Goal: Task Accomplishment & Management: Complete application form

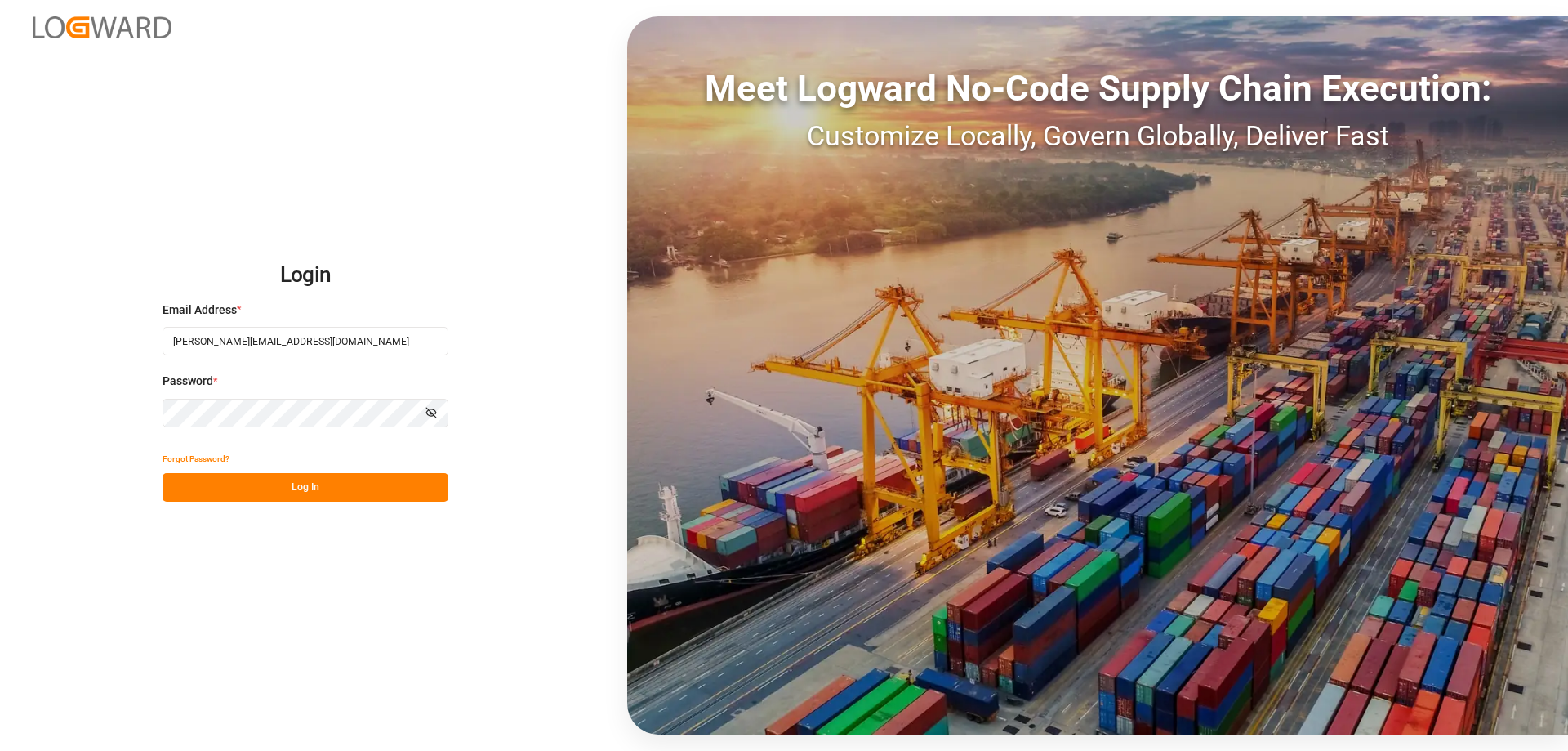
click at [374, 493] on button "Log In" at bounding box center [305, 487] width 286 height 28
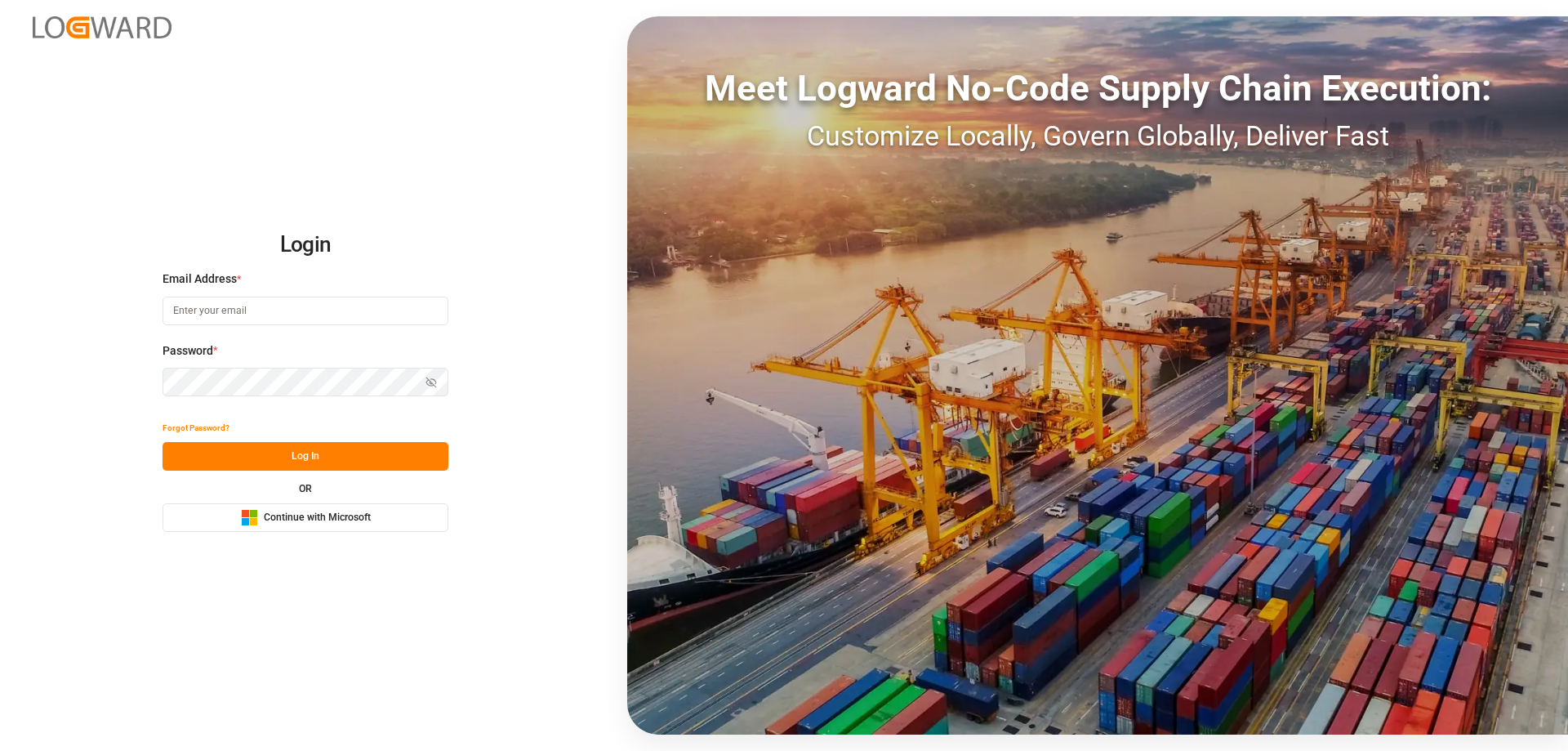
type input "[PERSON_NAME][EMAIL_ADDRESS][DOMAIN_NAME]"
click at [289, 445] on button "Log In" at bounding box center [305, 456] width 286 height 28
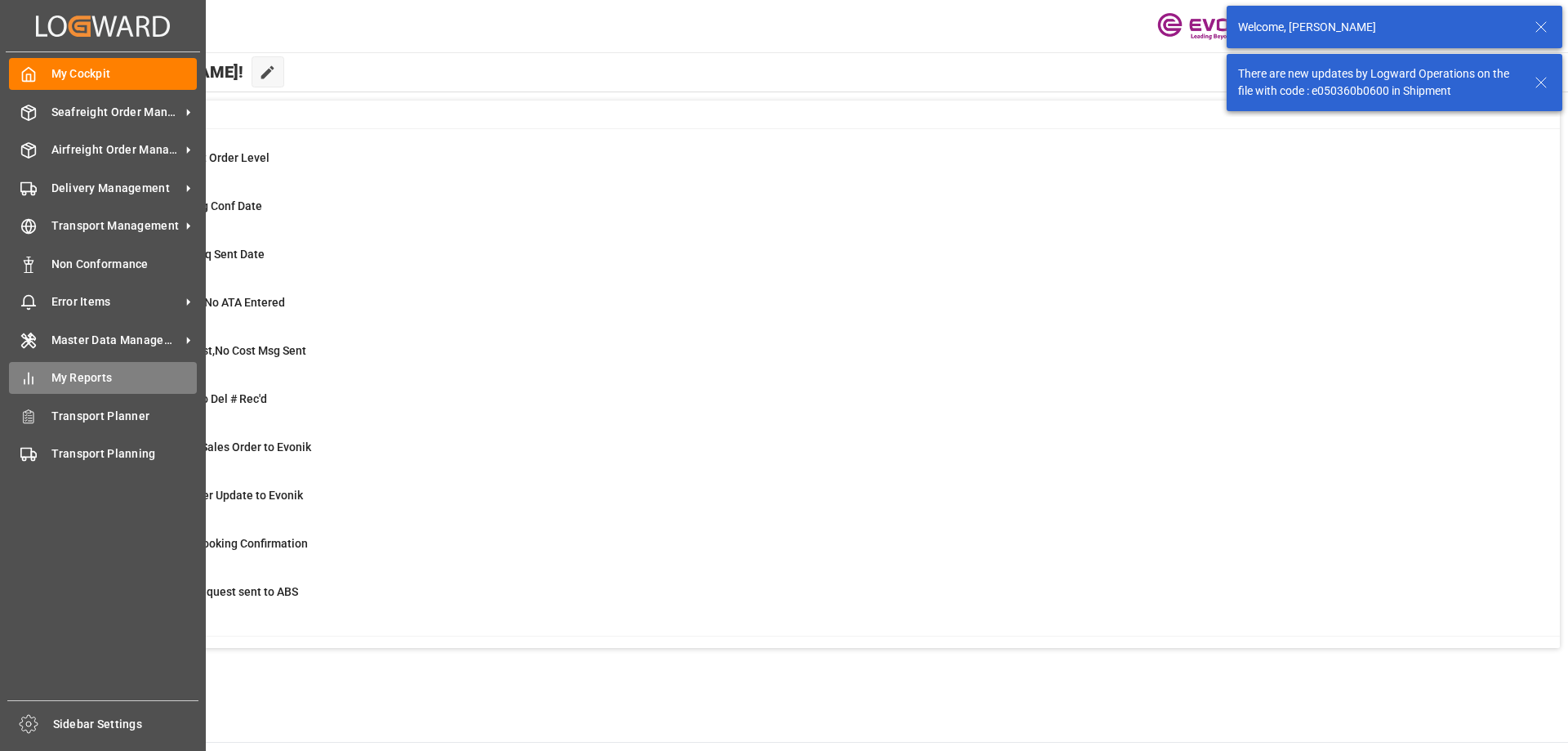
click at [26, 375] on icon at bounding box center [28, 378] width 17 height 17
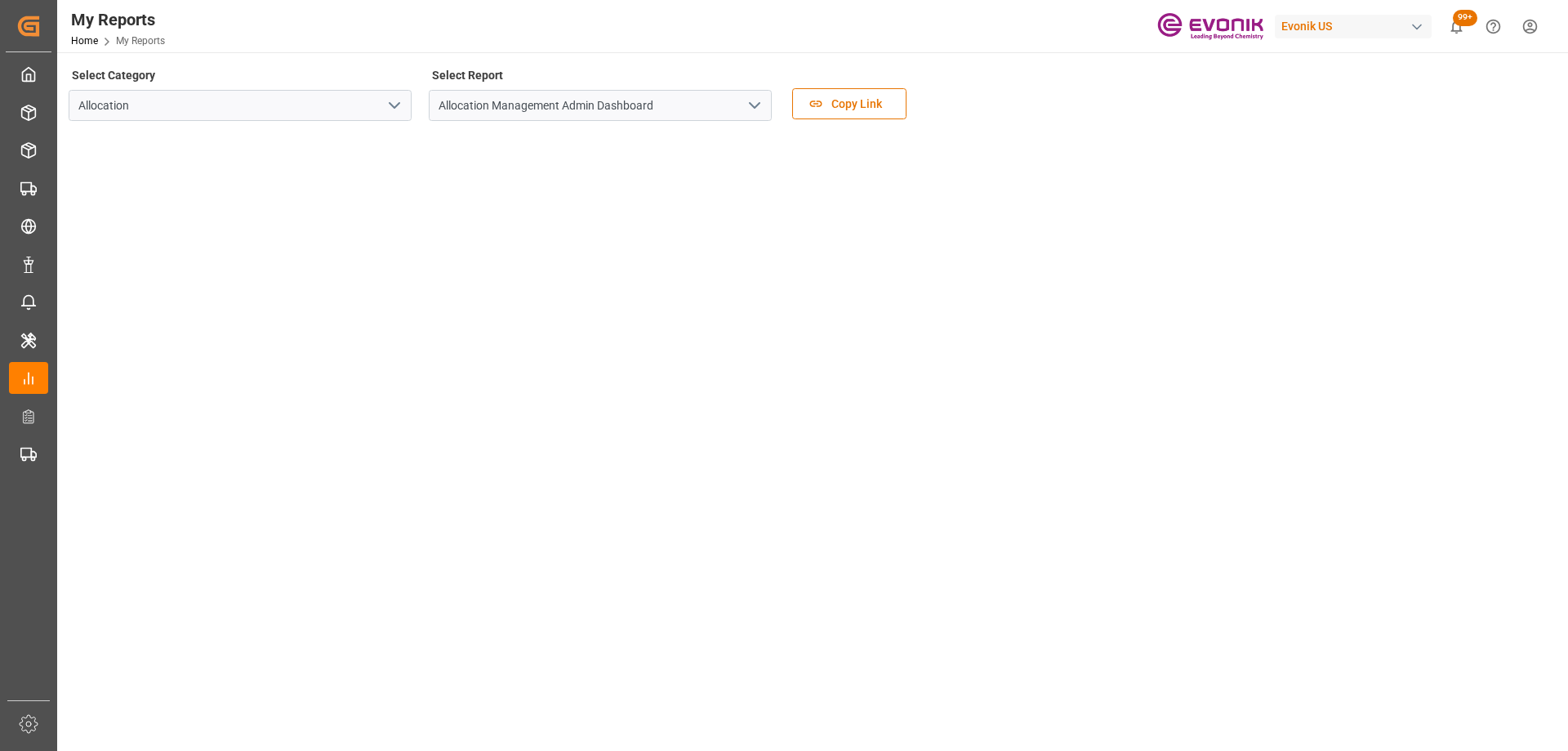
click at [391, 107] on icon "open menu" at bounding box center [394, 106] width 19 height 19
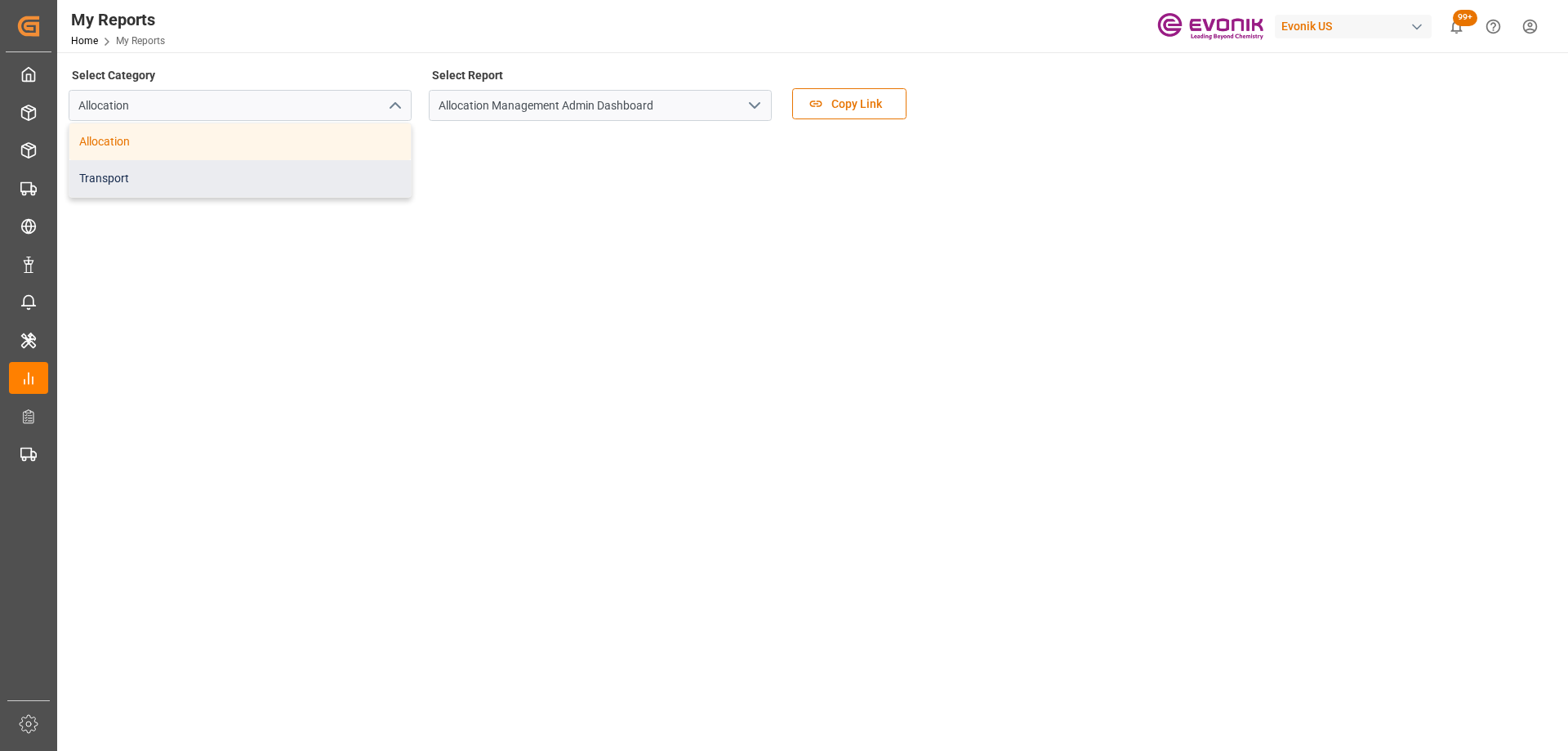
click at [275, 176] on div "Transport" at bounding box center [240, 179] width 341 height 37
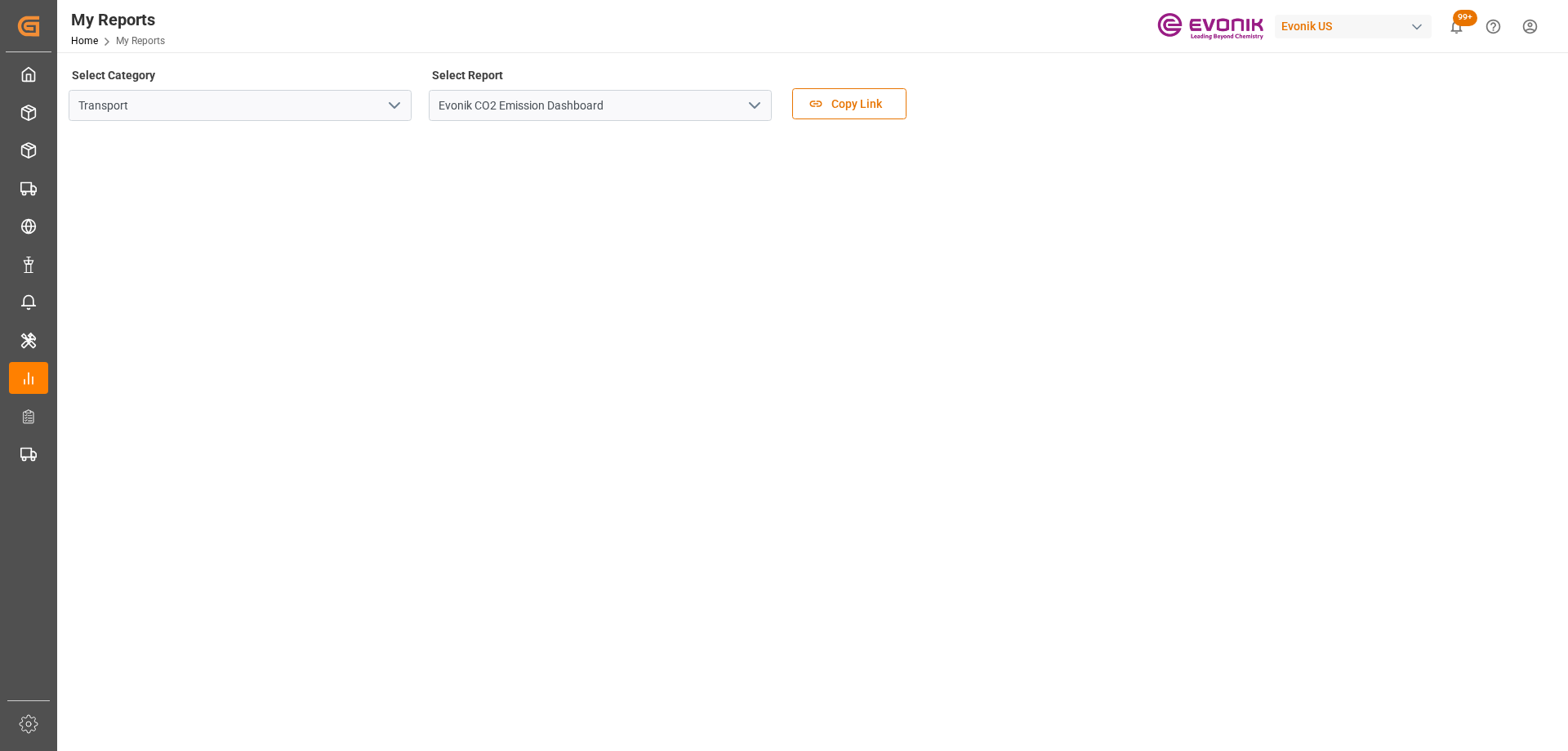
click at [748, 99] on icon "open menu" at bounding box center [754, 106] width 19 height 19
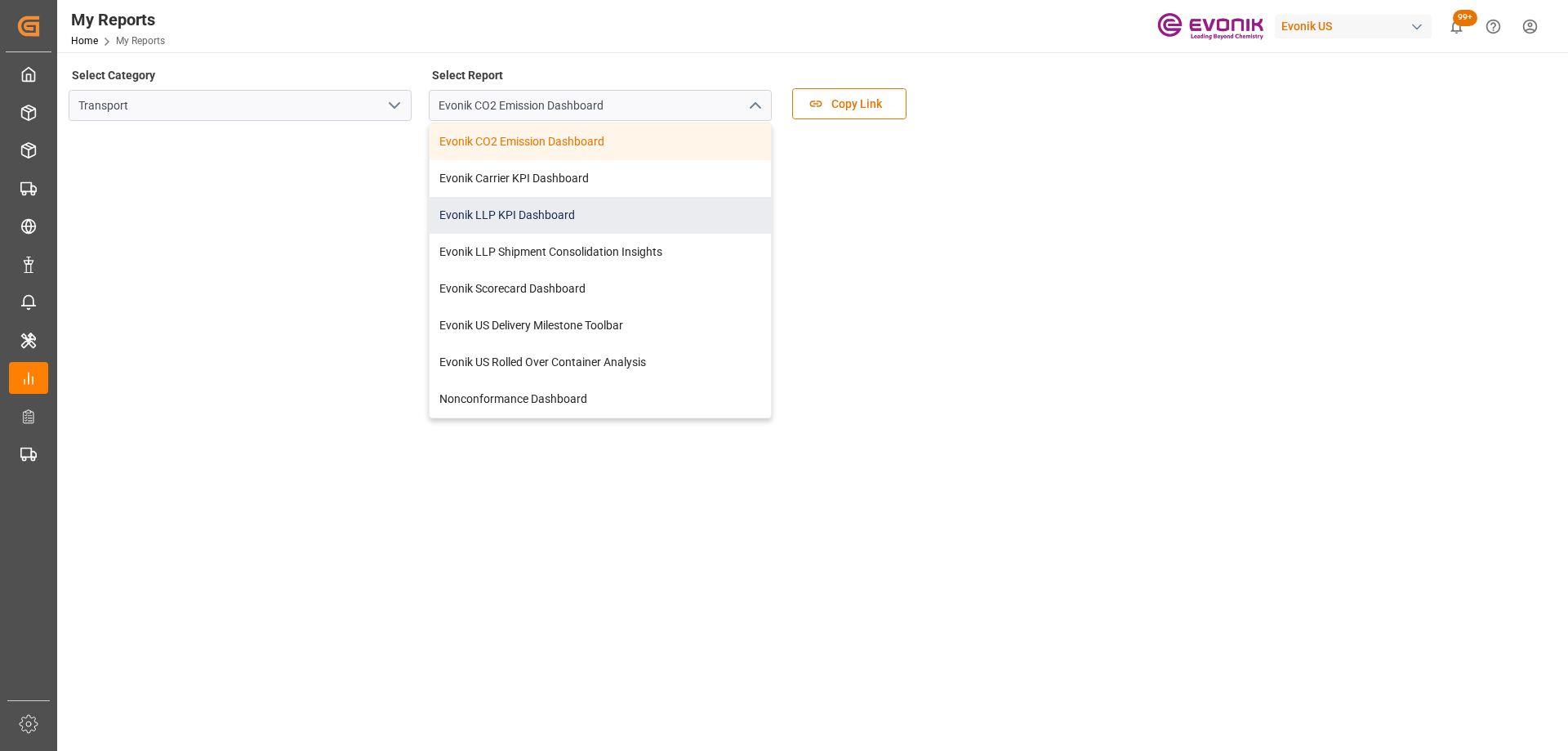
click at [536, 203] on div "Evonik LLP KPI Dashboard" at bounding box center [600, 216] width 341 height 37
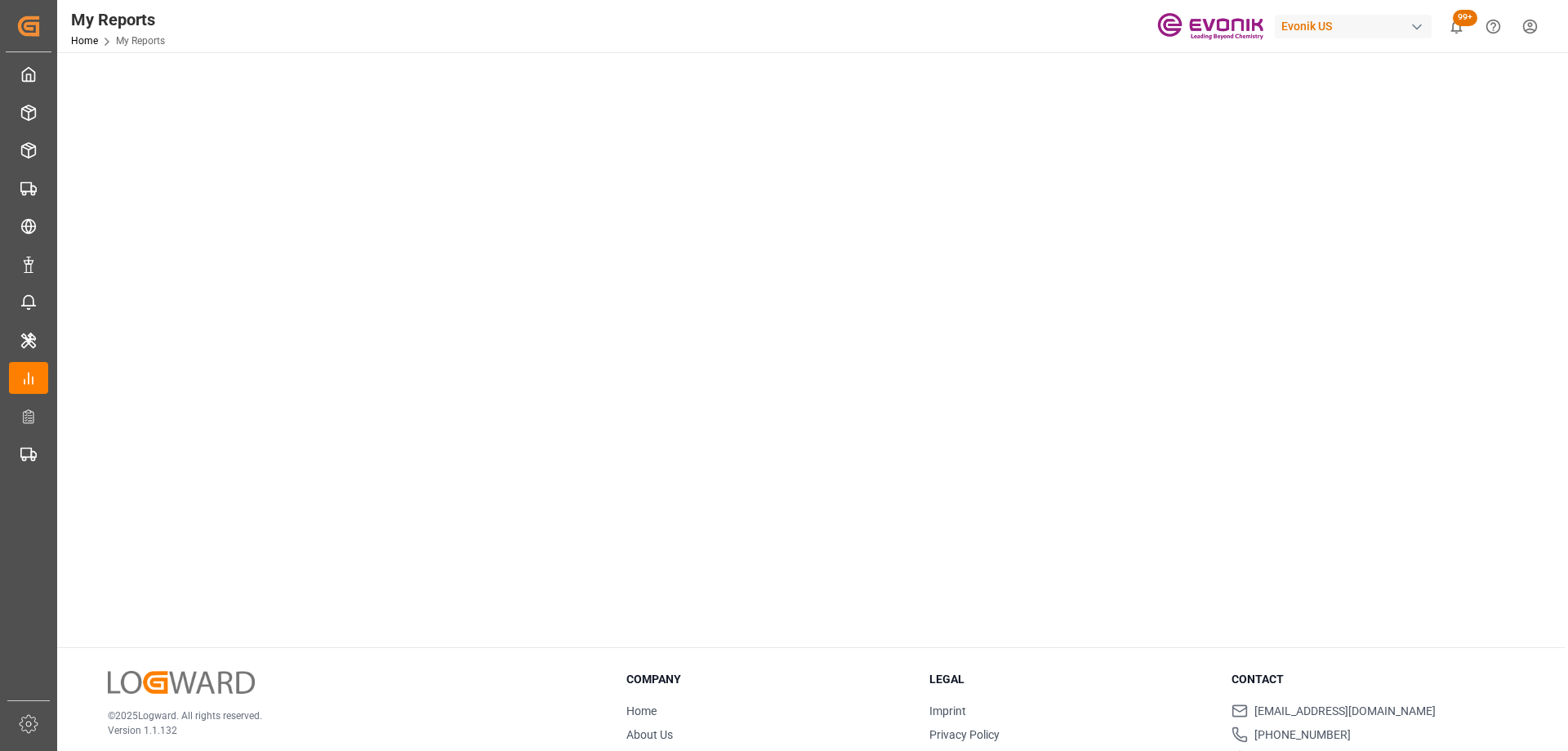
scroll to position [407, 0]
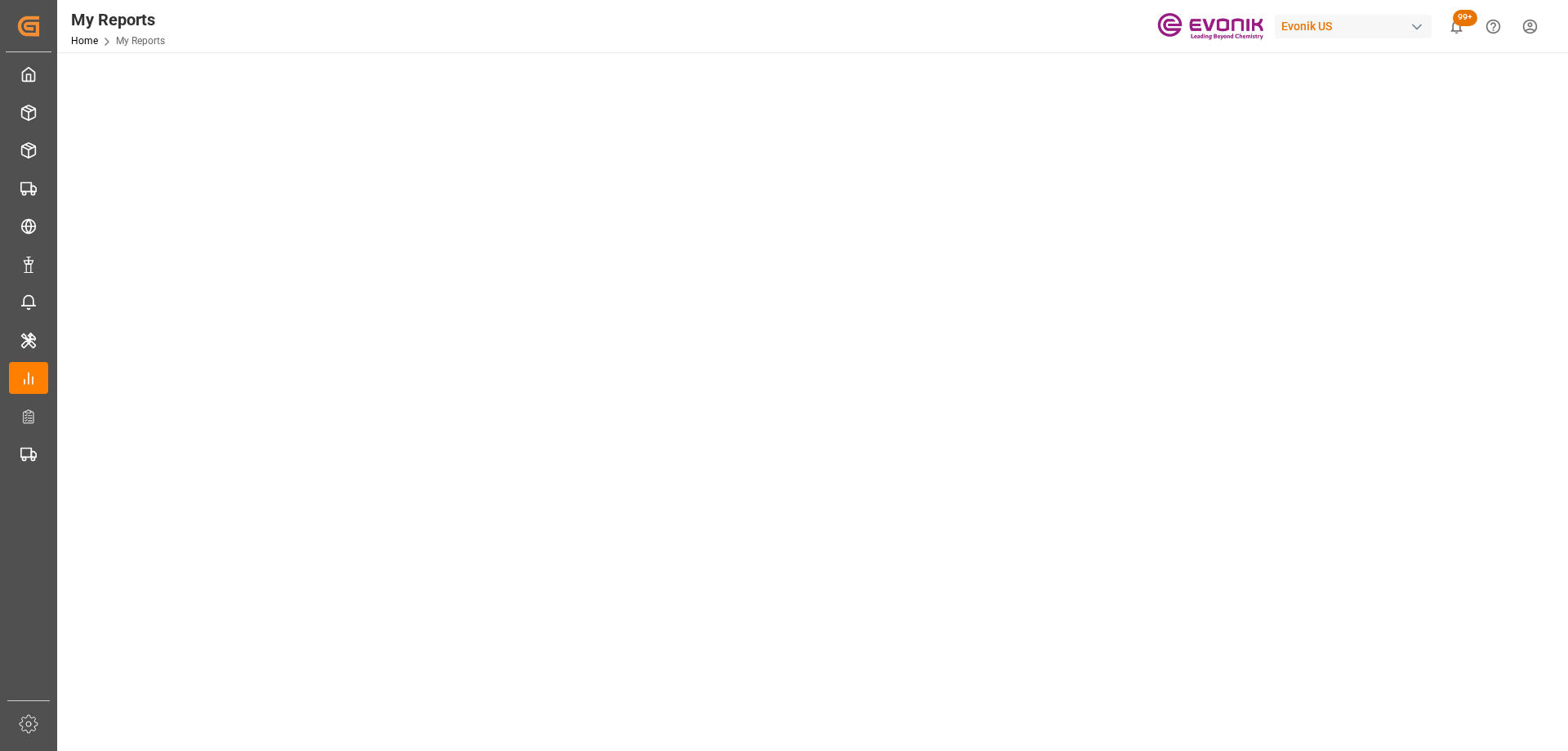
click at [1216, 326] on tableau-viz at bounding box center [810, 361] width 1481 height 1268
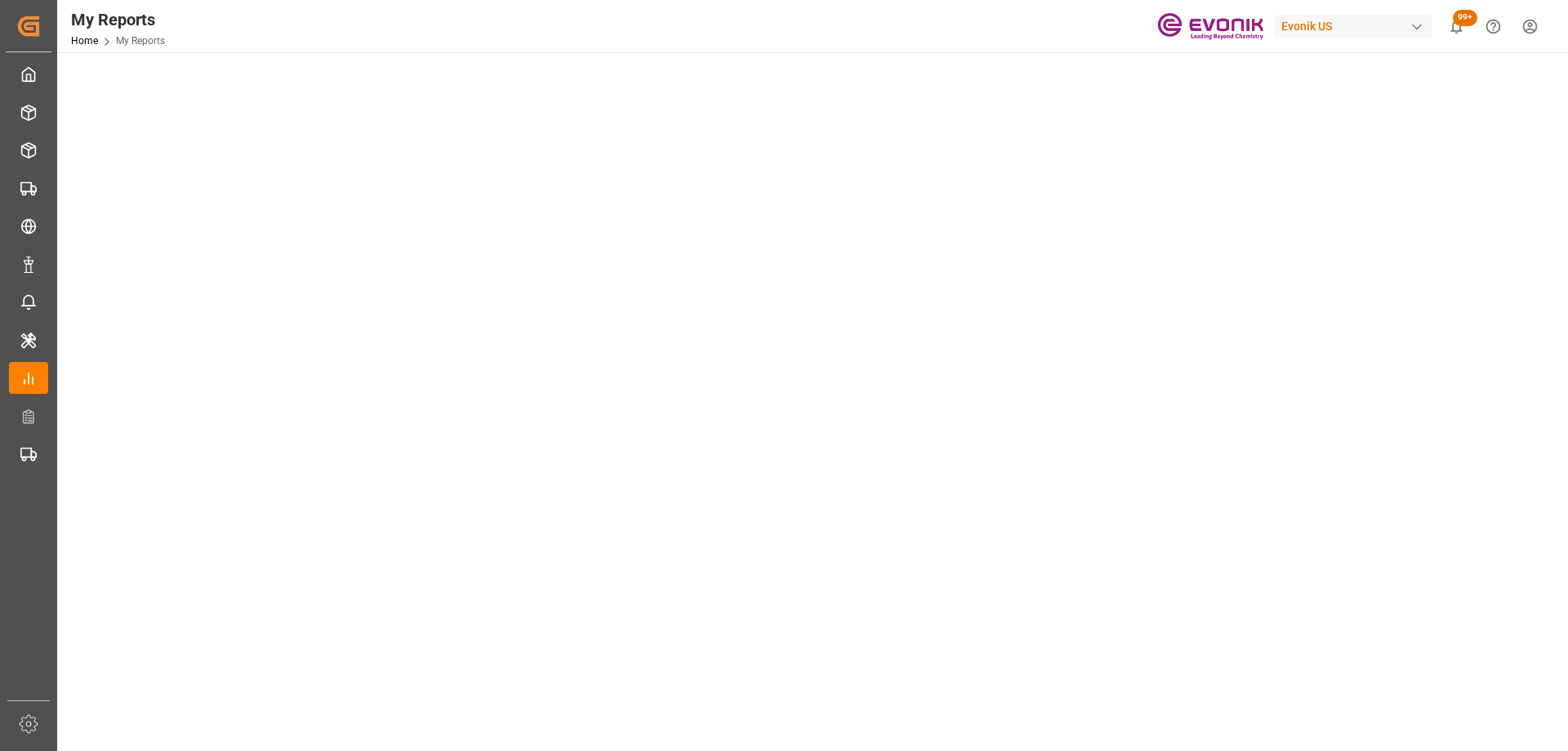
scroll to position [0, 0]
click at [385, 114] on button "open menu" at bounding box center [393, 106] width 25 height 26
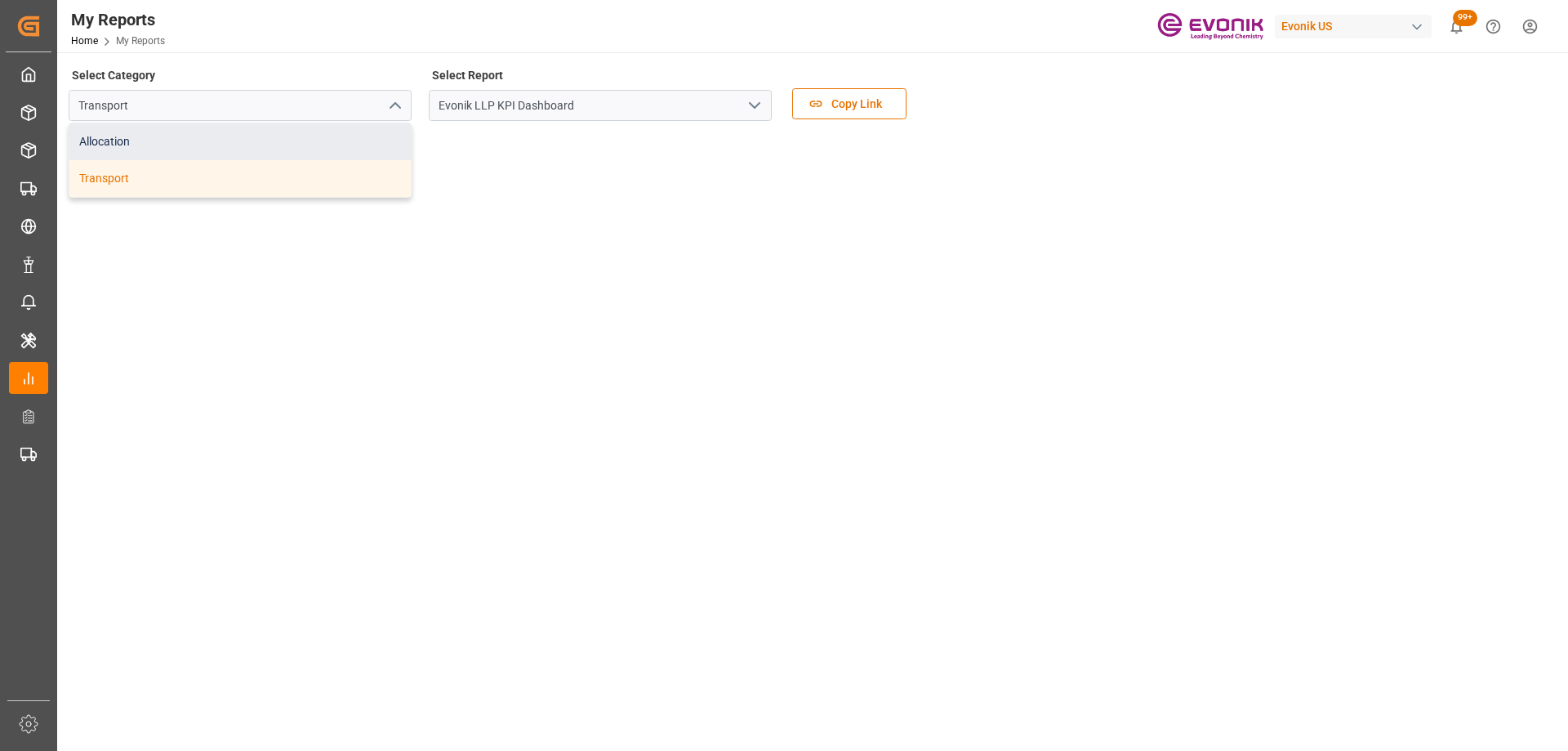
click at [299, 137] on div "Allocation" at bounding box center [240, 142] width 341 height 37
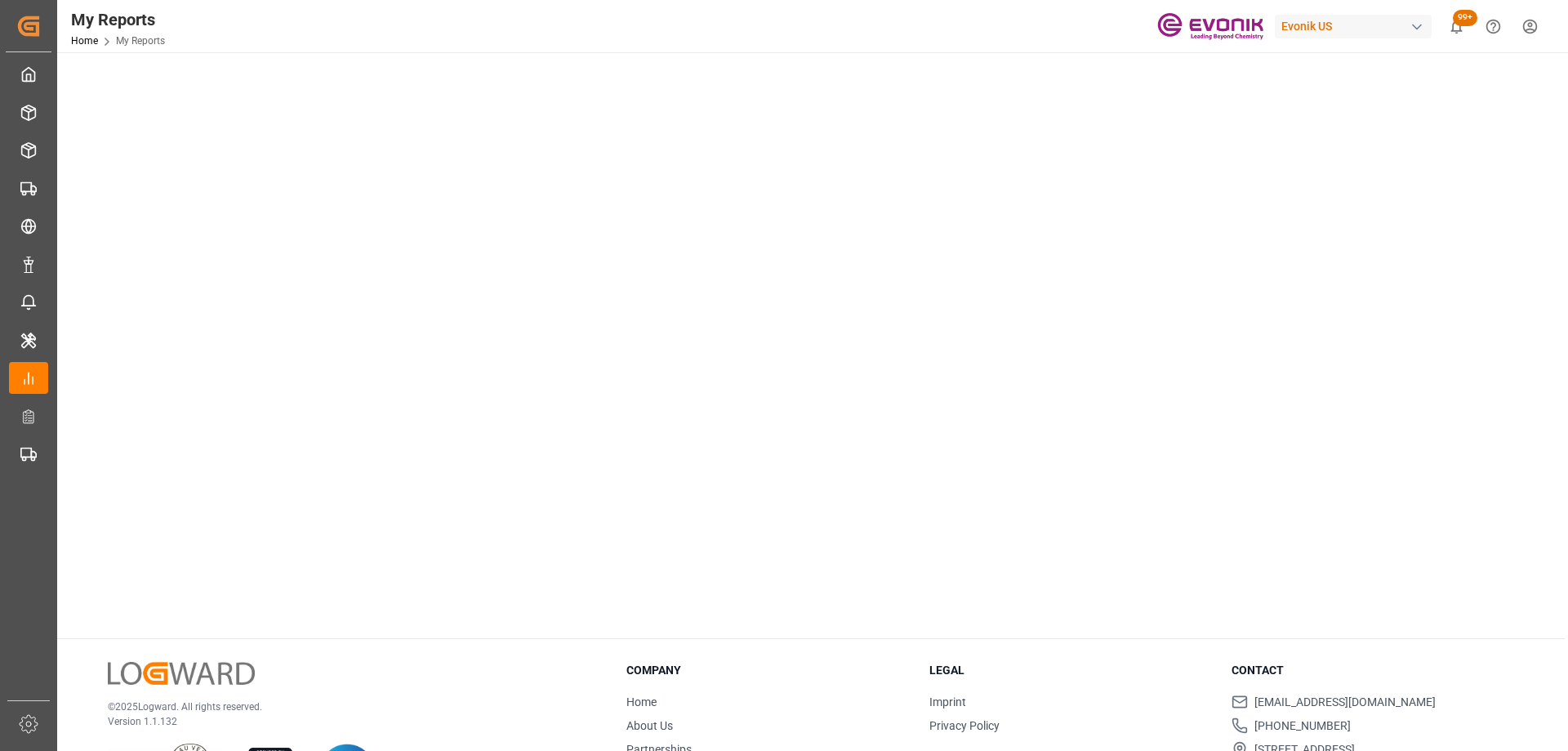
scroll to position [82, 0]
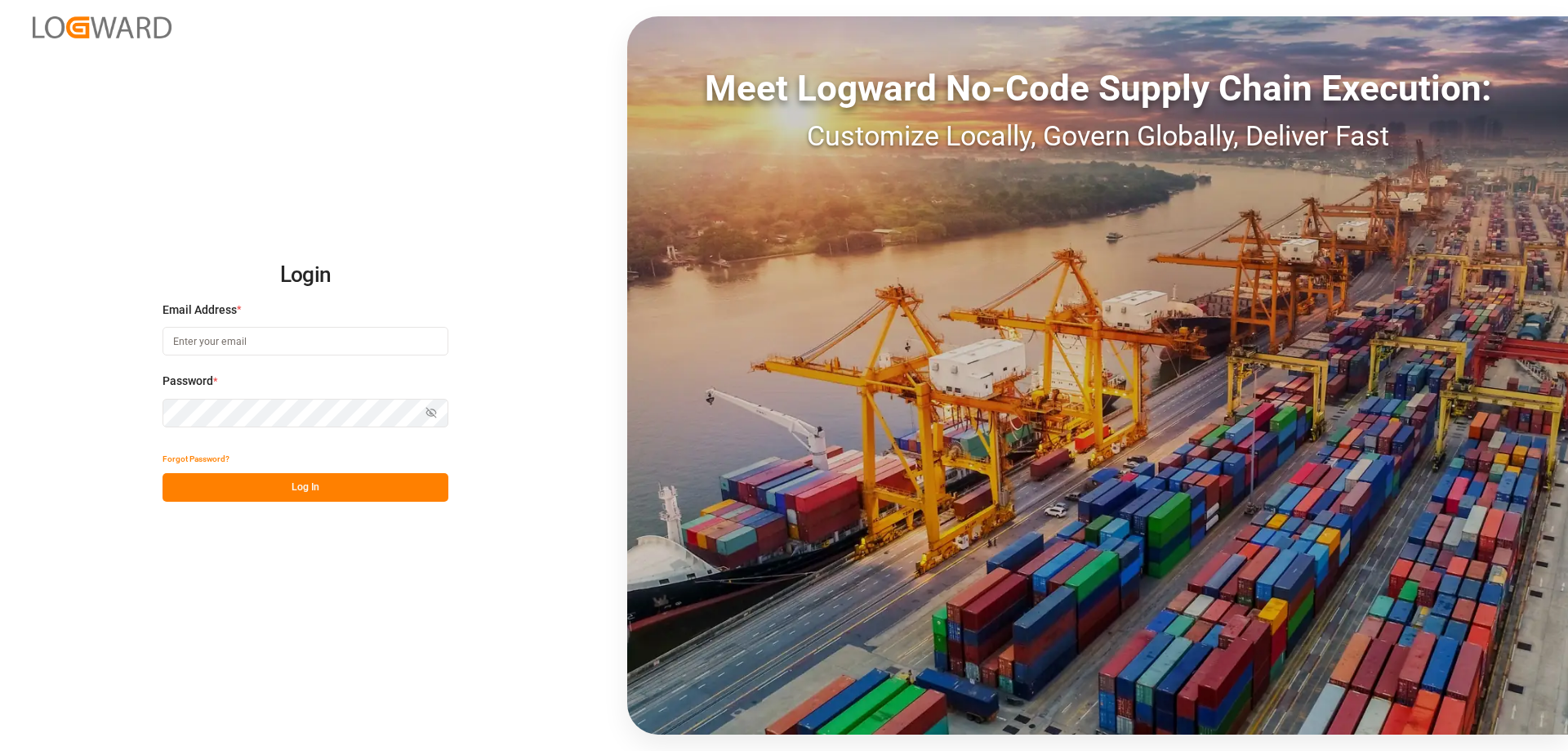
type input "[PERSON_NAME][EMAIL_ADDRESS][DOMAIN_NAME]"
click at [286, 496] on button "Log In" at bounding box center [305, 487] width 286 height 28
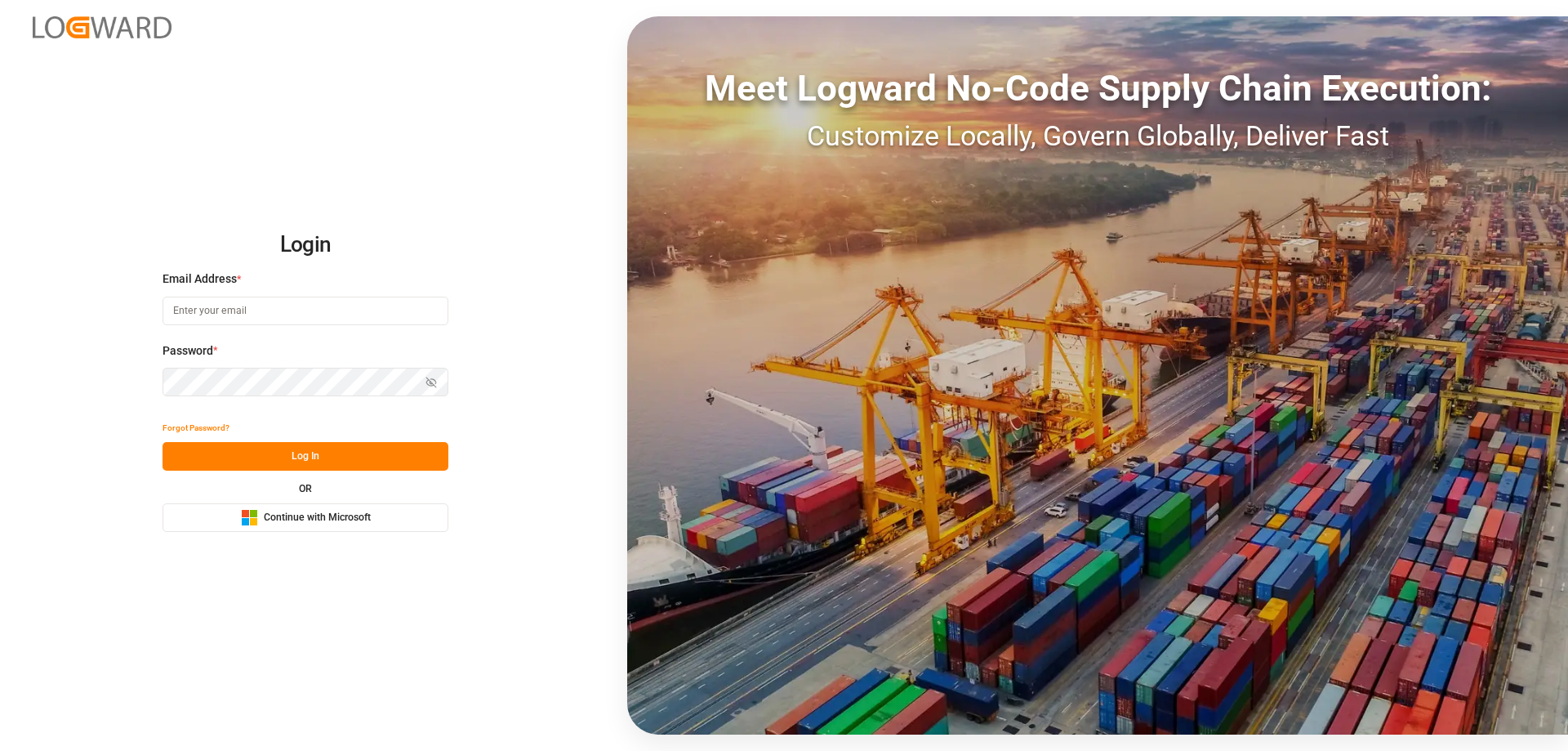
type input "[PERSON_NAME][EMAIL_ADDRESS][DOMAIN_NAME]"
click at [341, 464] on button "Log In" at bounding box center [305, 456] width 286 height 28
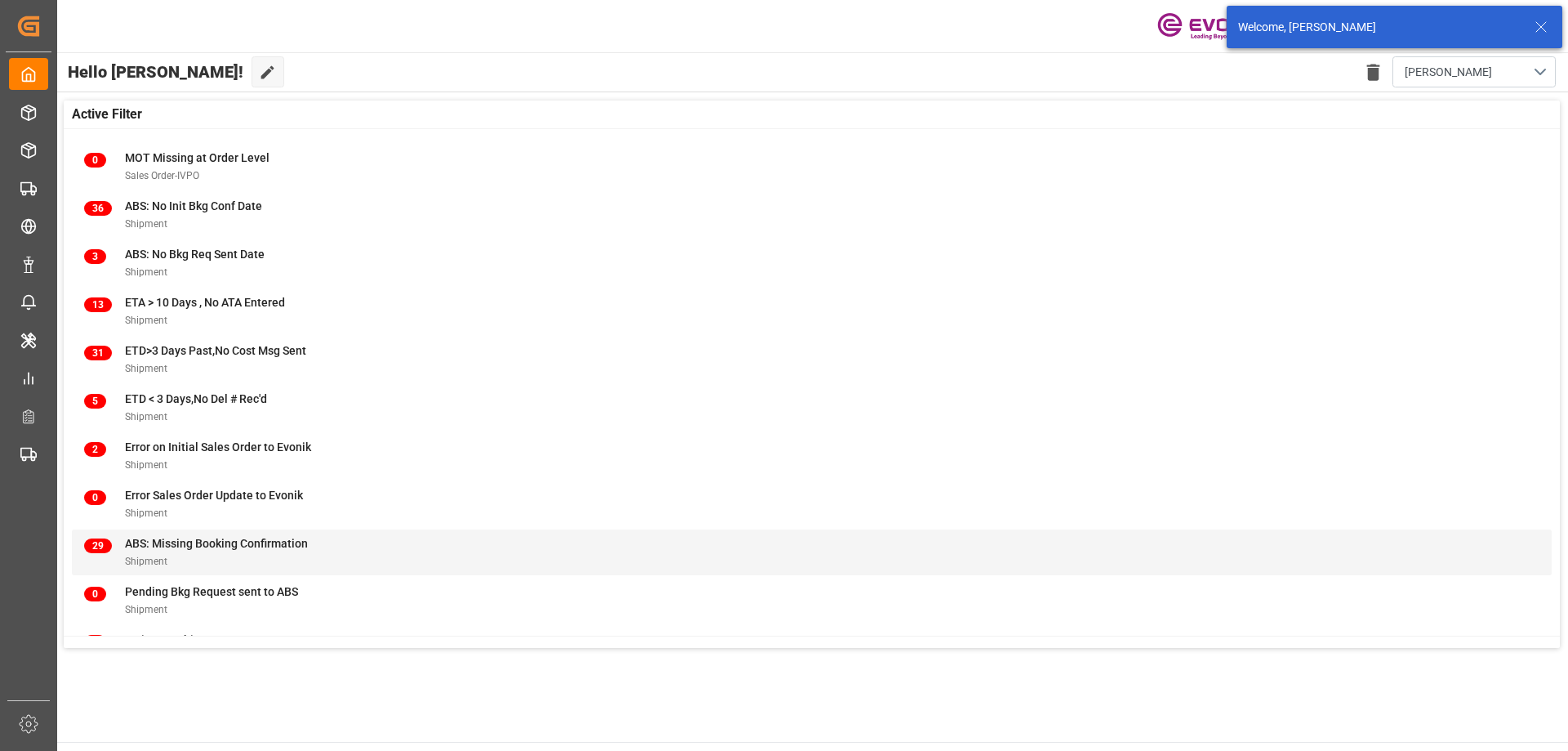
scroll to position [161, 0]
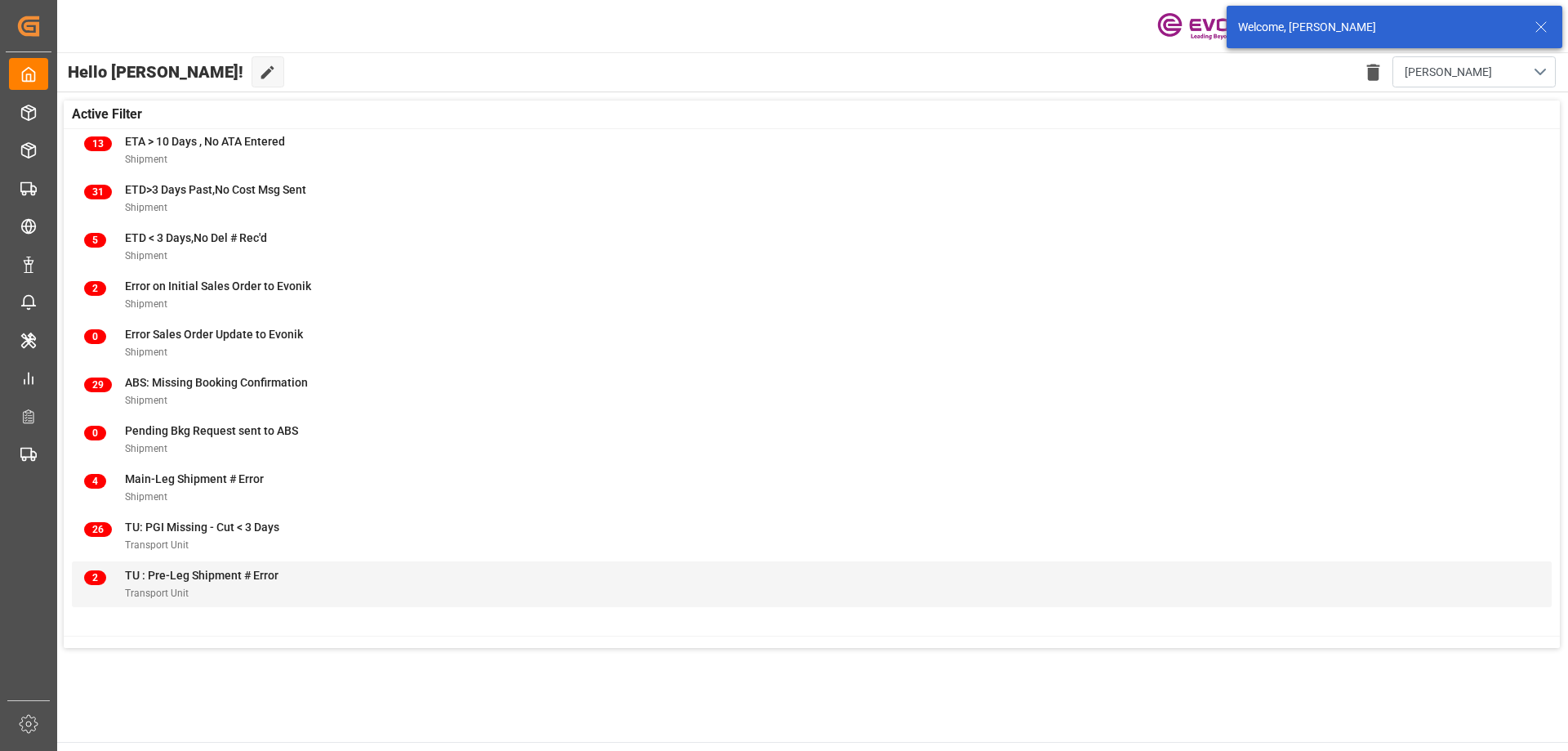
click at [274, 578] on span "TU : Pre-Leg Shipment # Error" at bounding box center [201, 575] width 153 height 13
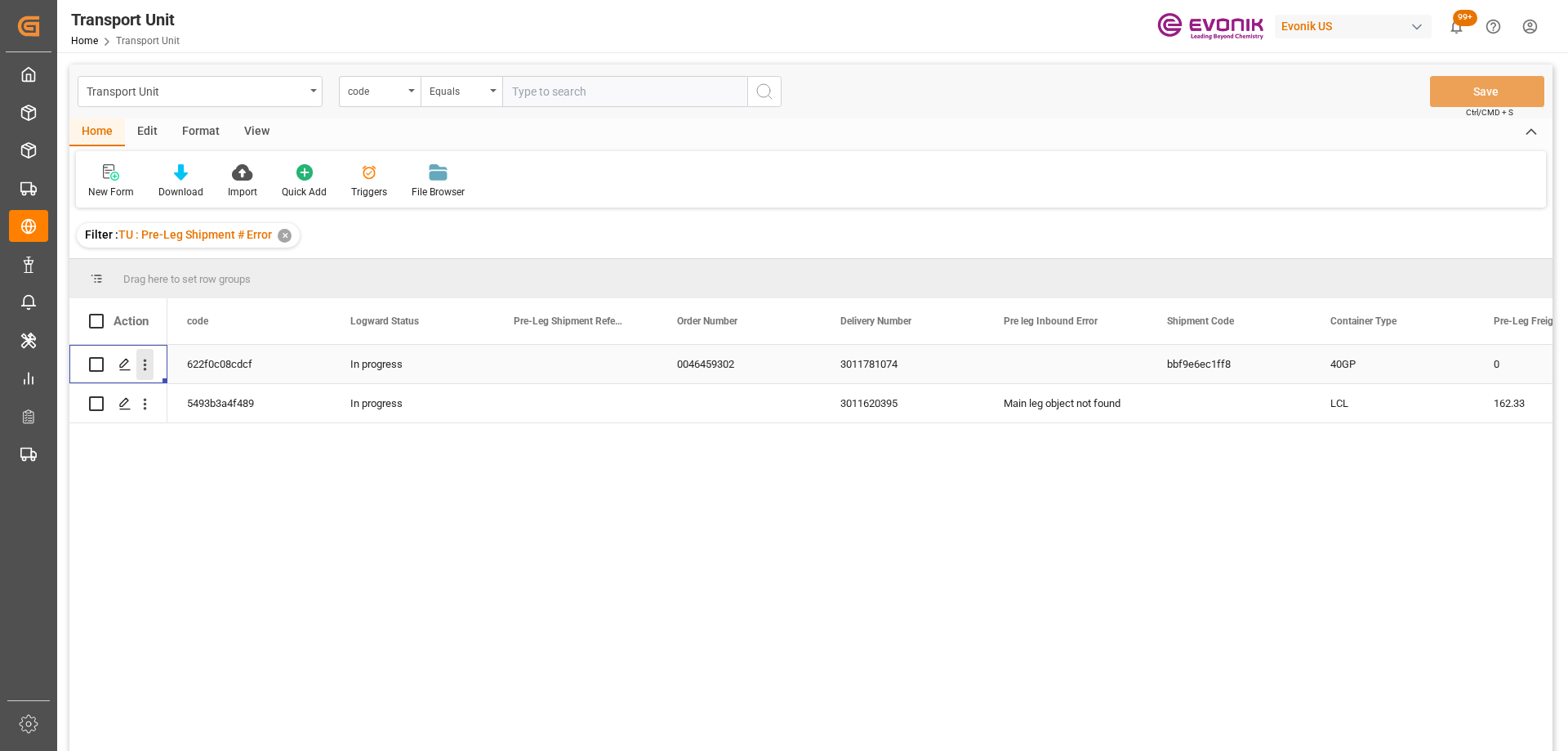
click at [149, 360] on icon "open menu" at bounding box center [144, 364] width 17 height 17
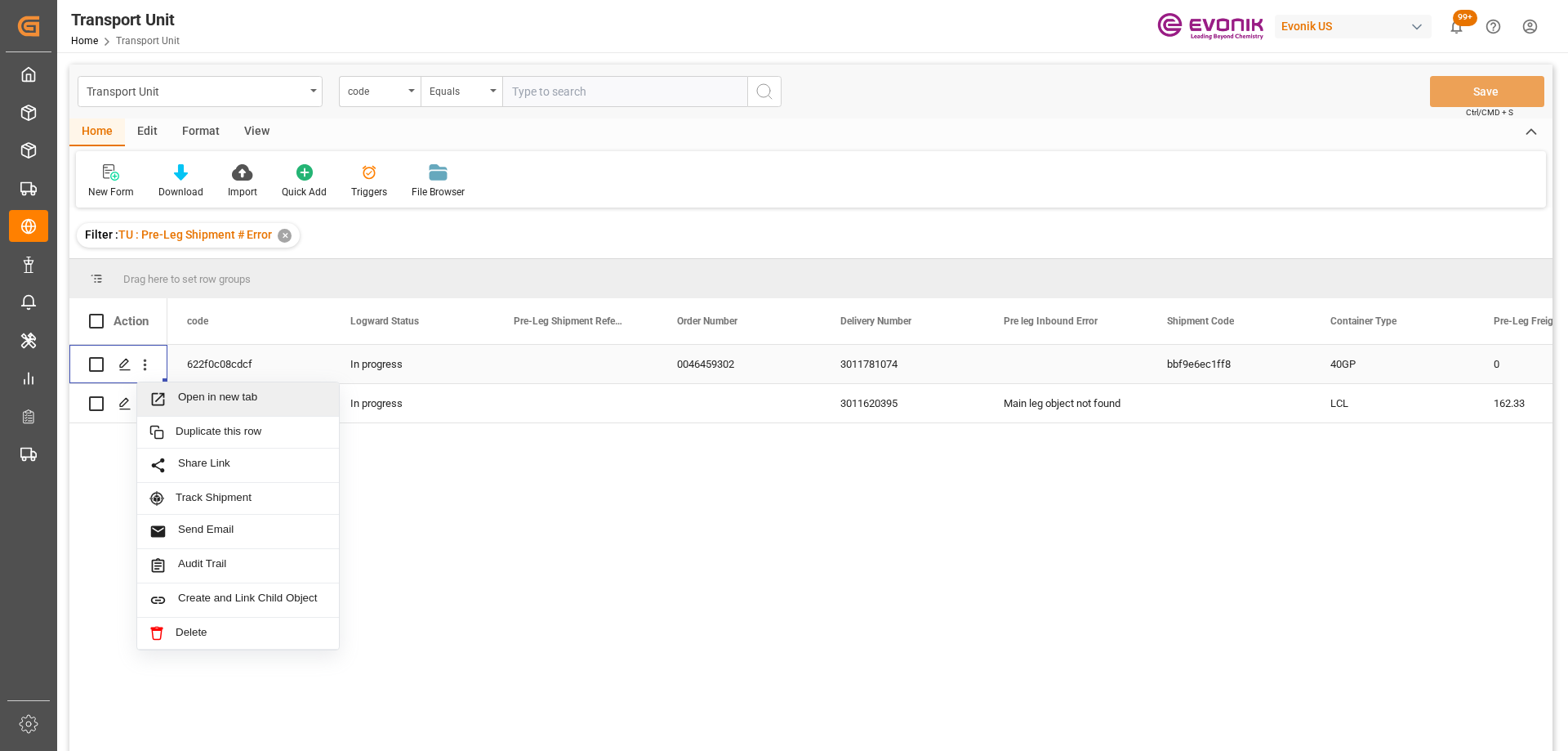
click at [164, 394] on icon "Press SPACE to select this row." at bounding box center [158, 399] width 13 height 13
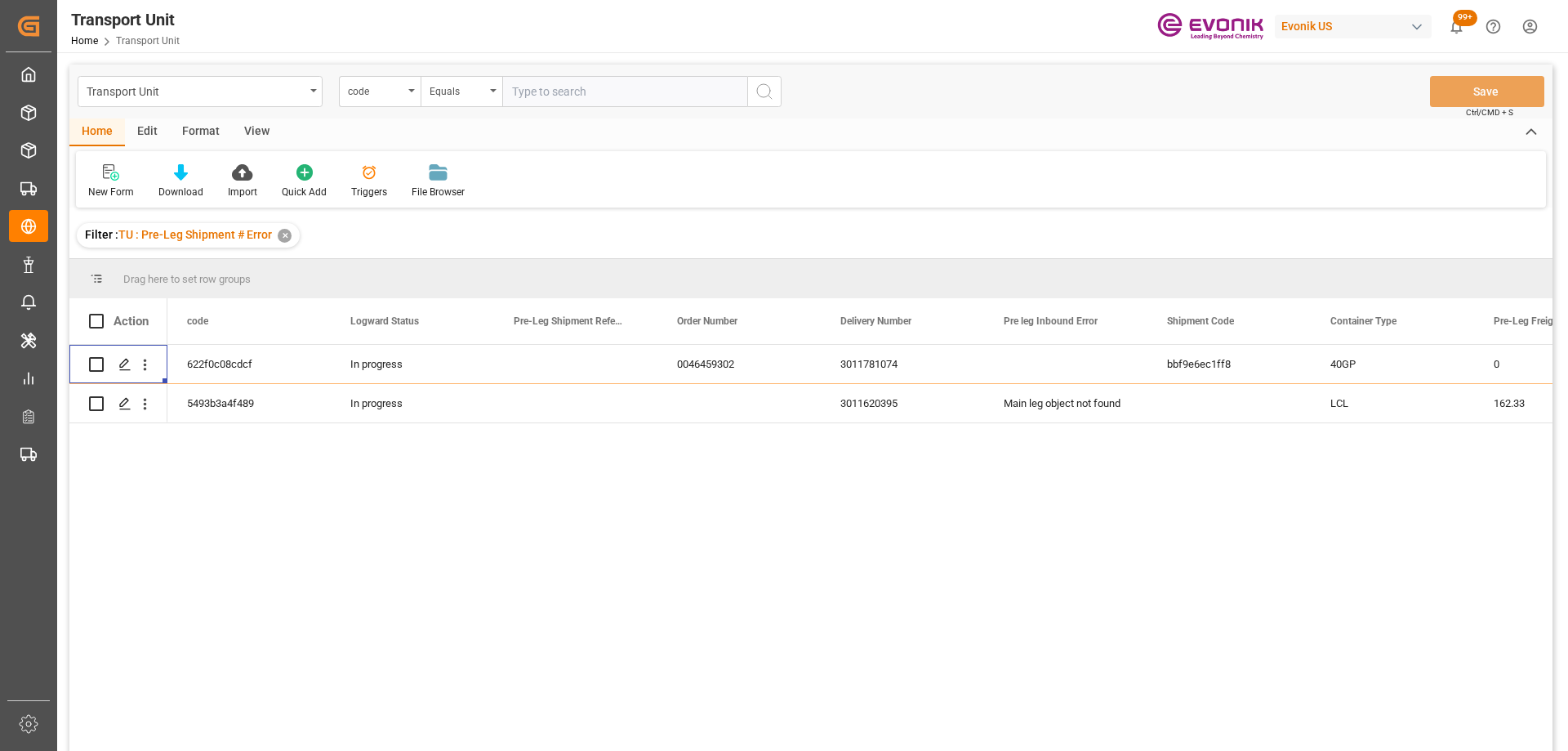
click at [267, 74] on div "Transport Unit code Equals Save Ctrl/CMD + S" at bounding box center [810, 91] width 1483 height 54
click at [248, 92] on div "Transport Unit" at bounding box center [195, 90] width 218 height 20
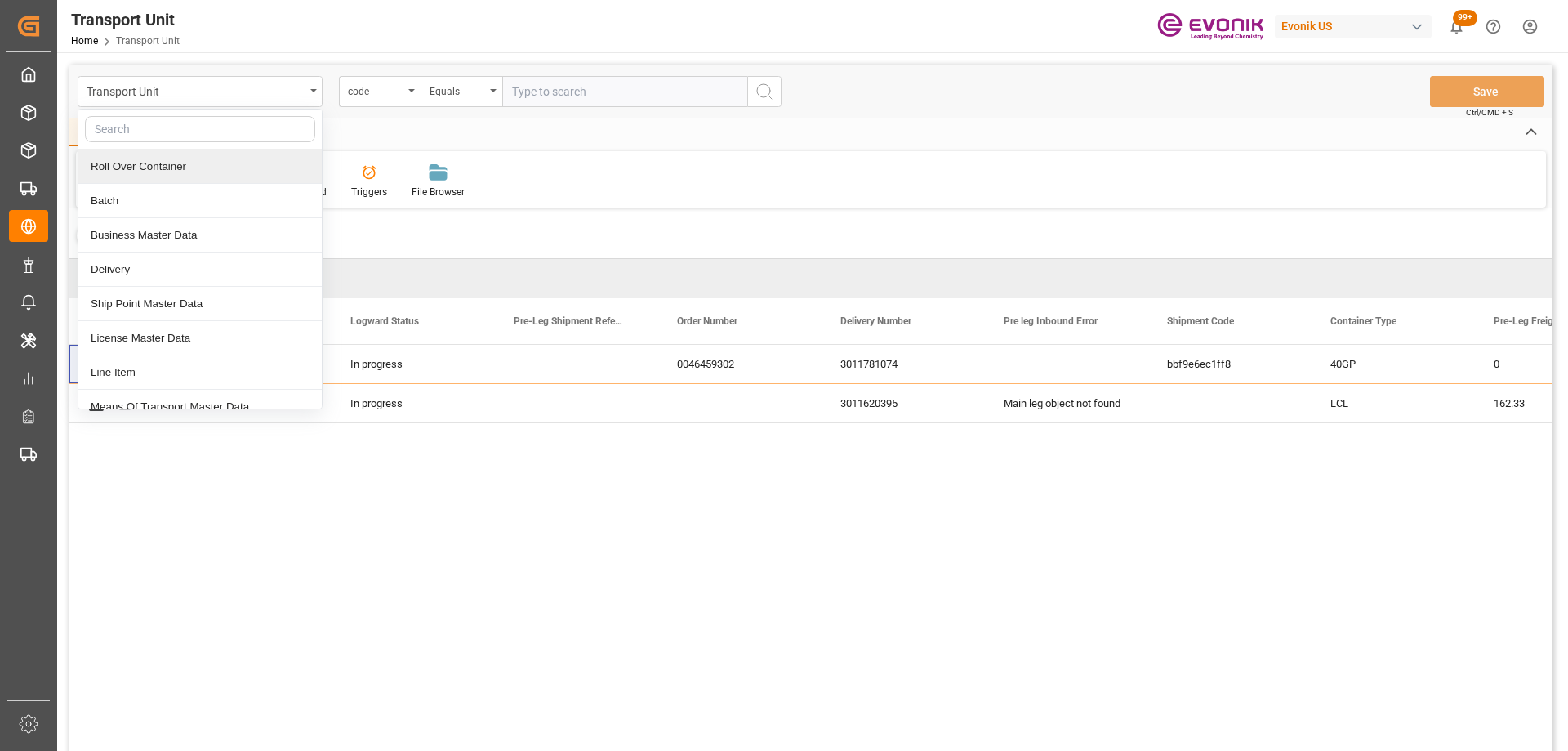
click at [621, 179] on div "New Form Download Import Quick Add Triggers File Browser" at bounding box center [810, 180] width 1469 height 56
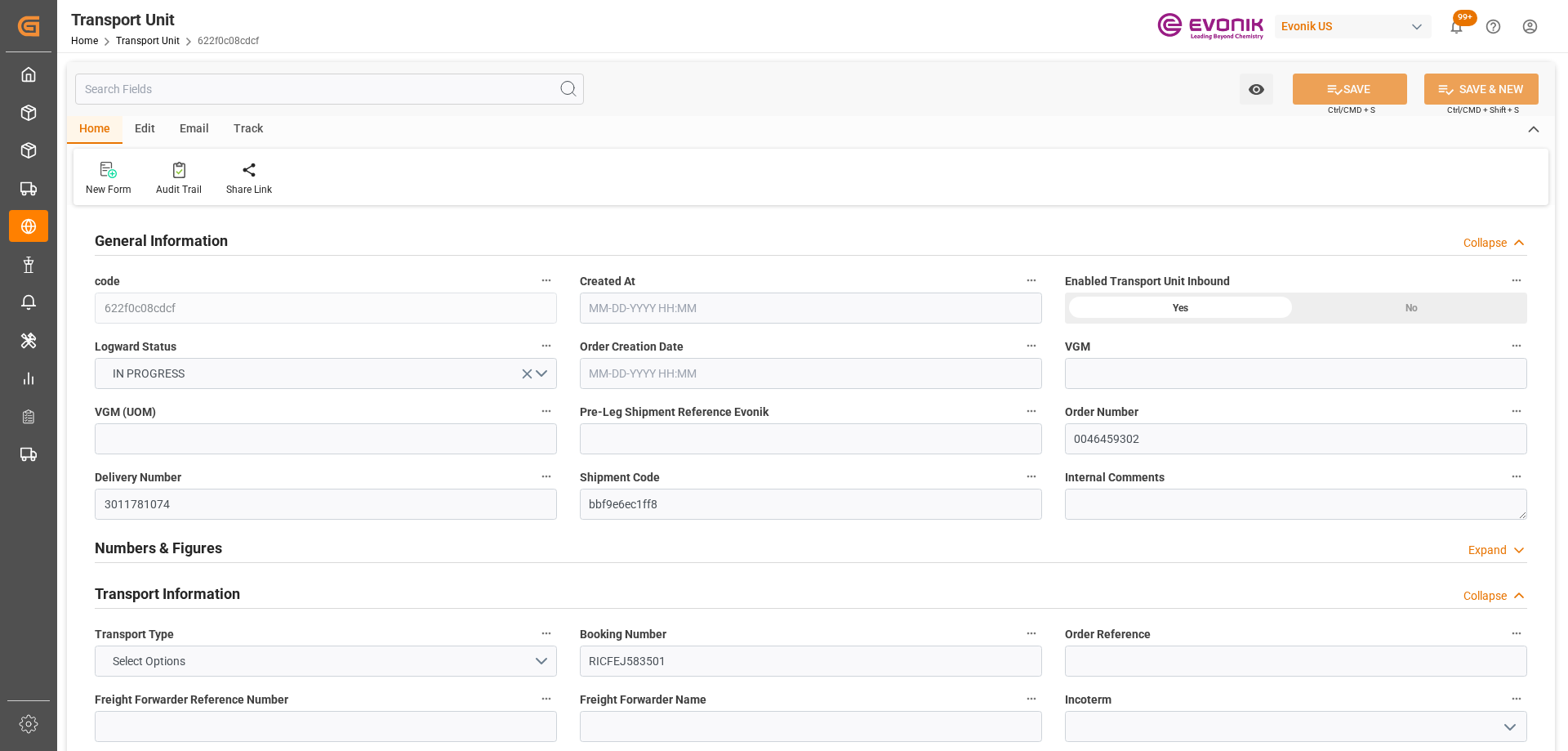
type input "ONE"
type input "Ocean Network Express"
type input "USNYC"
type input "COCTG"
type input "20540"
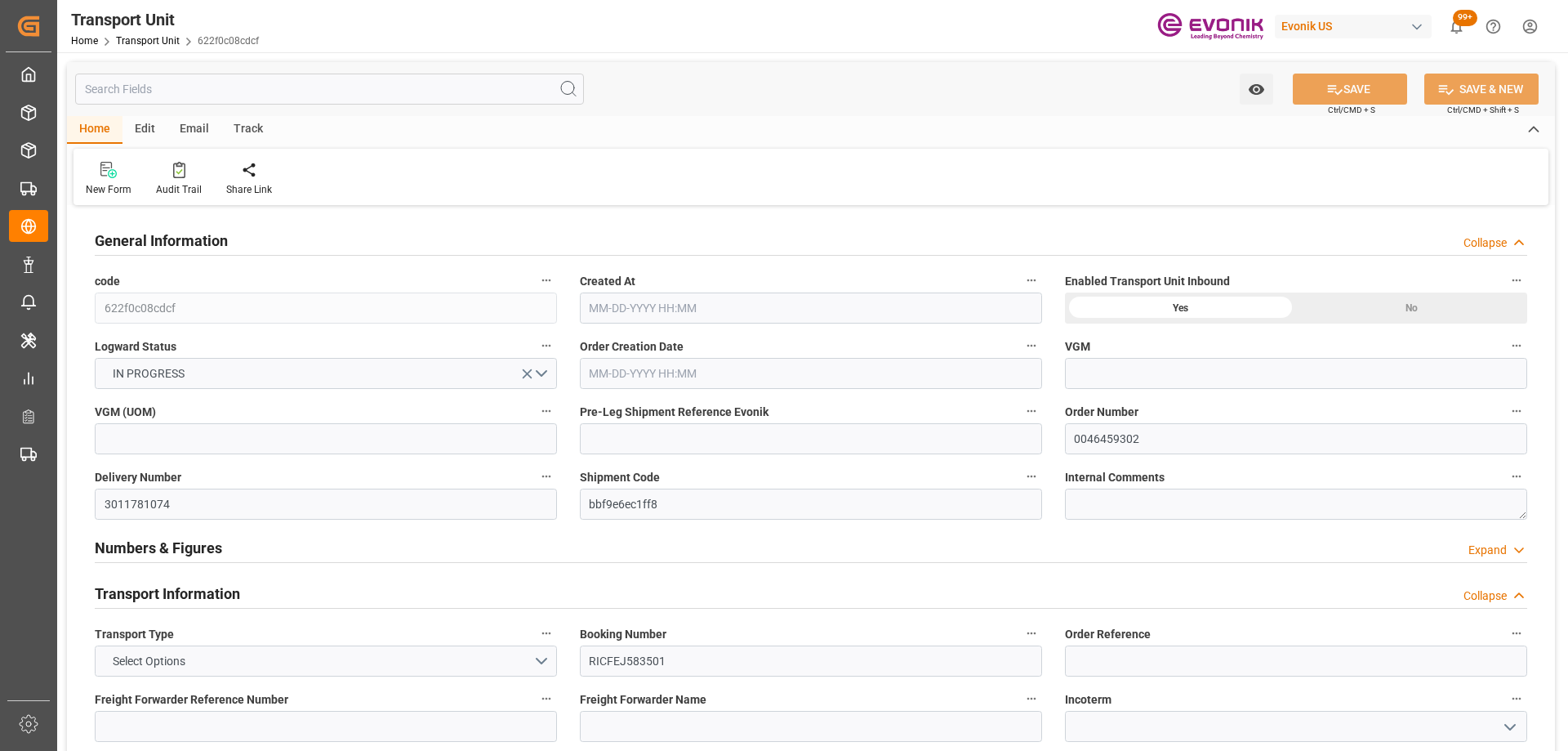
type input "[DATE] 13:11"
type input "[DATE]"
type input "10-03-2025 00:00"
type input "10-08-2025 09:30"
type input "10-09-2025 00:00"
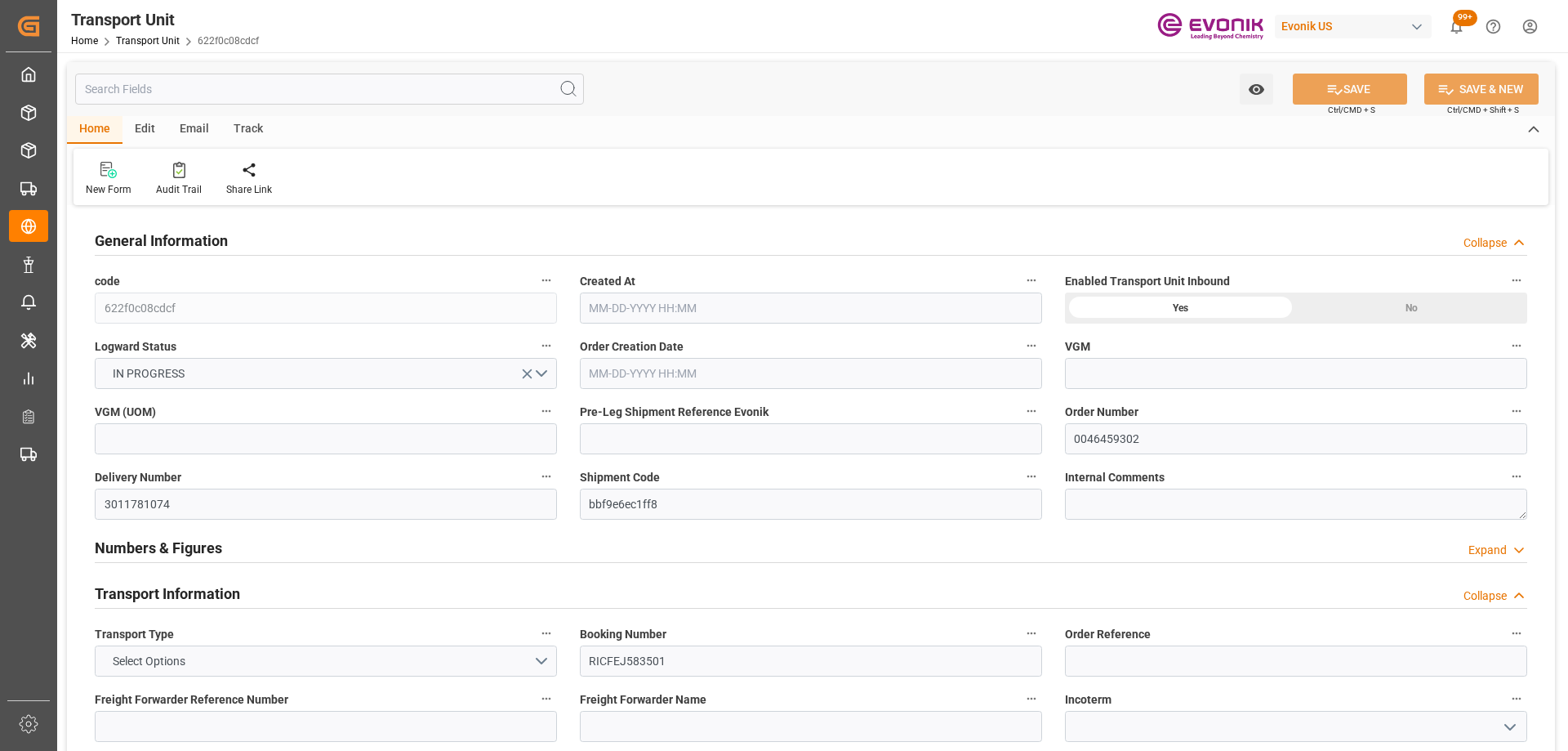
type input "10-15-2025 09:30"
type input "09-22-2025 12:00"
click at [487, 179] on div "Pre Leg Shipment Inbound" at bounding box center [479, 179] width 106 height 36
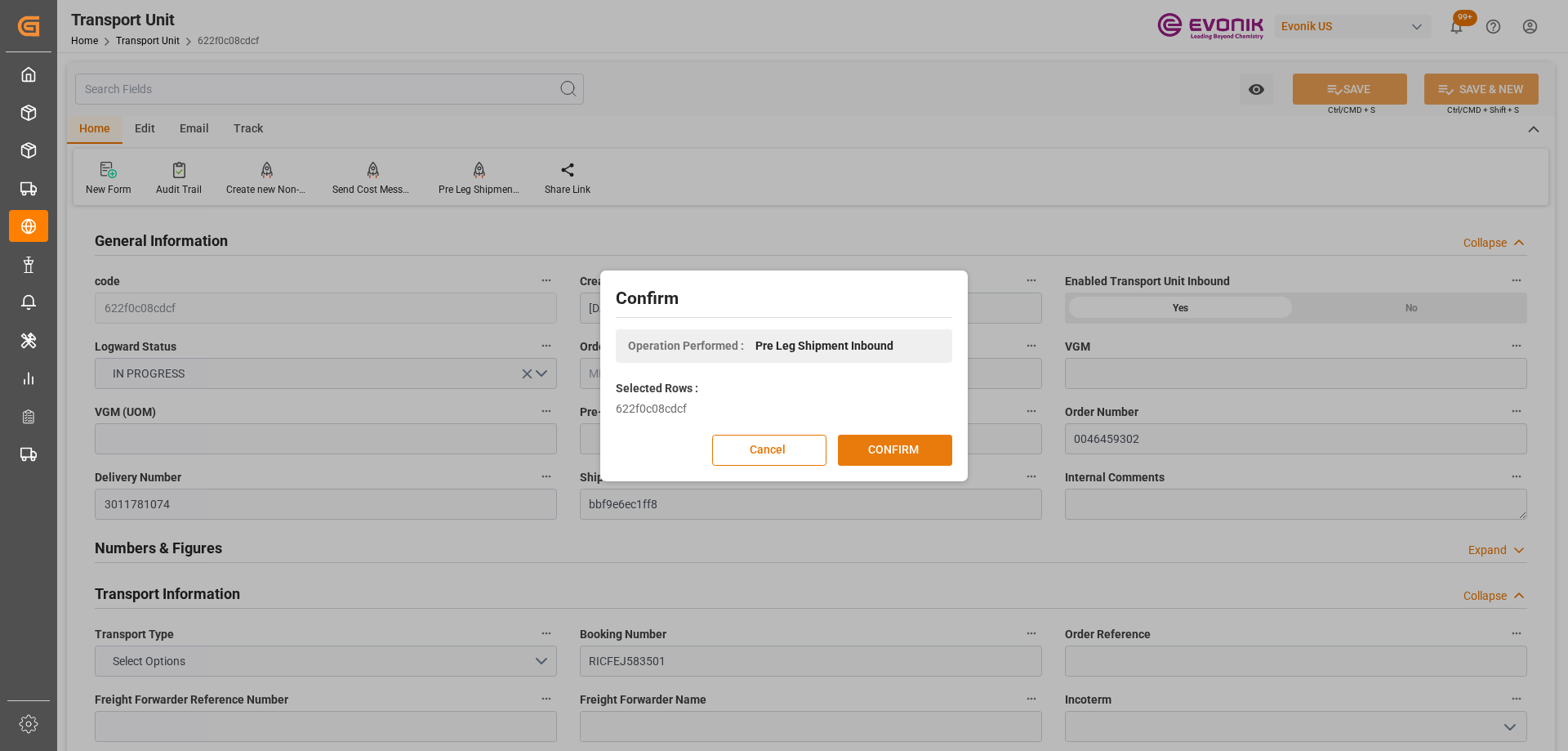
click at [923, 448] on button "CONFIRM" at bounding box center [895, 450] width 114 height 31
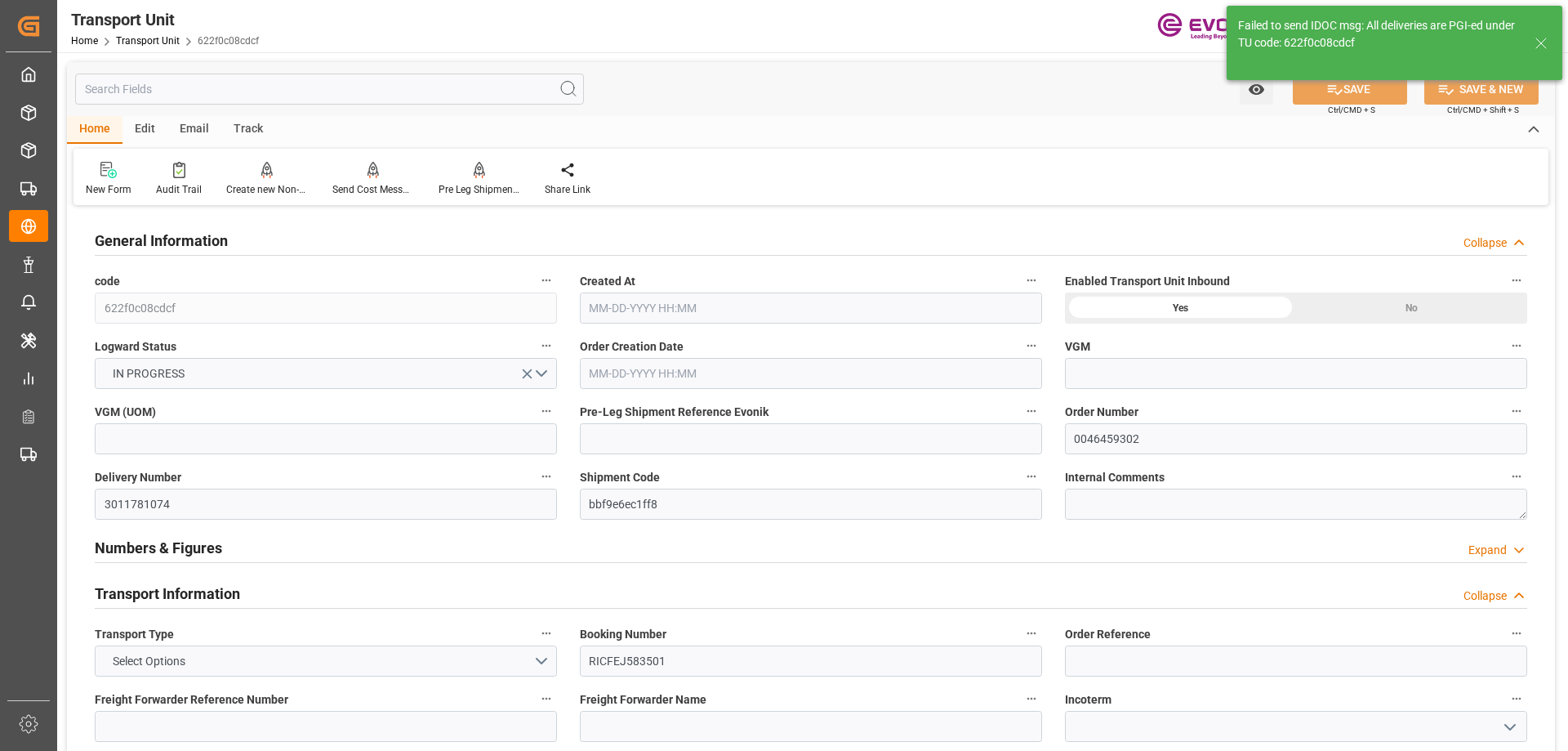
type input "ONE"
type input "Ocean Network Express"
type input "USNYC"
type input "COCTG"
type input "20540"
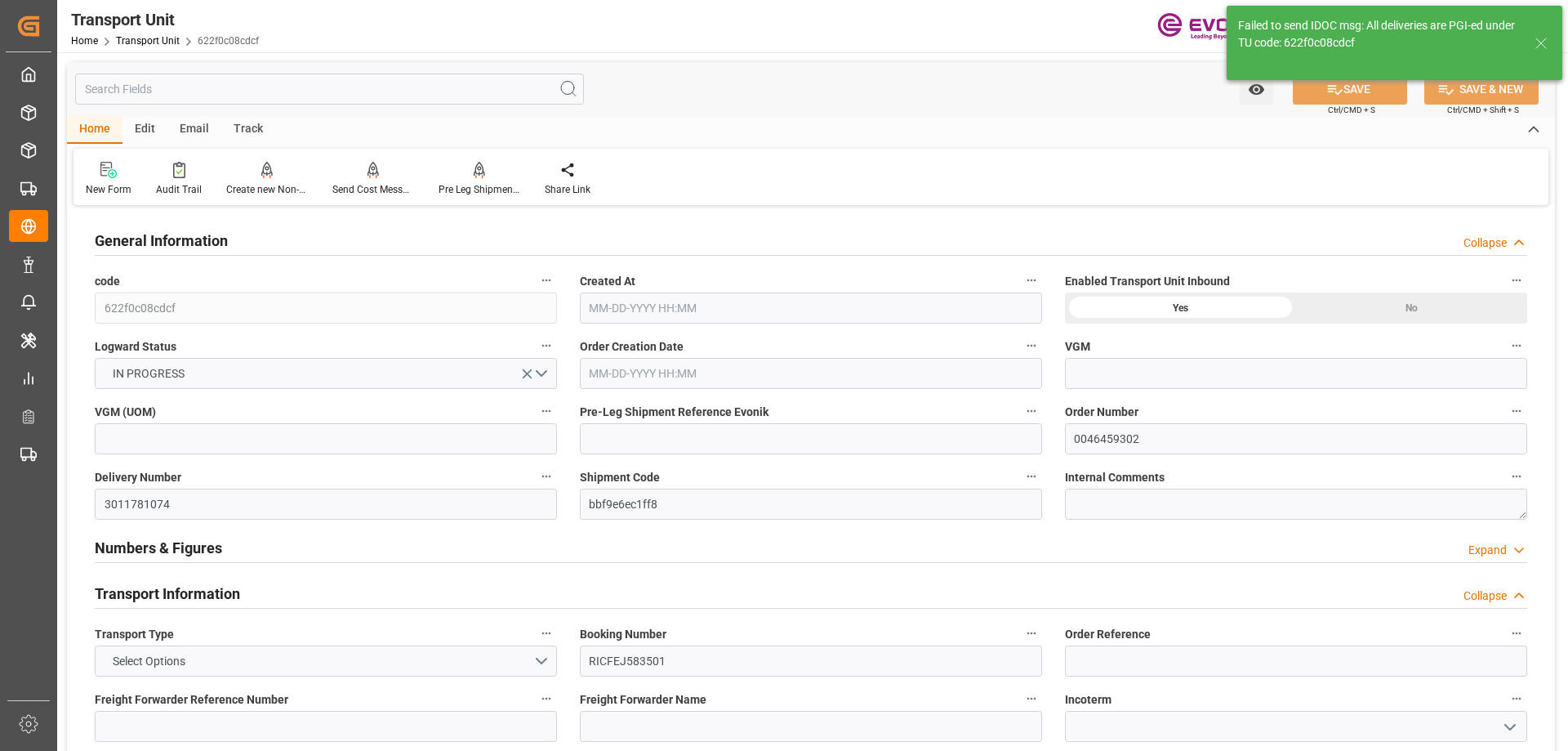
type input "[DATE] 13:11"
type input "[DATE]"
type input "[DATE] 00:00"
type input "[DATE] 09:30"
type input "[DATE] 00:00"
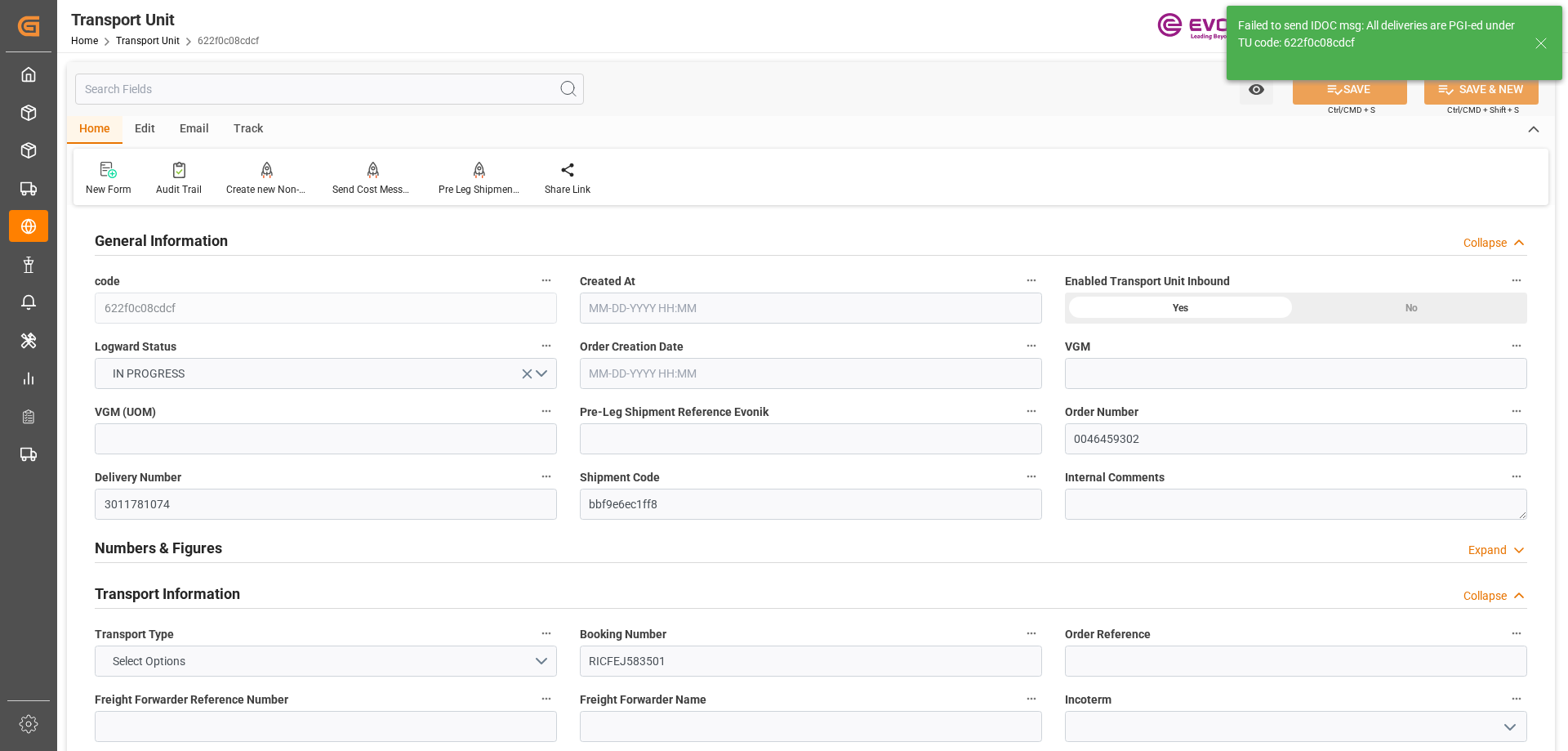
type input "[DATE] 09:30"
type input "[DATE] 12:00"
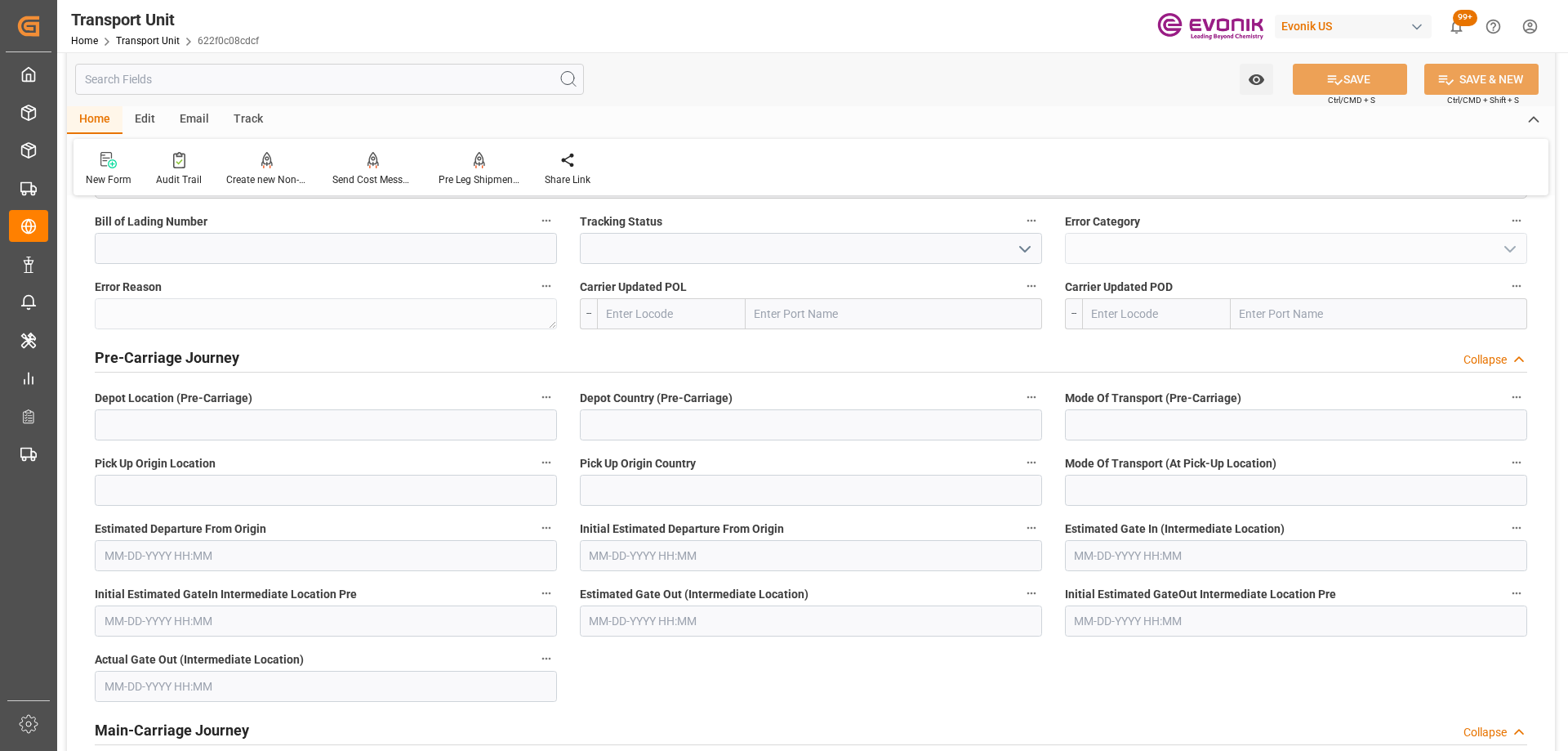
scroll to position [3104, 0]
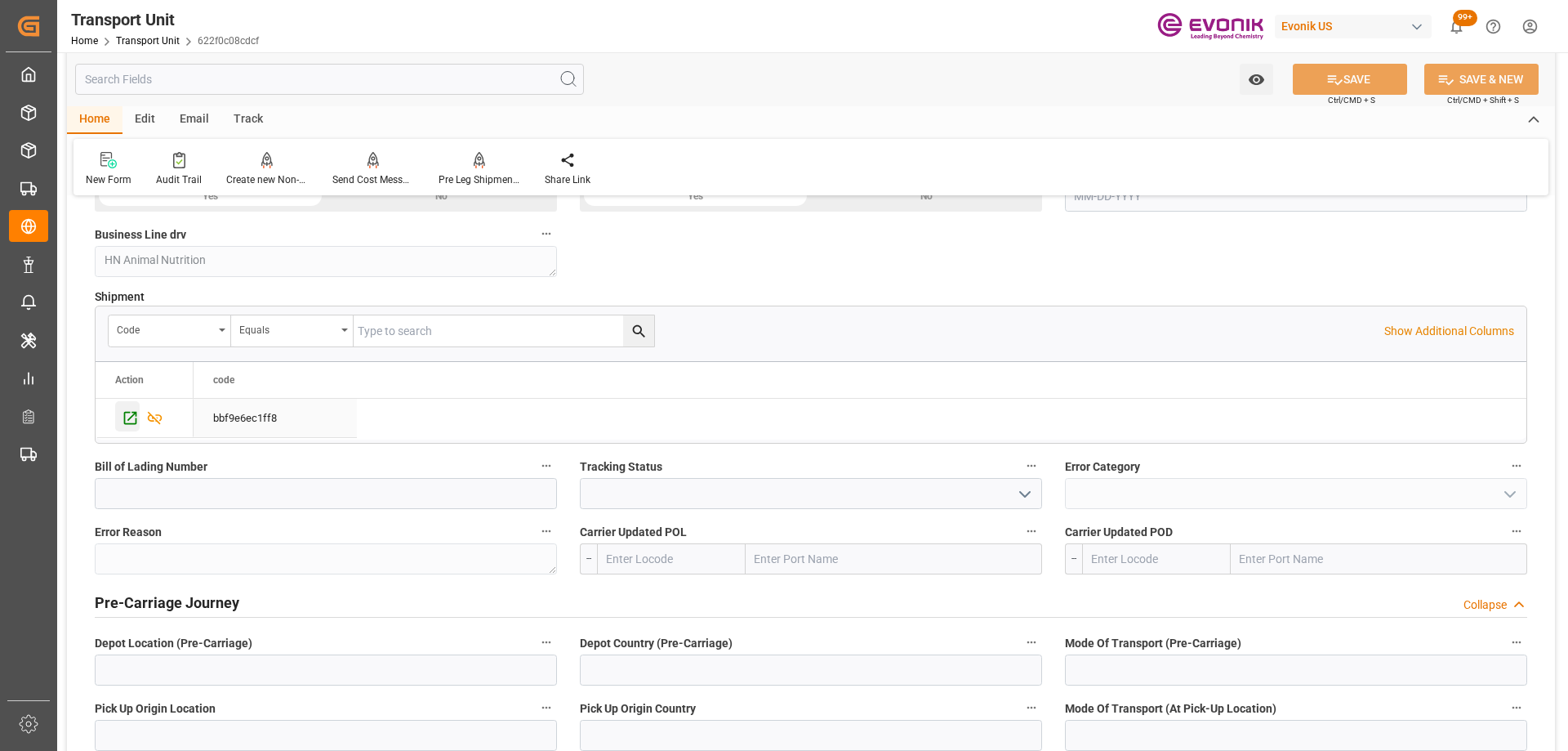
click at [123, 425] on icon "Press SPACE to select this row." at bounding box center [129, 417] width 17 height 17
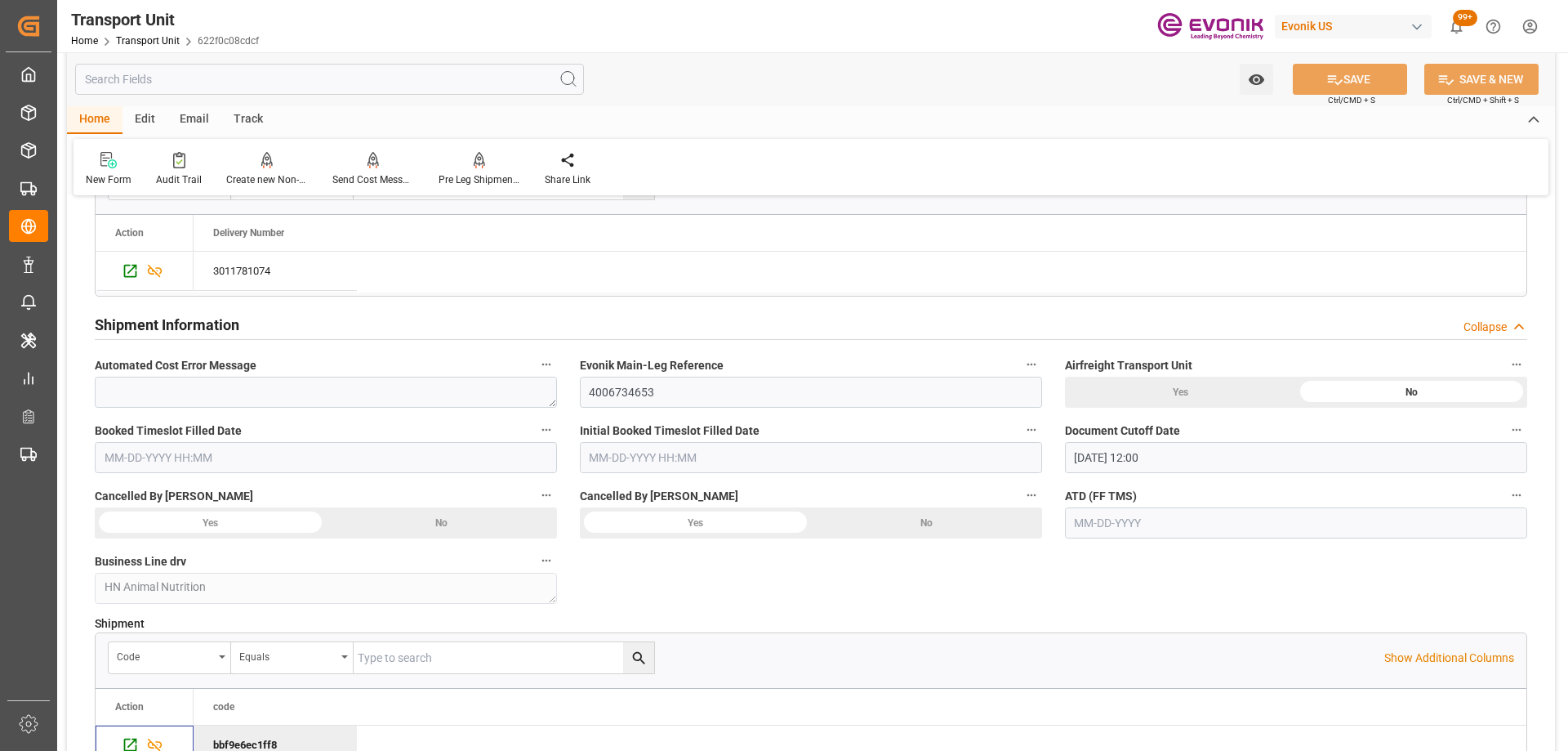
scroll to position [2451, 0]
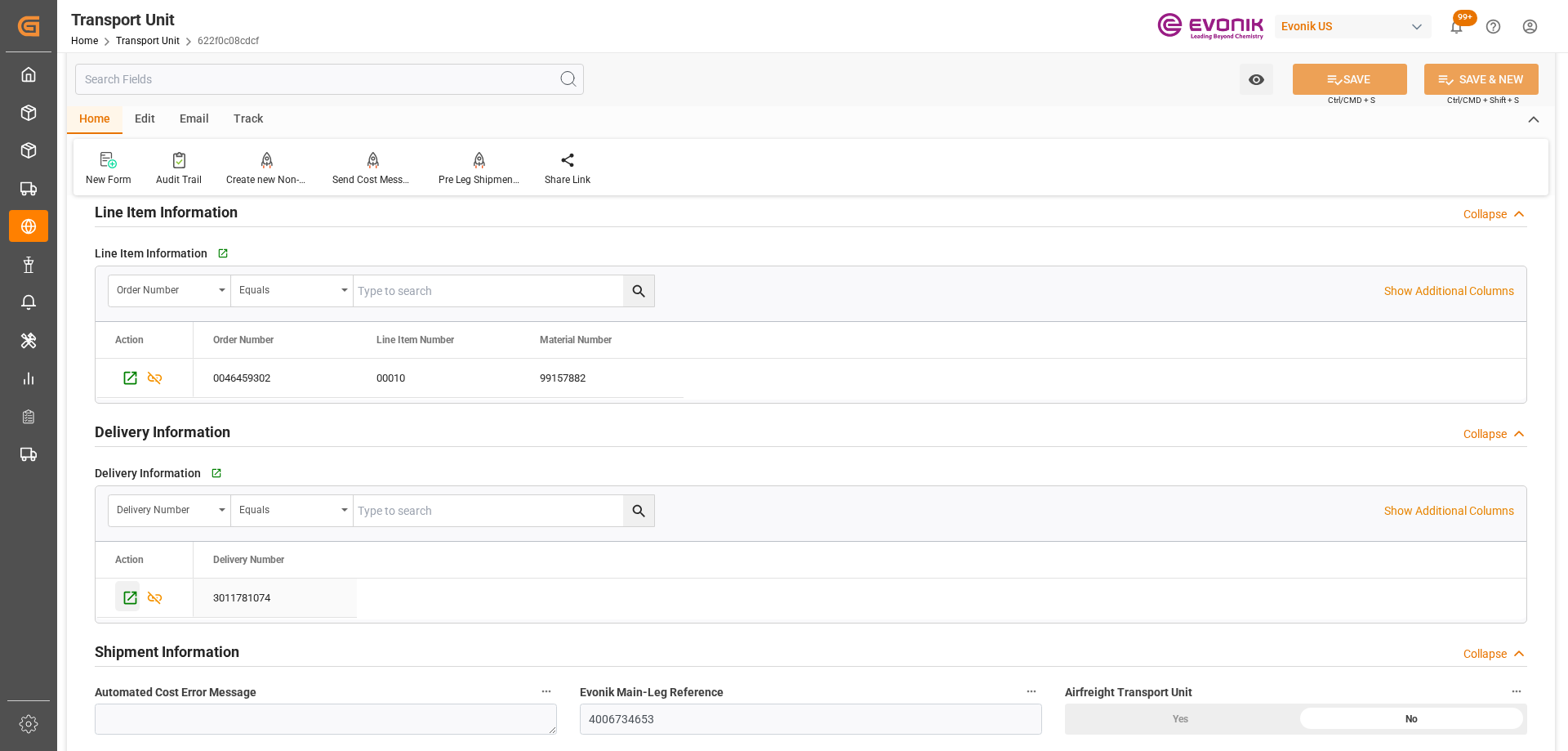
click at [125, 607] on div "Press SPACE to select this row." at bounding box center [128, 596] width 25 height 30
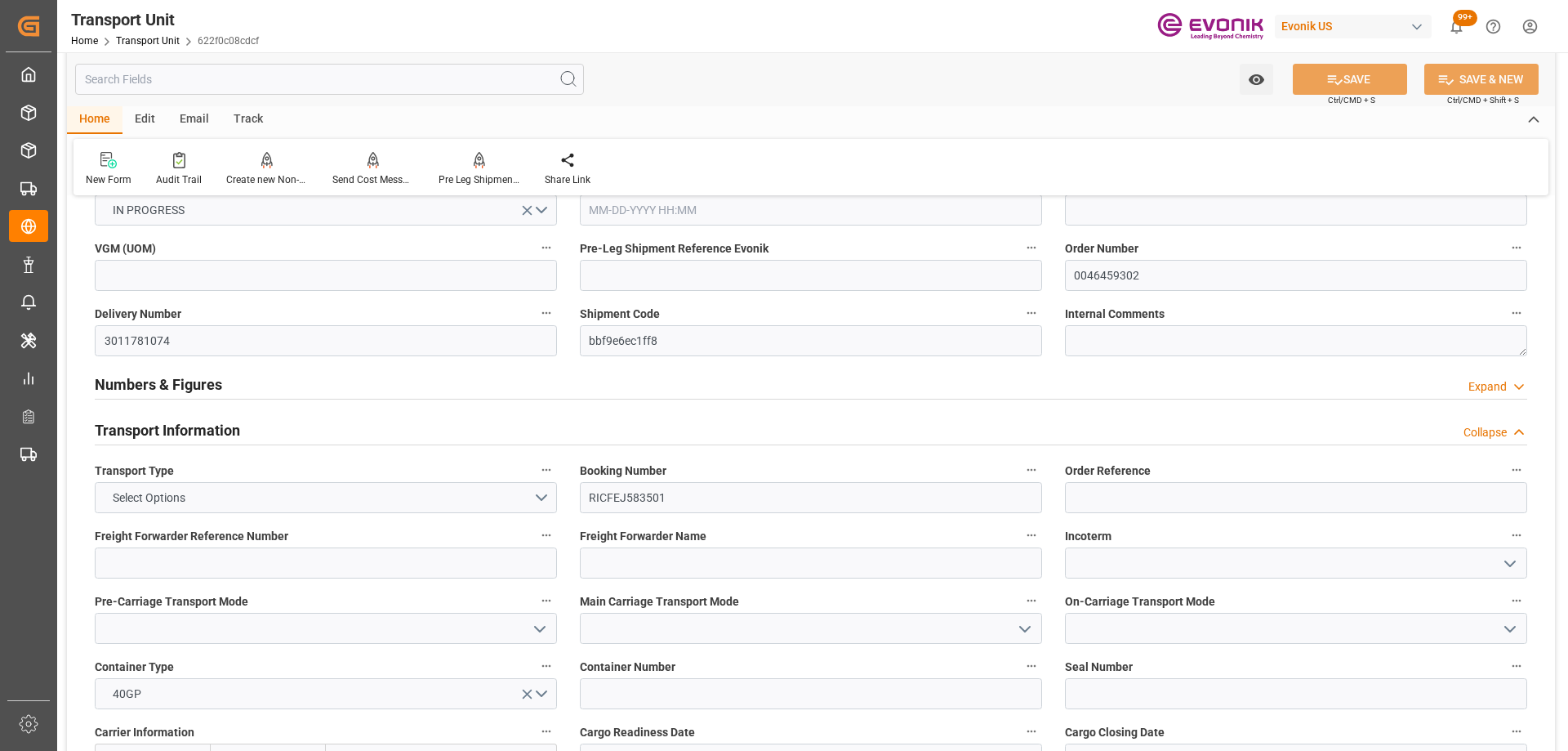
scroll to position [82, 0]
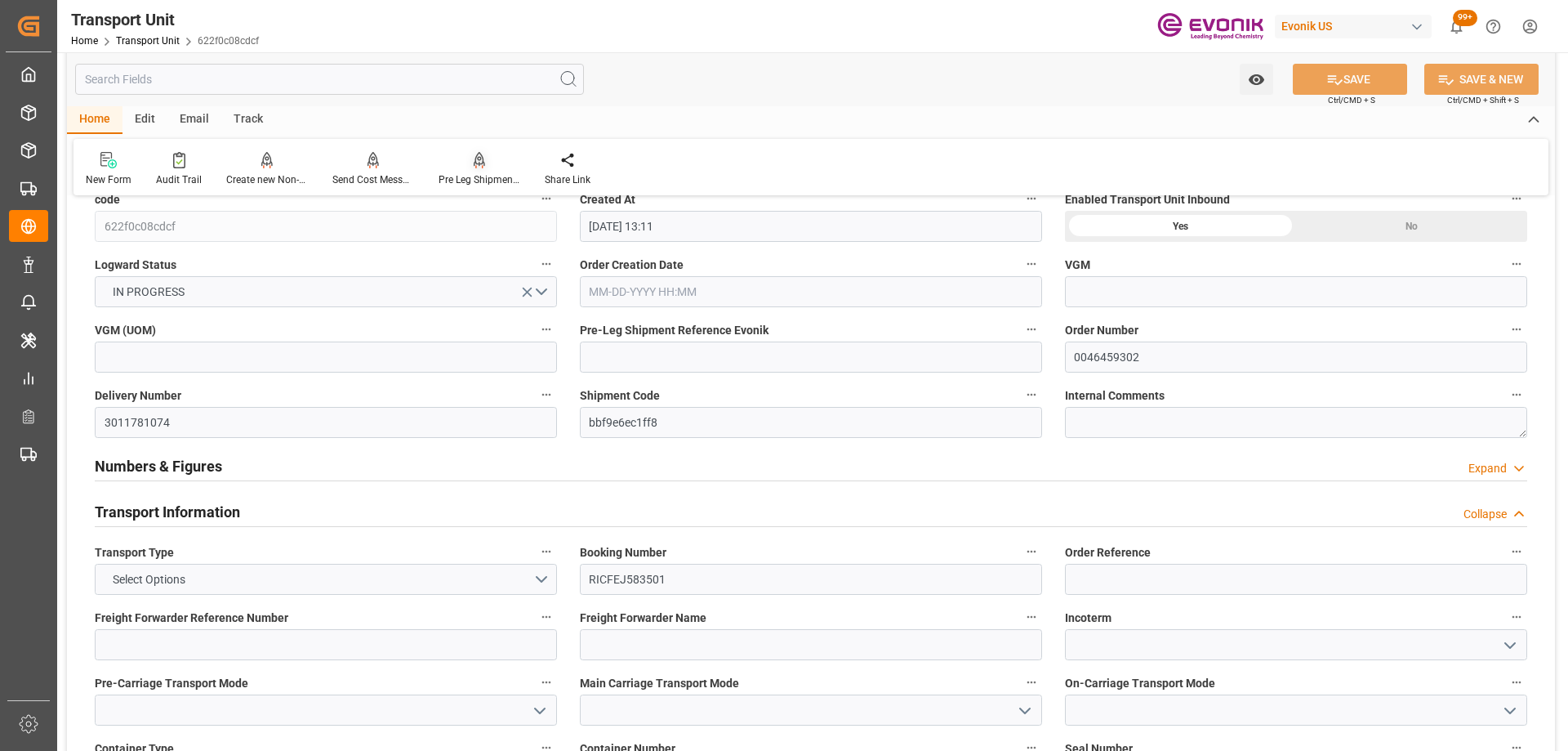
click at [473, 161] on icon at bounding box center [479, 160] width 11 height 17
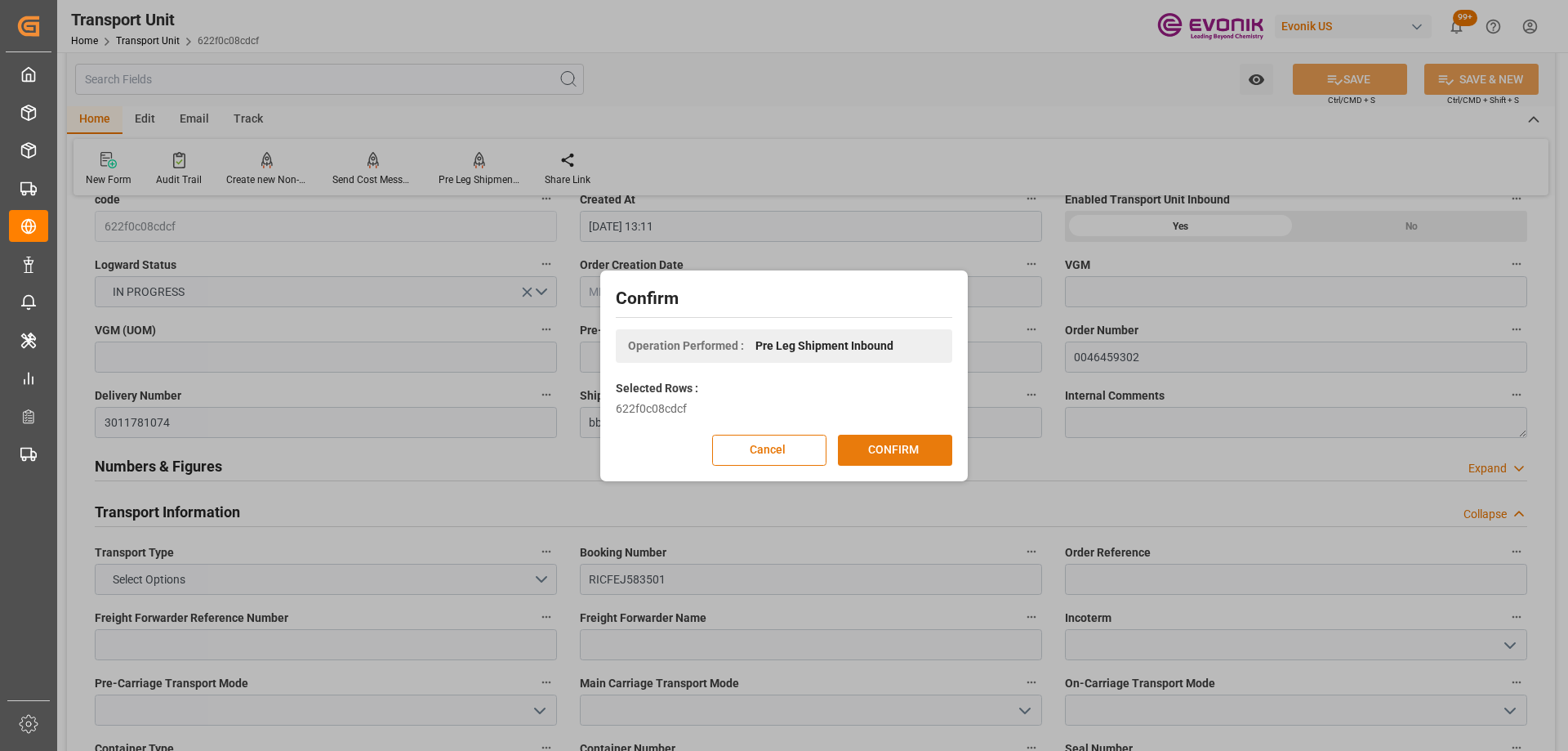
click at [883, 445] on button "CONFIRM" at bounding box center [895, 450] width 114 height 31
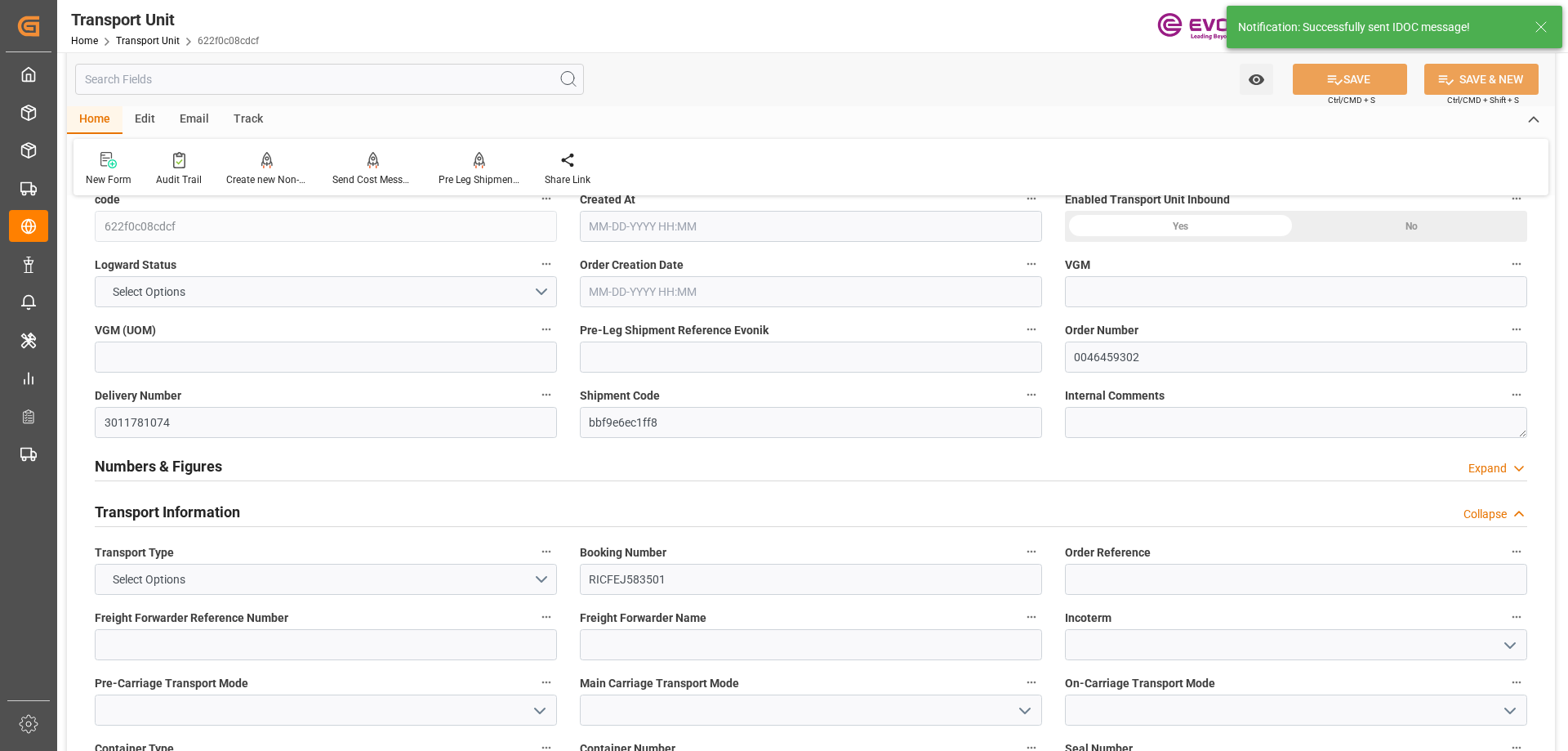
type input "ONE"
type input "Ocean Network Express"
type input "USNYC"
type input "COCTG"
type input "20540"
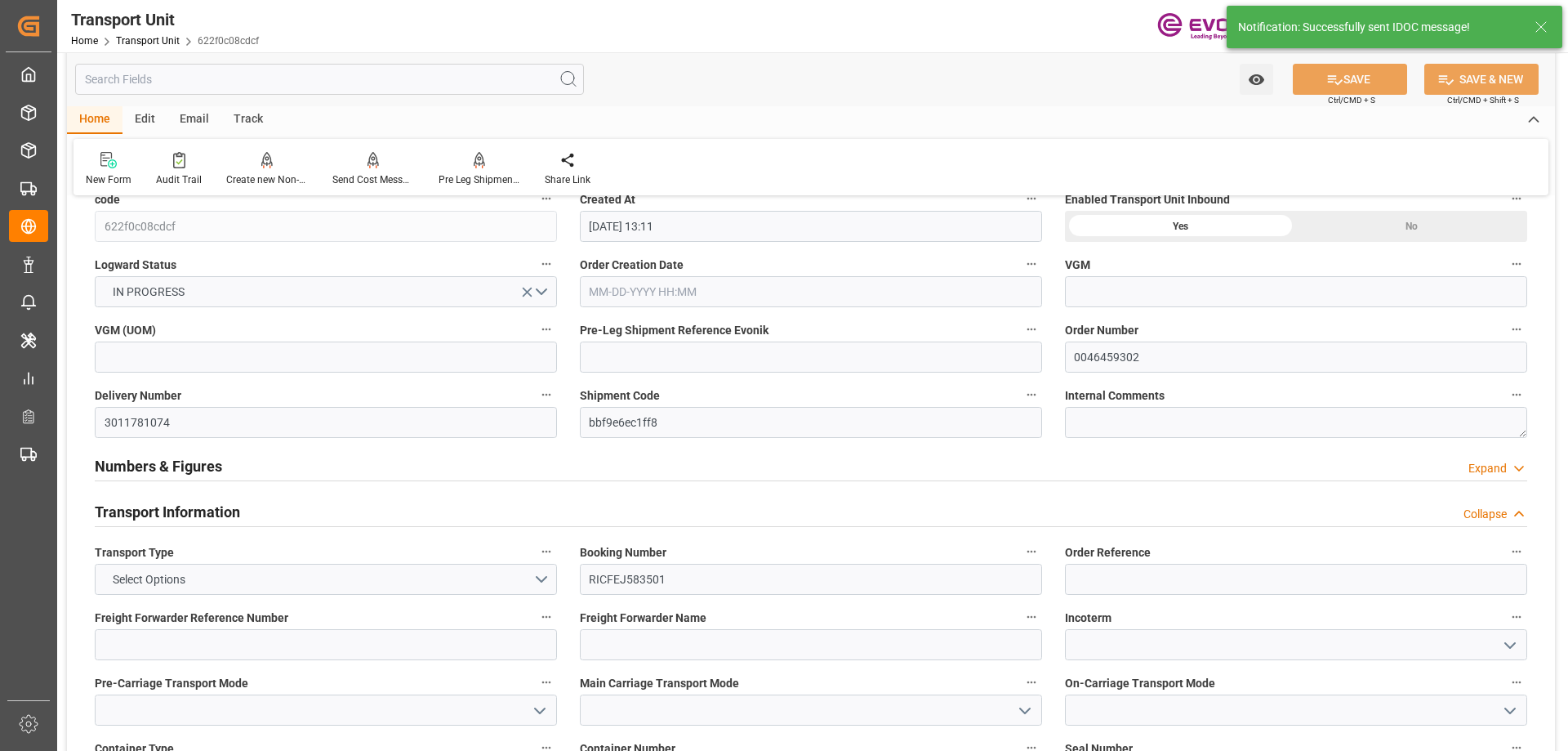
type input "09-18-2025 13:11"
type input "10-04-2025"
type input "10-03-2025 00:00"
type input "10-08-2025 09:30"
type input "10-09-2025 00:00"
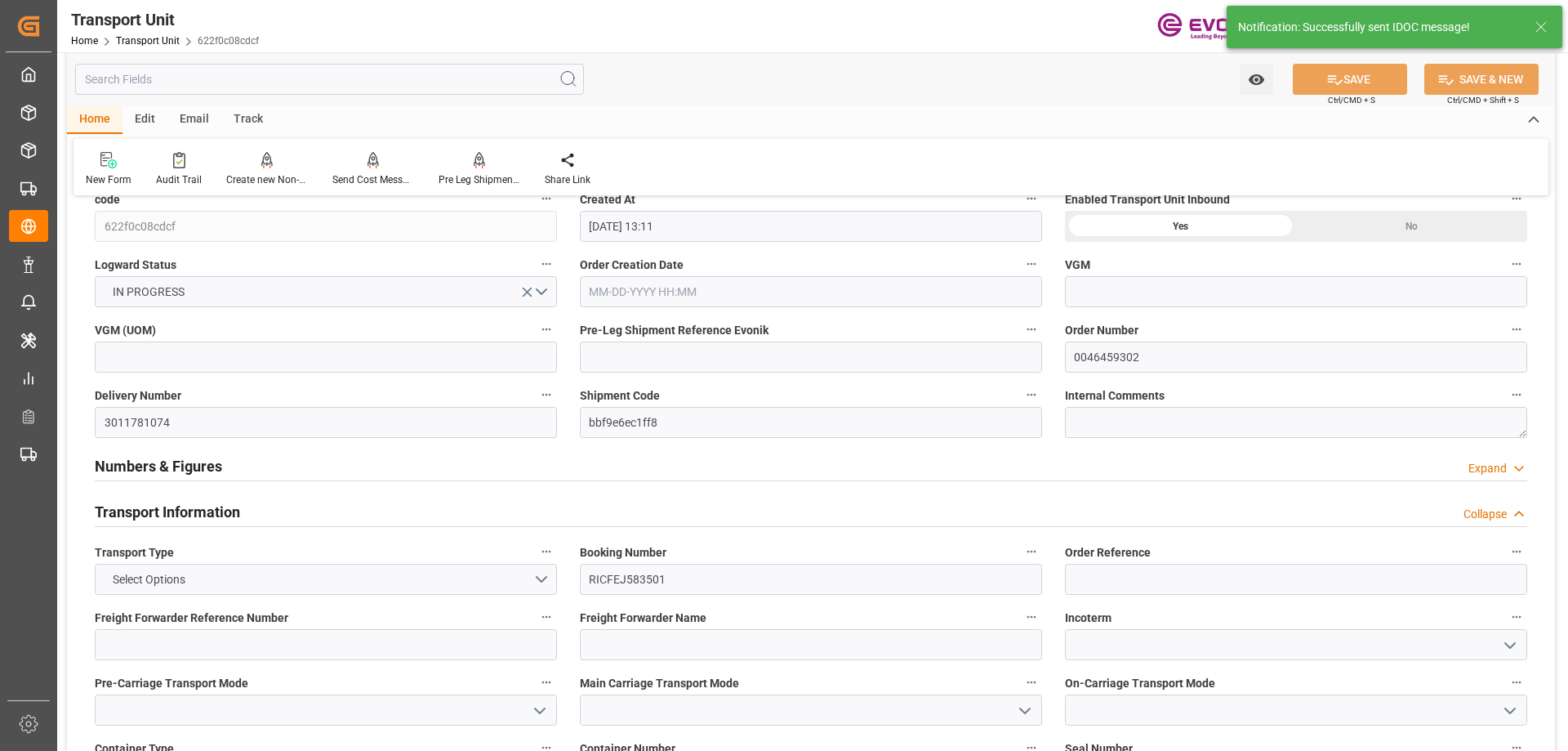
type input "10-15-2025 09:30"
type input "09-22-2025 12:00"
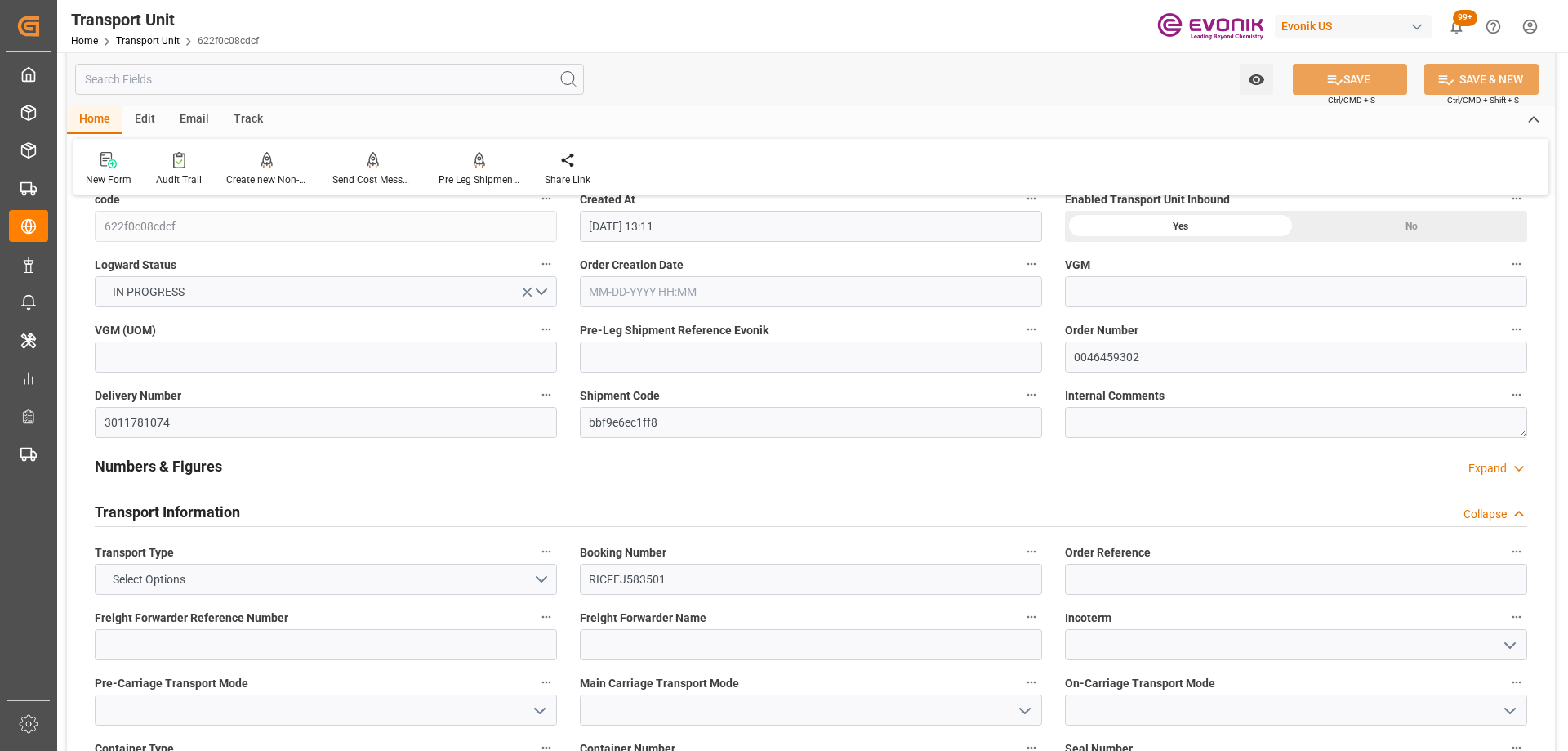
scroll to position [0, 0]
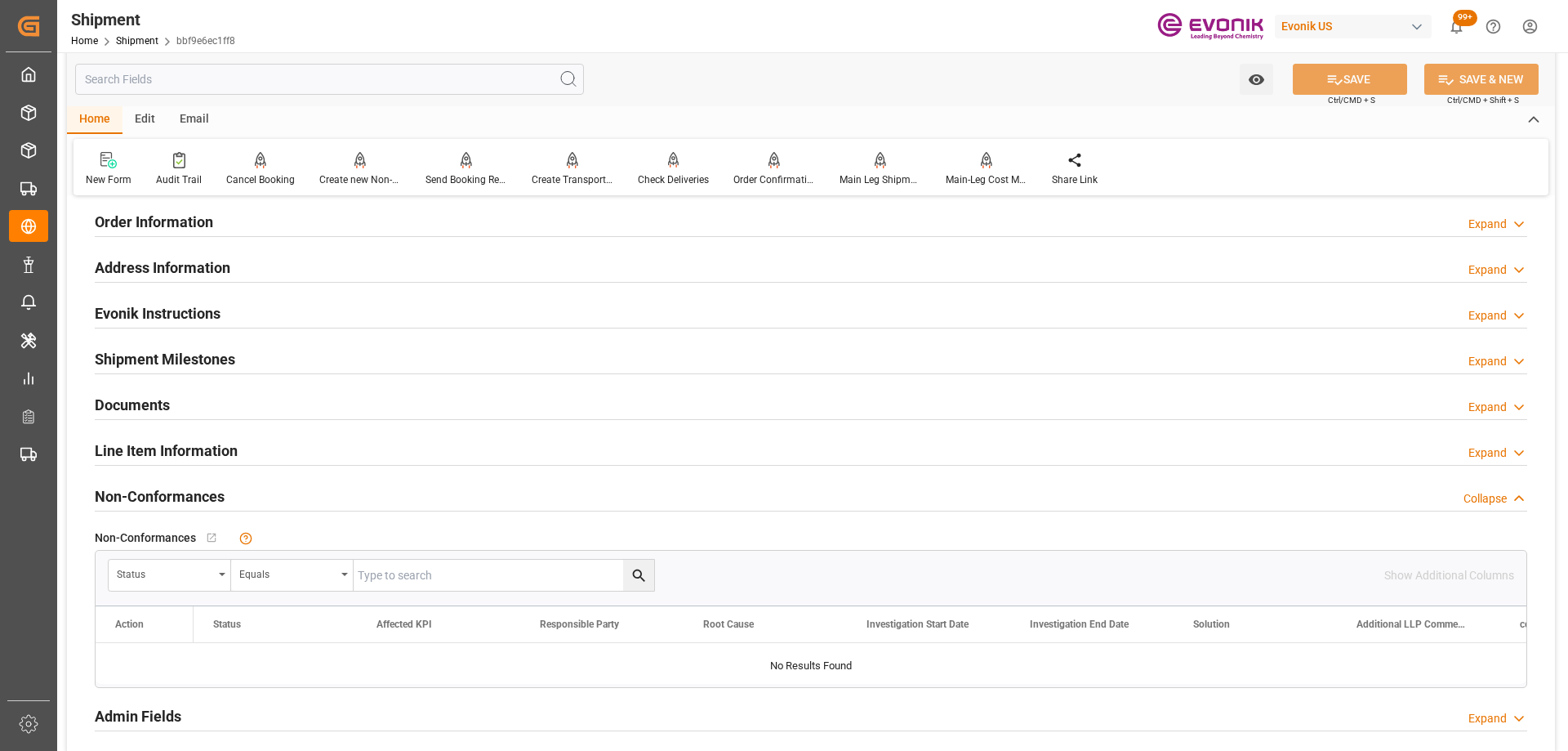
scroll to position [981, 0]
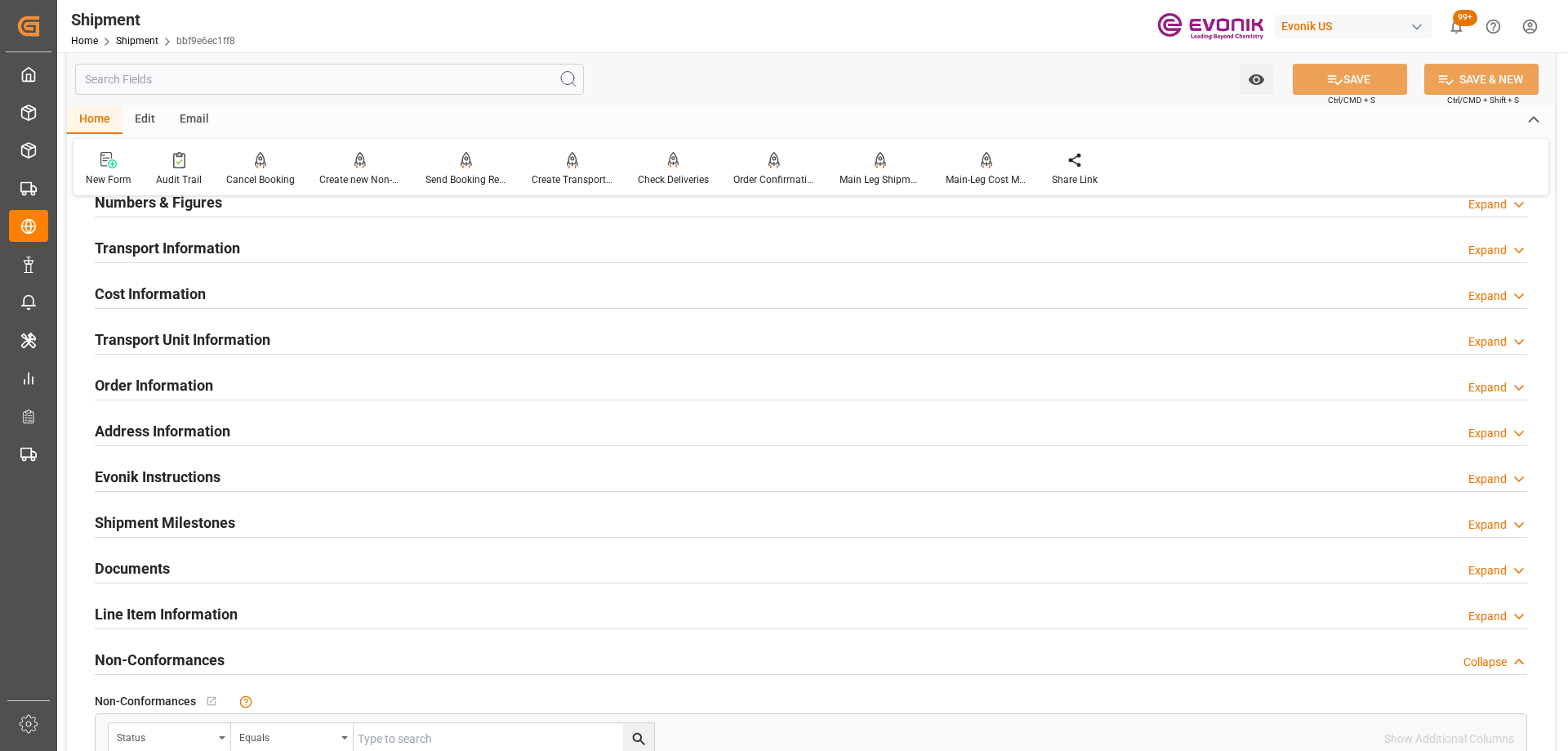
click at [209, 346] on h2 "Transport Unit Information" at bounding box center [183, 339] width 176 height 22
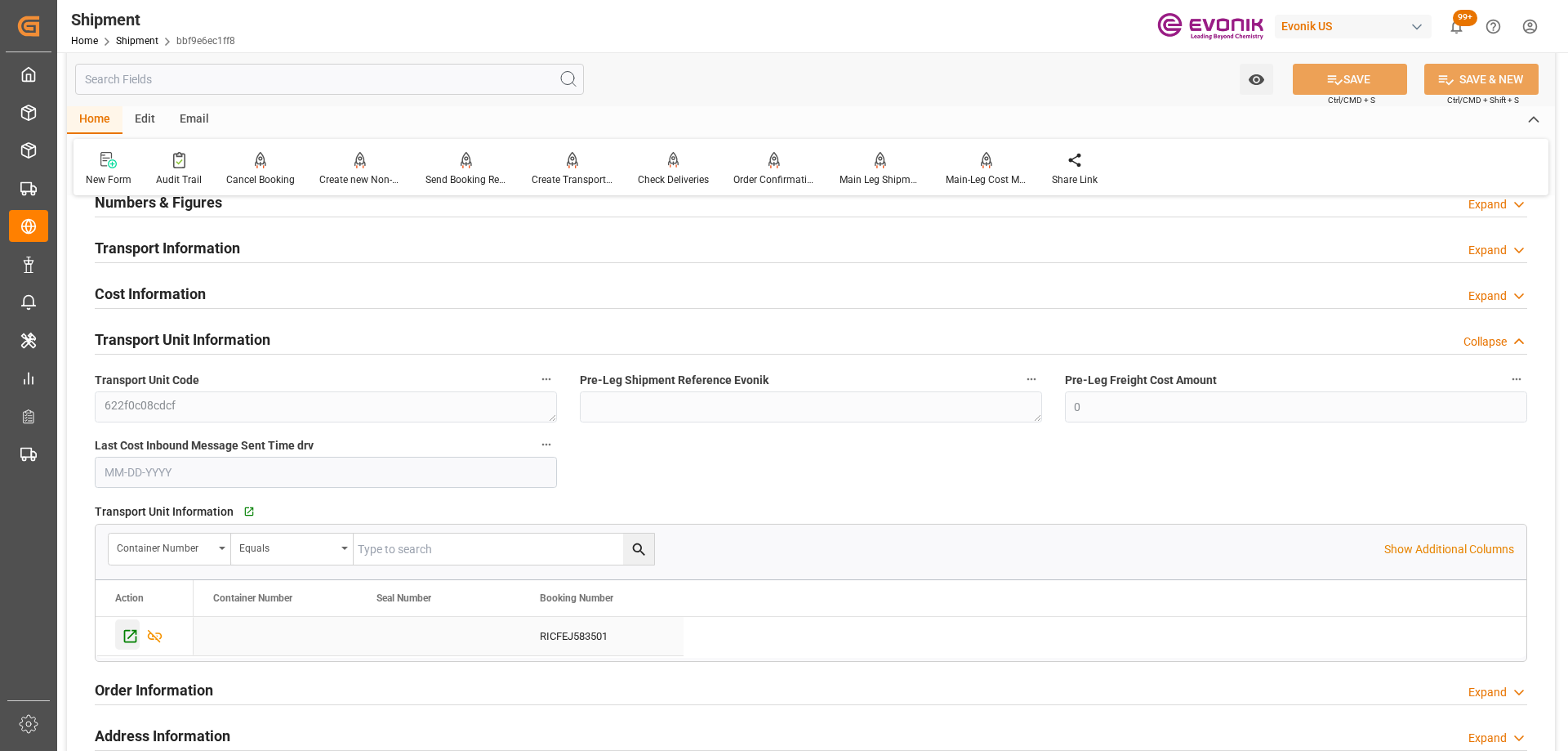
click at [123, 639] on icon "Press SPACE to select this row." at bounding box center [129, 636] width 17 height 17
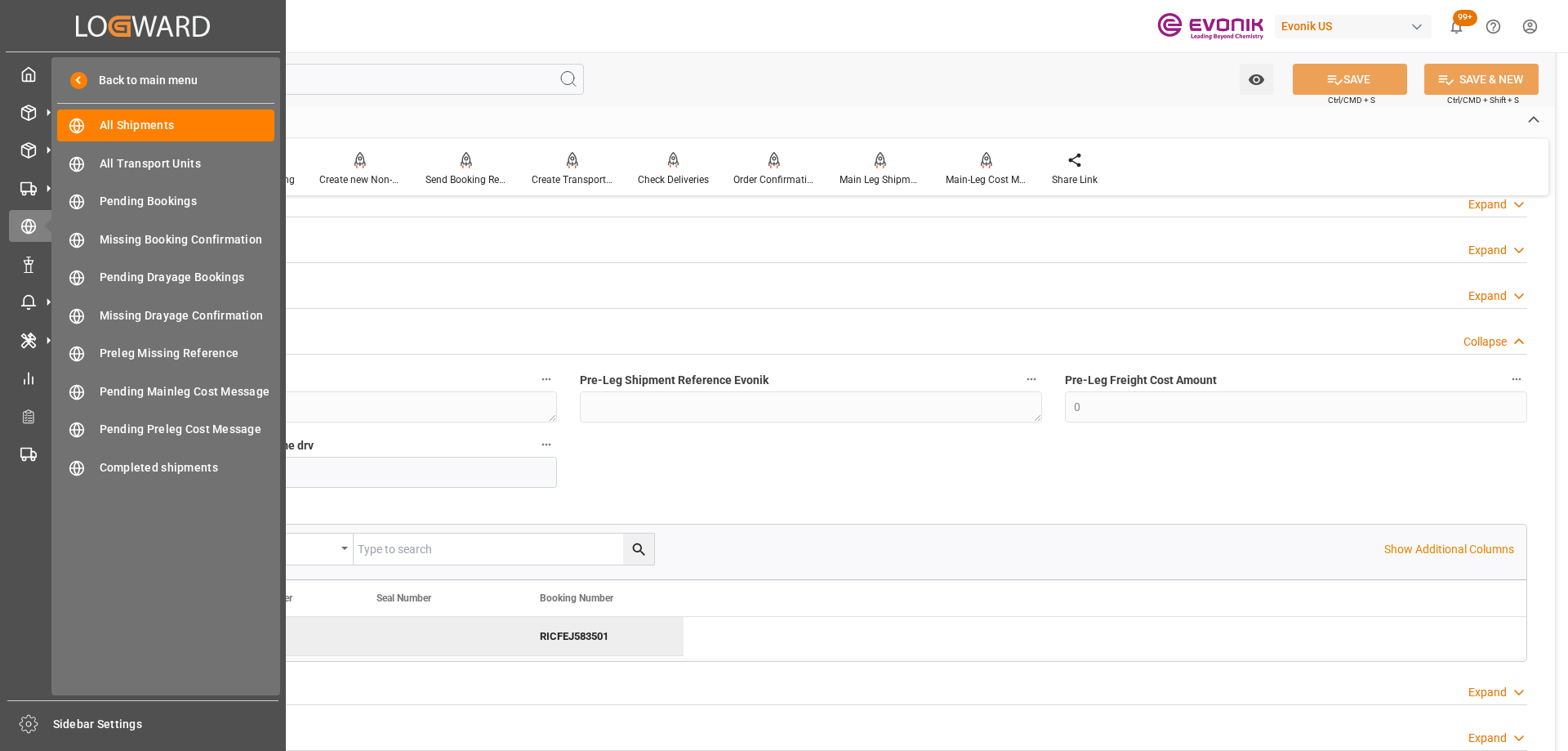
click at [40, 119] on icon at bounding box center [48, 112] width 17 height 17
click at [143, 130] on span "All Shipments" at bounding box center [187, 125] width 176 height 17
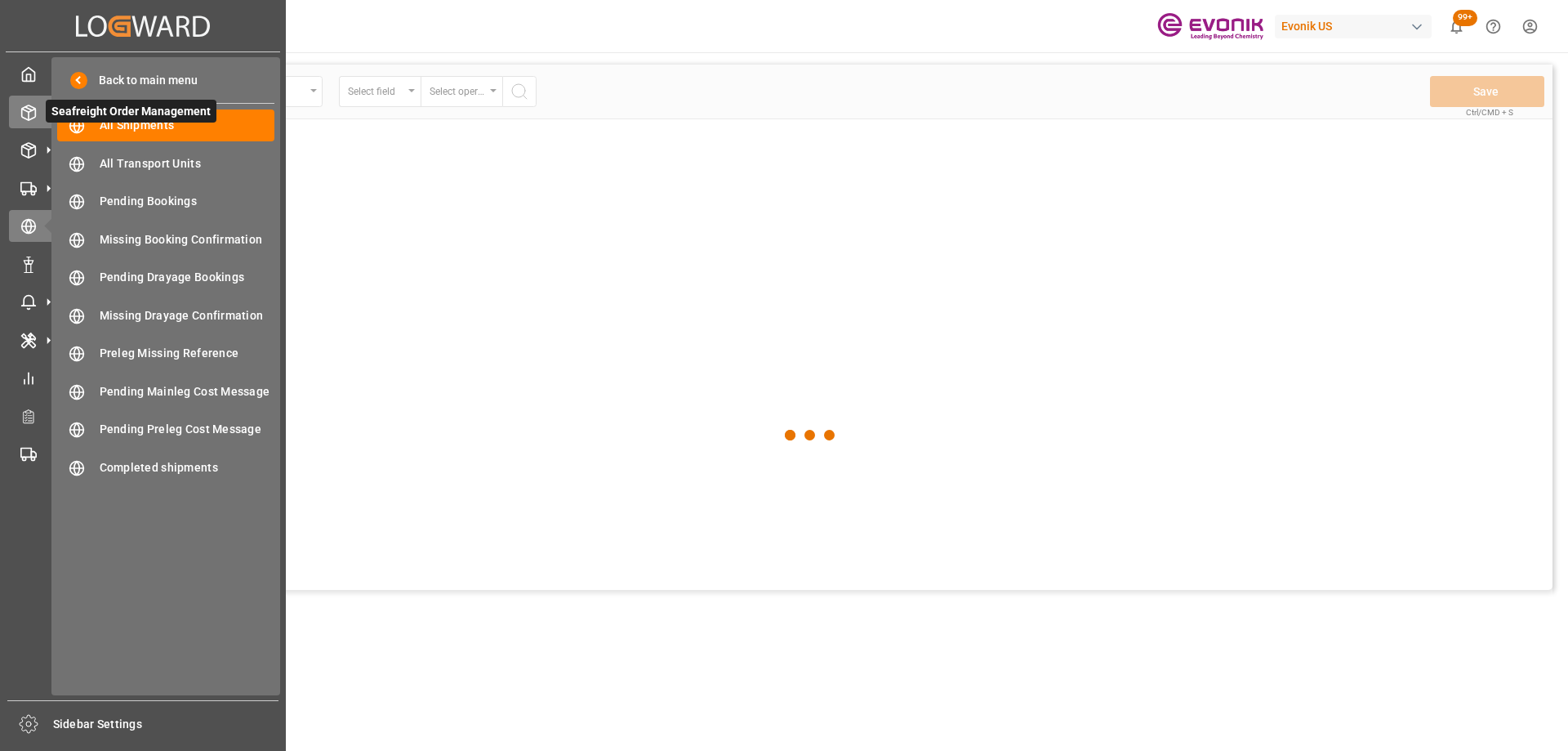
click at [42, 109] on icon at bounding box center [48, 112] width 17 height 17
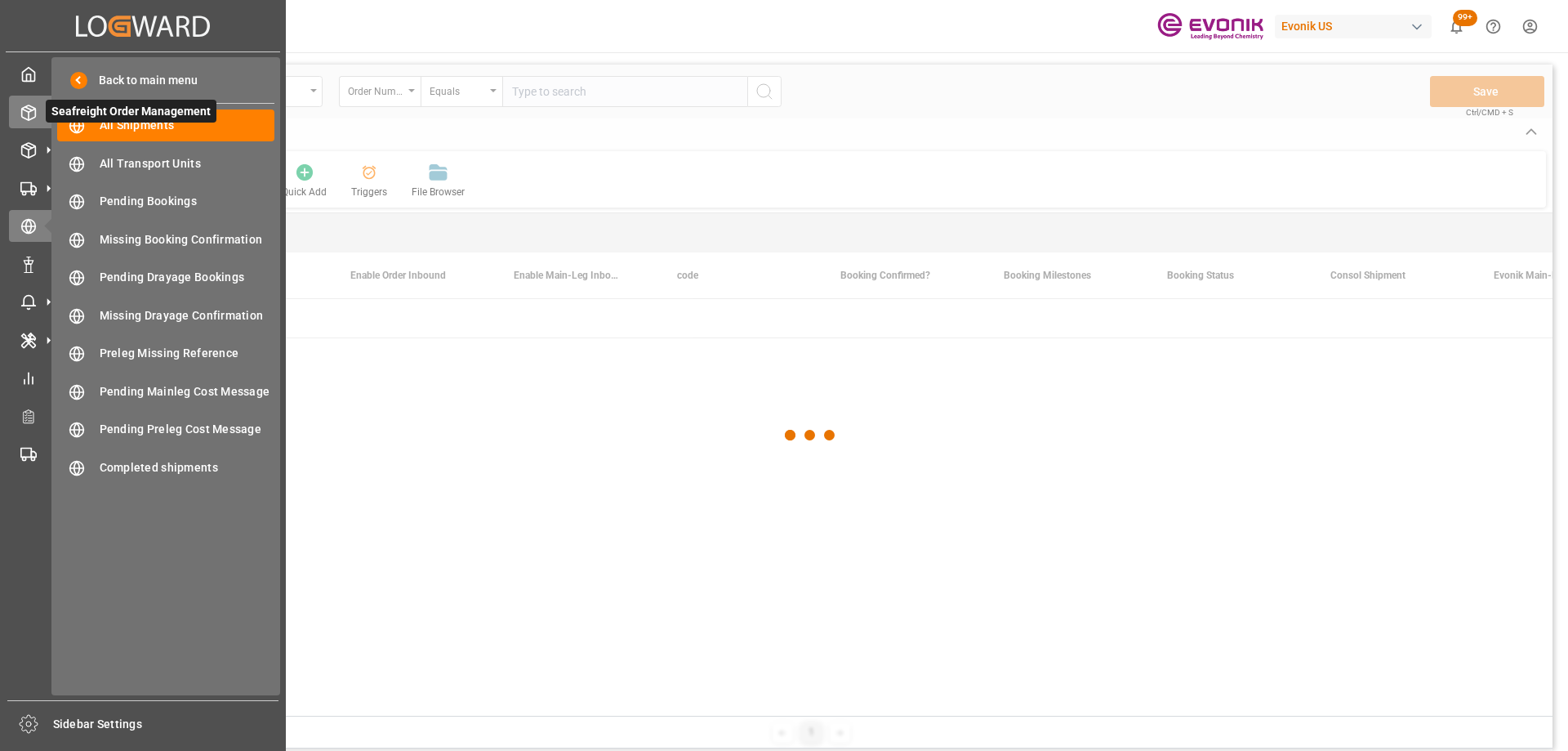
click at [28, 107] on icon at bounding box center [28, 113] width 17 height 17
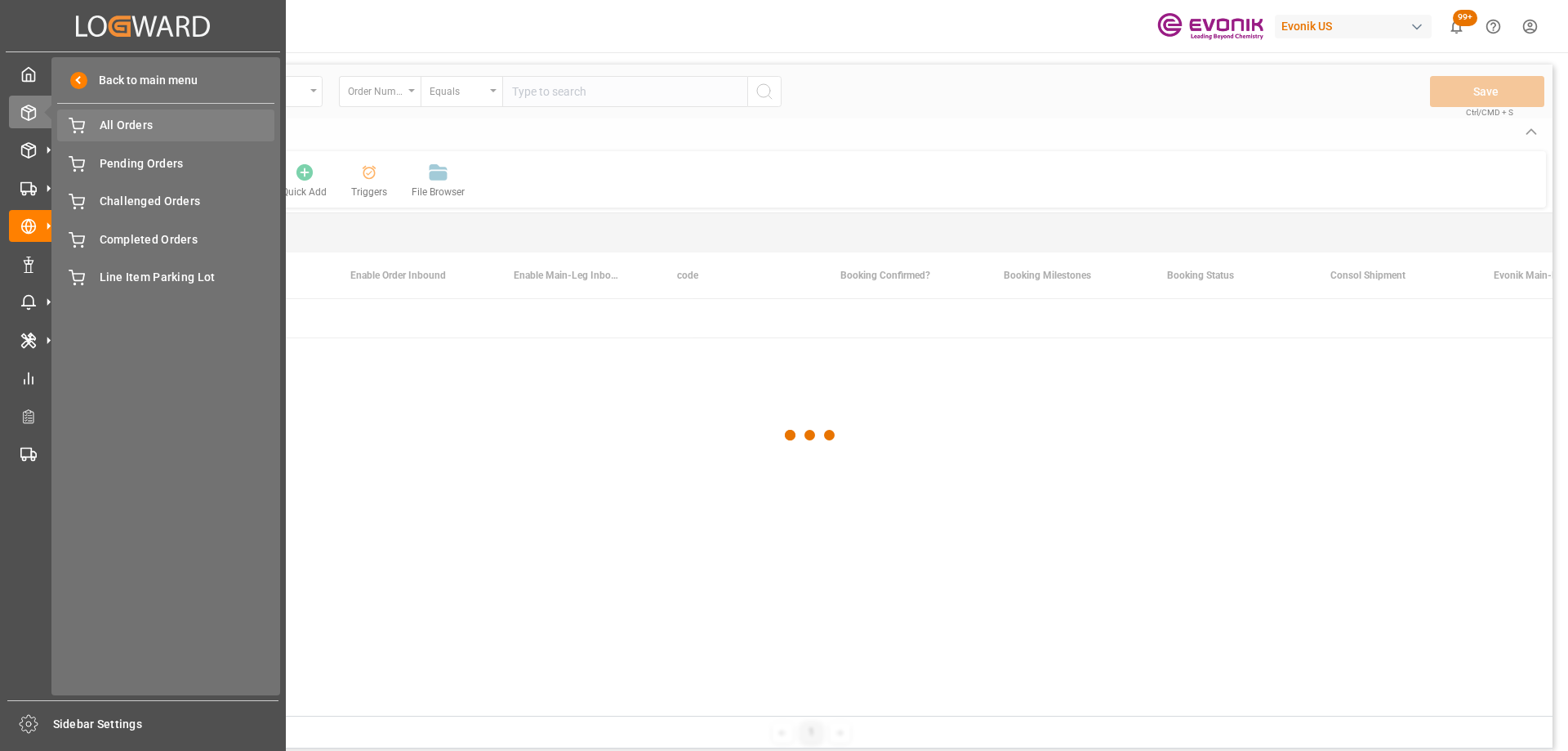
click at [114, 126] on span "All Orders" at bounding box center [187, 125] width 176 height 17
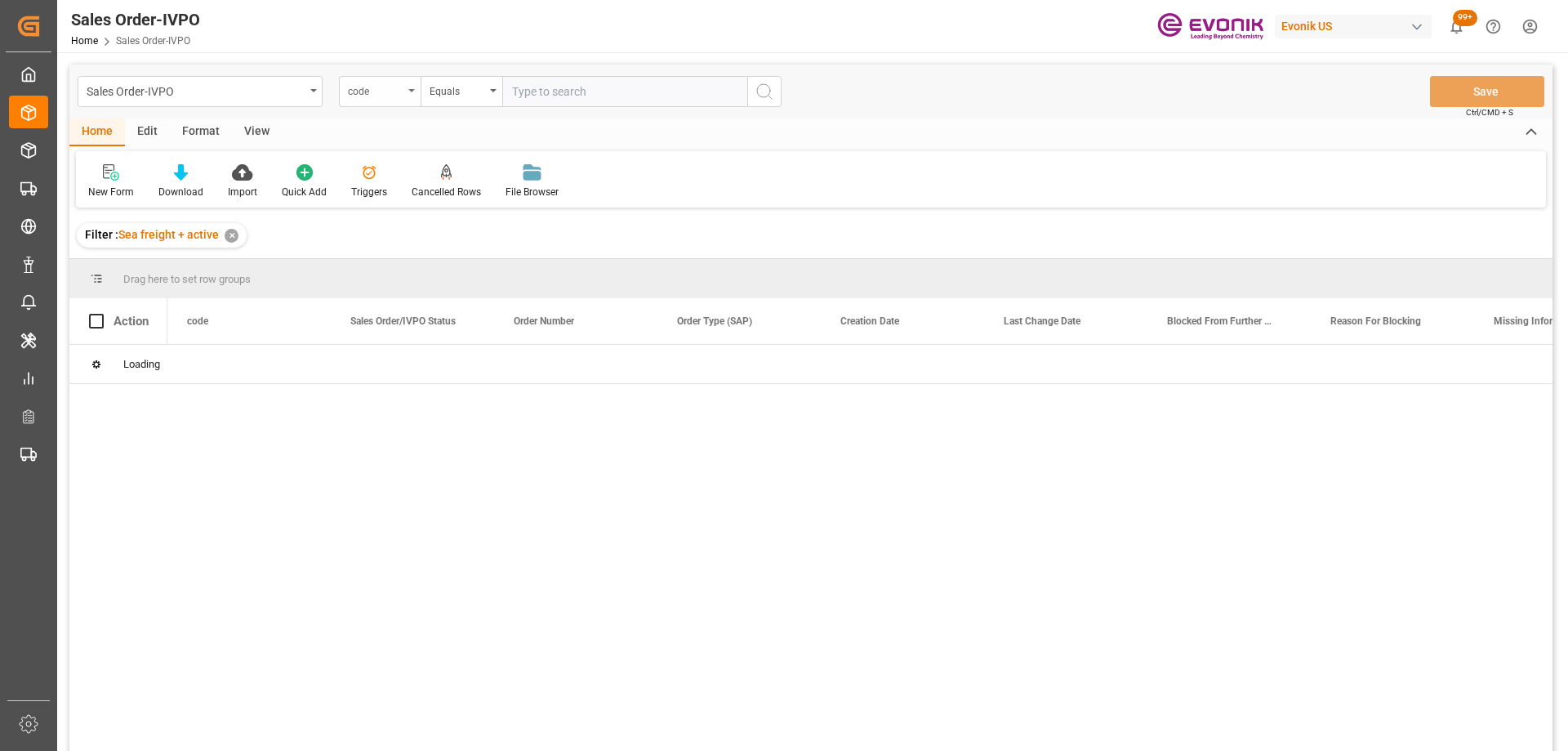
click at [376, 81] on div "code" at bounding box center [375, 89] width 55 height 18
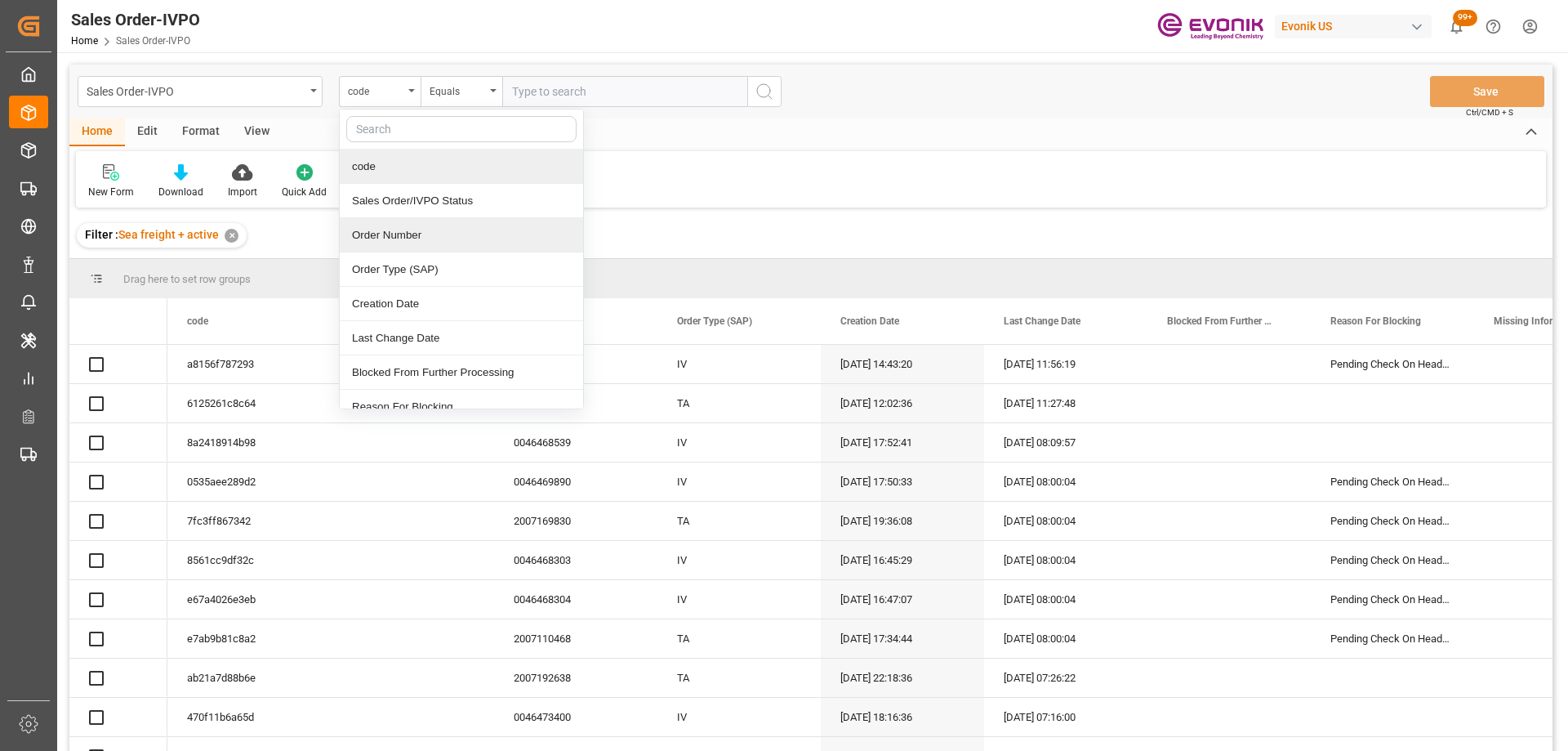
click at [394, 236] on div "Order Number" at bounding box center [461, 235] width 244 height 34
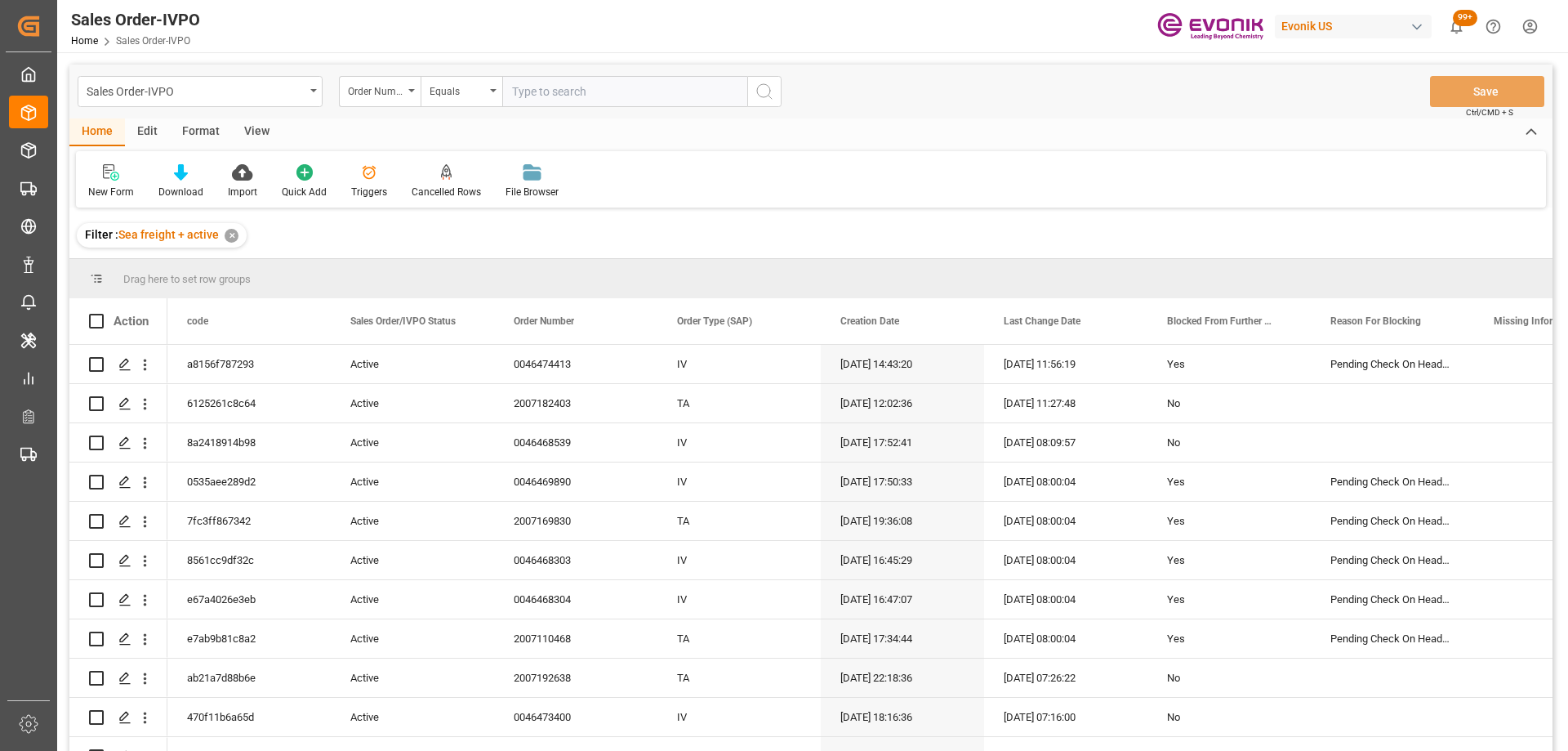
click at [539, 99] on input "text" at bounding box center [625, 91] width 245 height 31
paste input "2007071246"
type input "2007071246"
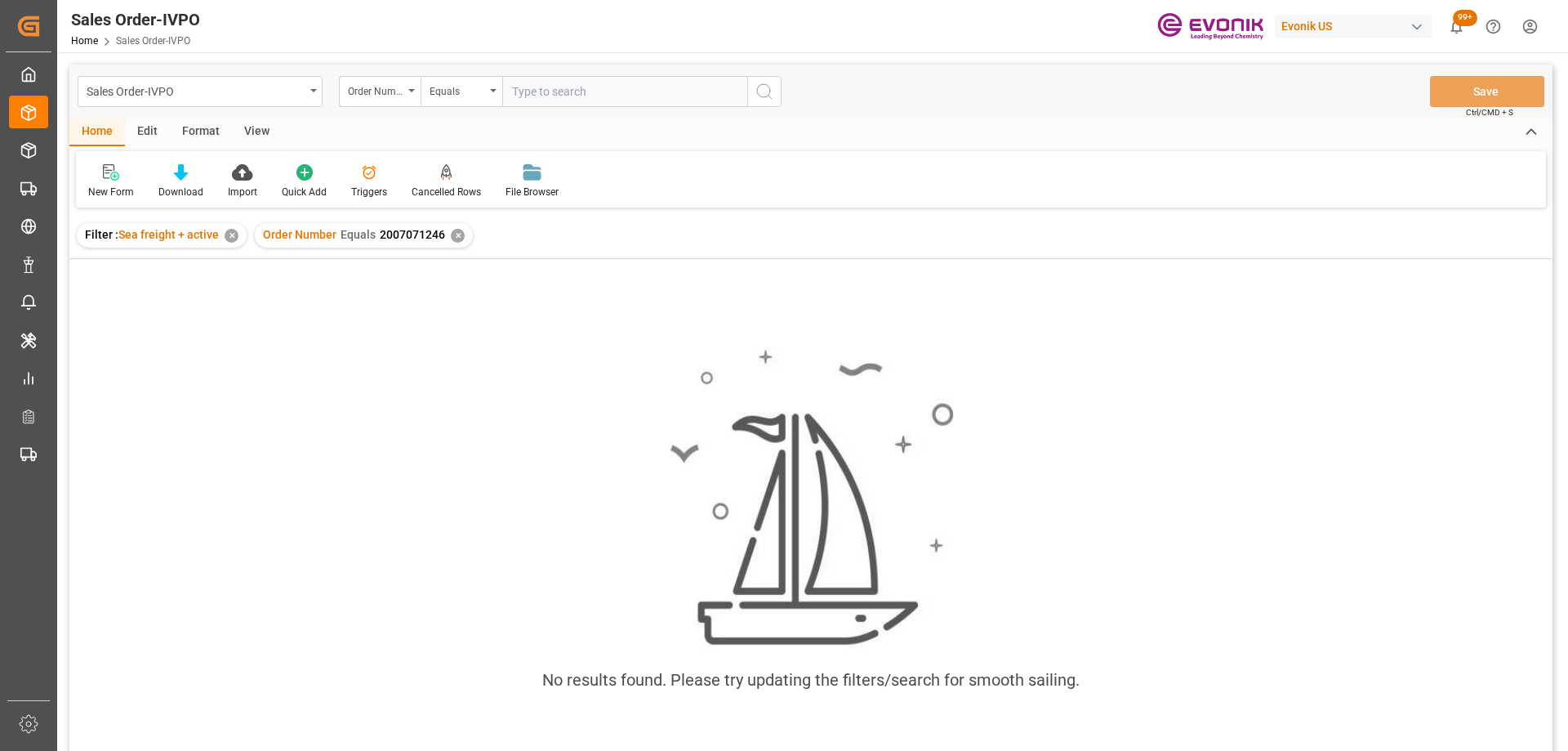
click at [231, 235] on div "✕" at bounding box center [231, 236] width 14 height 14
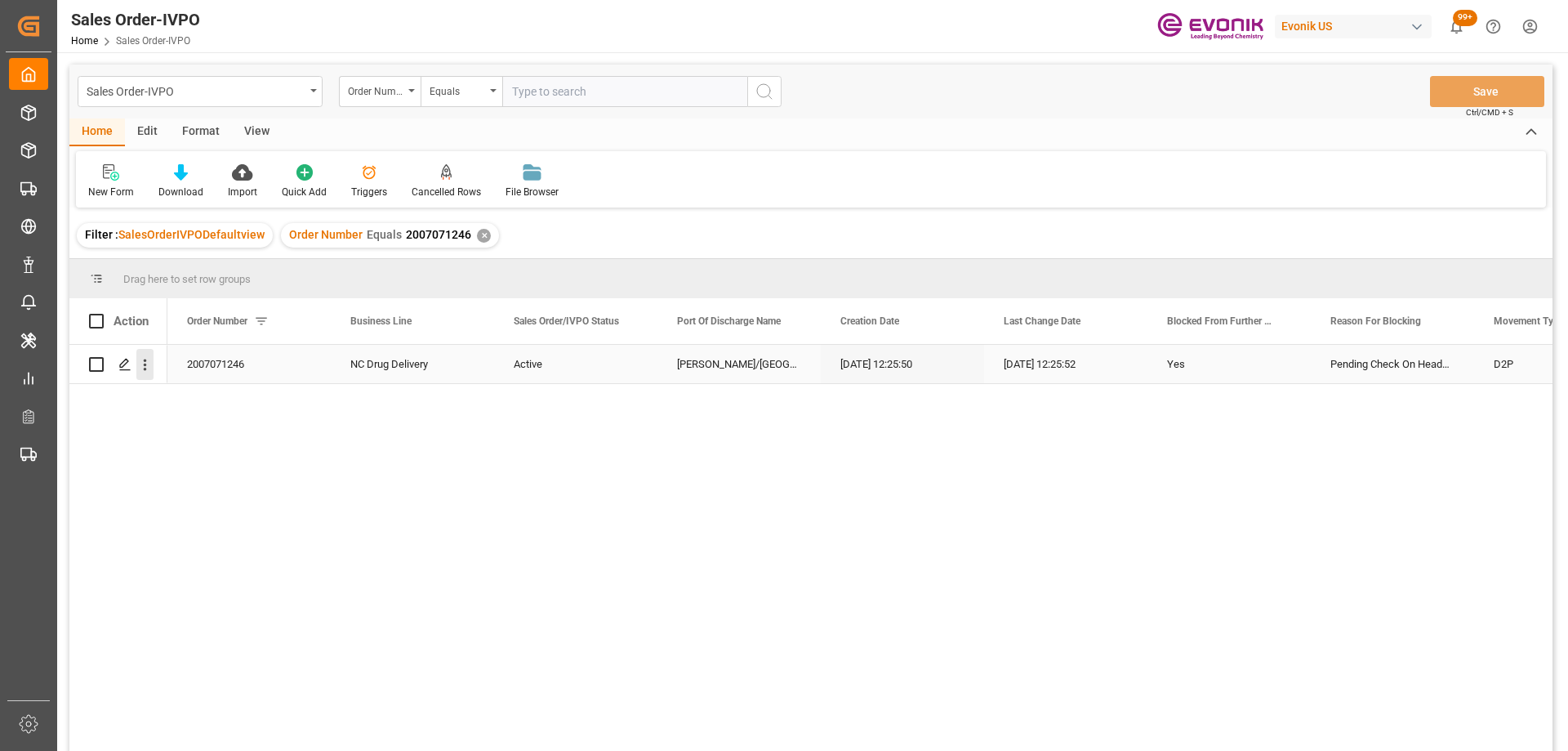
click at [146, 364] on icon "open menu" at bounding box center [145, 364] width 4 height 11
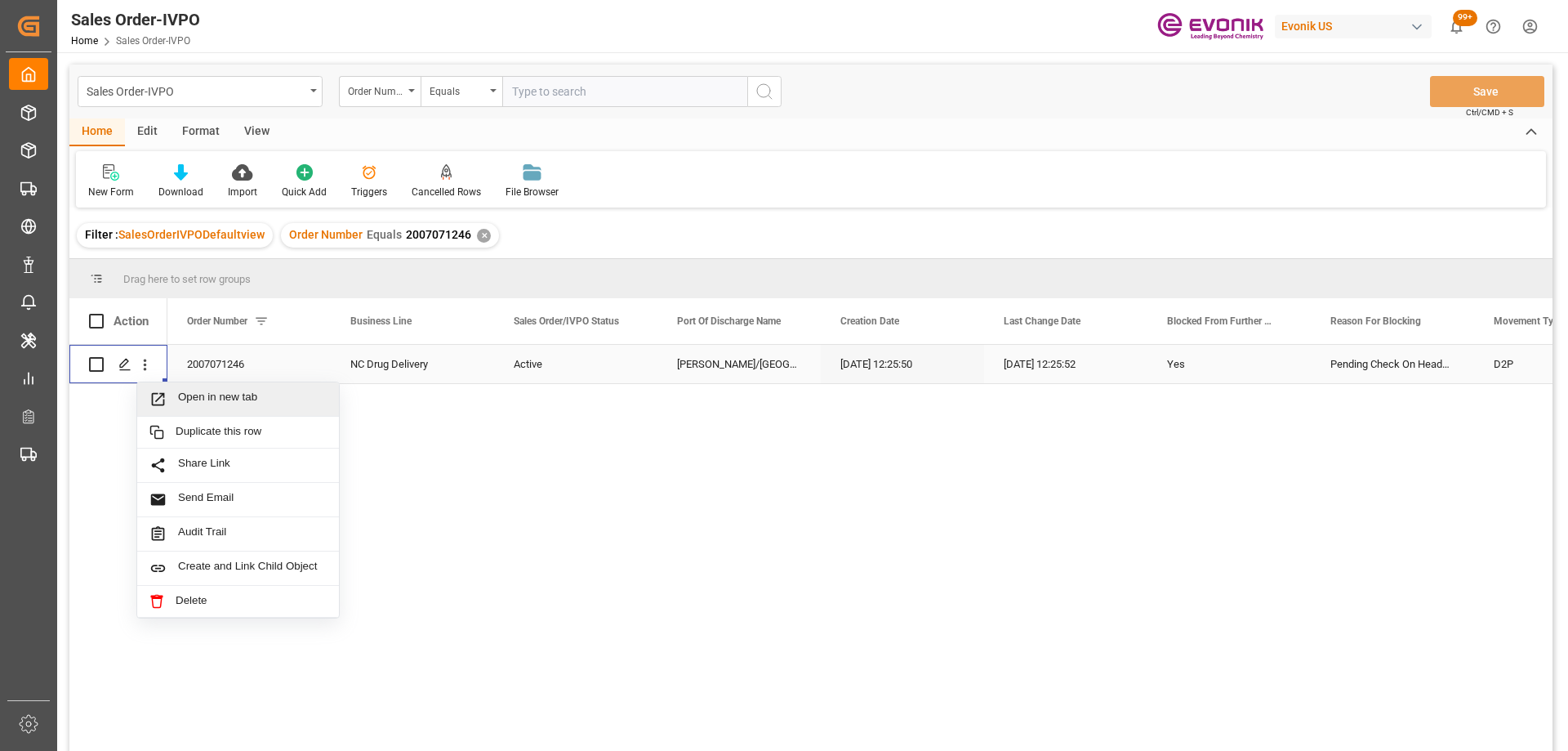
click at [180, 394] on span "Open in new tab" at bounding box center [252, 399] width 149 height 17
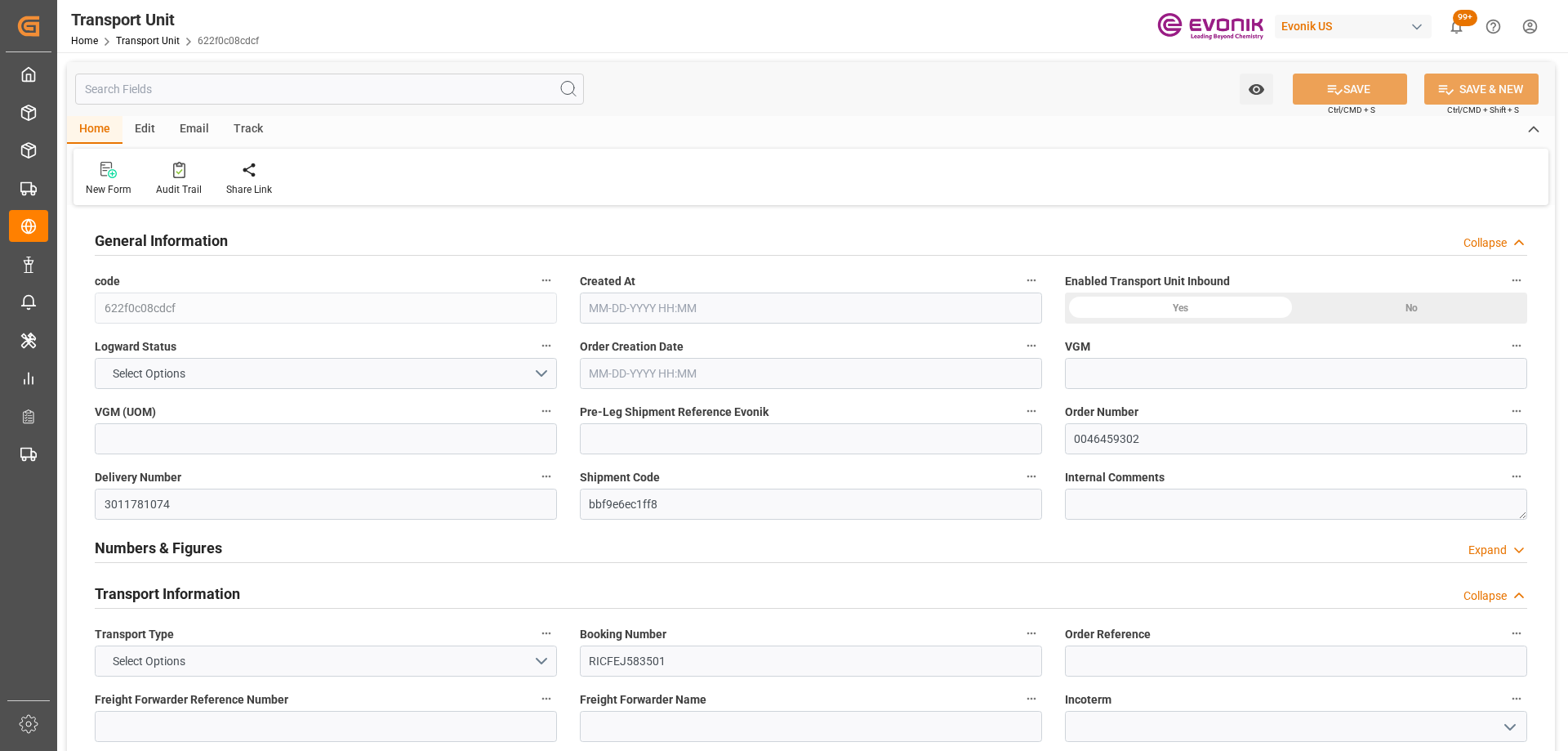
type input "ONE"
type input "Ocean Network Express"
type input "USNYC"
type input "COCTG"
type input "20540"
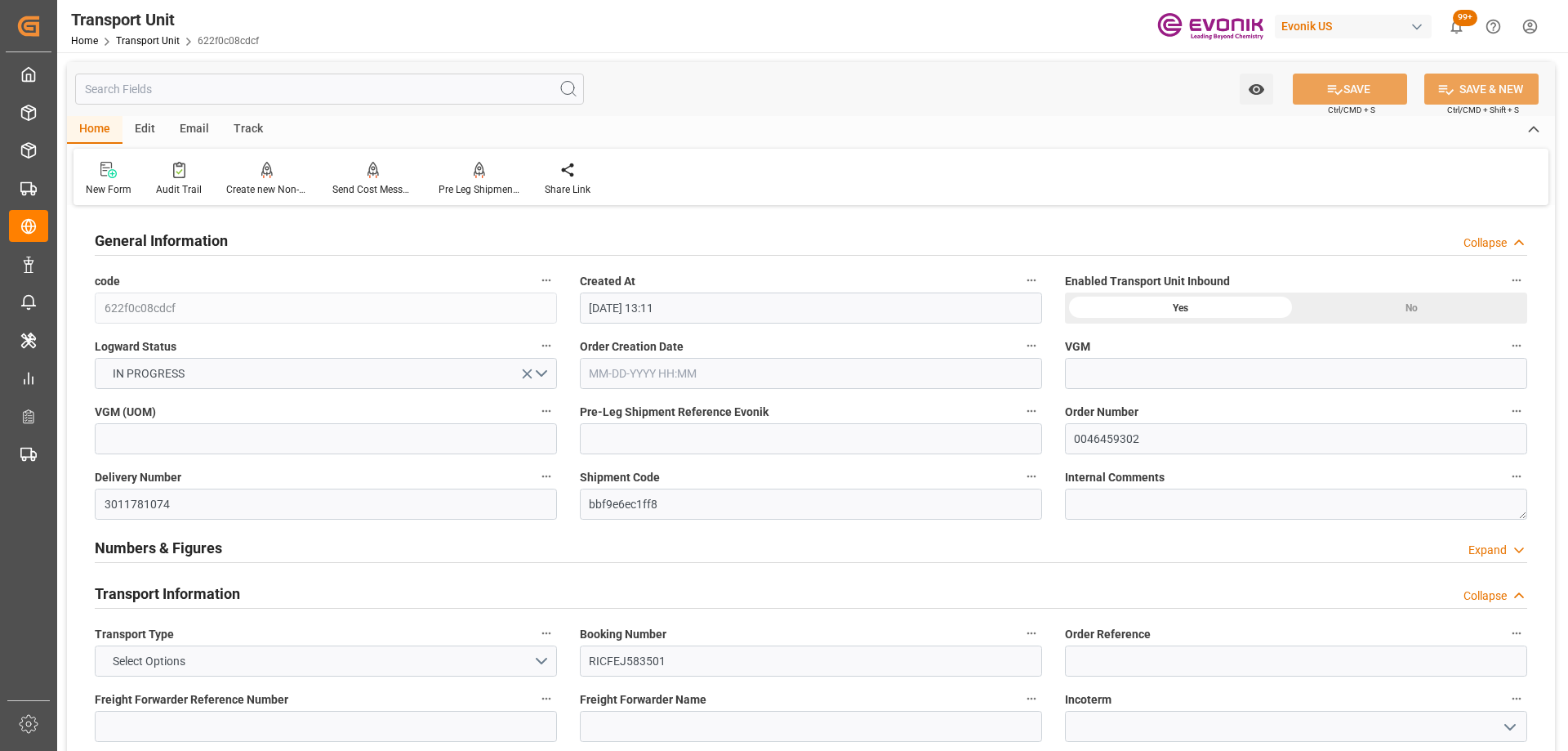
type input "[DATE] 13:11"
type input "[DATE]"
type input "10-03-2025 00:00"
type input "10-08-2025 09:30"
type input "[DATE] 00:00"
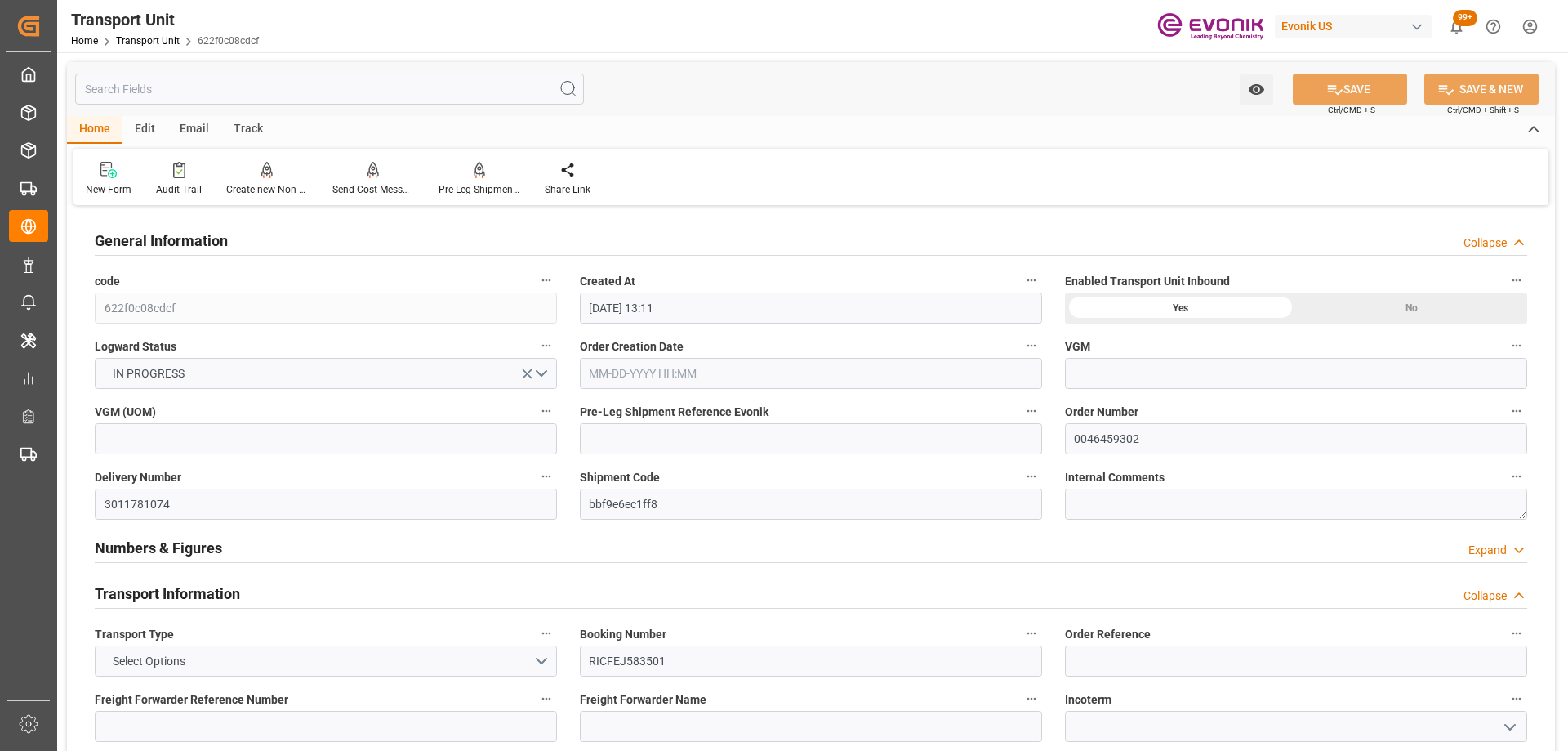
type input "[DATE] 09:30"
type input "[DATE] 12:00"
click at [198, 81] on input "text" at bounding box center [329, 89] width 509 height 31
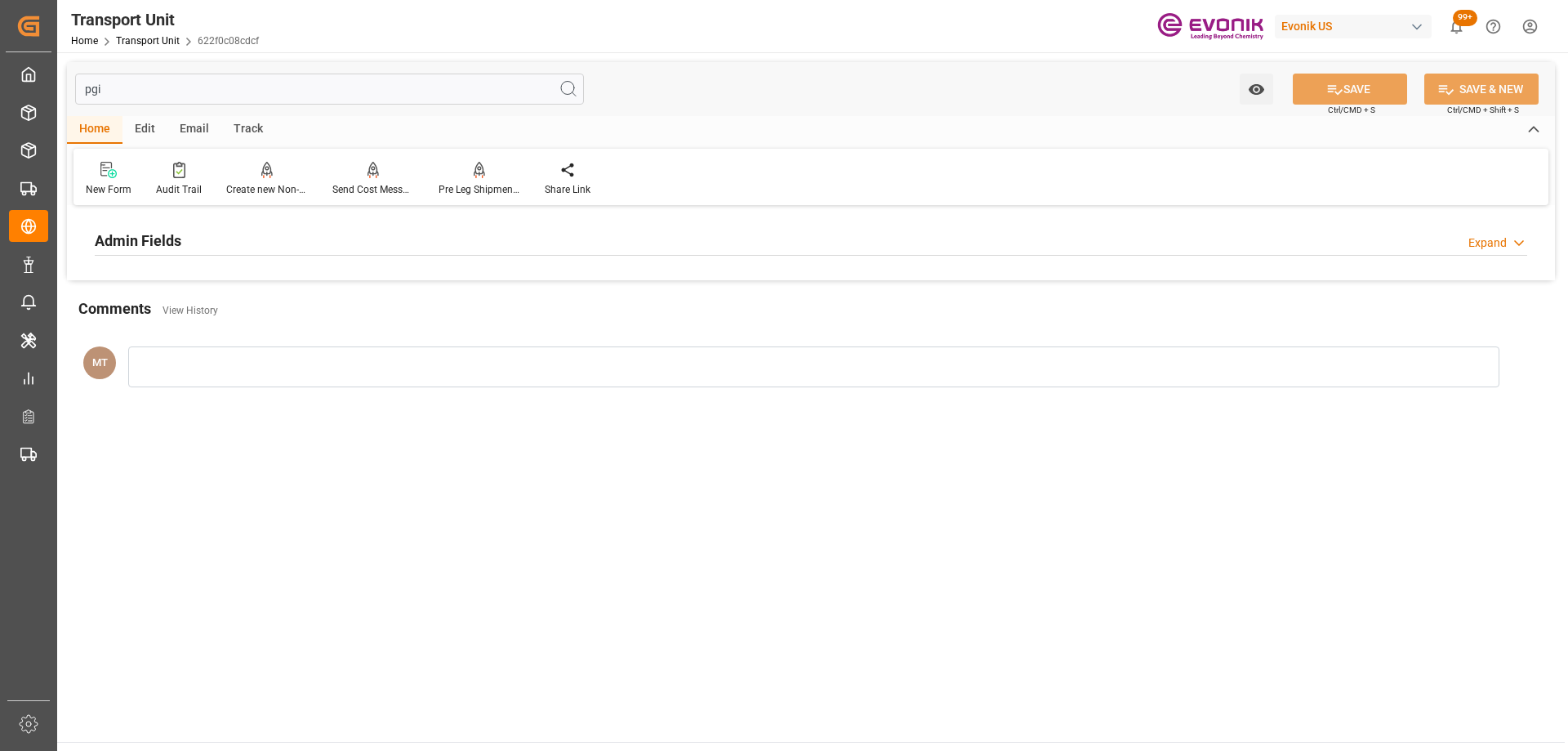
type input "pgi"
click at [409, 248] on div "Admin Fields Expand" at bounding box center [811, 239] width 1432 height 31
click at [216, 85] on input "pgi" at bounding box center [329, 89] width 509 height 31
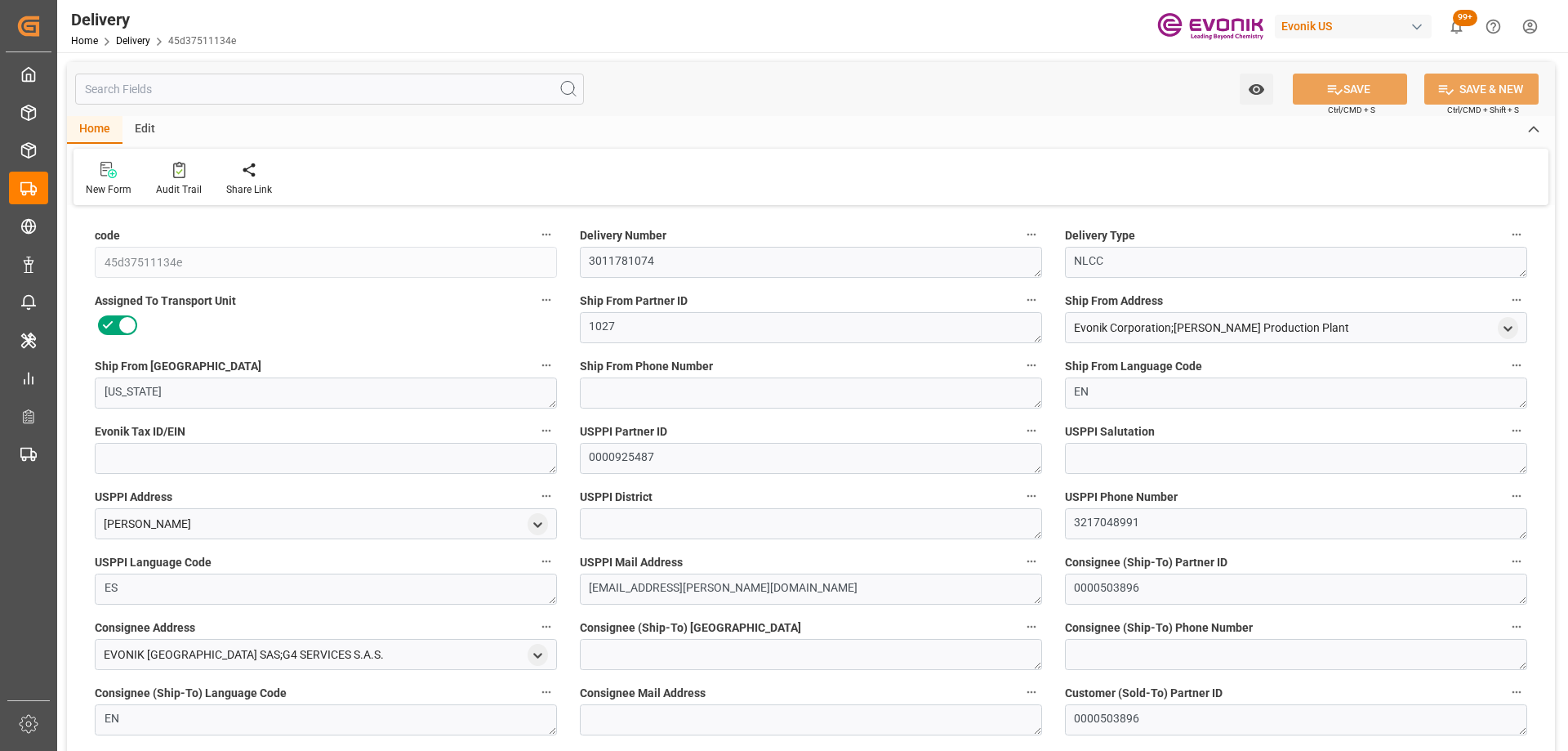
type input "USNYC"
type input "COCTG"
type input "0"
type input "3.5421"
type input "420"
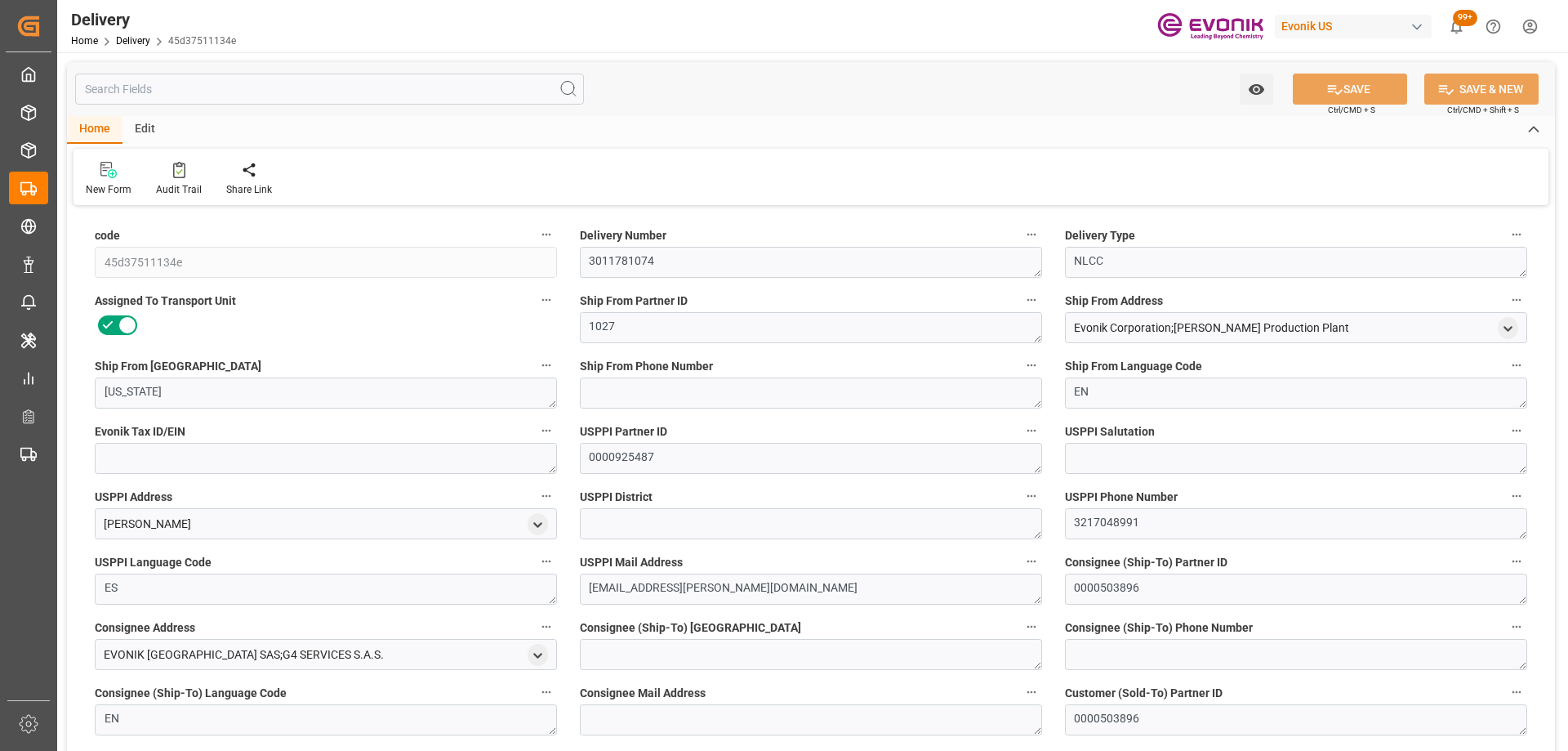
type input "20"
type input "3542.12"
type input "420"
type input "[DATE]"
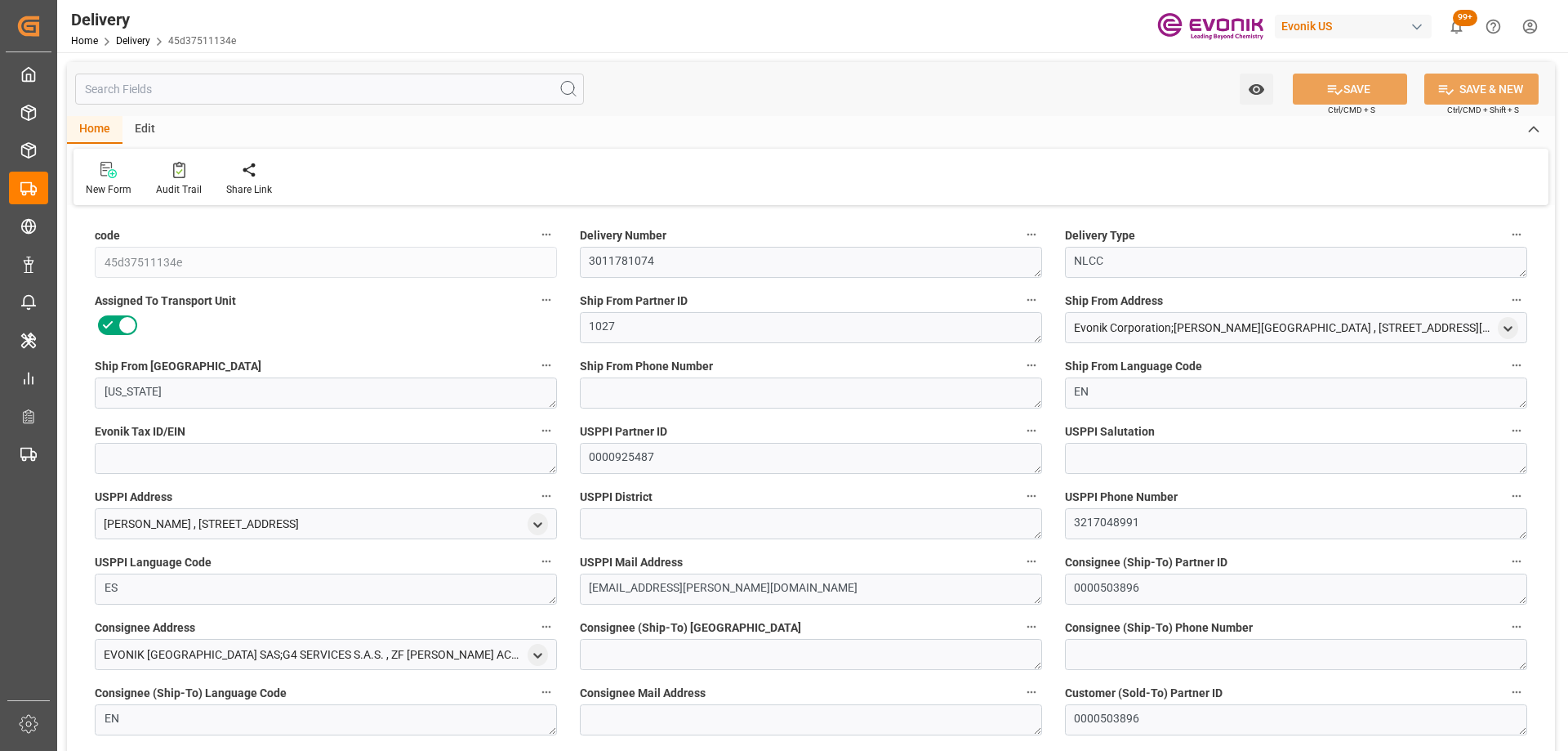
type input "[DATE]"
type input "[DATE] 00:00"
type input "[DATE] 18:17"
type input "[DATE] 13:11"
click at [189, 85] on input "text" at bounding box center [329, 89] width 509 height 31
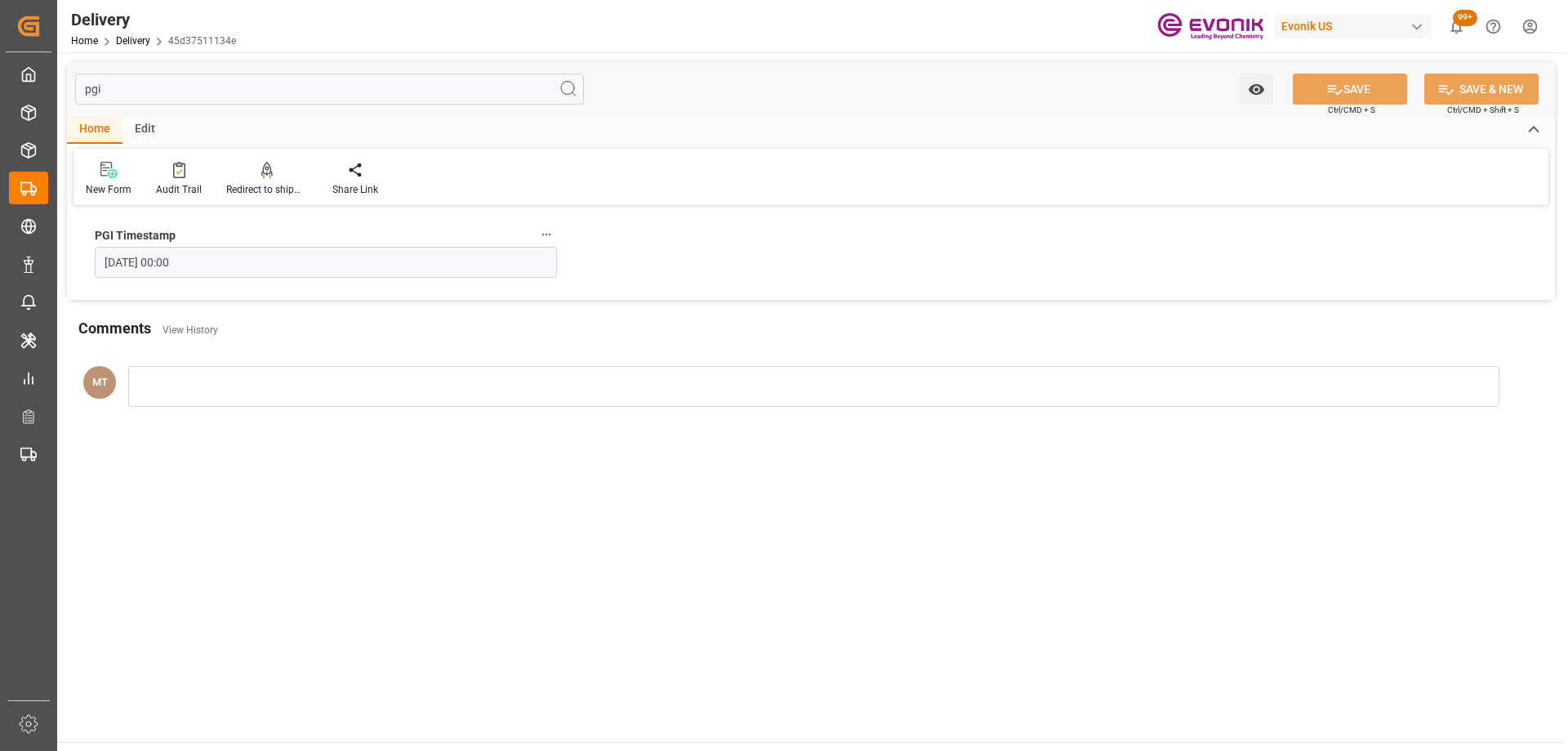
type input "pgi"
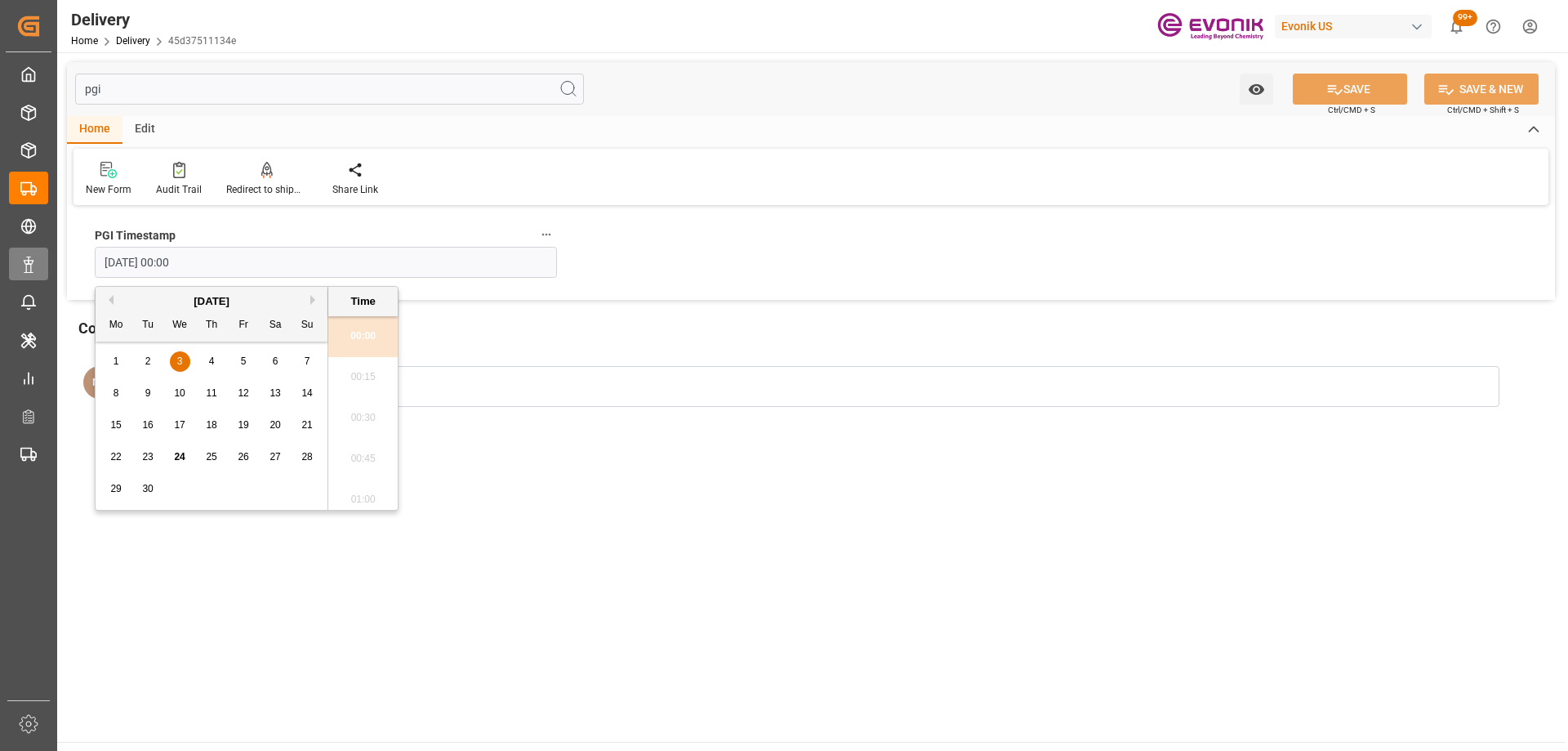
drag, startPoint x: 120, startPoint y: 261, endPoint x: 37, endPoint y: 253, distance: 83.4
click at [37, 253] on div "Created by potrace 1.15, written by [PERSON_NAME] [DATE]-[DATE] Created by potr…" at bounding box center [784, 375] width 1568 height 751
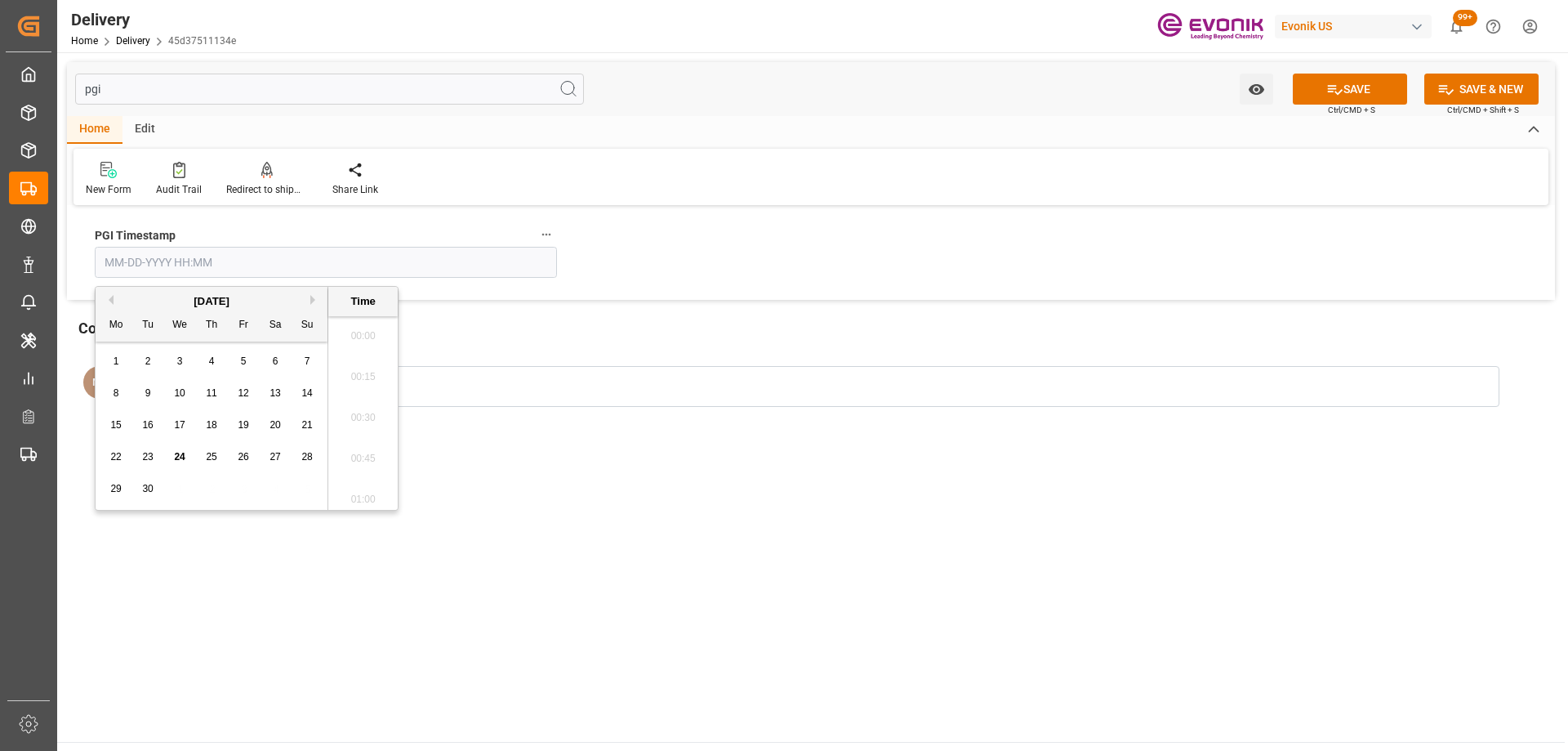
click at [966, 220] on div "PGI Timestamp" at bounding box center [810, 254] width 1488 height 90
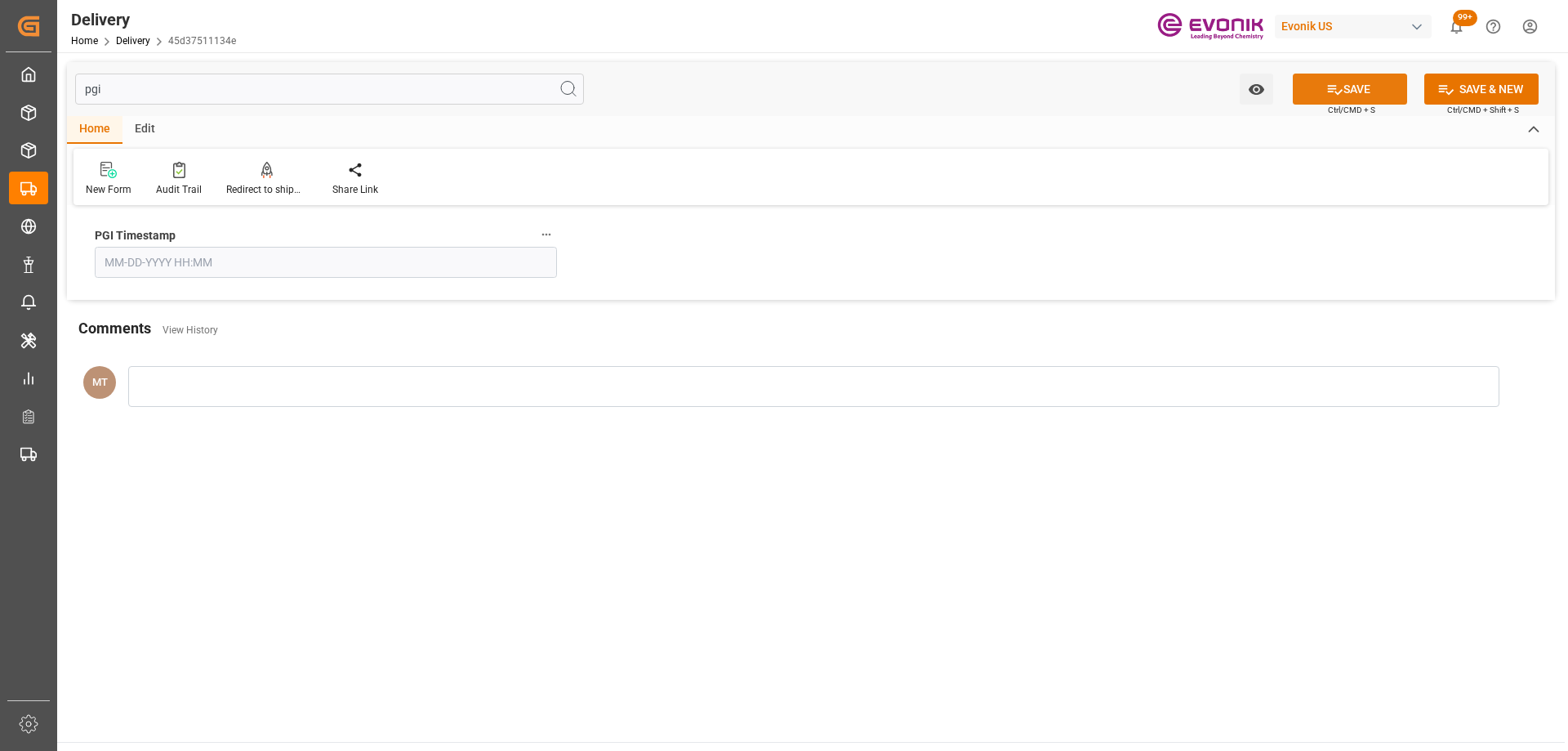
click at [1349, 94] on button "SAVE" at bounding box center [1350, 89] width 114 height 31
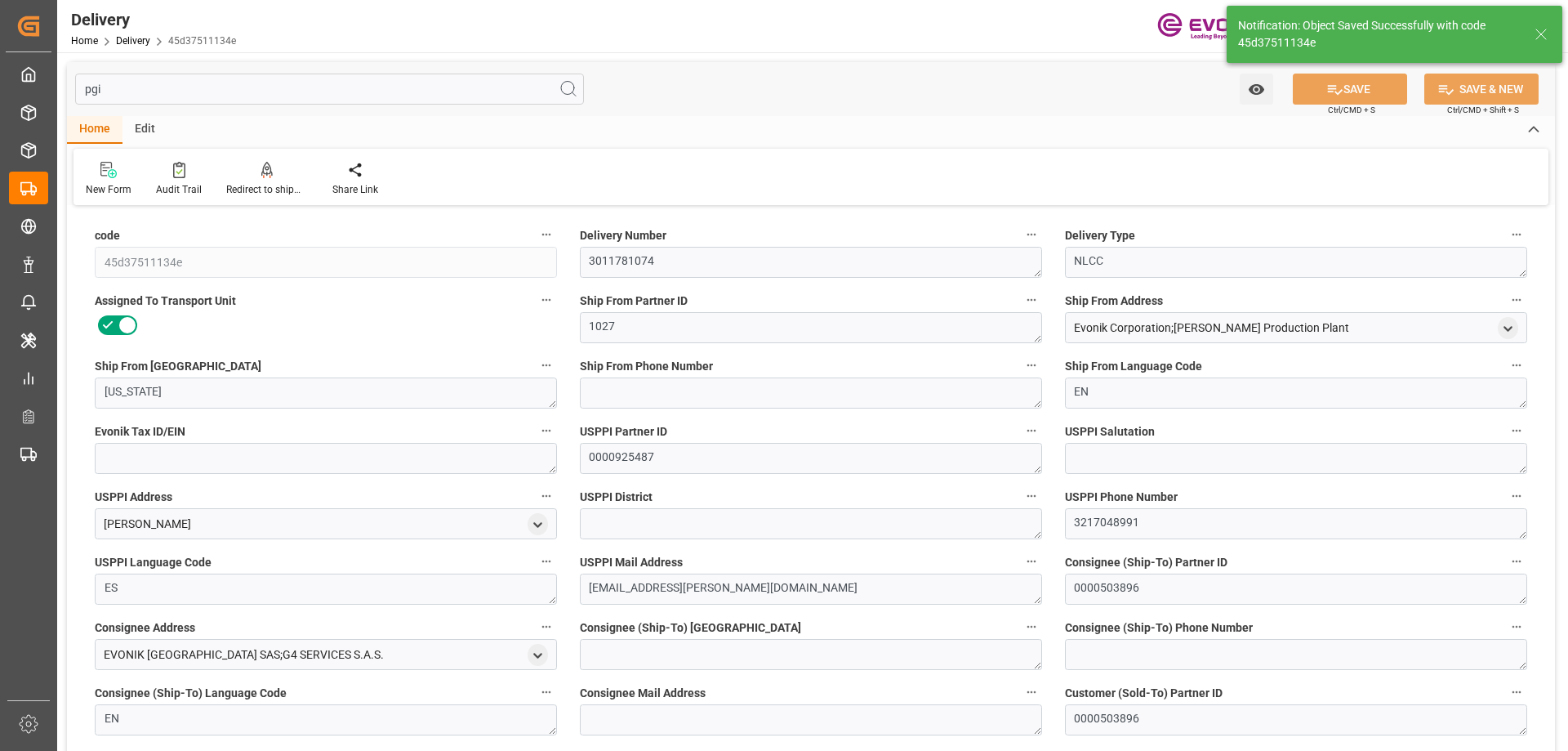
type input "USNYC"
type input "COCTG"
type input "0"
type input "3.5421"
type input "420"
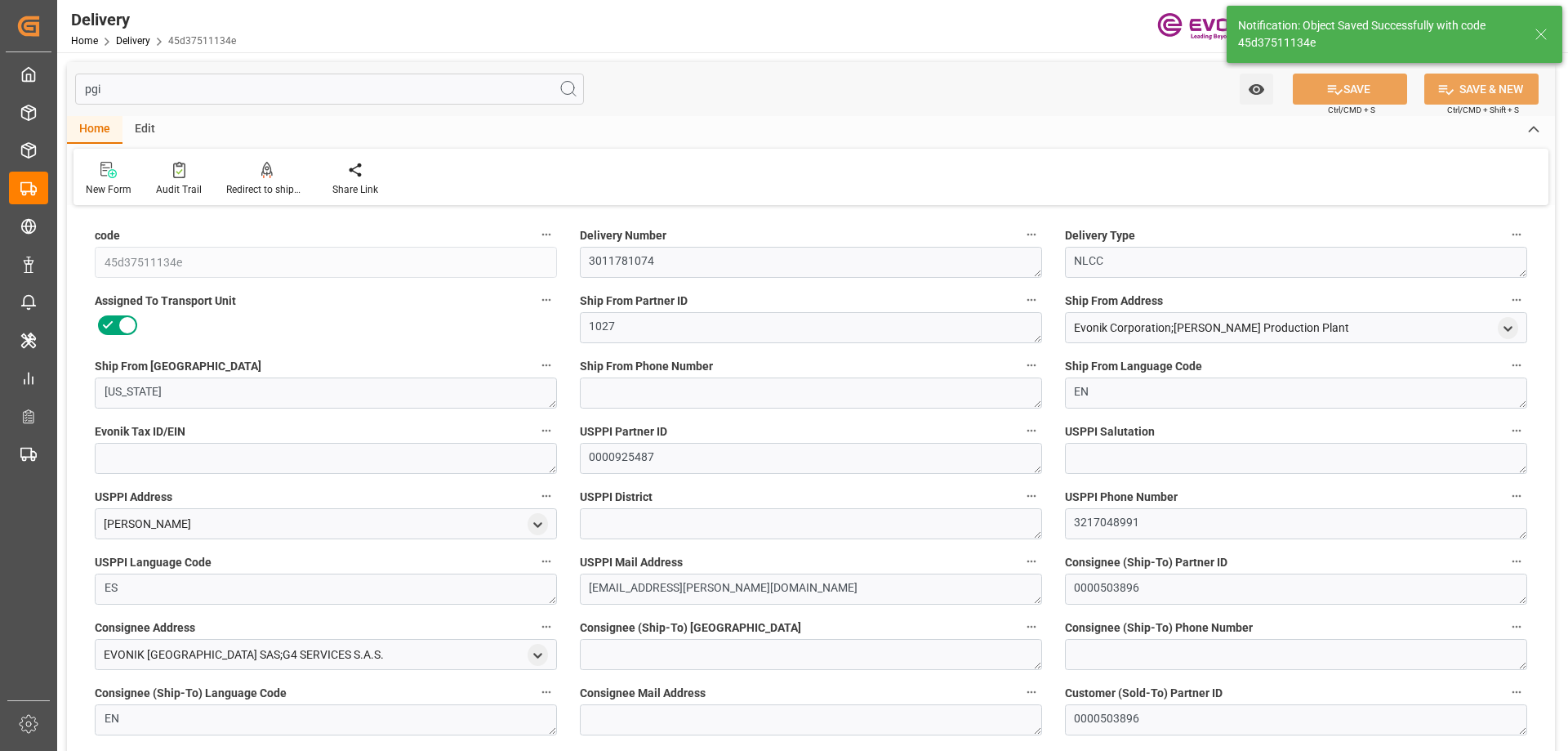
type input "20"
type input "3542.12"
type input "420"
type input "[DATE]"
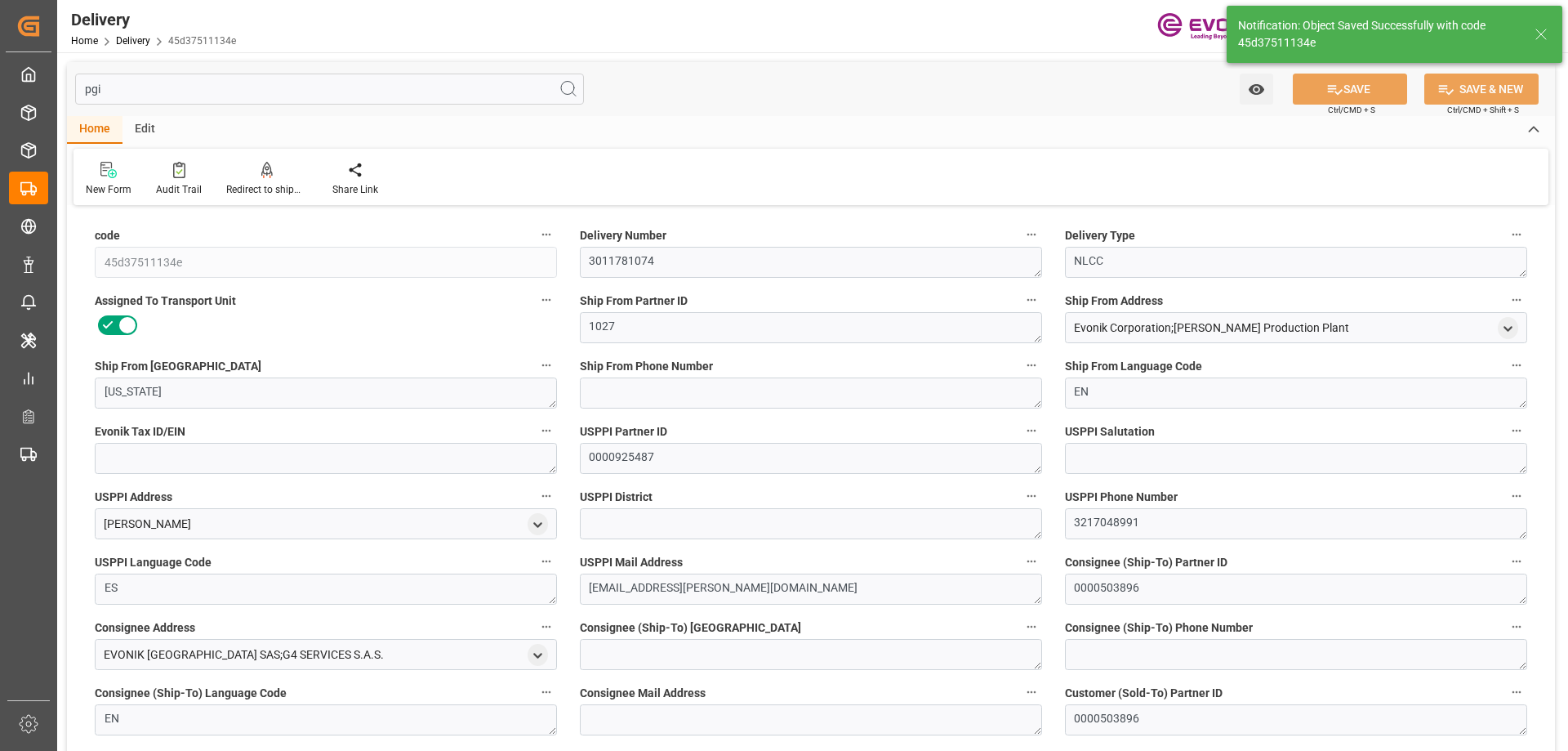
type input "[DATE]"
type input "[DATE] 18:17"
type input "[DATE] 12:18"
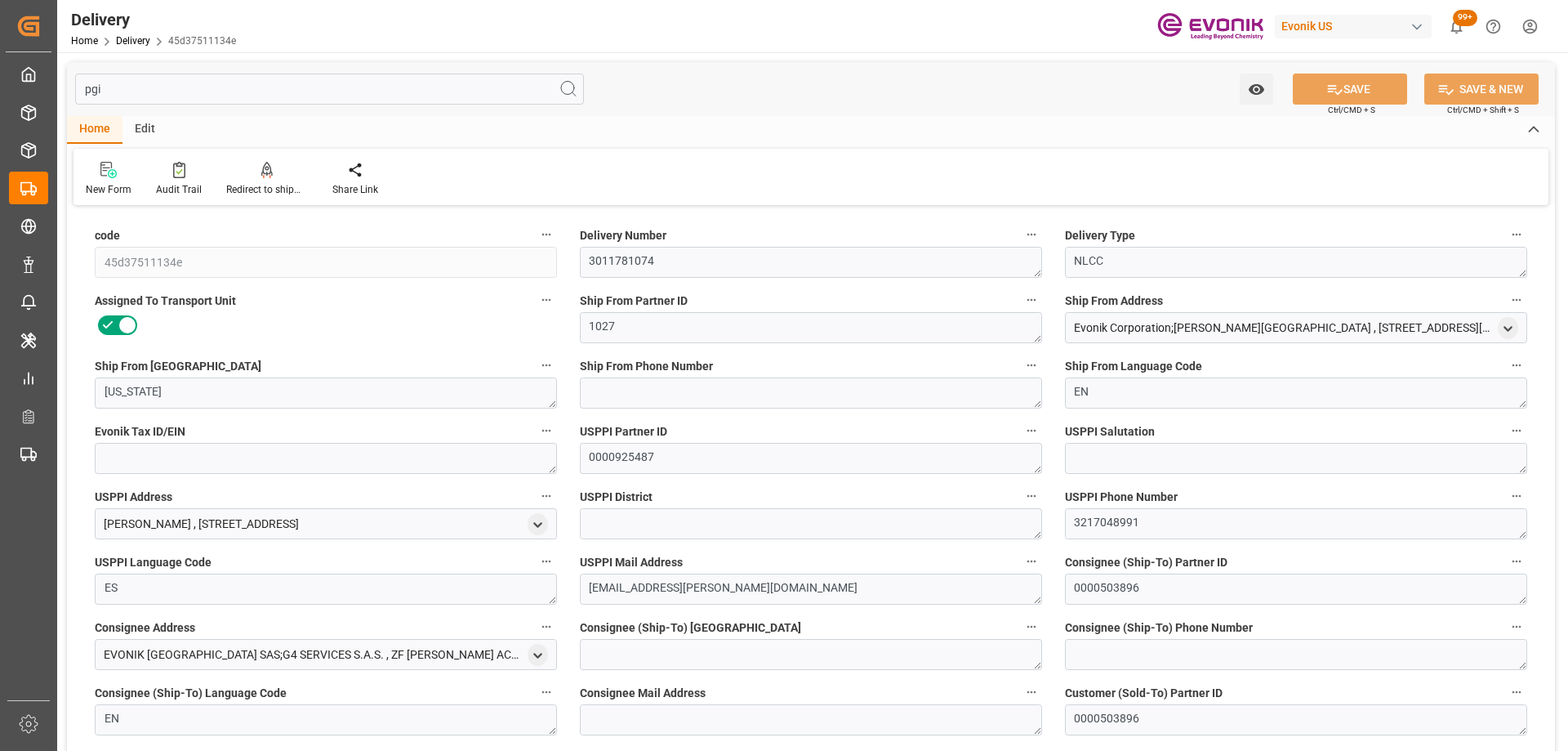
click at [267, 90] on input "pgi" at bounding box center [329, 89] width 509 height 31
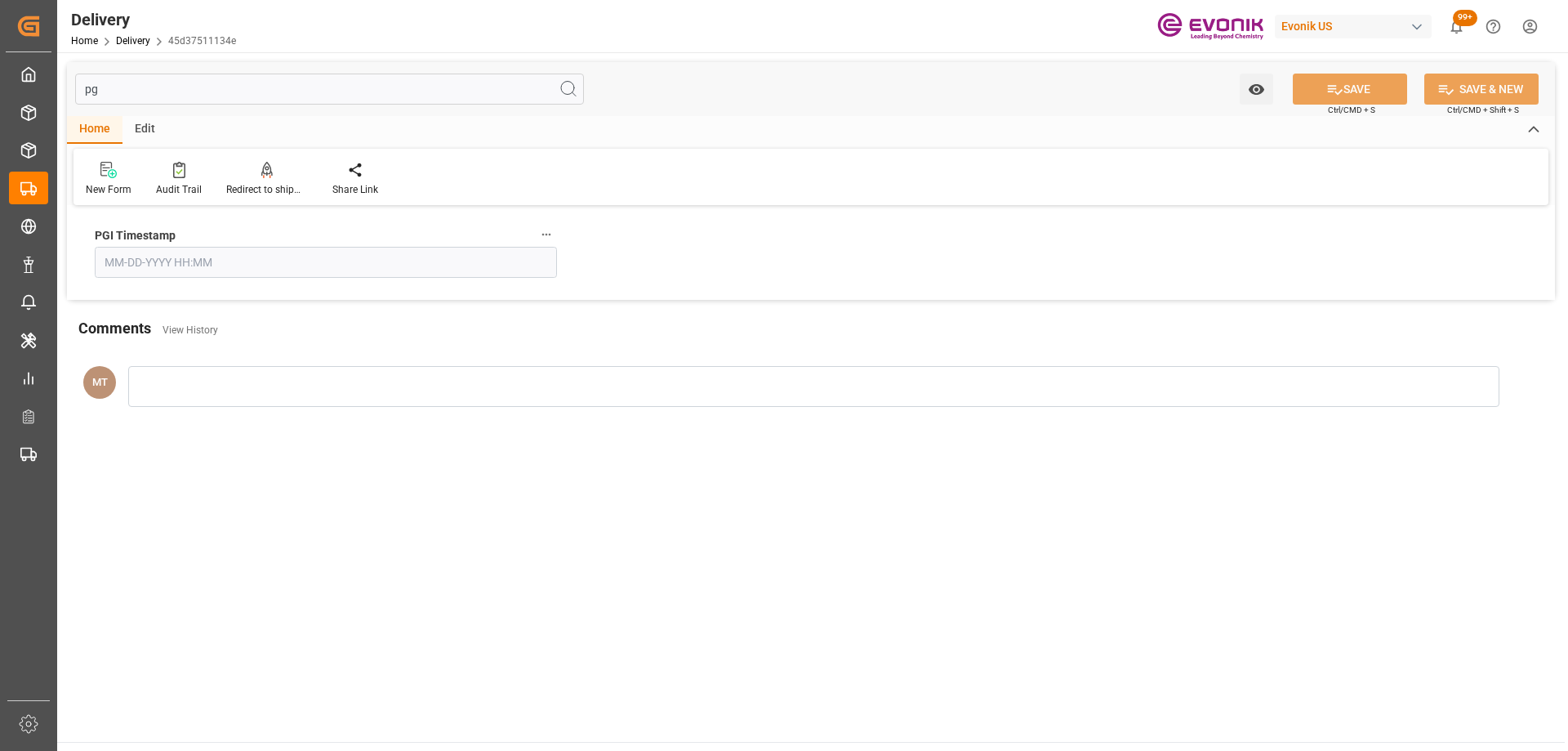
type input "pgi"
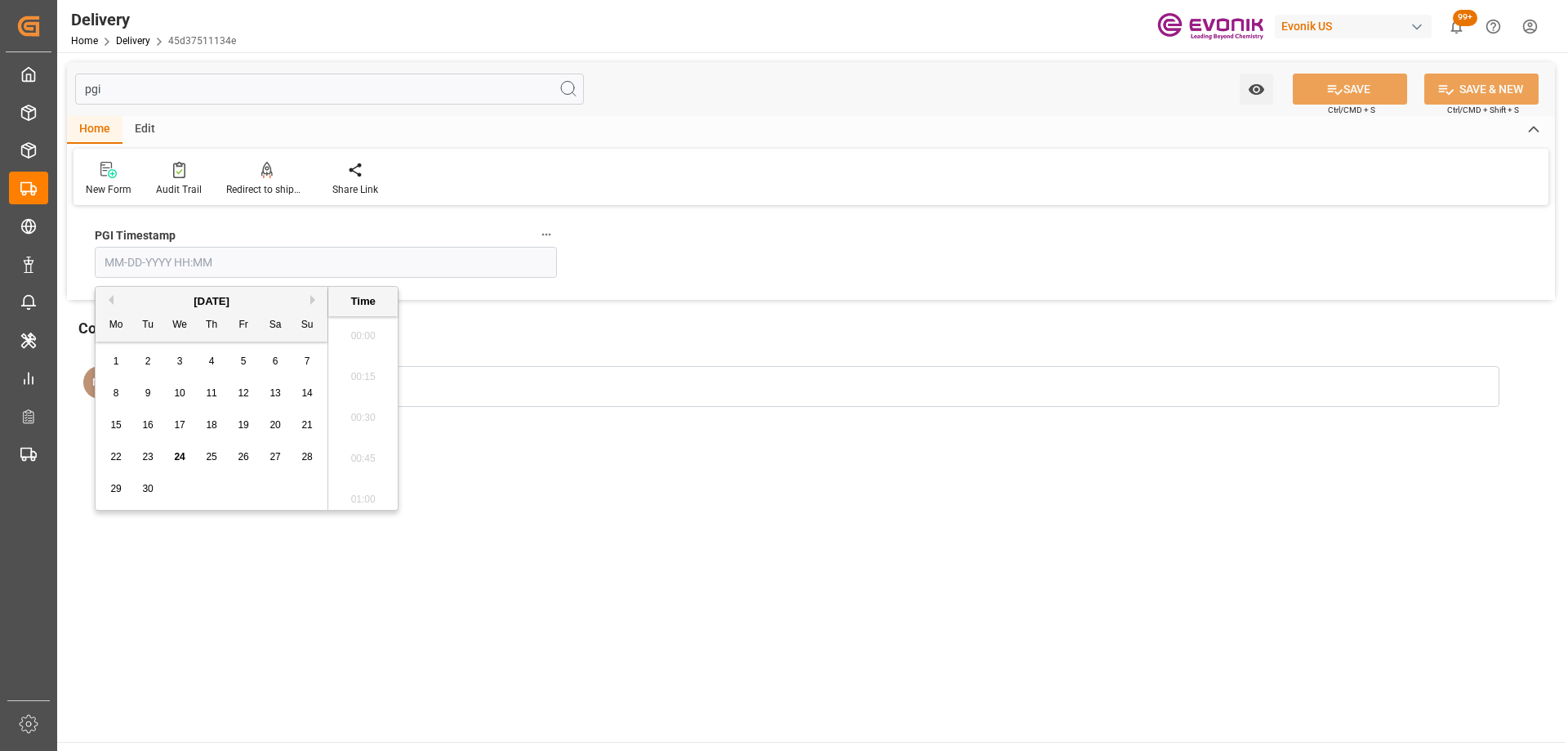
click at [282, 269] on input "text" at bounding box center [326, 261] width 462 height 31
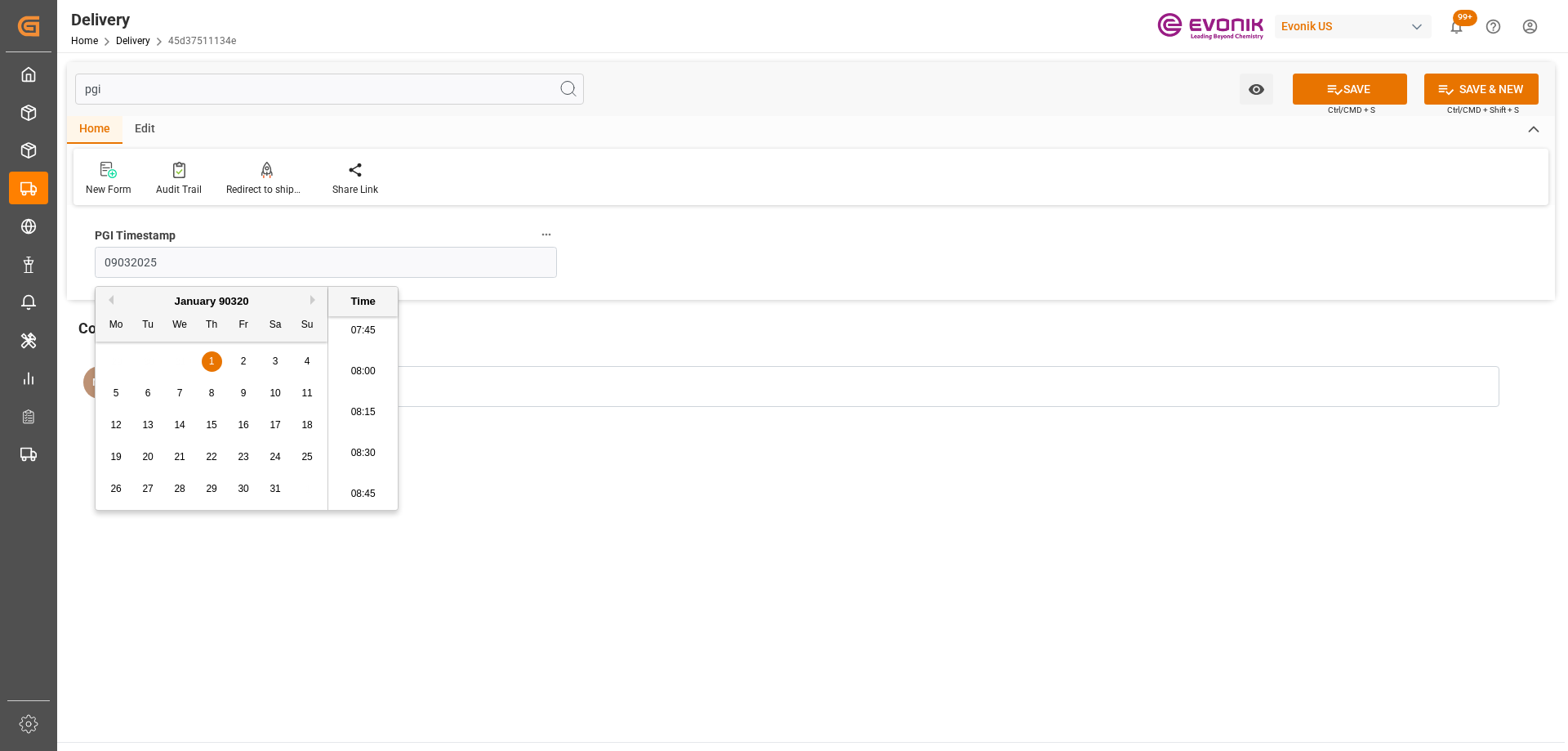
type input "01-01-90320 00:00"
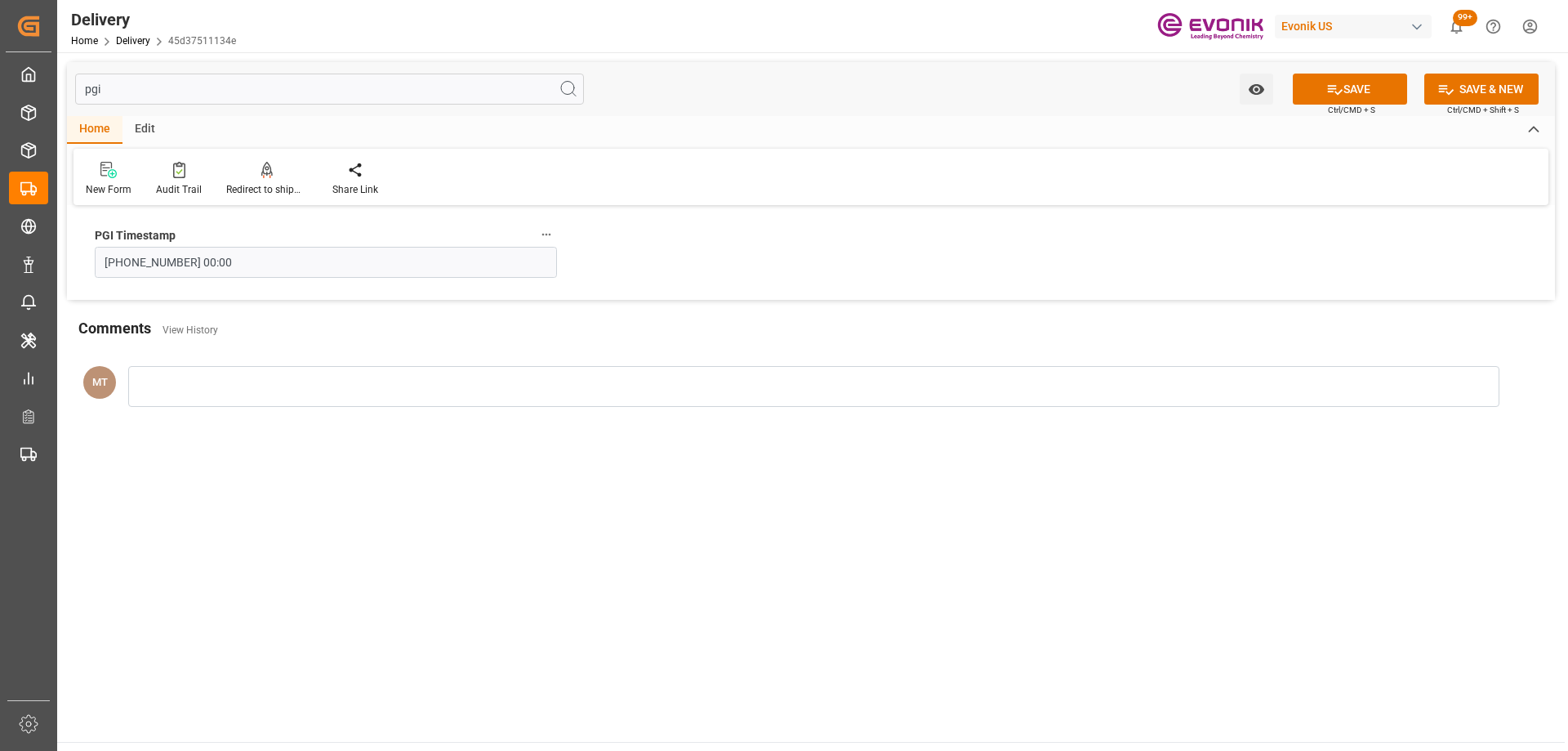
click at [377, 255] on input "01-01-90320 00:00" at bounding box center [326, 261] width 462 height 31
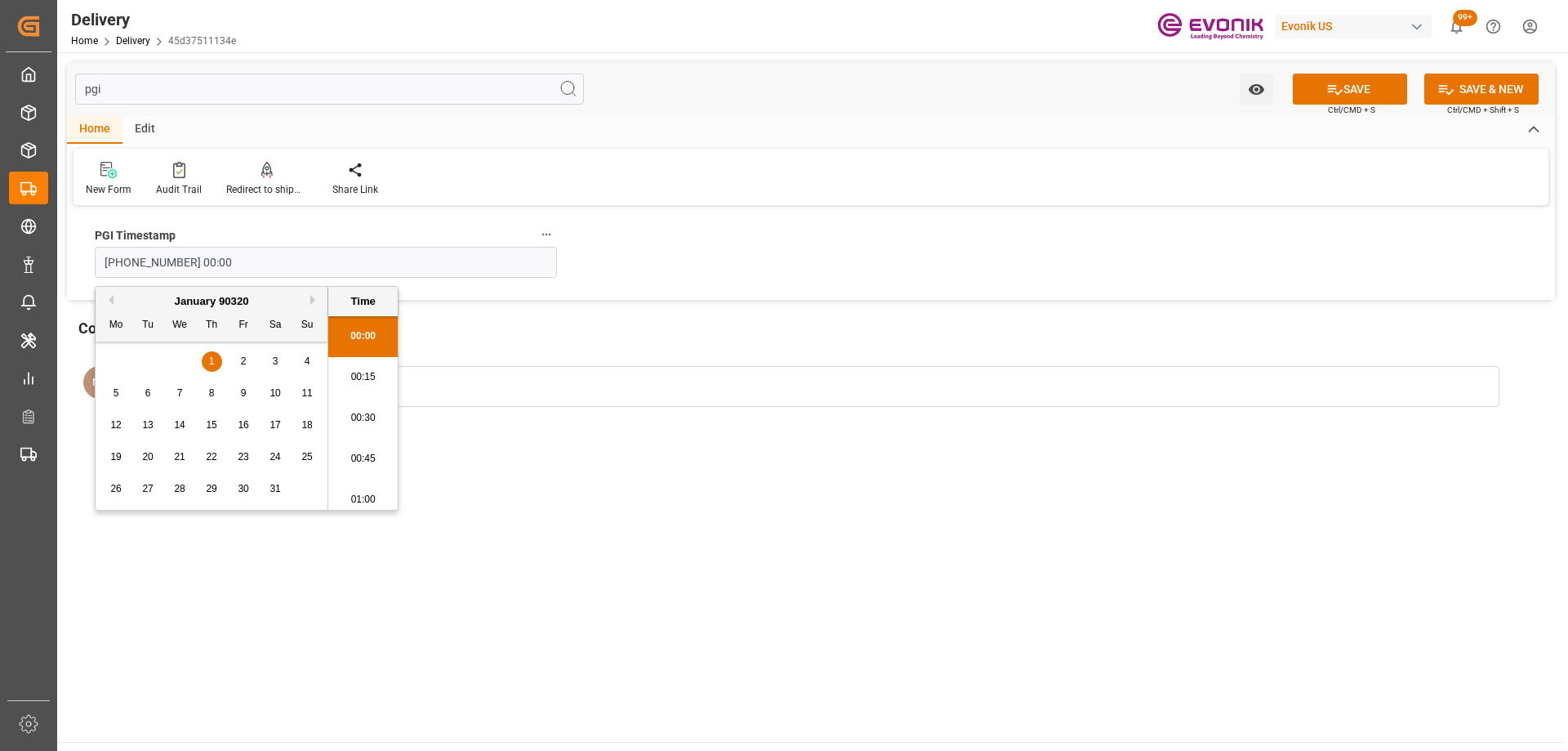
click at [119, 304] on div "January 90320" at bounding box center [212, 301] width 232 height 17
drag, startPoint x: 219, startPoint y: 275, endPoint x: 74, endPoint y: 272, distance: 145.0
click at [74, 272] on div "PGI Timestamp 01-01-90320 00:00" at bounding box center [810, 254] width 1488 height 90
click at [187, 258] on input "text" at bounding box center [326, 261] width 462 height 31
type input "09-03-2025 00:00"
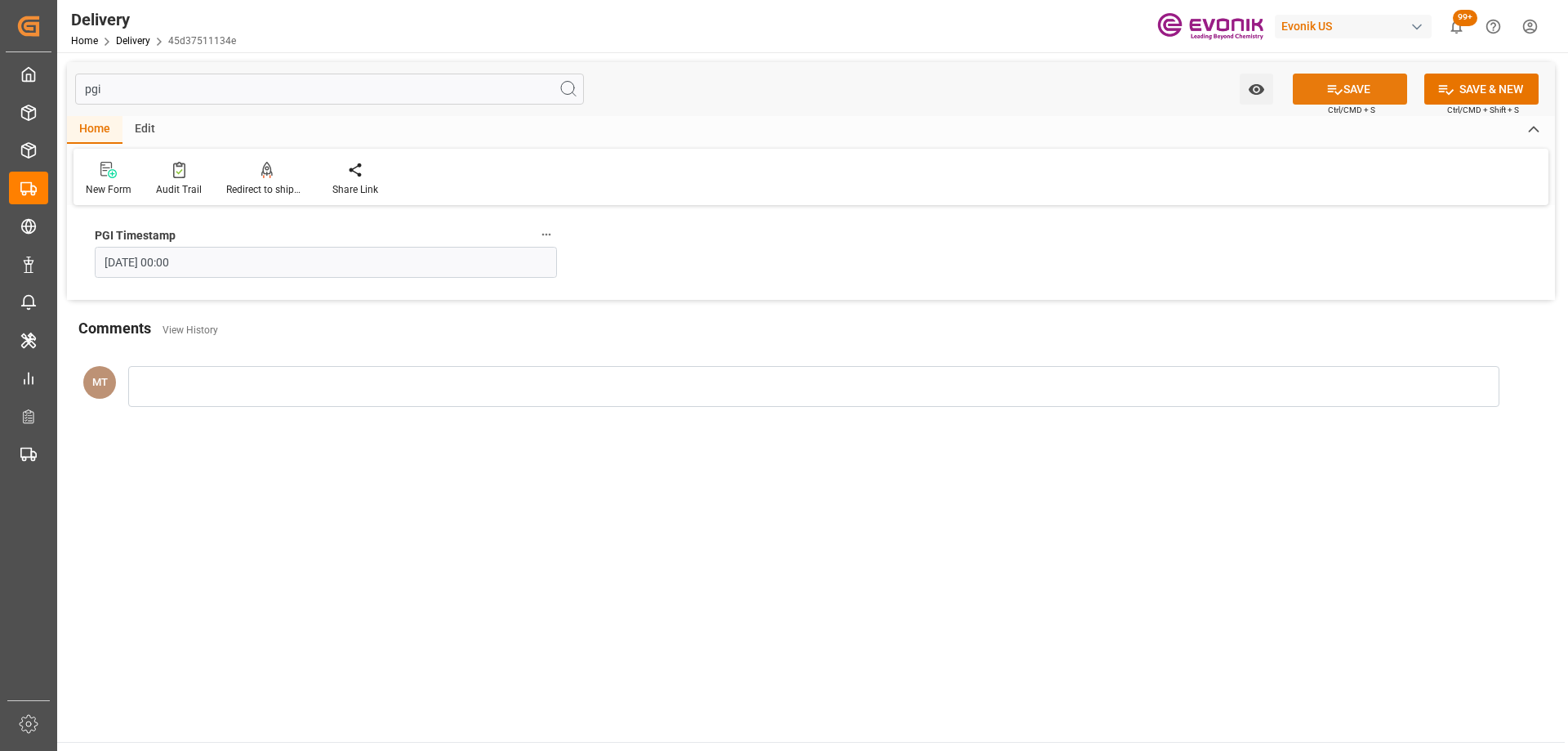
click at [1321, 84] on button "SAVE" at bounding box center [1350, 89] width 114 height 31
click at [546, 233] on icon "button" at bounding box center [546, 234] width 13 height 13
click at [553, 229] on icon at bounding box center [557, 235] width 15 height 15
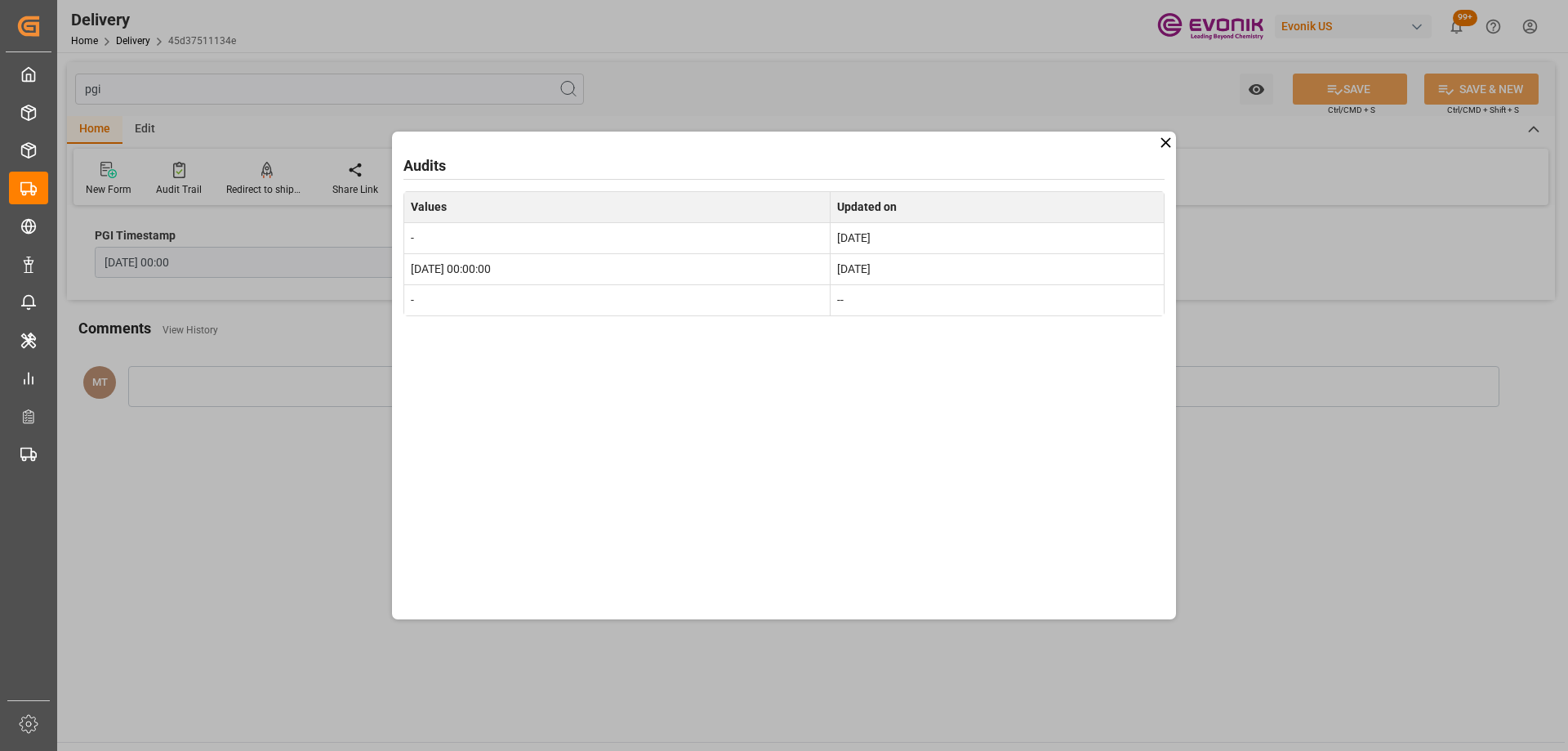
click at [1161, 144] on icon at bounding box center [1165, 142] width 17 height 17
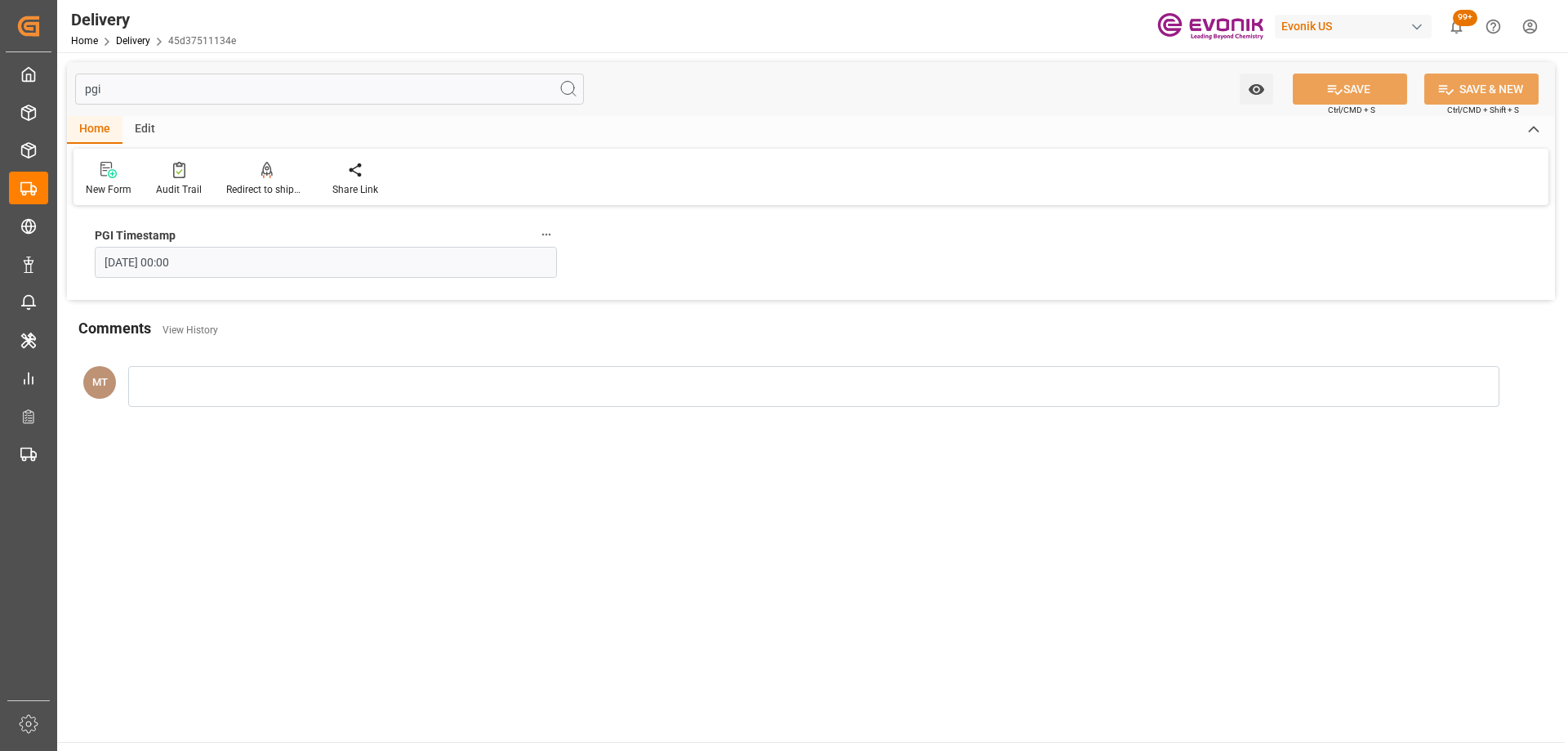
click at [161, 85] on input "pgi" at bounding box center [329, 89] width 509 height 31
type input "pgi"
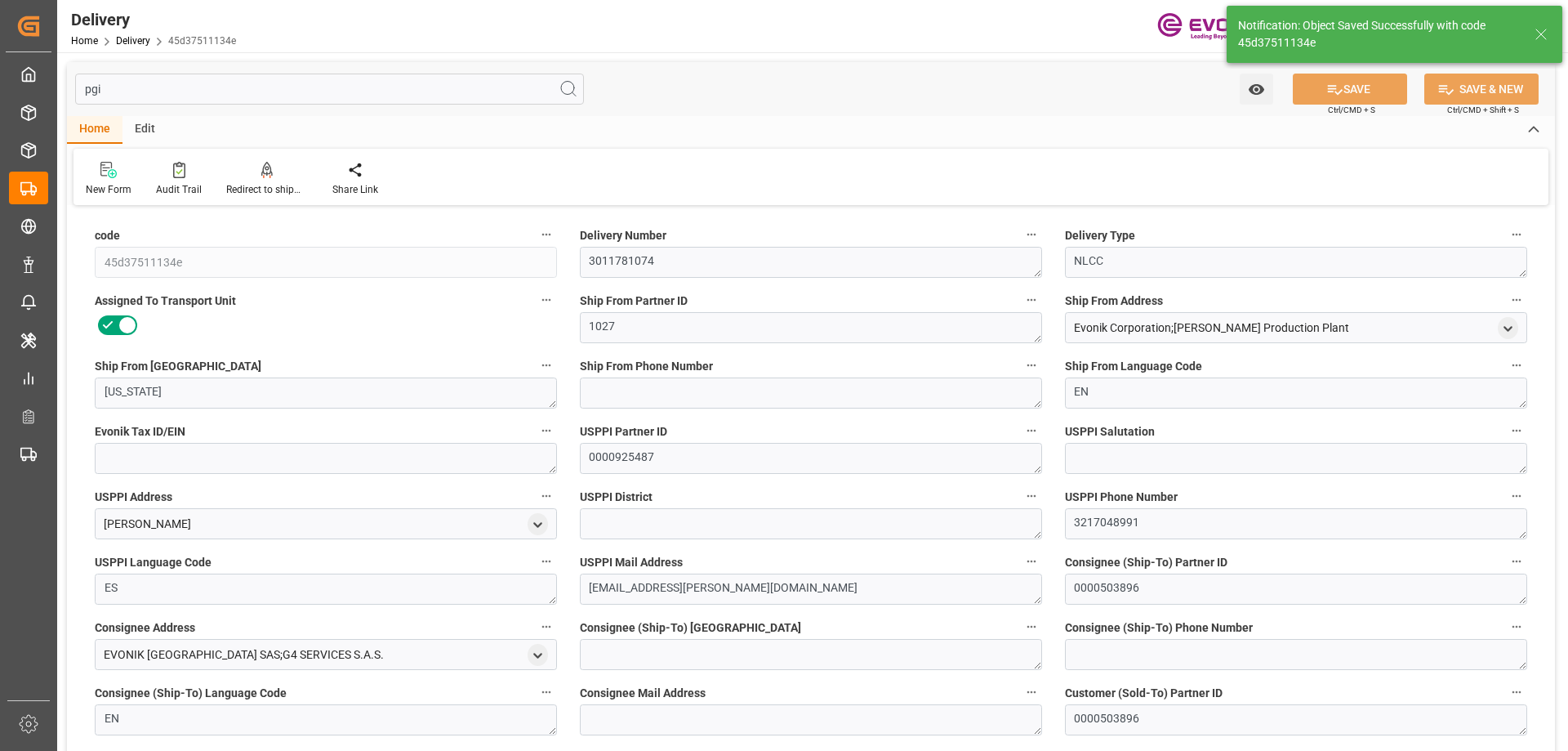
type input "45d37511134e"
type textarea "3011781074"
type textarea "NLCC"
type textarea "1027"
type textarea "WASHINGTON"
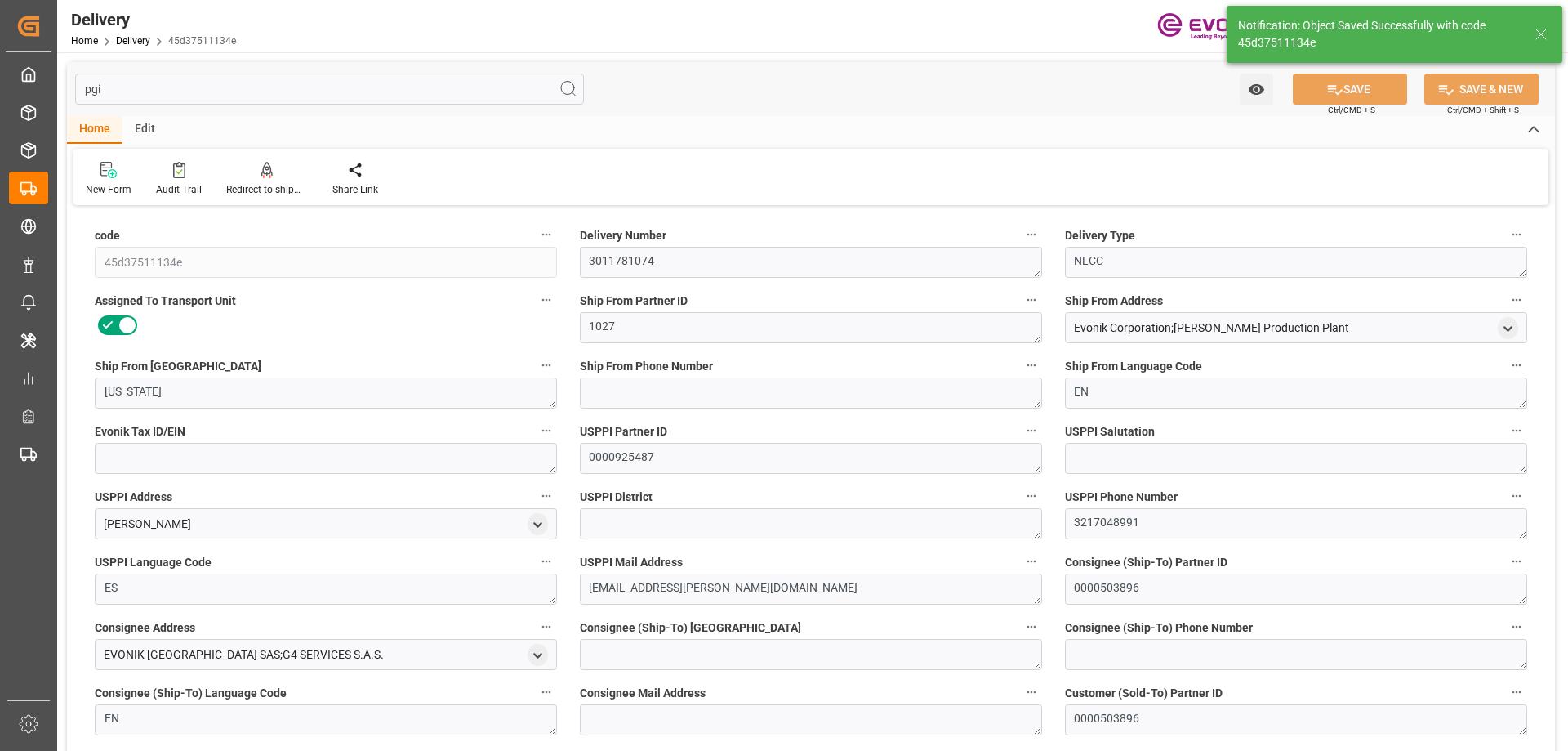
type textarea "EN"
type textarea "0000925487"
type textarea "3217048991"
type textarea "ES"
type textarea "jissel.venegas-herrera@evonik.com"
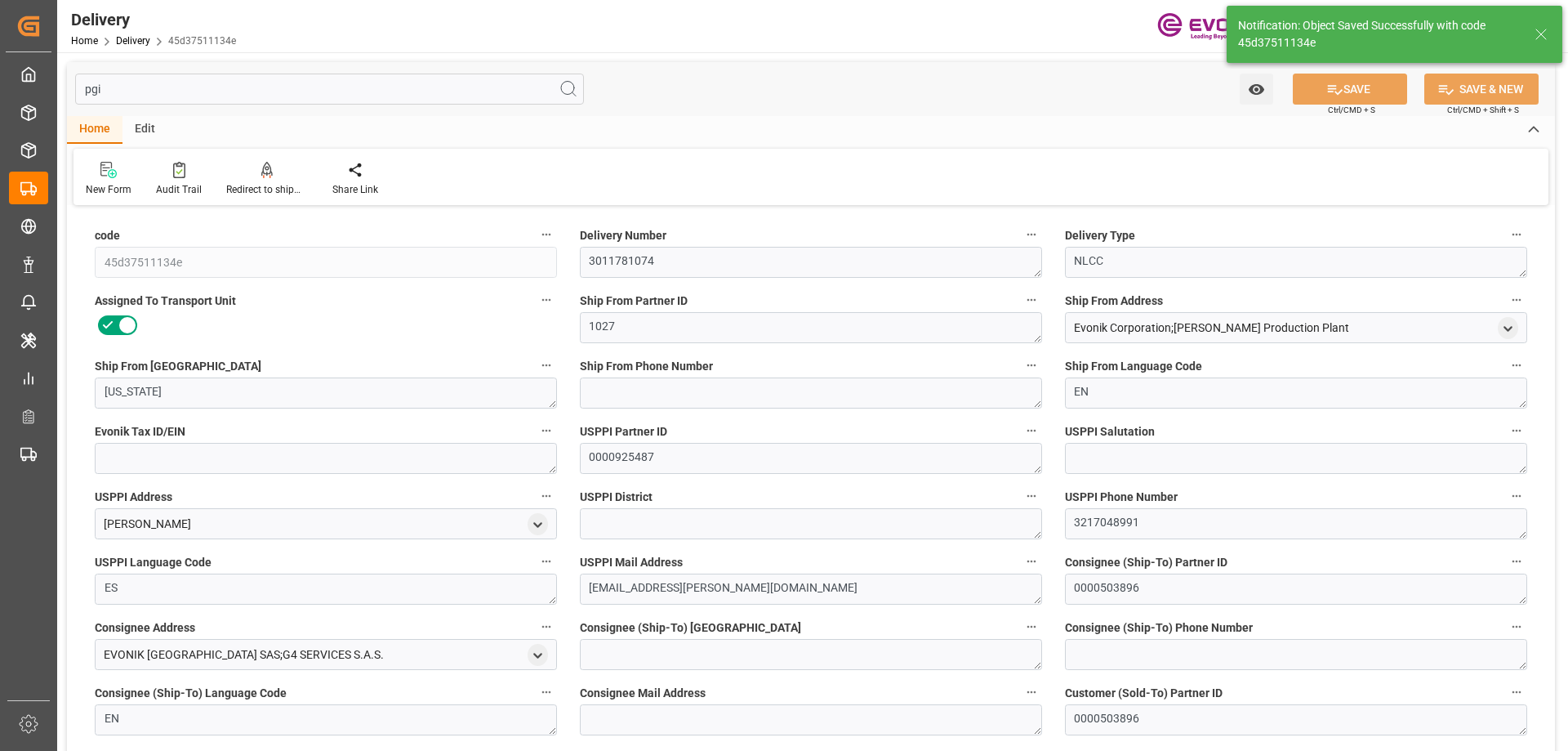
type textarea "0000503896"
type textarea "EN"
type textarea "0000503896"
type textarea "EN"
type textarea "PHYSICAL DOCUMENT DISTRIBUTION: Name: ……………………… Street: ……………………… City: ……………………"
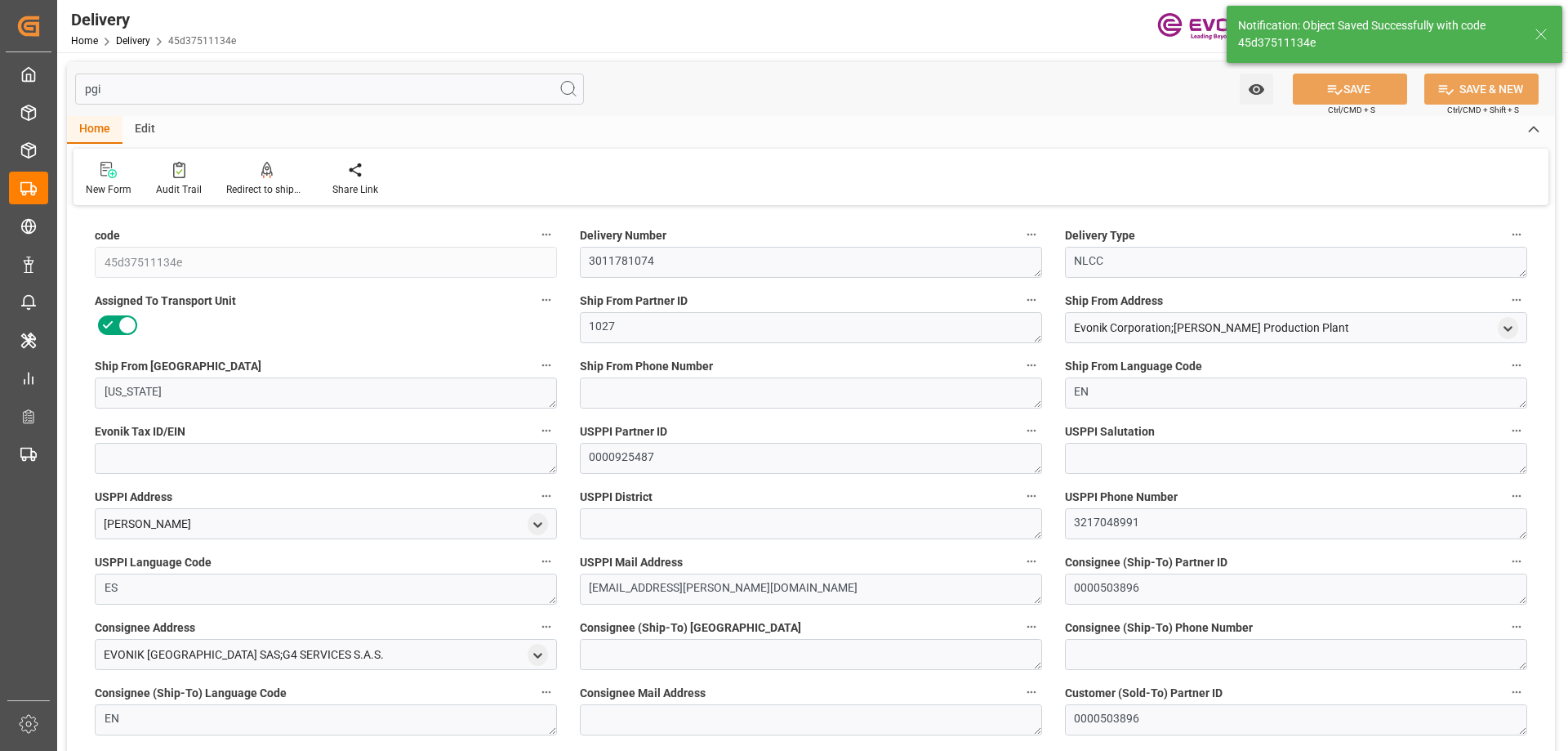
type textarea "D2P"
type textarea "45"
type textarea "0007"
type textarea "40"
type textarea "HN Animal Nutrition"
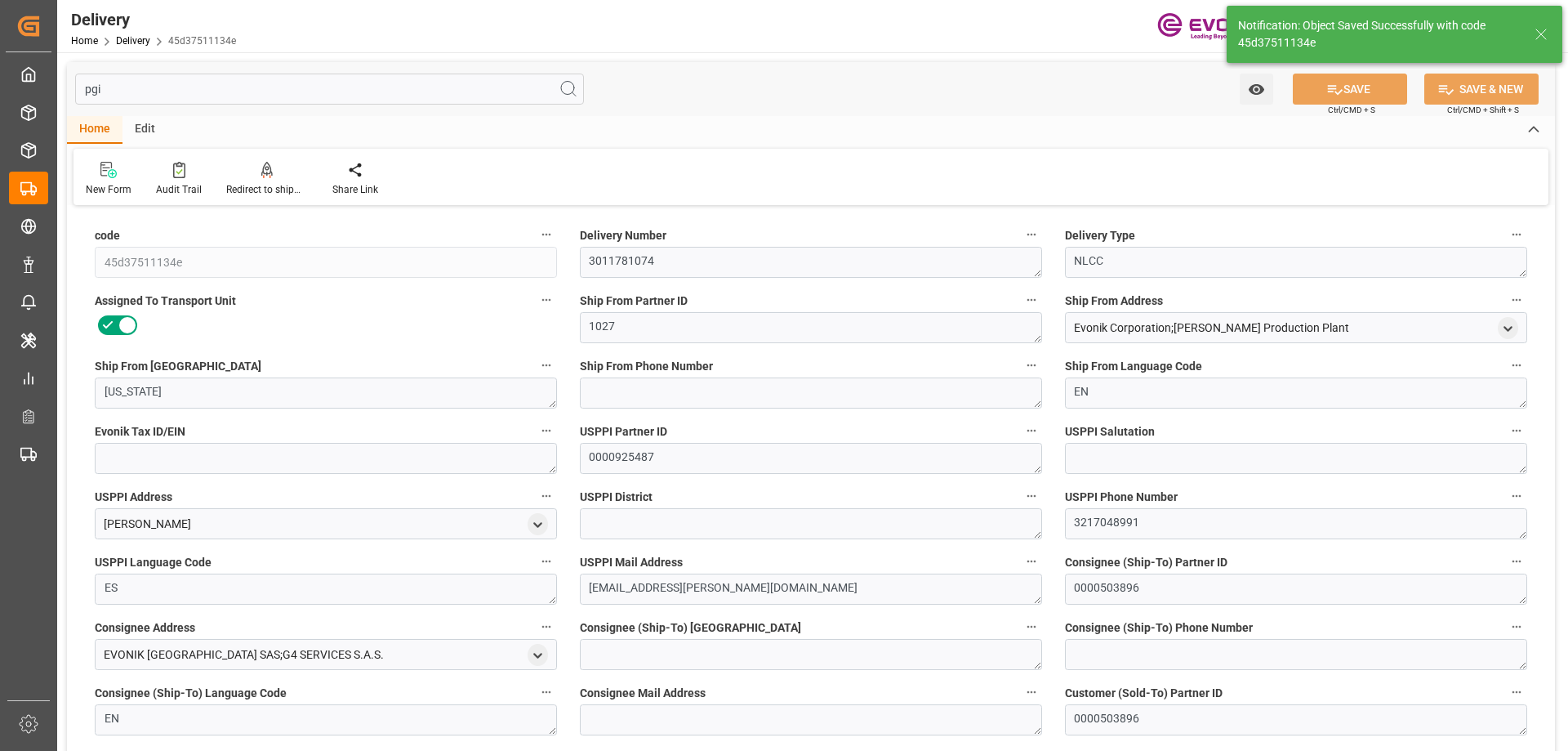
type textarea "Health & Nutrition"
type textarea "CIF"
type textarea "CARTAGENA"
type textarea "P-USNYC"
type textarea "P-COCTG"
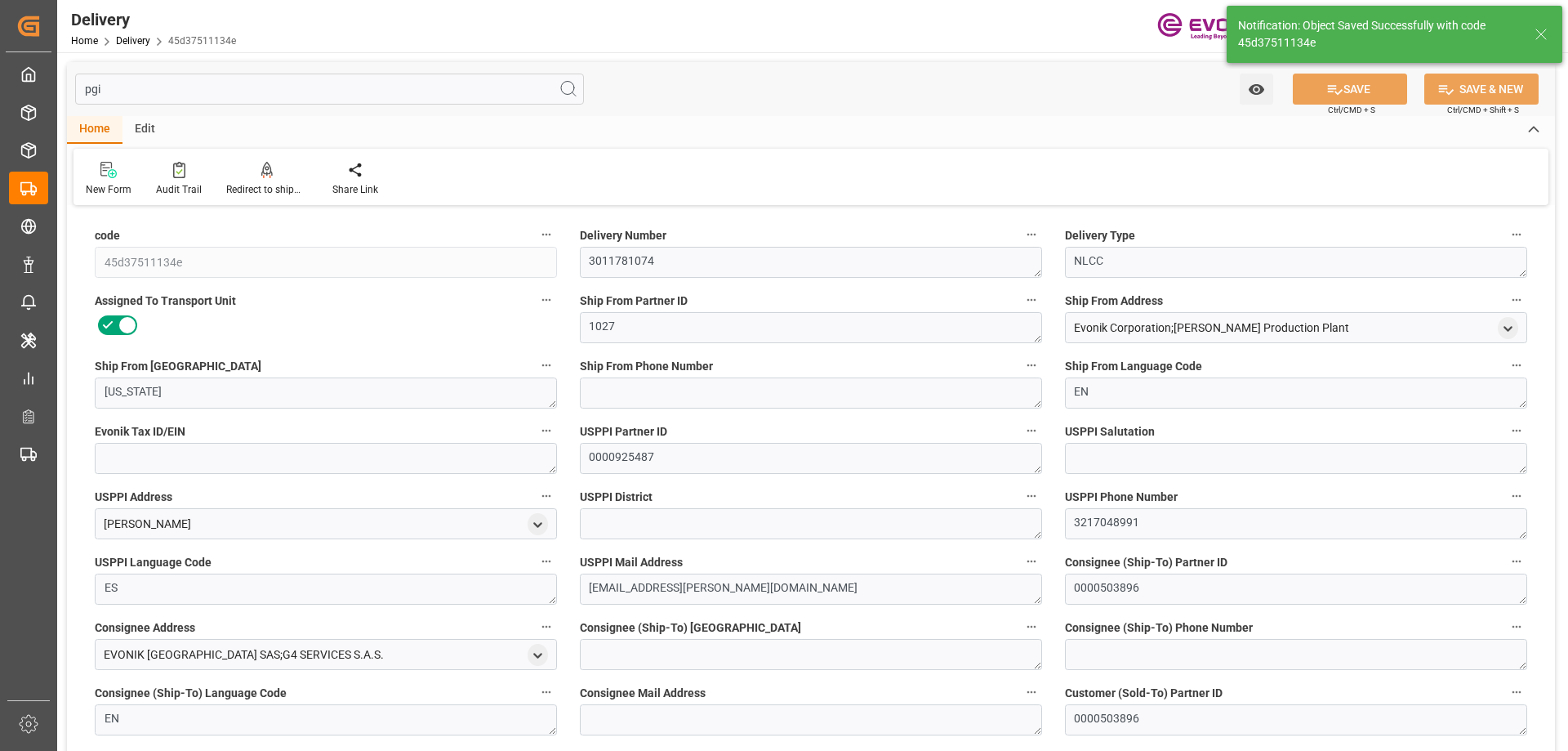
type input "[US_STATE]"
type input "[GEOGRAPHIC_DATA]"
type textarea "90024189"
type textarea "PHYSICAL DOCUMENT DISTRIBUTION: Name: ……………………… Street: ……………………… City: ……………………"
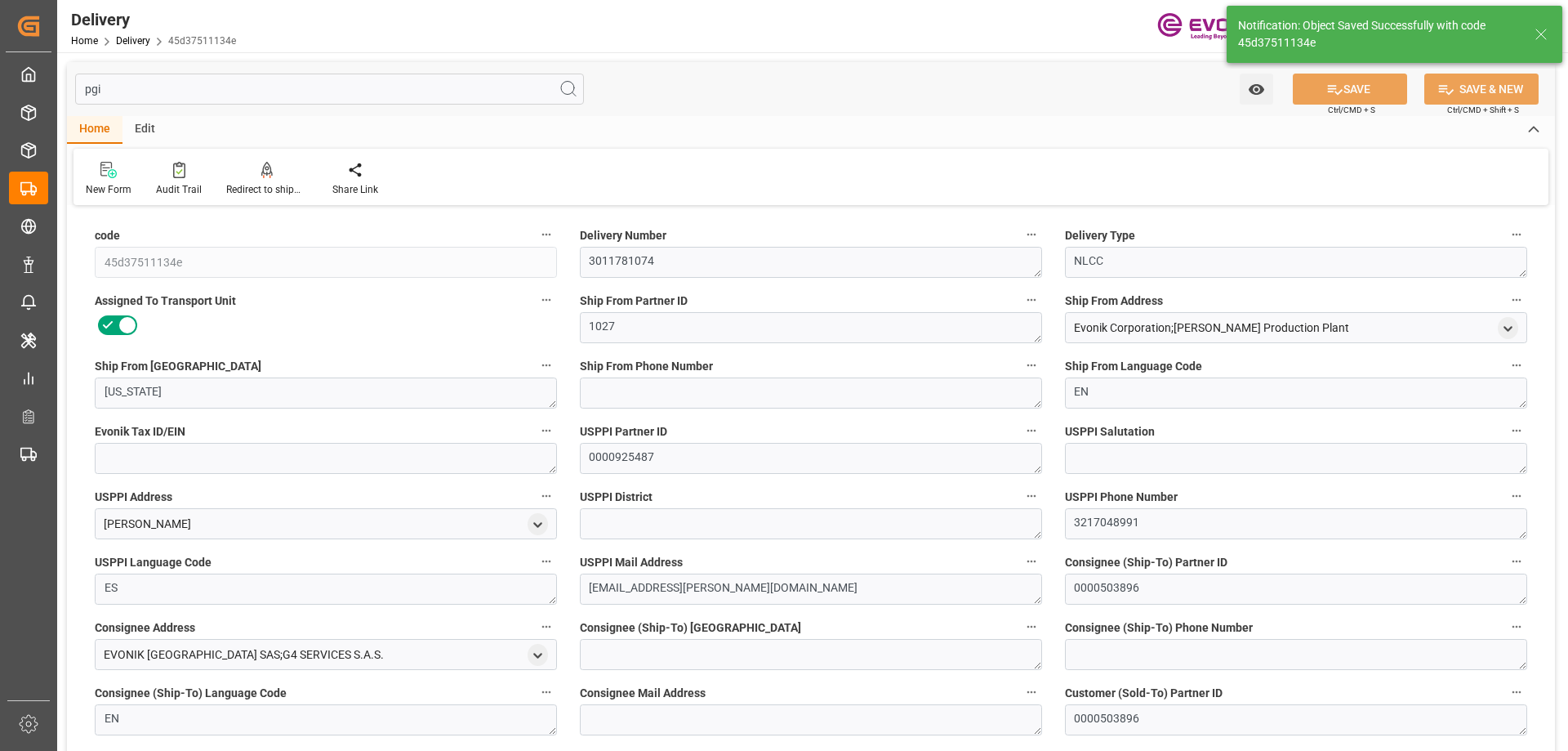
type textarea "PHYSICAL DOCUMENT DISTRIBUTION: Name: ……………………… Street: ……………………… City: ……………………"
type textarea "KGM"
type textarea "M3"
type textarea "622f0c08cdcf"
type input "PCE"
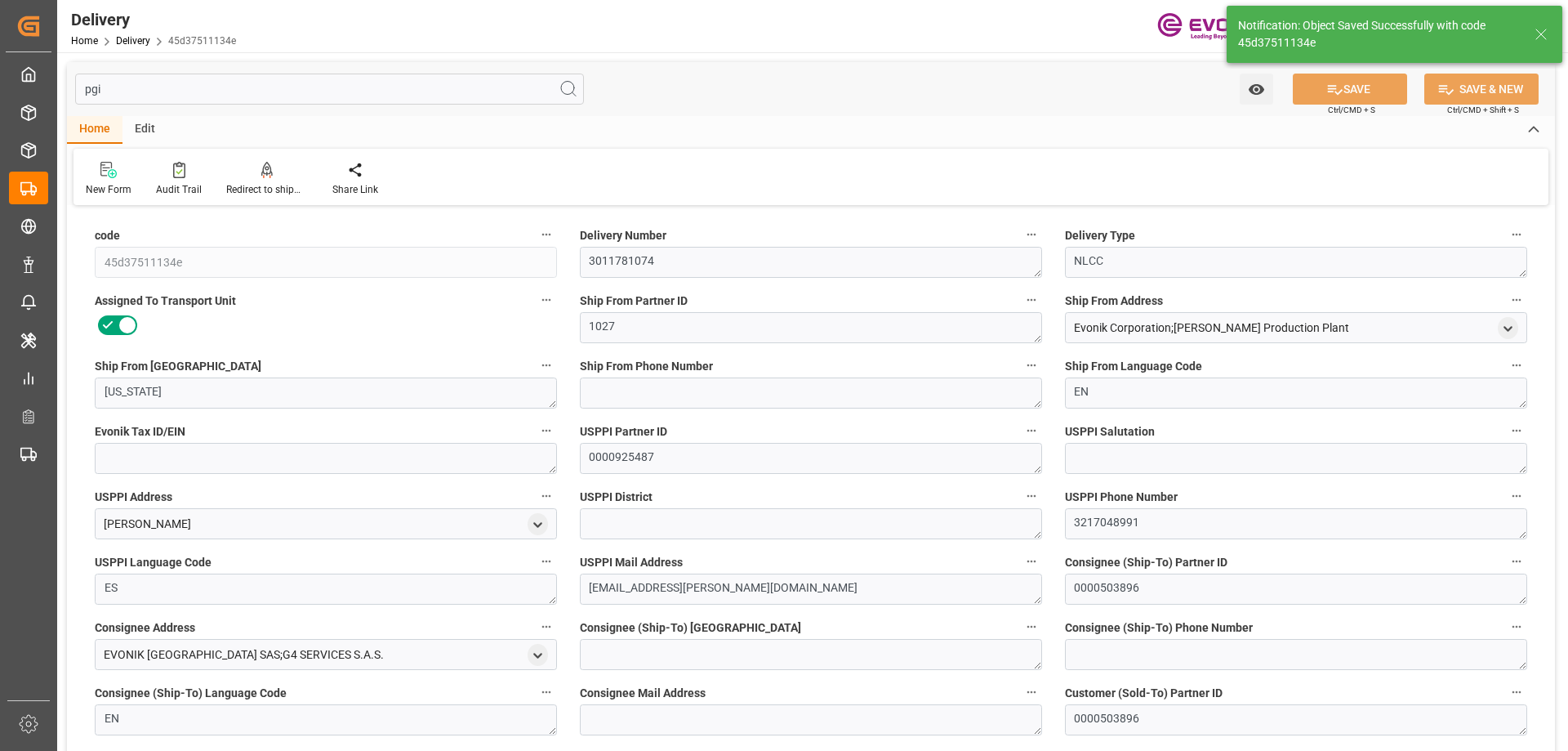
type input "KGM"
type textarea "DMQ"
type textarea "KGM"
type input "0046459302"
type input "USNYC"
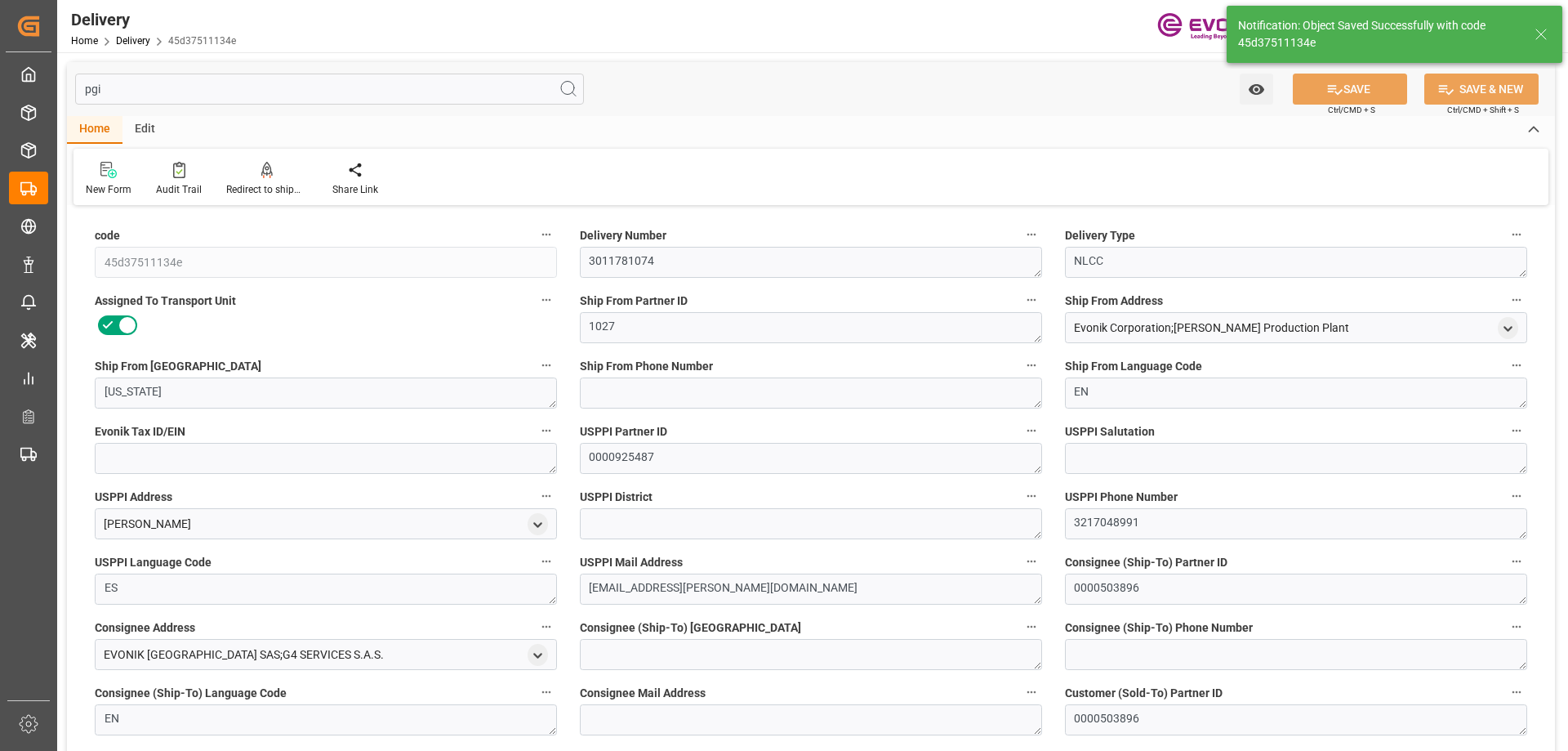
type input "COCTG"
type input "0"
type input "3.5421"
type input "420"
type input "20"
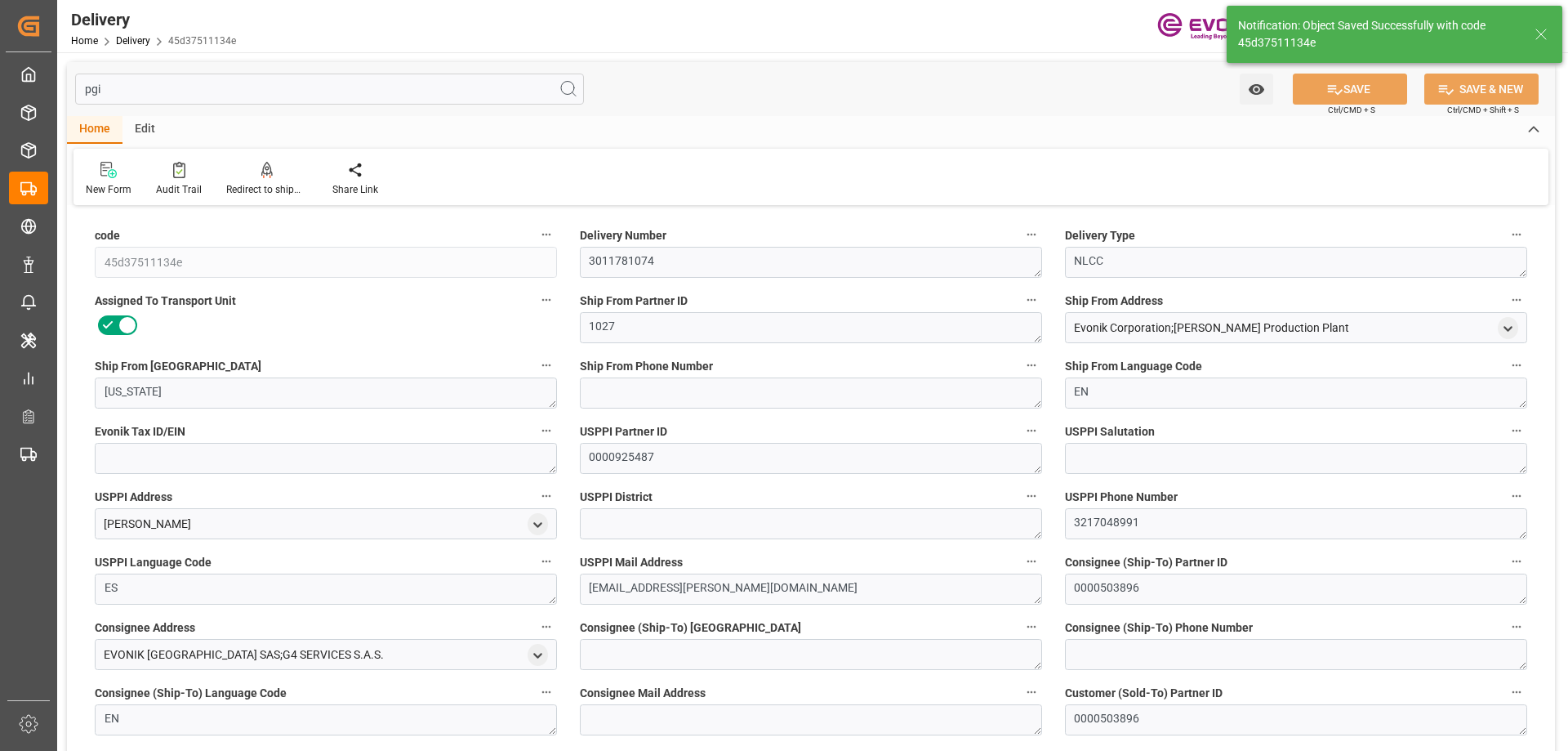
type input "3542.12"
type input "420"
type input "[DATE]"
type input "09-02-2025"
type input "08-25-2025"
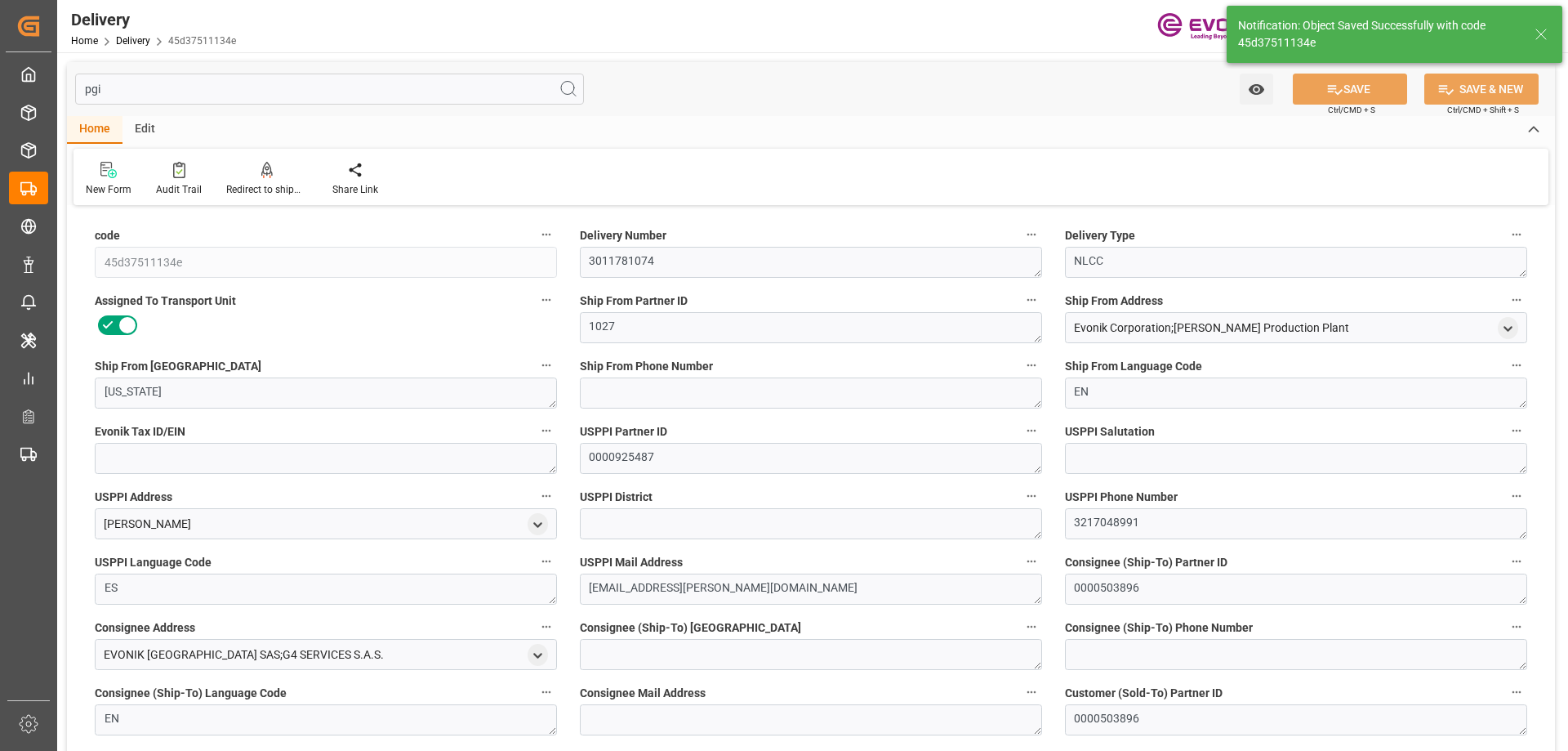
type input "08-25-2025 18:17"
type input "[DATE] 12:18"
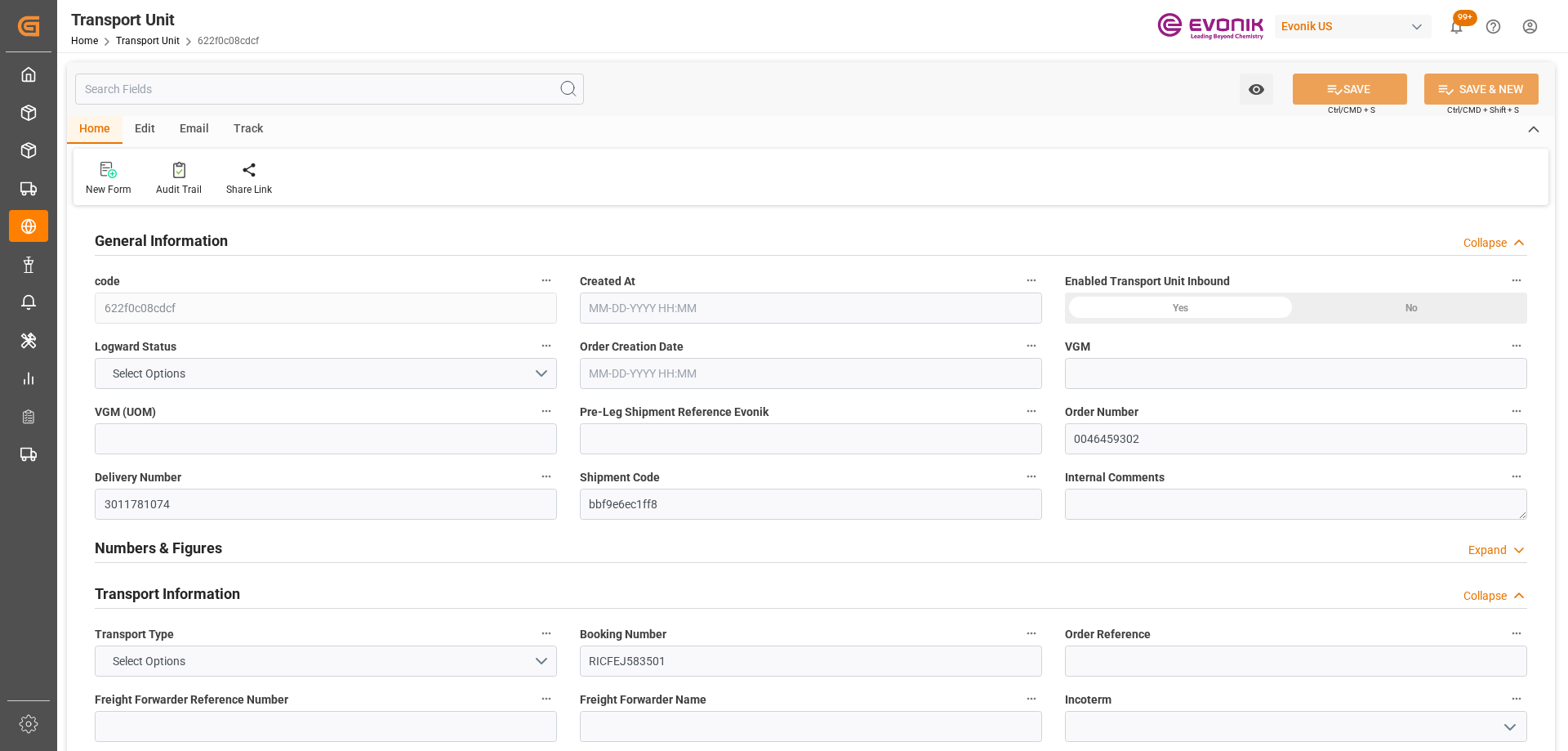
type input "ONE"
type input "Ocean Network Express"
type input "USNYC"
type input "COCTG"
type input "20540"
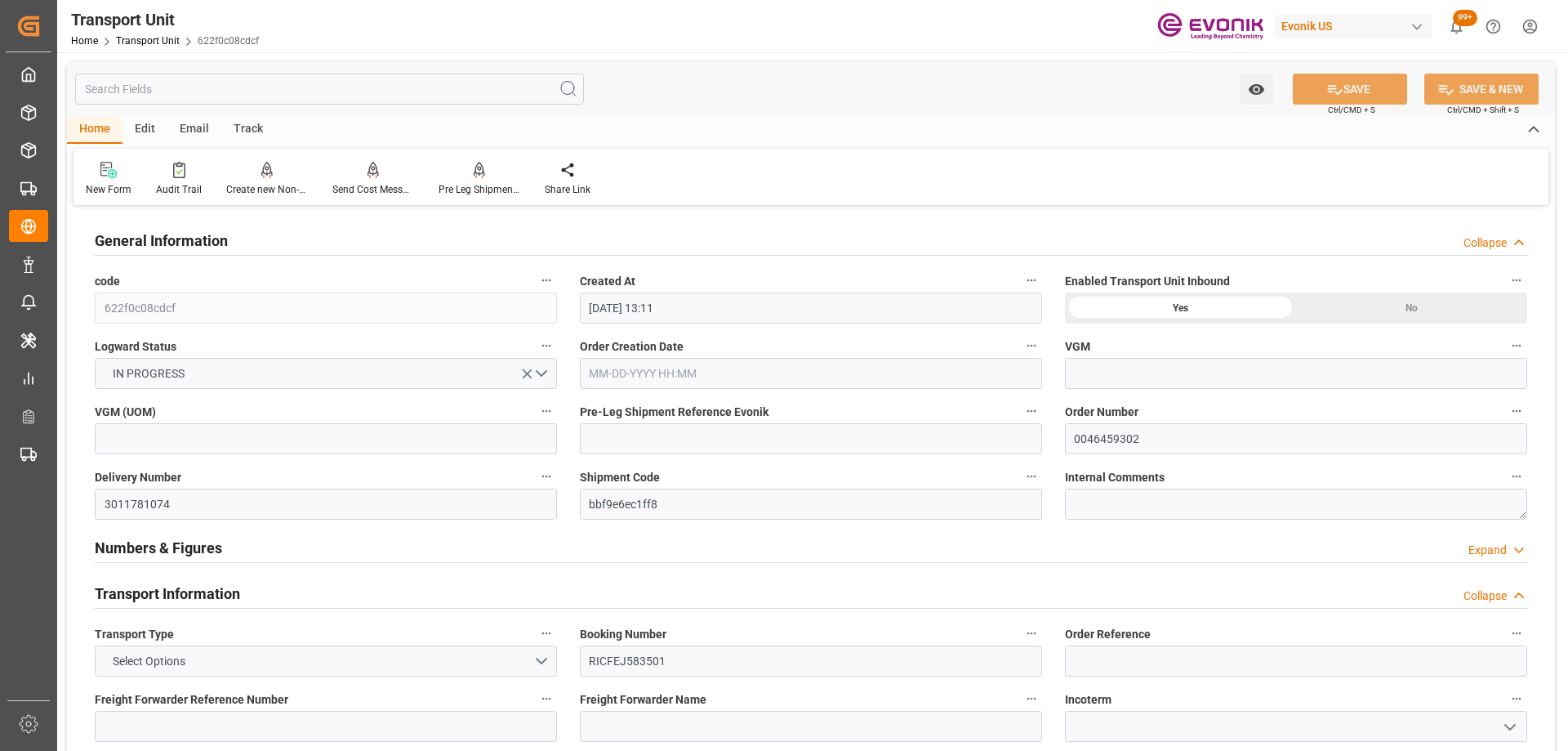
type input "[DATE] 13:11"
type input "[DATE]"
type input "[DATE] 00:00"
type input "[DATE] 09:30"
type input "[DATE] 00:00"
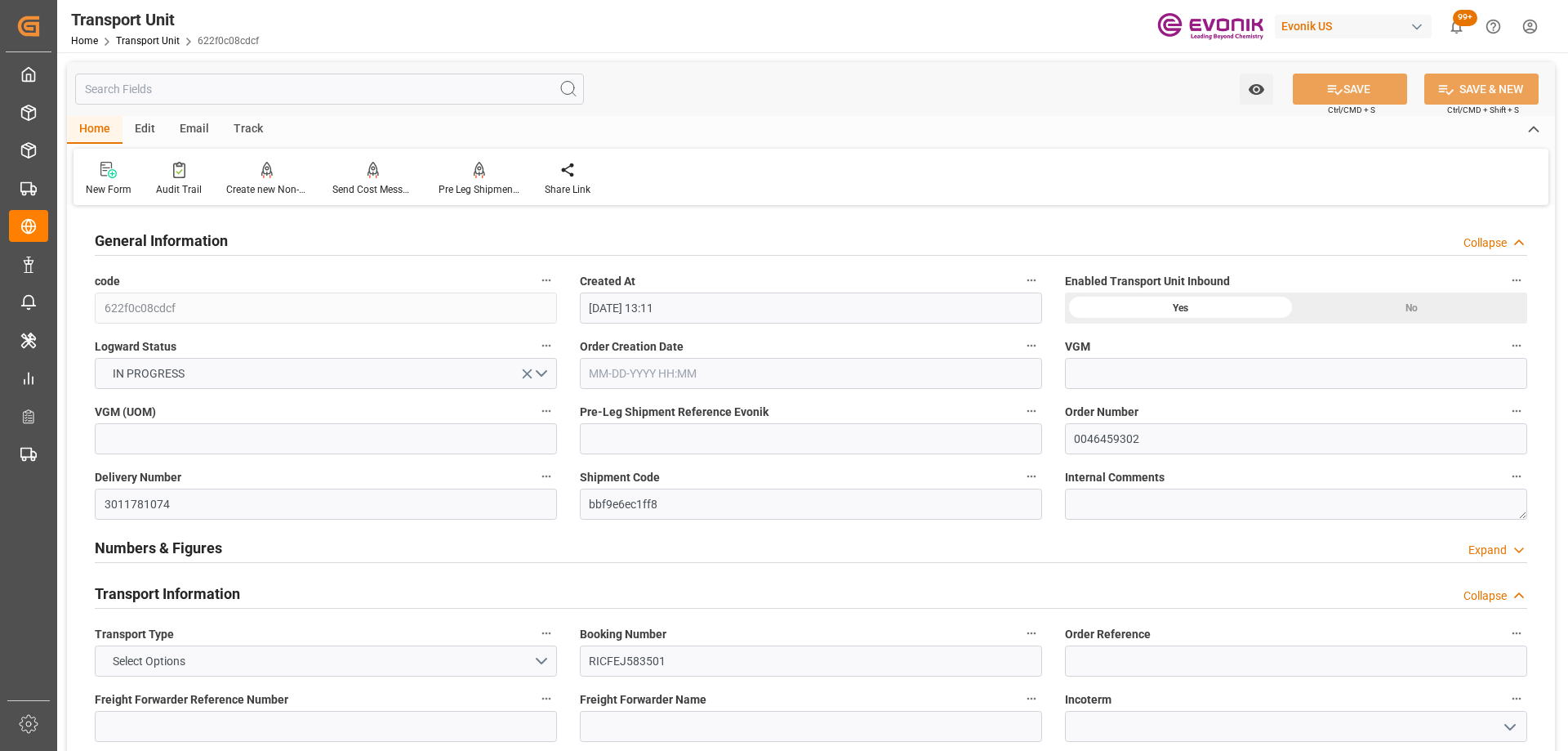
type input "[DATE] 09:30"
type input "[DATE] 12:00"
type input "ONE"
type input "Ocean Network Express"
type input "USNYC"
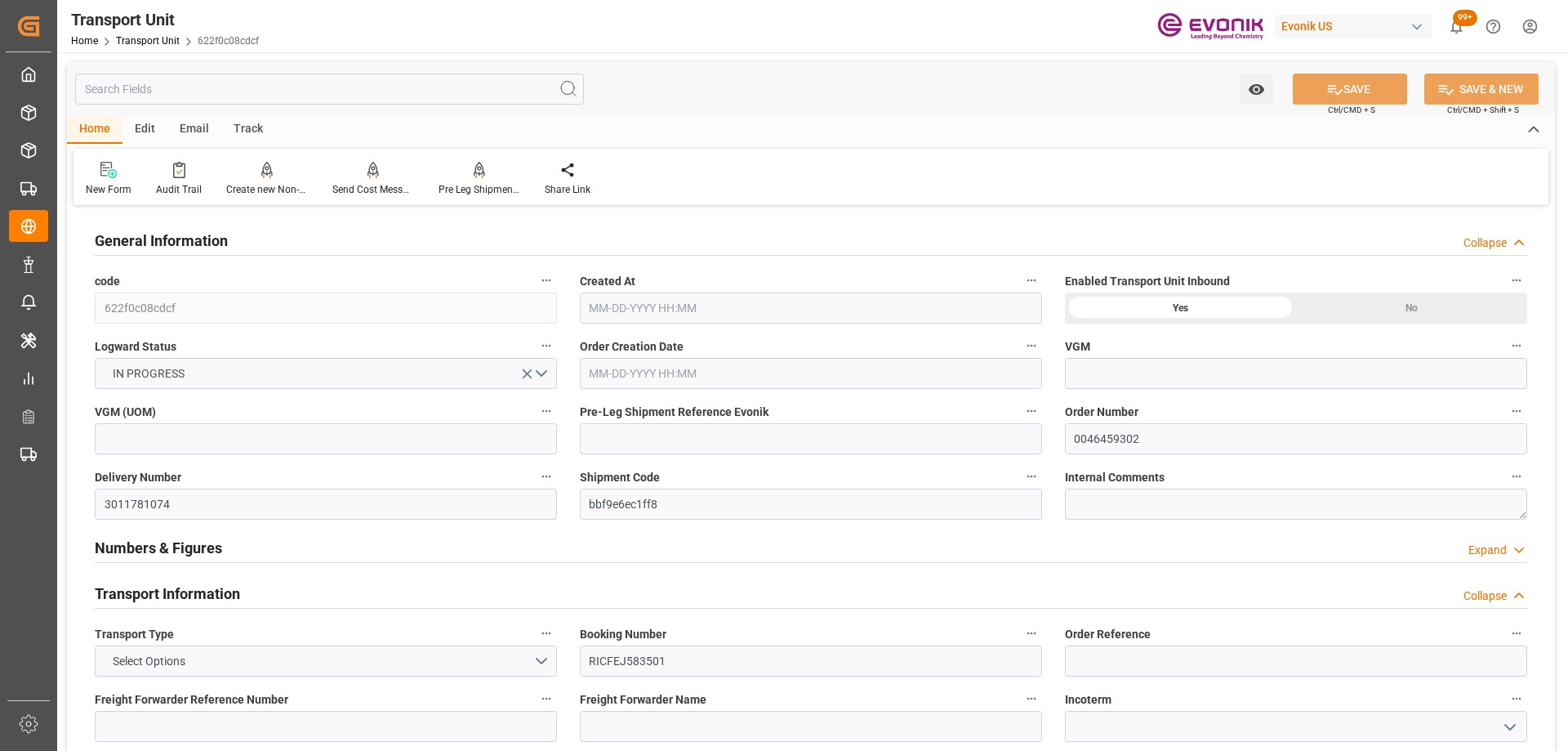
type input "COCTG"
type input "20540"
type input "[DATE] 13:11"
type input "[DATE]"
type input "[DATE] 00:00"
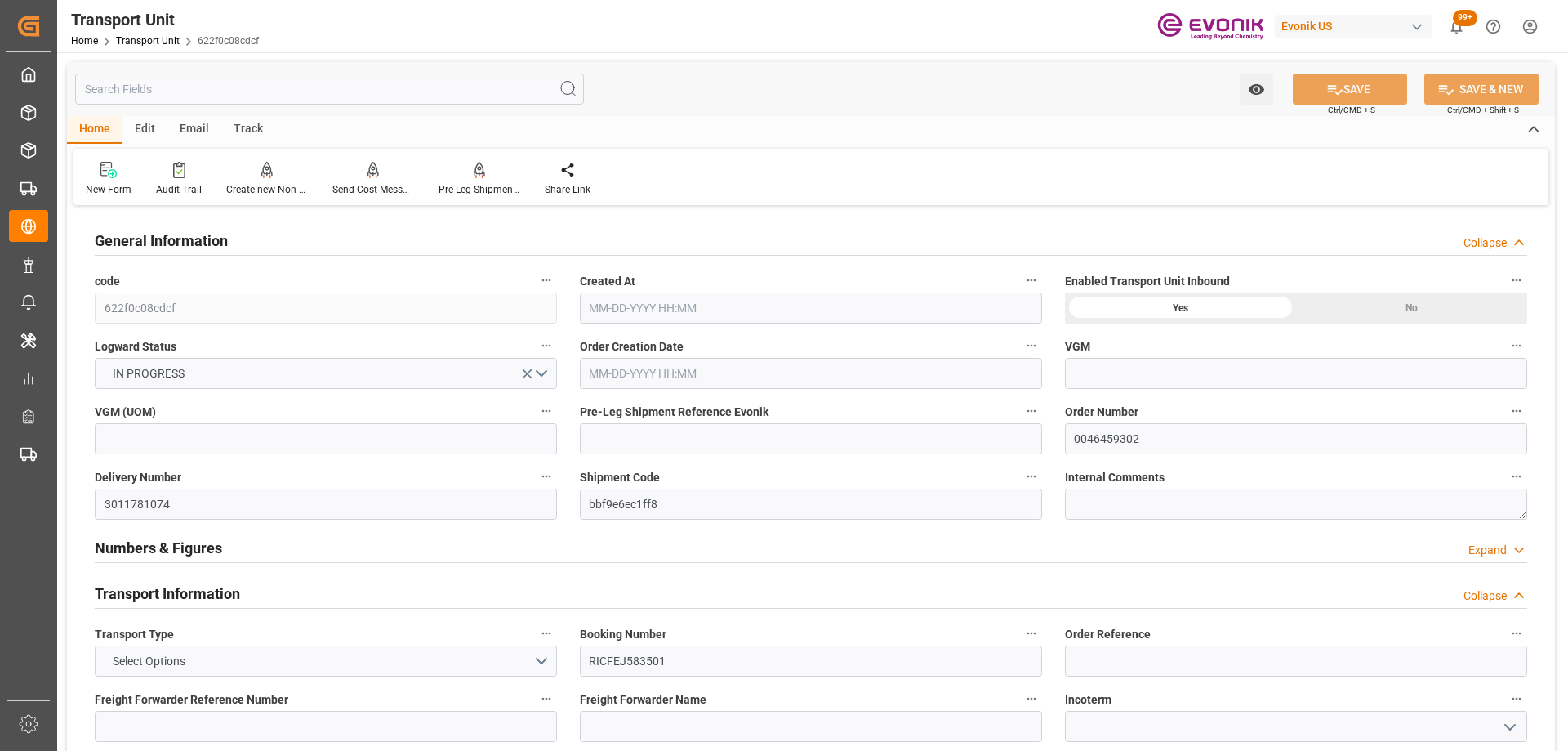
type input "[DATE] 09:30"
type input "[DATE] 00:00"
type input "[DATE] 09:30"
type input "[DATE] 12:00"
type input "ONE"
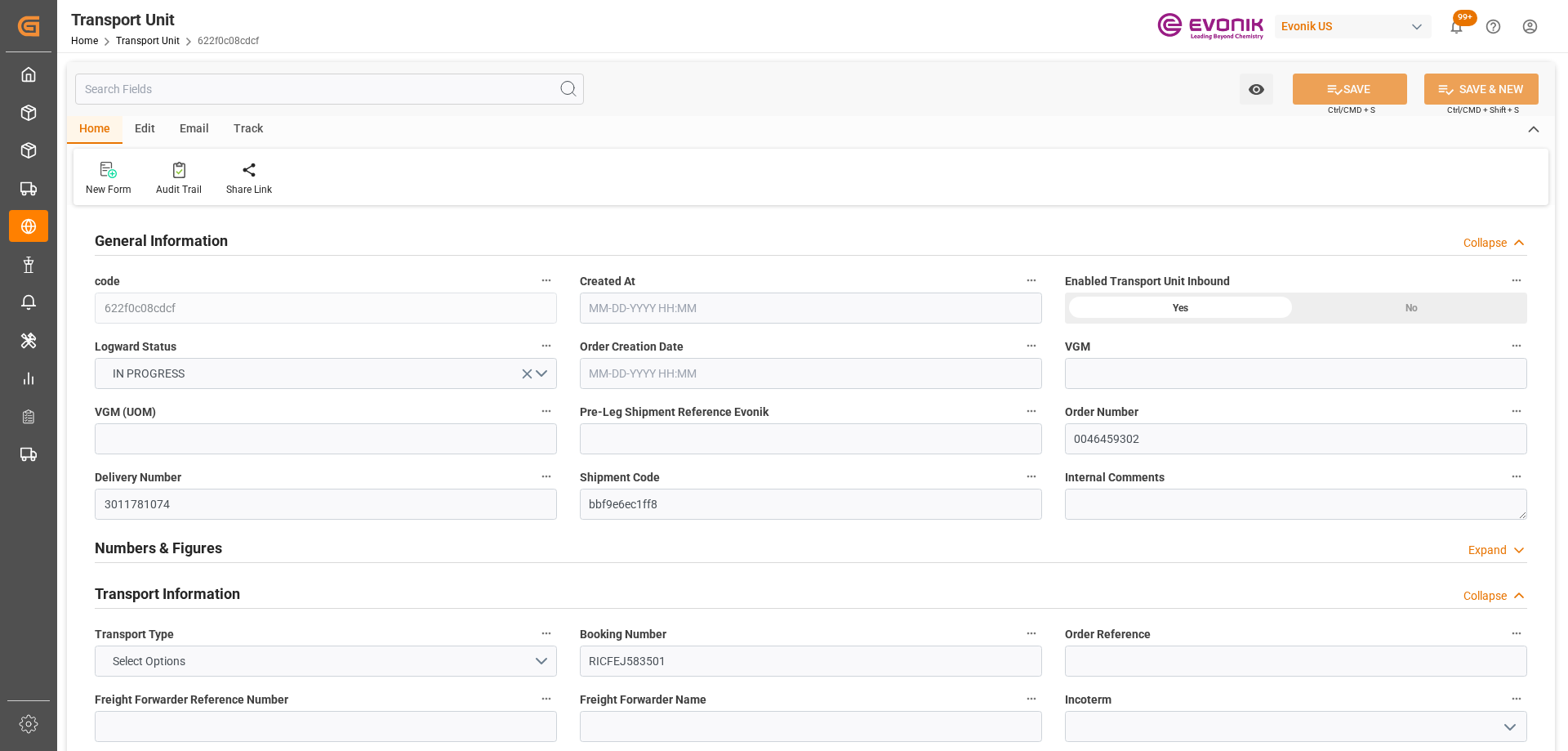
type input "Ocean Network Express"
type input "USNYC"
type input "COCTG"
type input "20540"
type input "[DATE] 13:11"
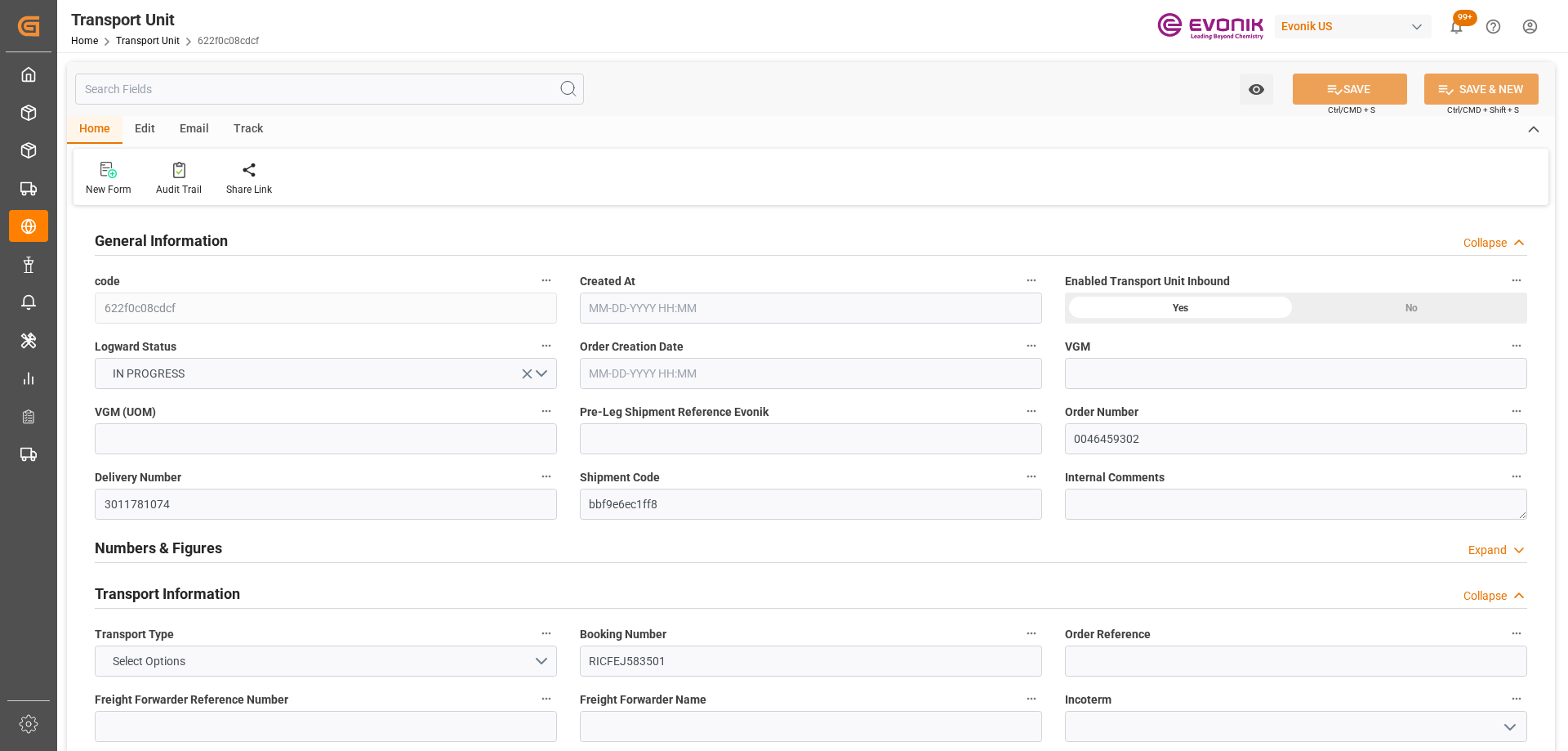
type input "[DATE]"
type input "[DATE] 00:00"
type input "[DATE] 09:30"
type input "[DATE] 00:00"
type input "[DATE] 09:30"
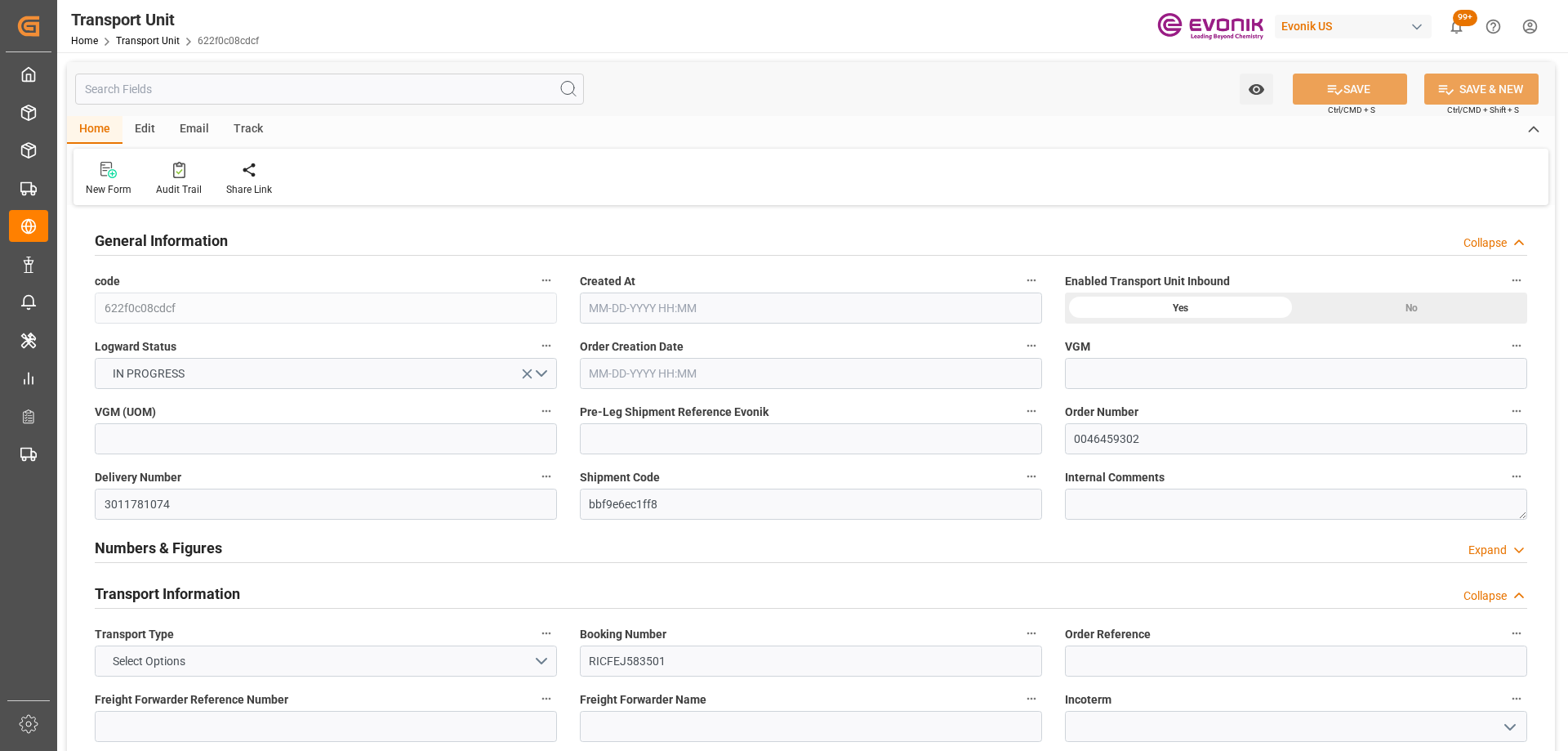
type input "[DATE] 12:00"
type input "ONE"
type input "Ocean Network Express"
type input "USNYC"
type input "COCTG"
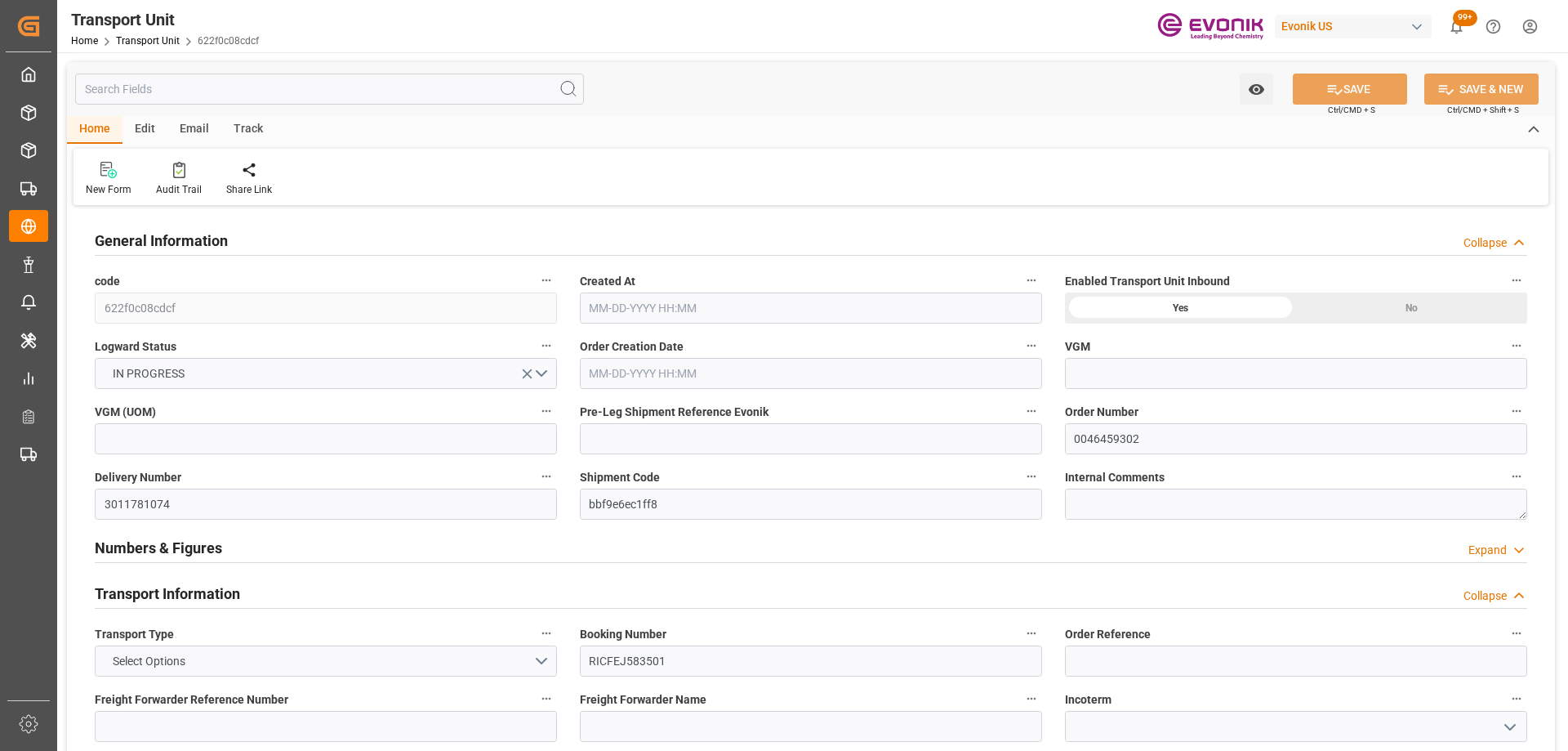
type input "20540"
type input "[DATE] 13:11"
type input "[DATE]"
type input "[DATE] 00:00"
type input "[DATE] 09:30"
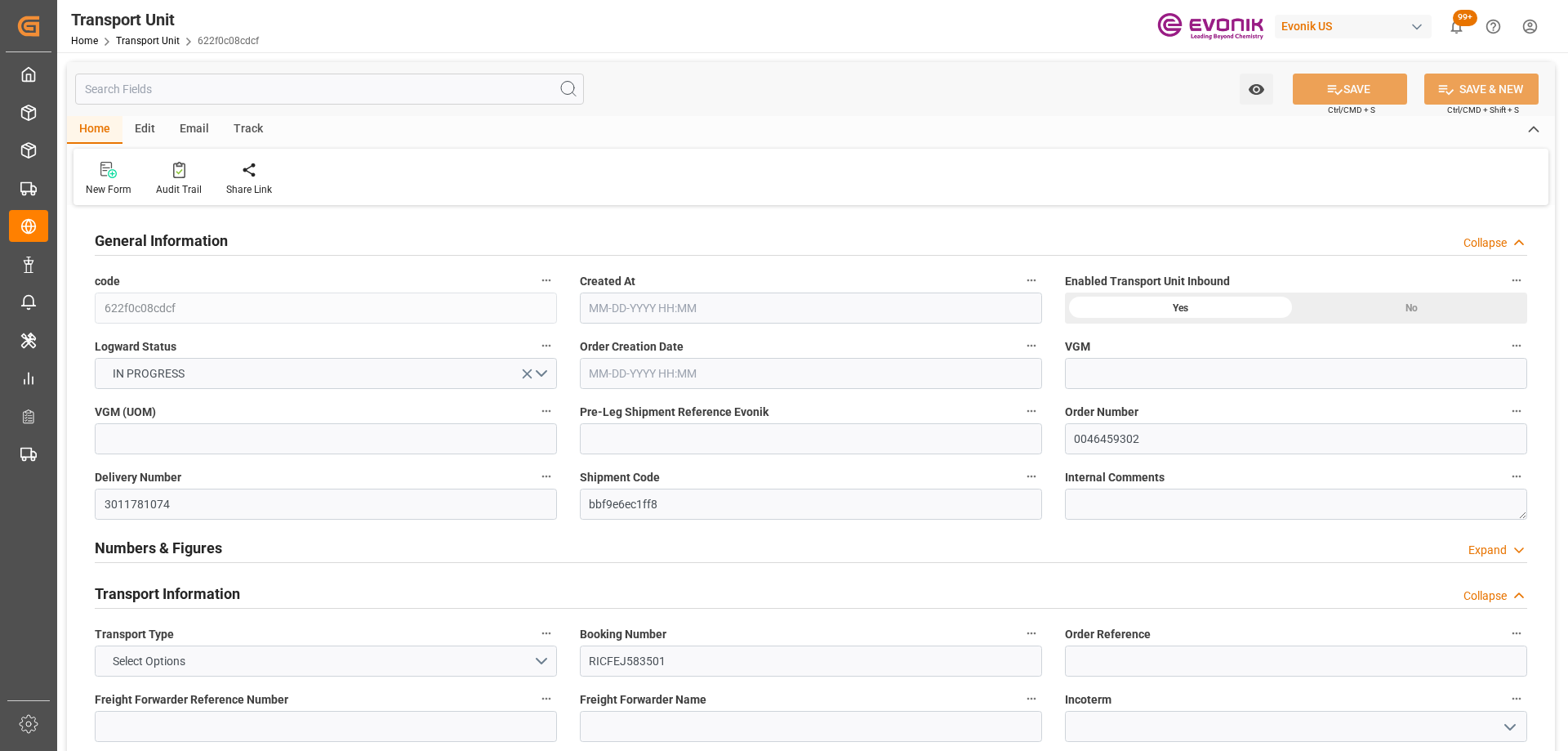
type input "[DATE] 00:00"
type input "[DATE] 09:30"
type input "[DATE] 12:00"
type input "ONE"
type input "Ocean Network Express"
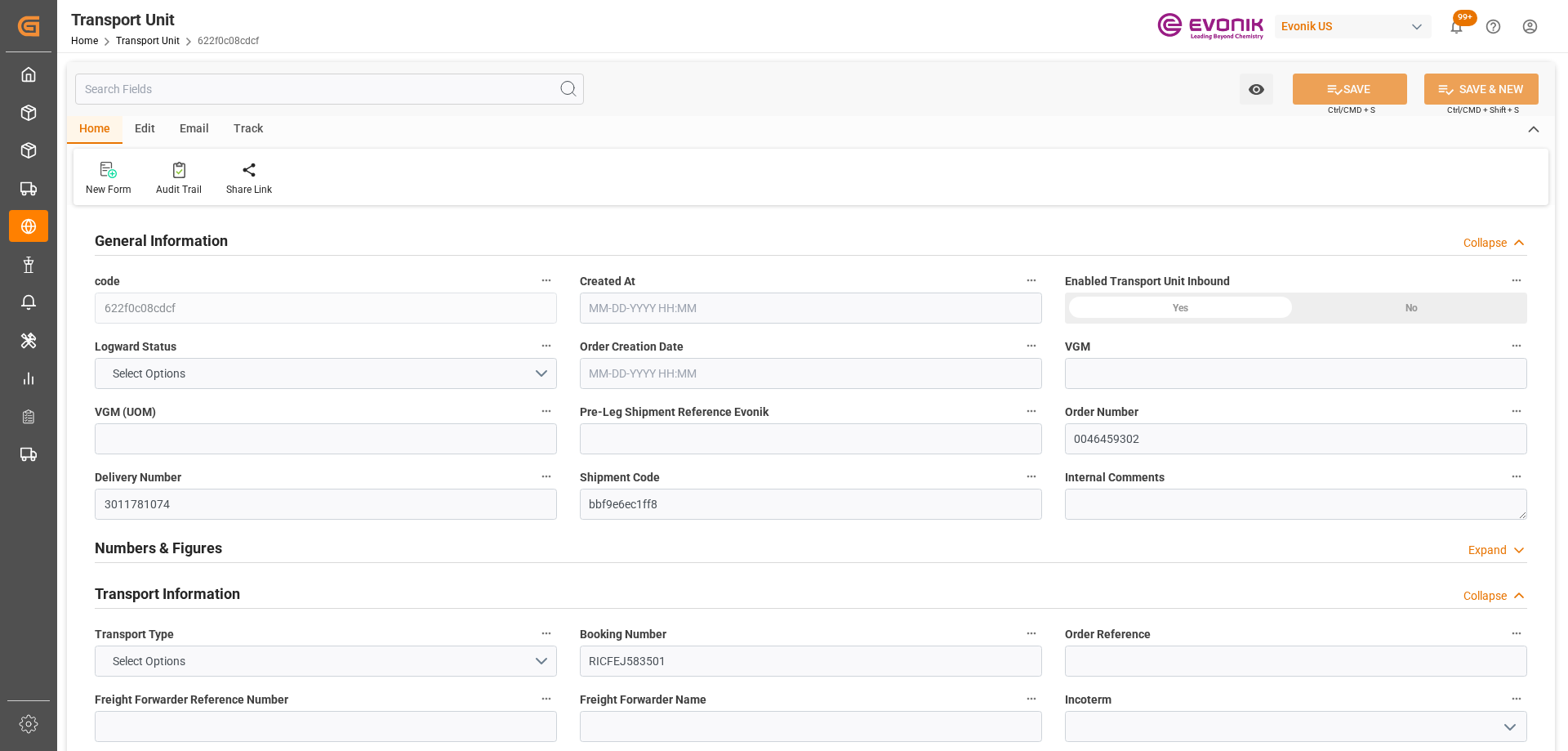
type input "USNYC"
type input "COCTG"
type input "20540"
type input "09-18-2025 13:11"
type input "10-04-2025"
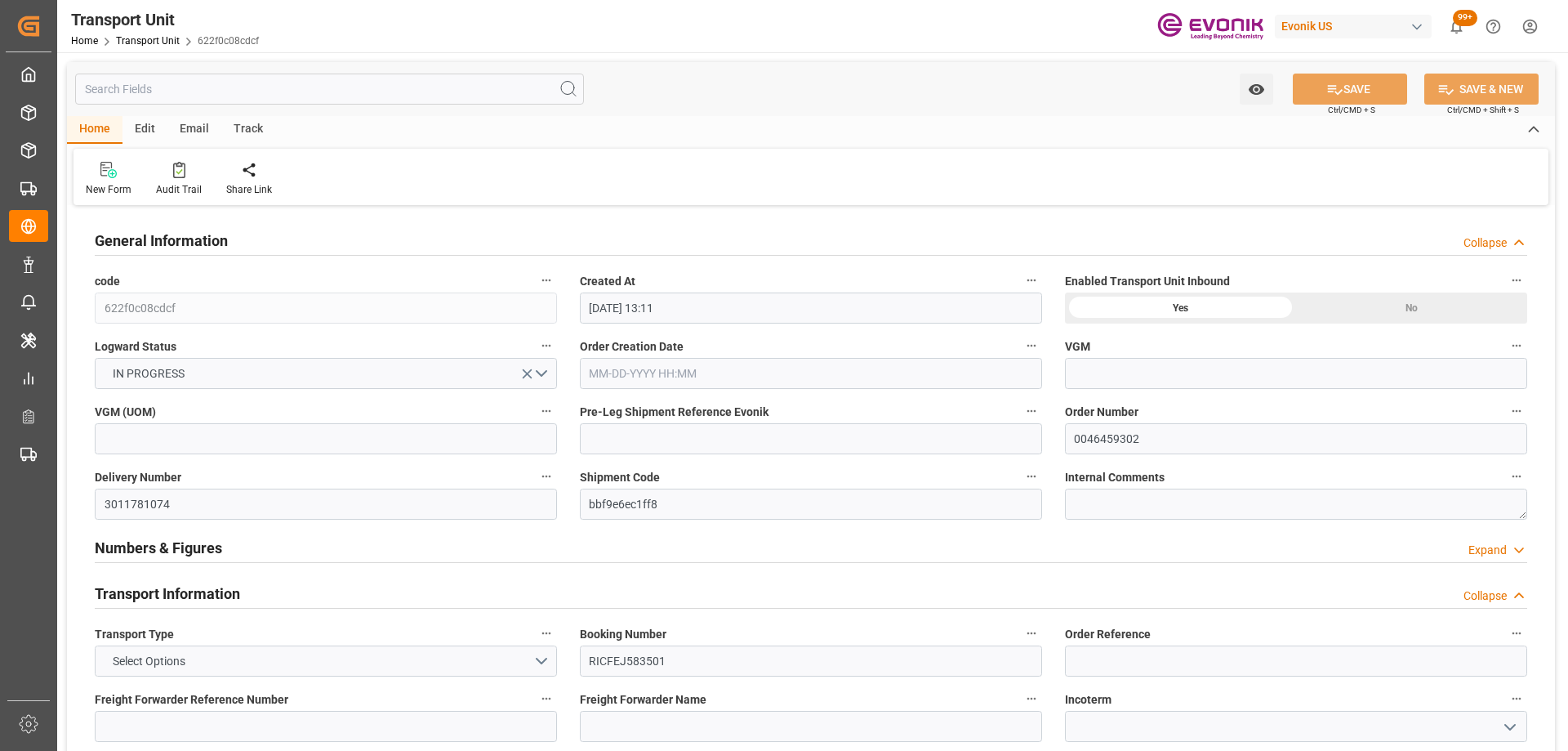
type input "10-03-2025 00:00"
type input "10-08-2025 09:30"
type input "10-09-2025 00:00"
type input "10-15-2025 09:30"
type input "09-22-2025 12:00"
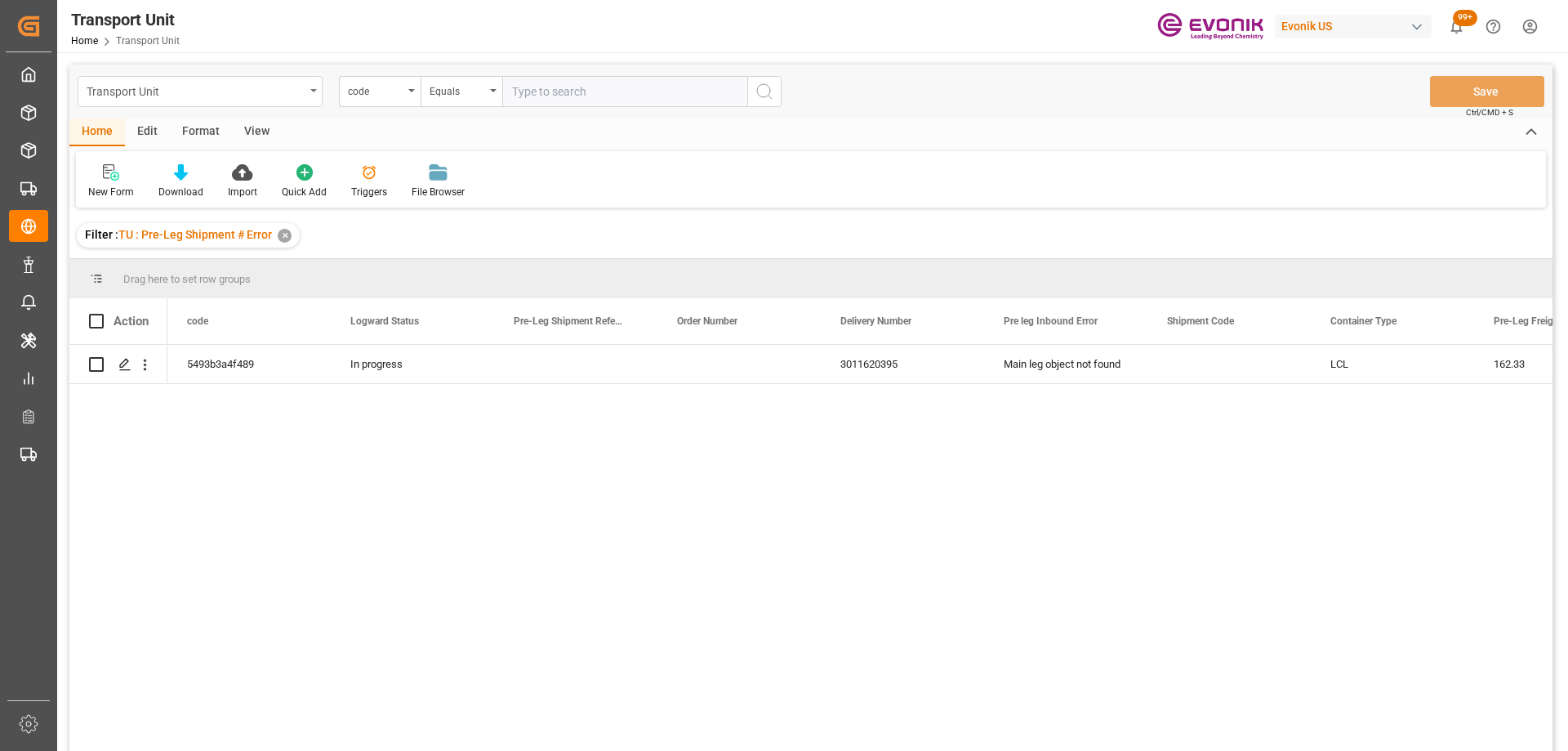
click at [289, 85] on div "Transport Unit" at bounding box center [195, 90] width 218 height 20
type input "sa"
click at [140, 148] on div at bounding box center [200, 129] width 244 height 40
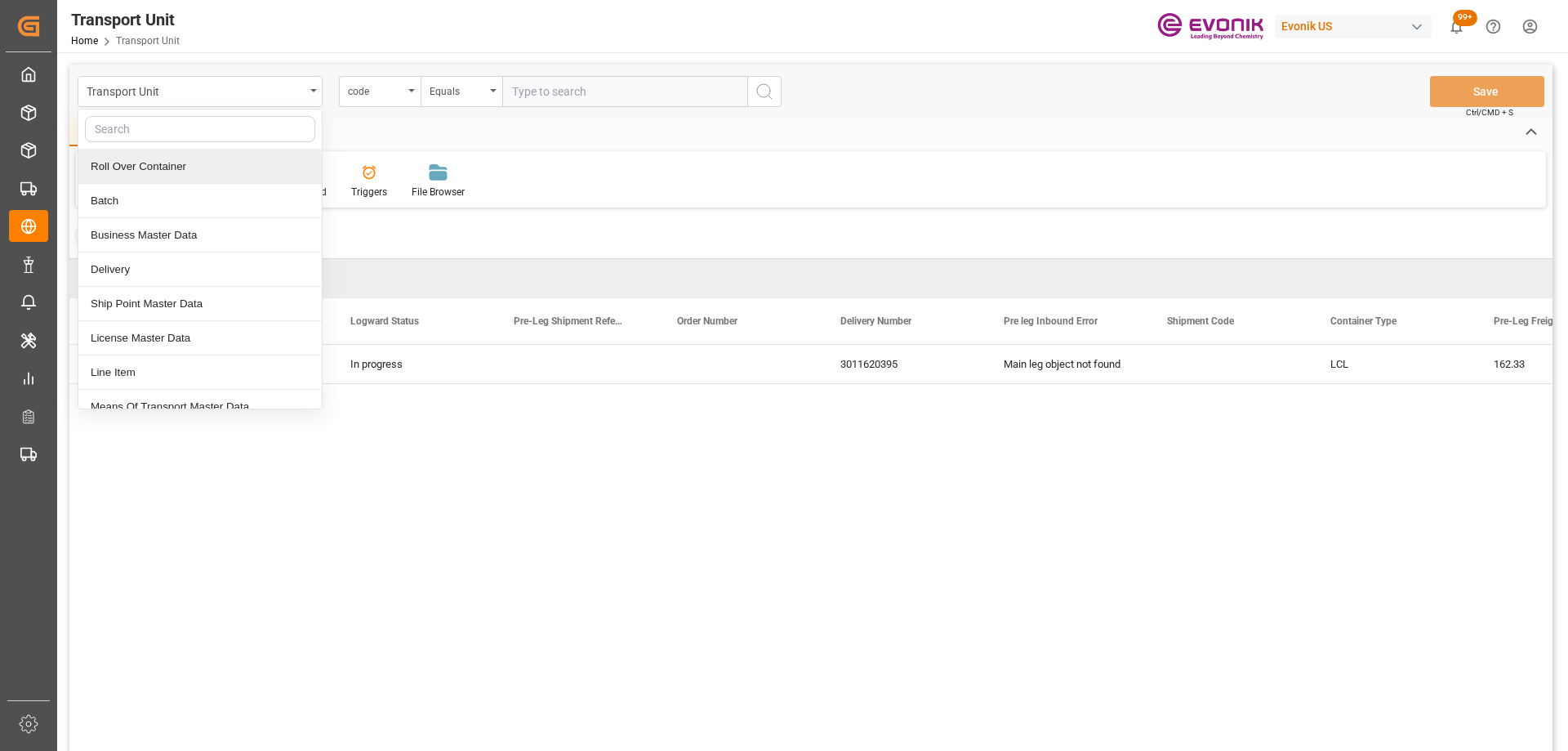
click at [130, 138] on input "text" at bounding box center [201, 129] width 231 height 26
type input "sa"
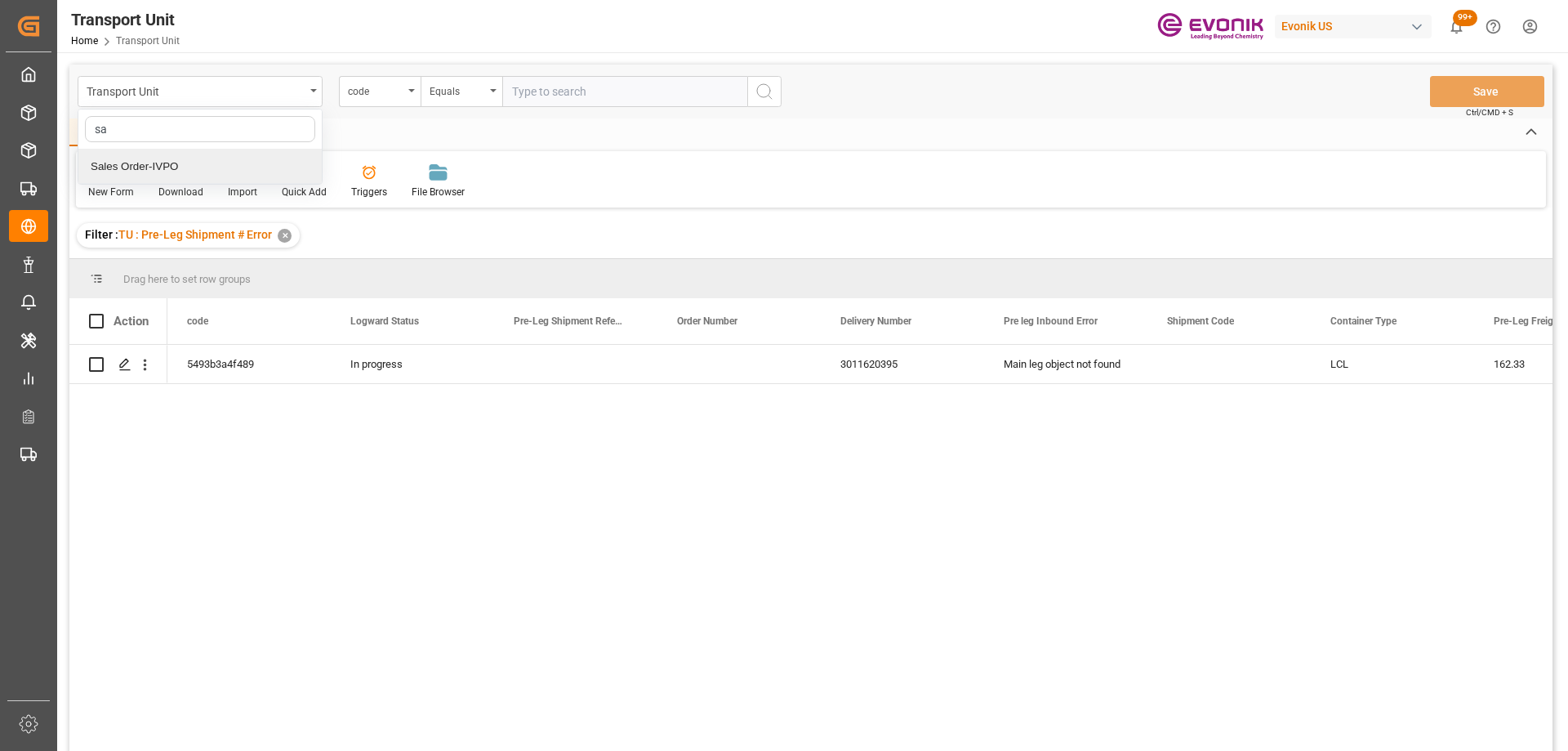
click at [140, 165] on div "Sales Order-IVPO" at bounding box center [200, 166] width 244 height 34
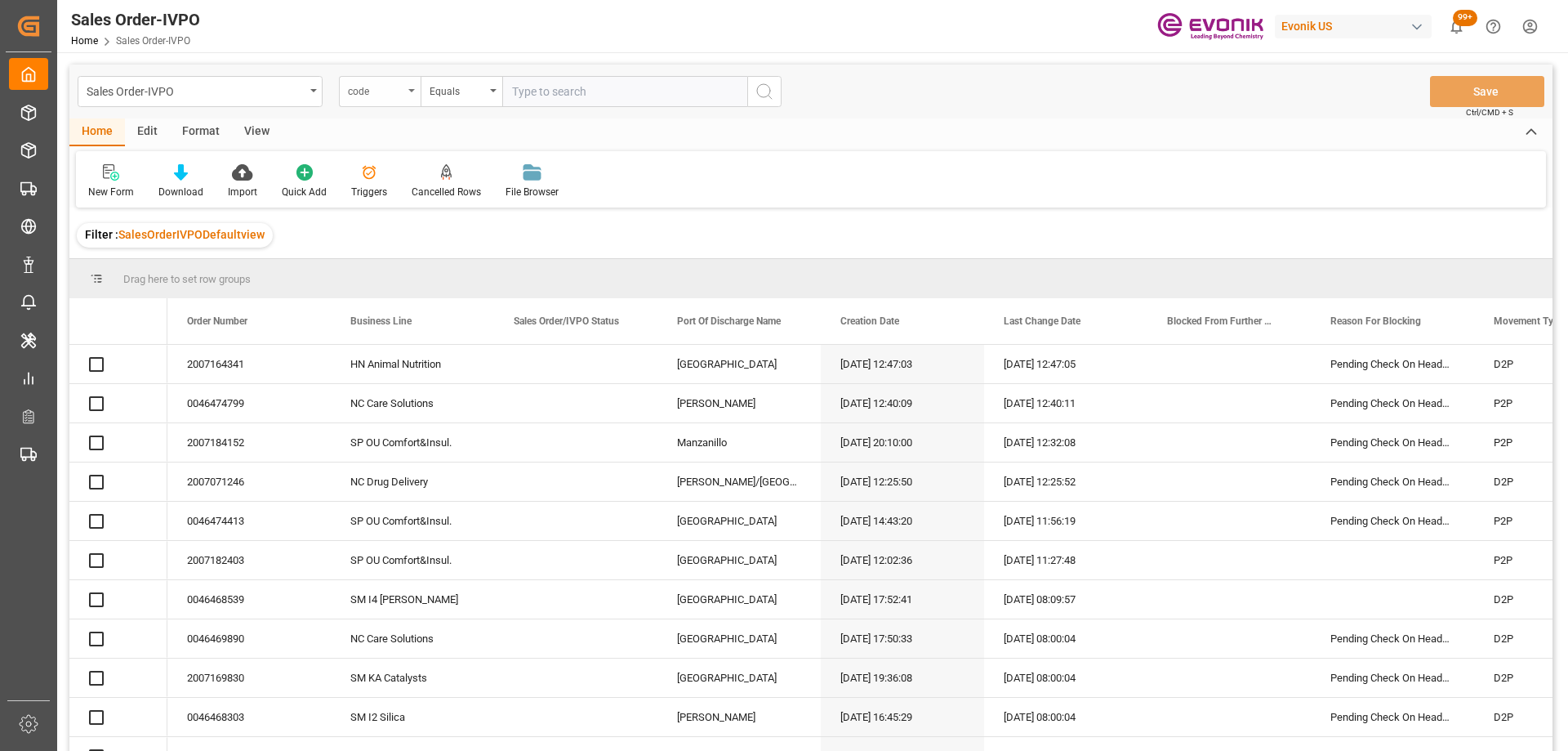
click at [366, 92] on div "code" at bounding box center [375, 89] width 55 height 18
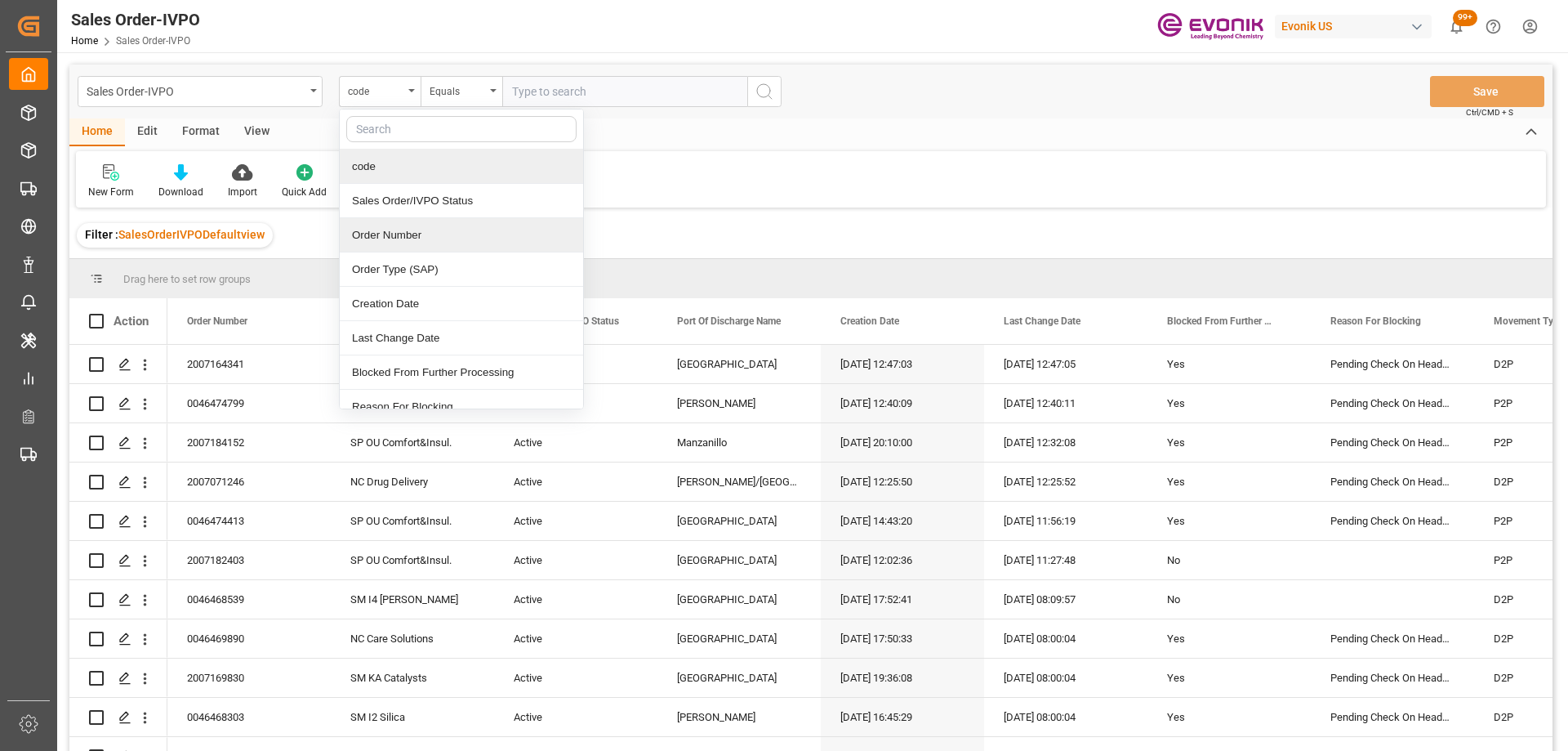
click at [388, 232] on div "Order Number" at bounding box center [461, 235] width 244 height 34
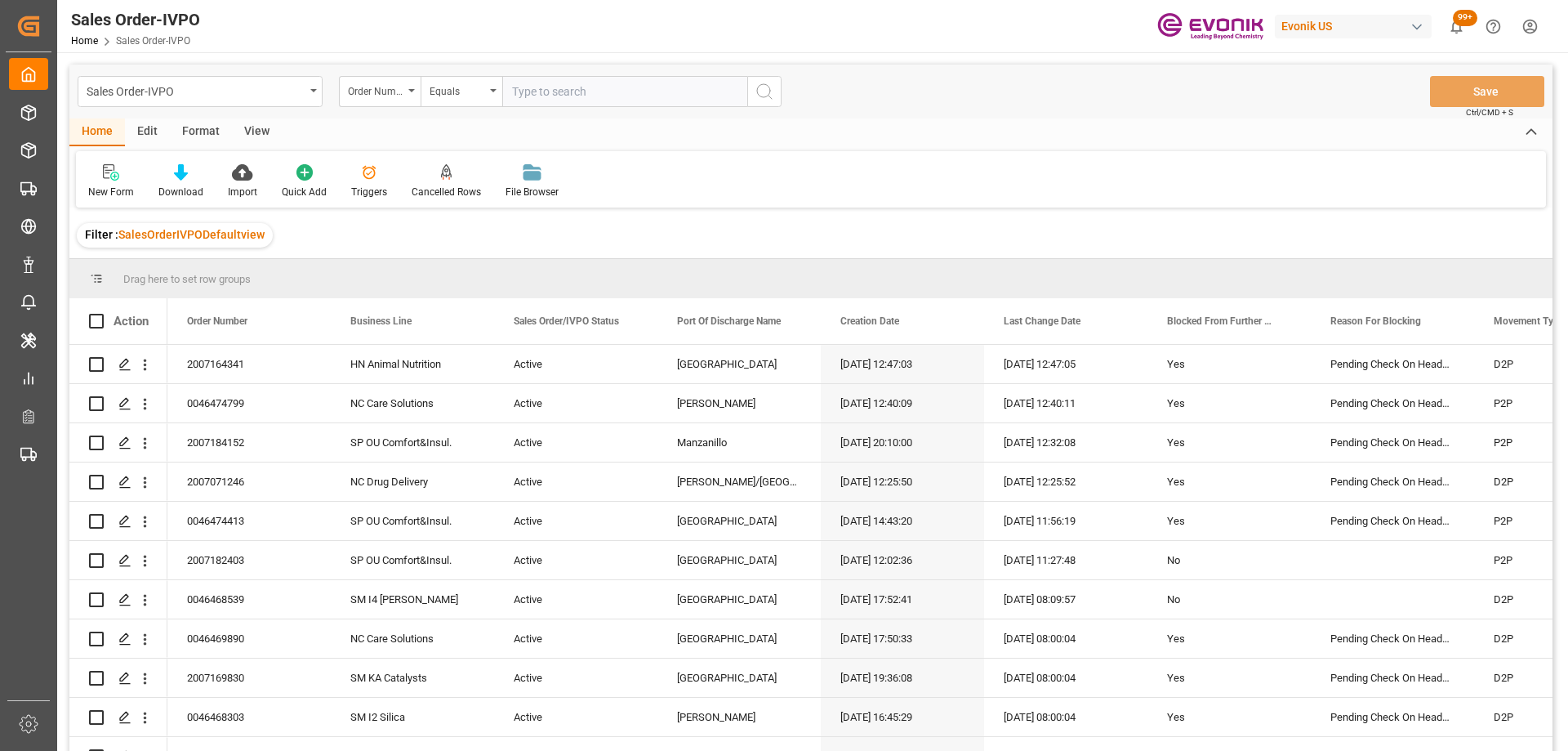
click at [577, 80] on input "text" at bounding box center [625, 91] width 245 height 31
paste input "2007034607"
type input "2007034607"
click at [765, 90] on icon "search button" at bounding box center [764, 92] width 19 height 19
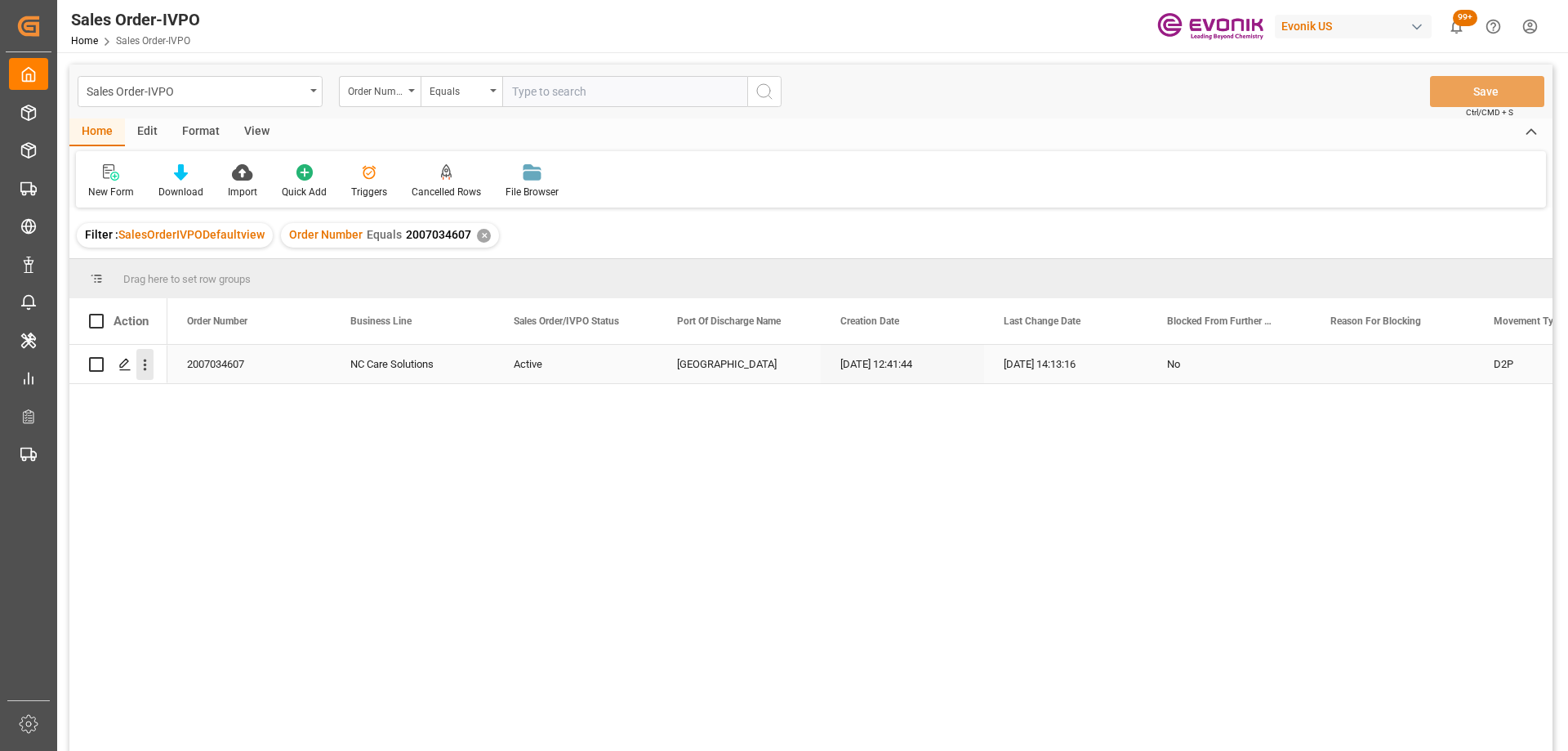
click at [143, 361] on icon "open menu" at bounding box center [145, 364] width 4 height 11
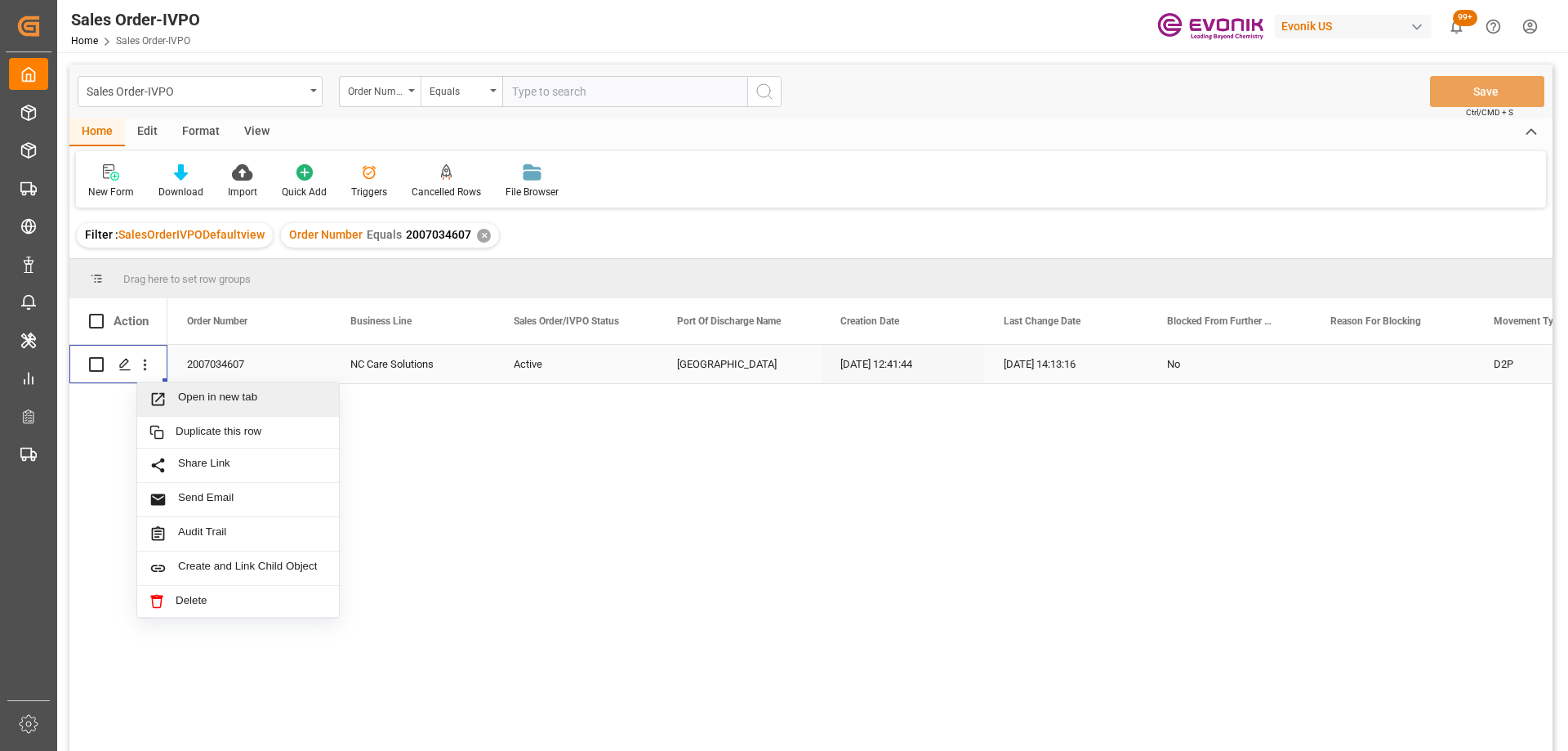
click at [248, 398] on span "Open in new tab" at bounding box center [252, 399] width 149 height 17
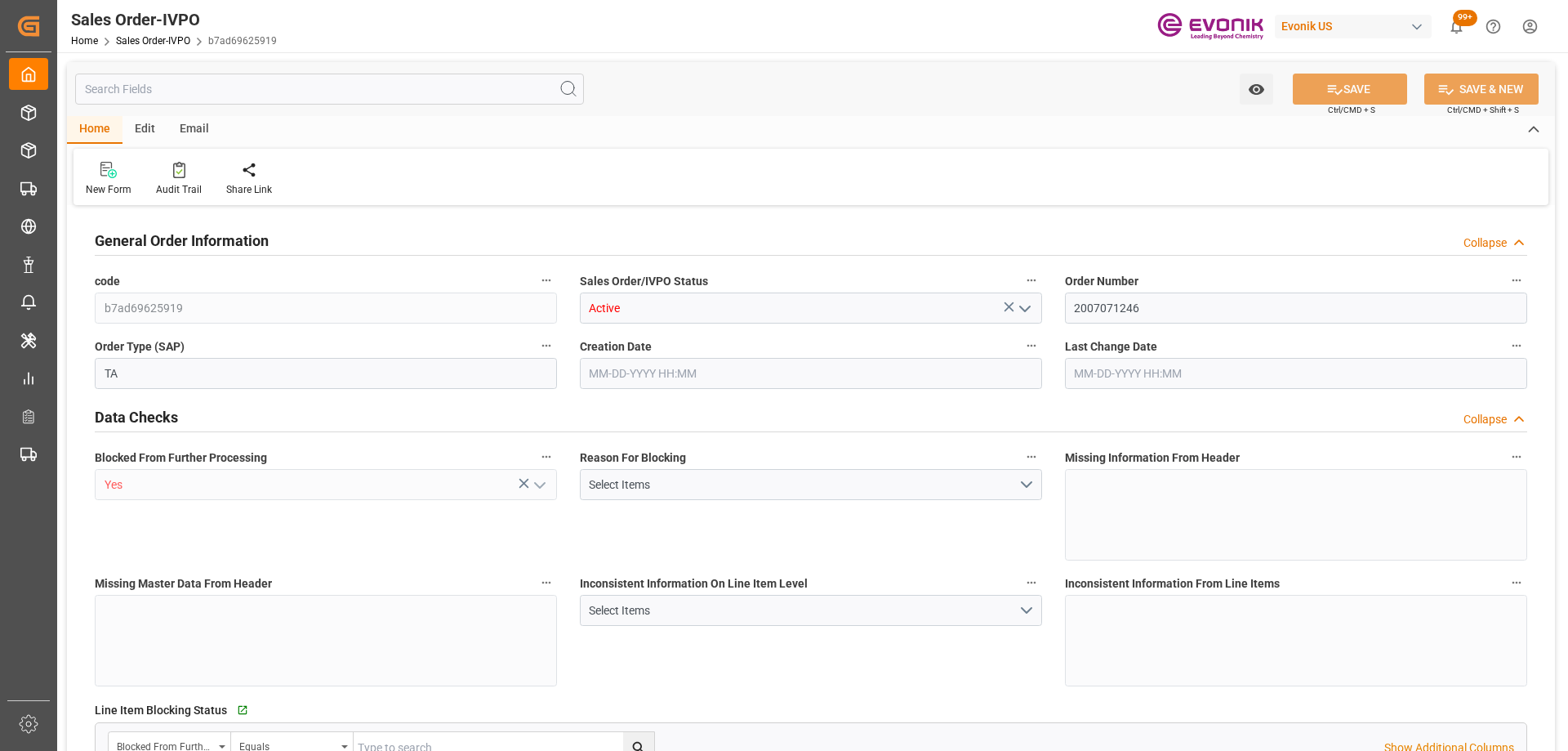
type input "FRCDG"
type input "0"
type input "1"
type input "1740"
type input "[DATE] 12:25"
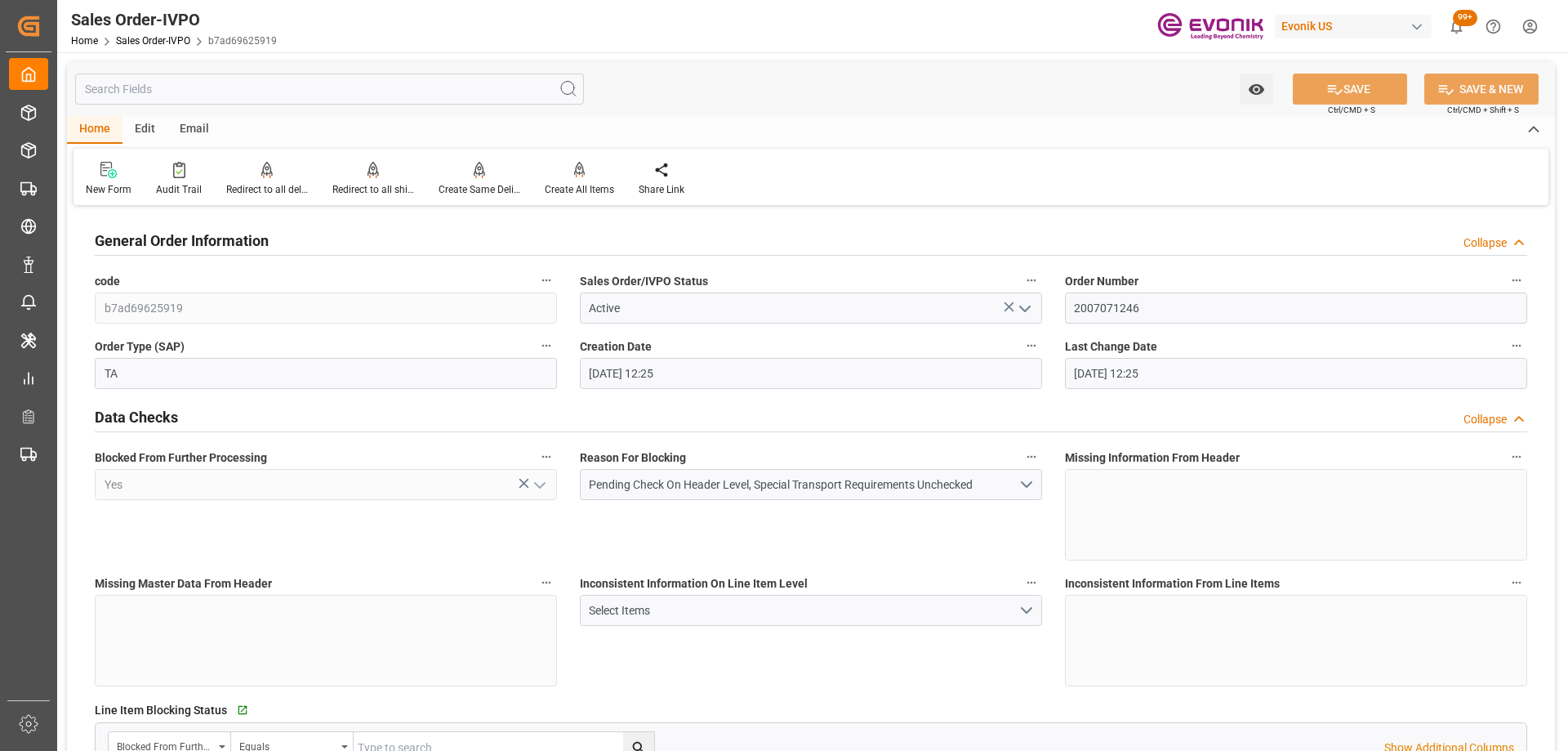
type input "[DATE] 12:25"
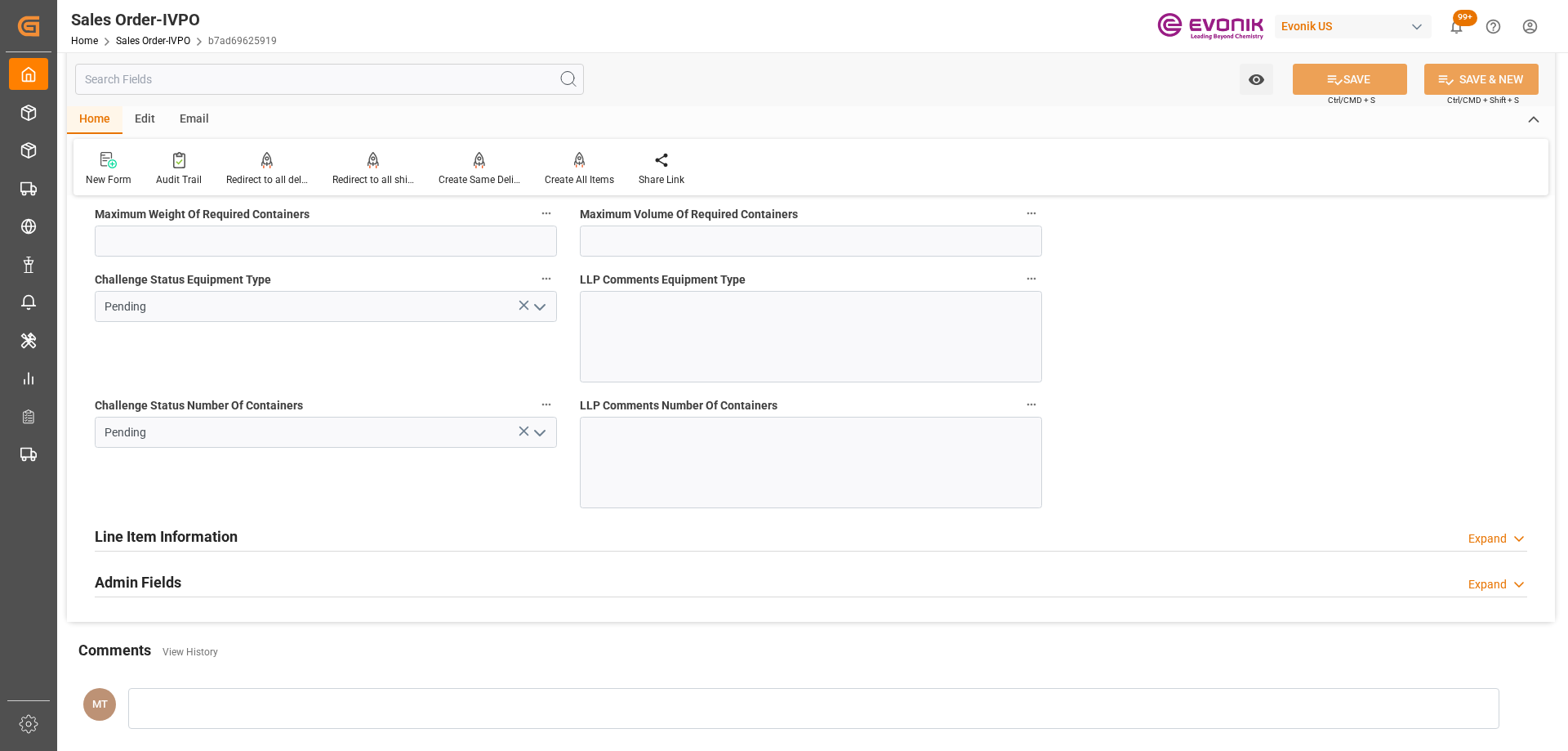
scroll to position [3385, 0]
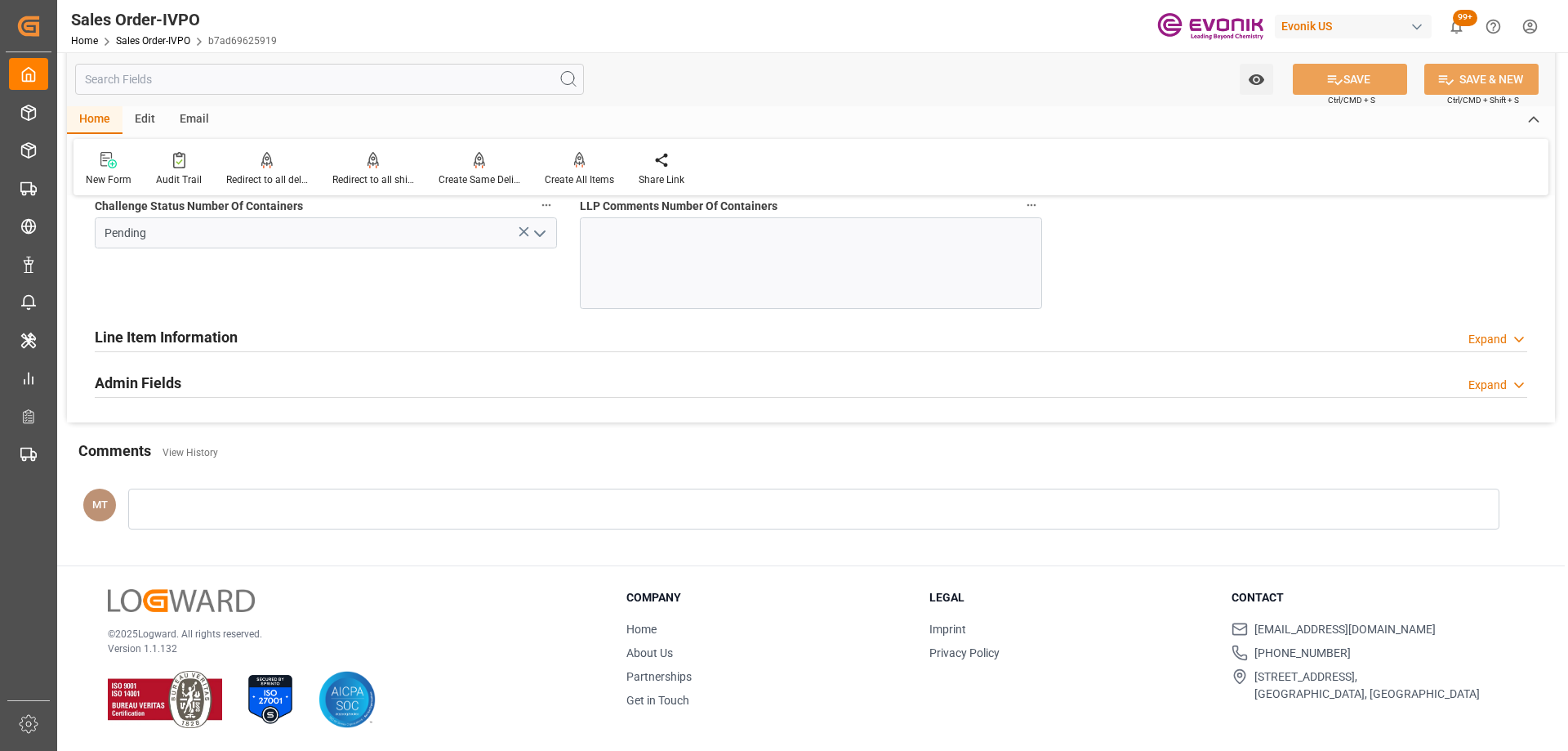
click at [222, 389] on div "Admin Fields Expand" at bounding box center [811, 381] width 1432 height 31
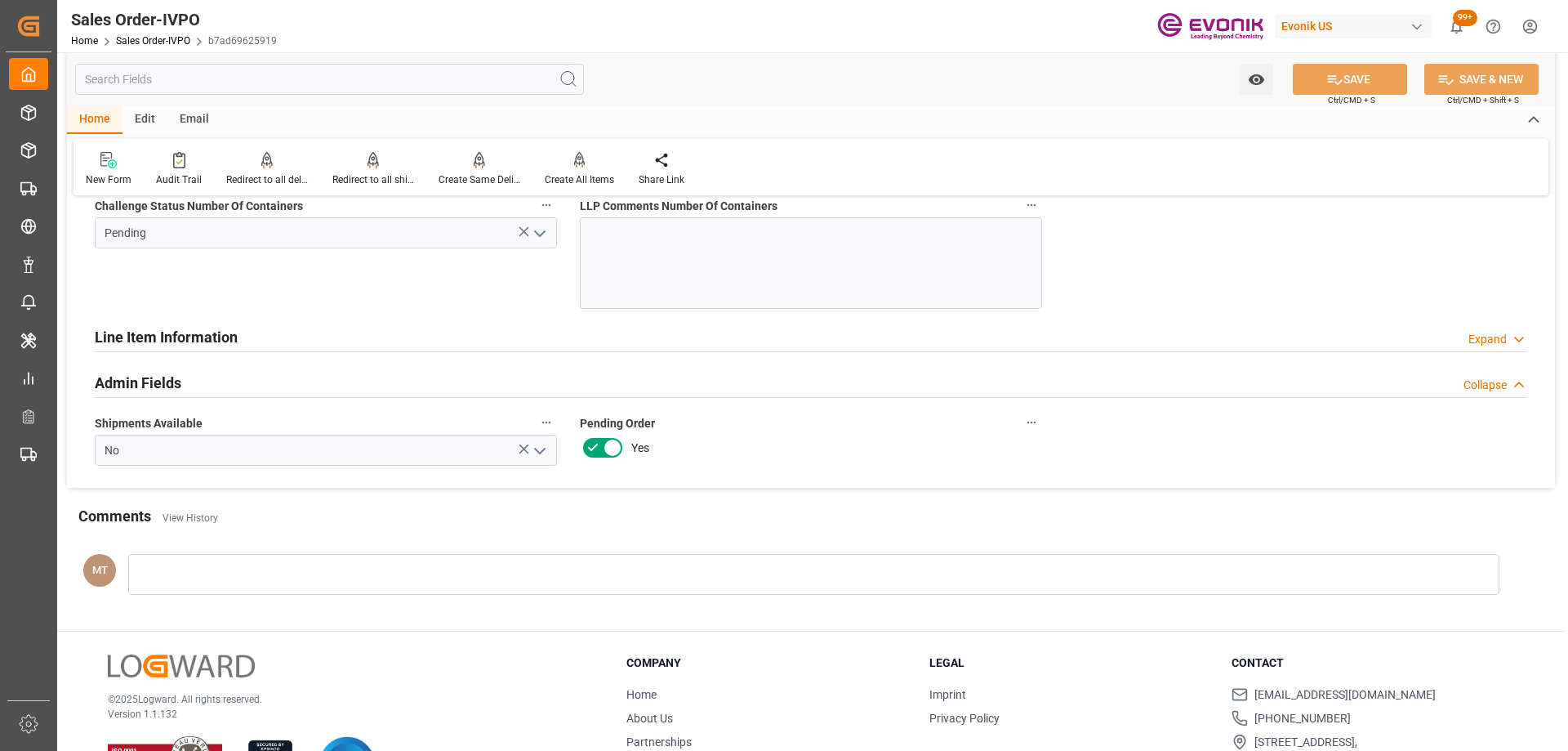
click at [235, 349] on div "Line Item Information" at bounding box center [166, 335] width 143 height 31
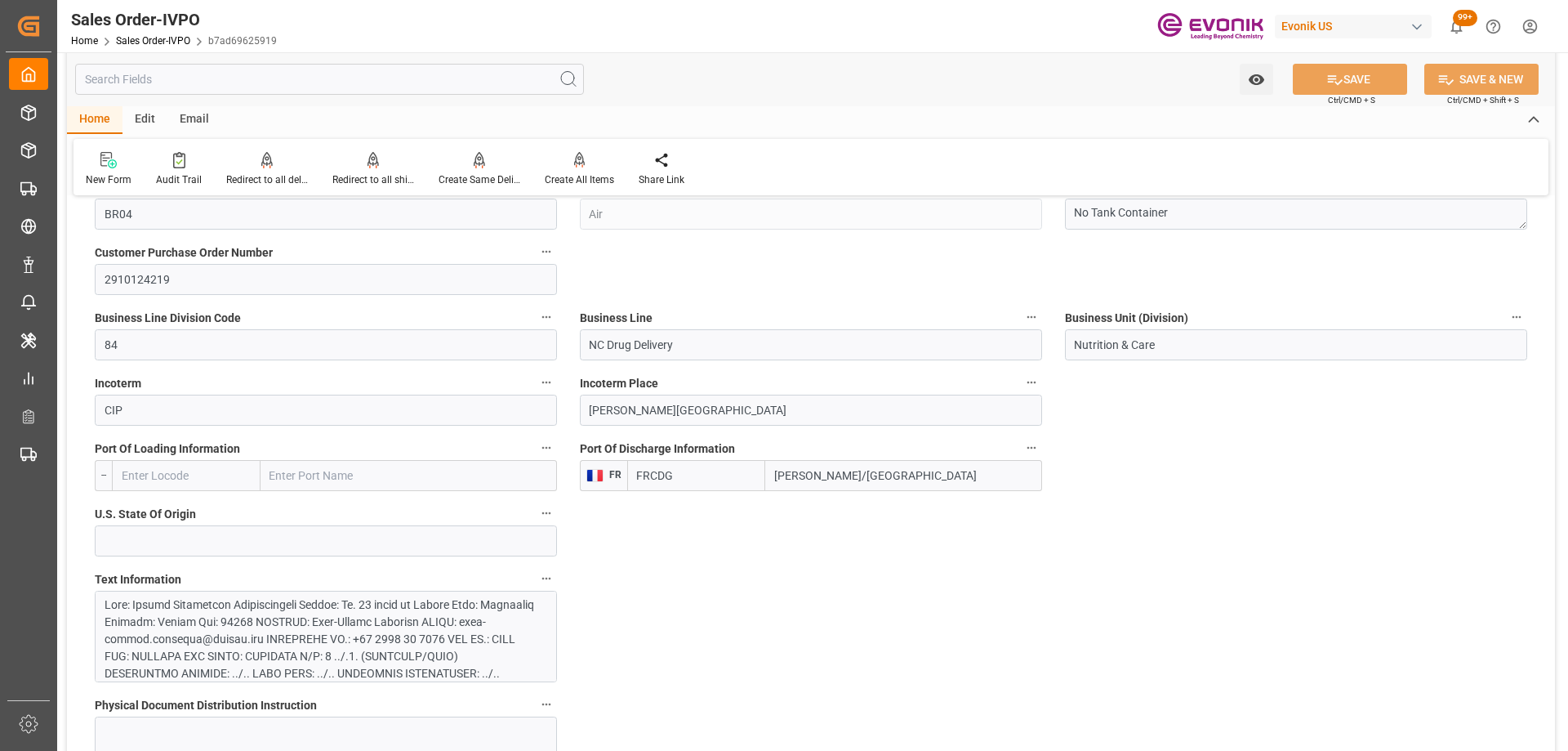
scroll to position [363, 0]
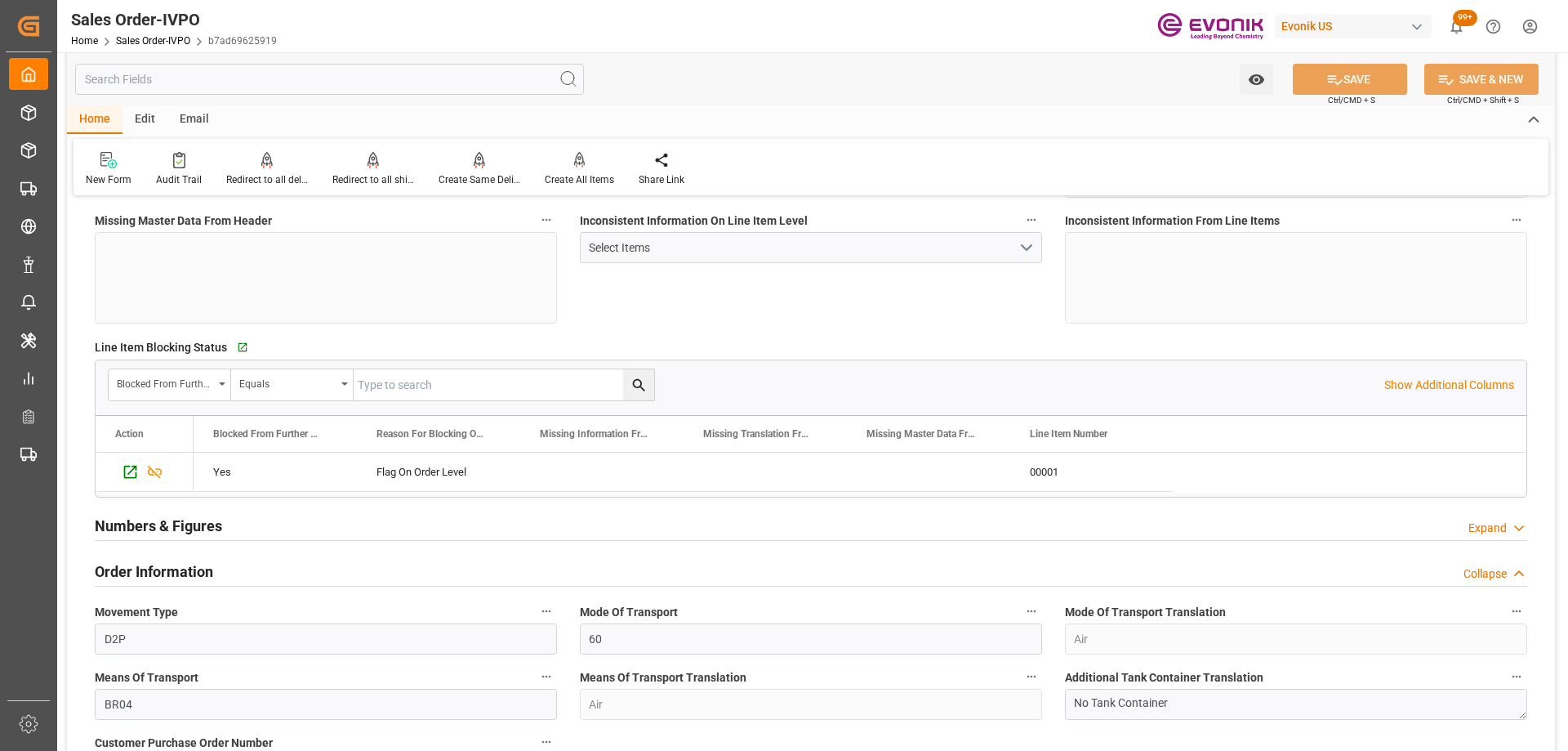
click at [131, 77] on input "text" at bounding box center [329, 78] width 509 height 31
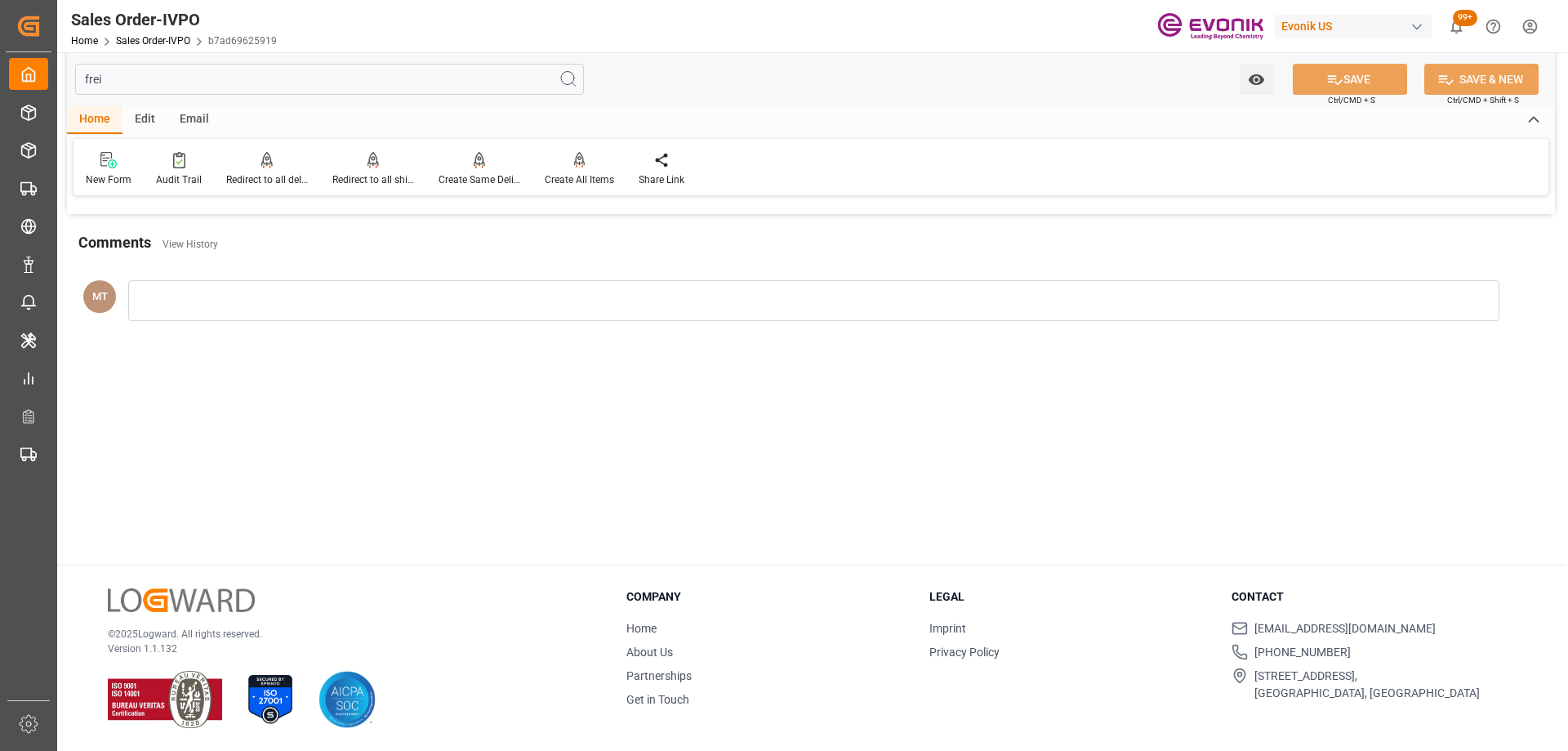
scroll to position [0, 0]
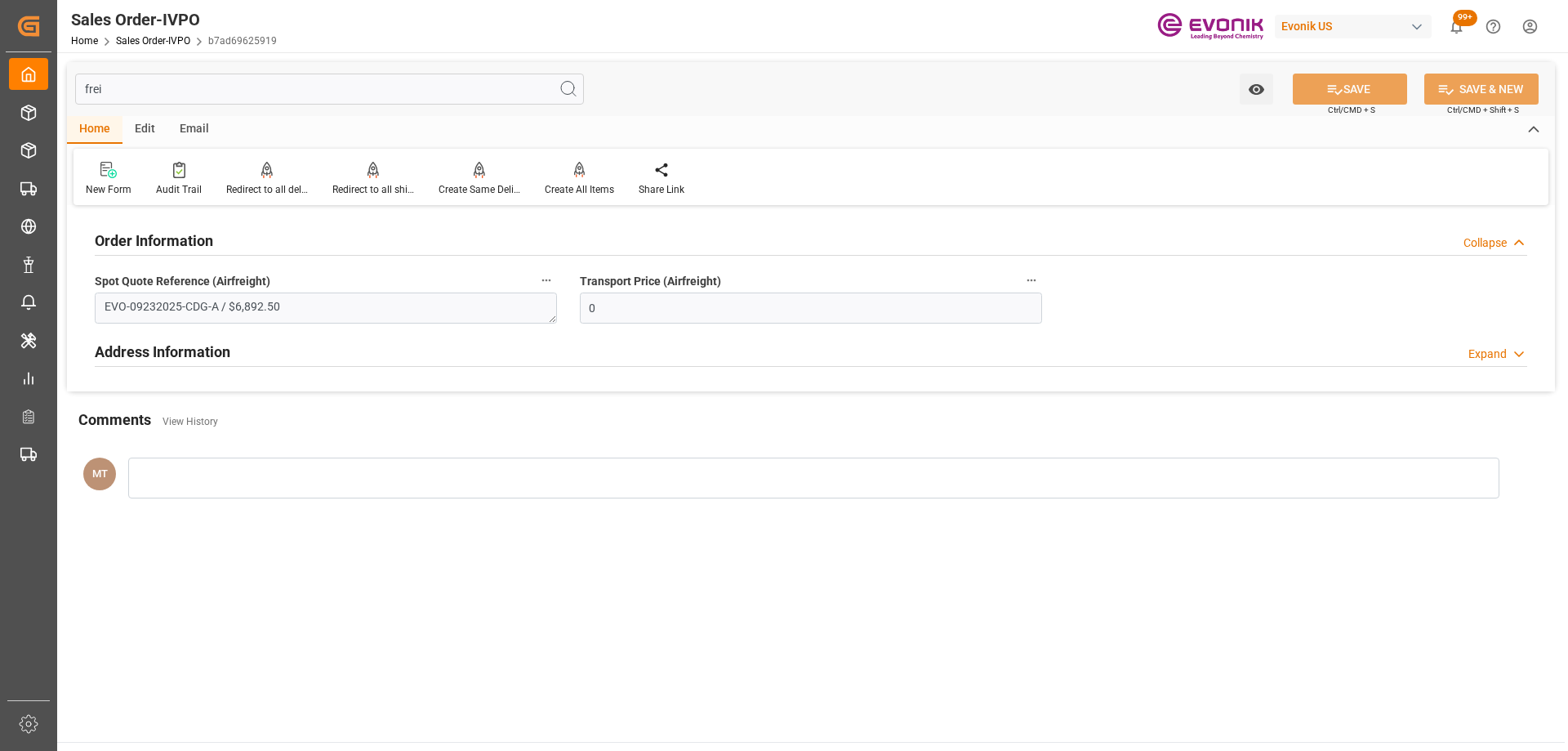
type input "frei"
click at [421, 348] on div "Address Information Expand" at bounding box center [811, 350] width 1432 height 31
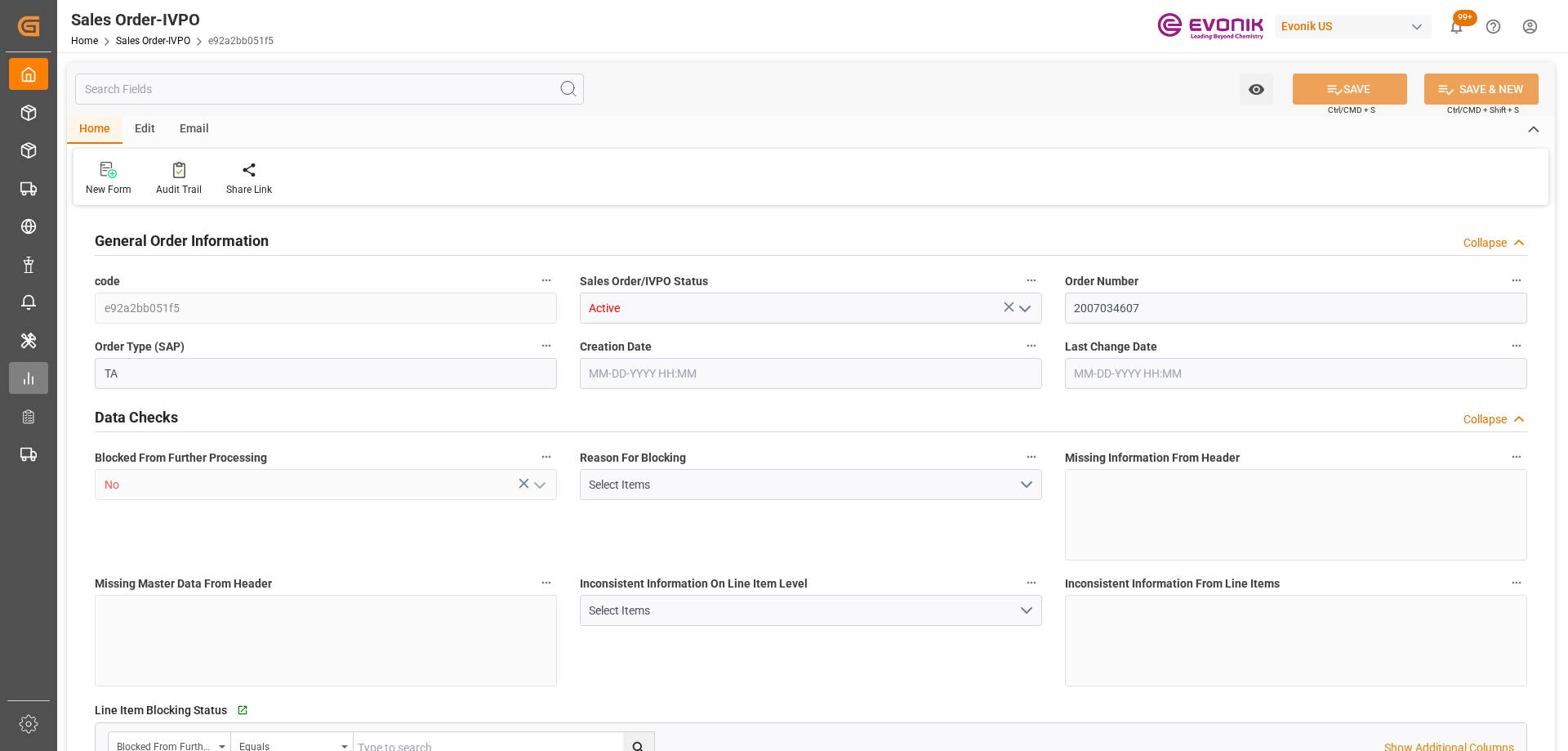
type input "AEJEA"
type input "0"
type input "1"
type input "2"
type input "1"
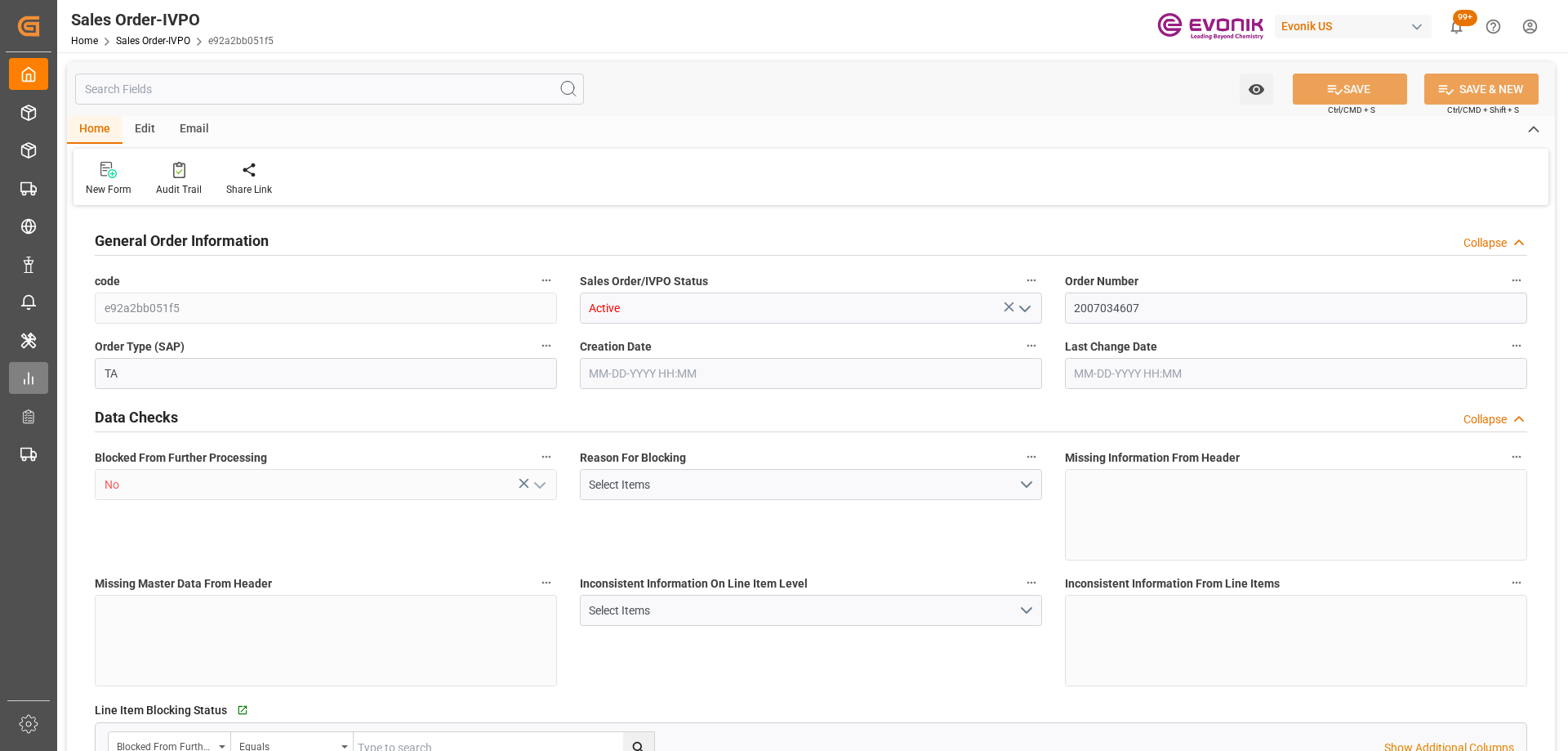
type input "18328"
type input "27.5808"
type input "17000"
type input "30"
type input "[DATE] 12:41"
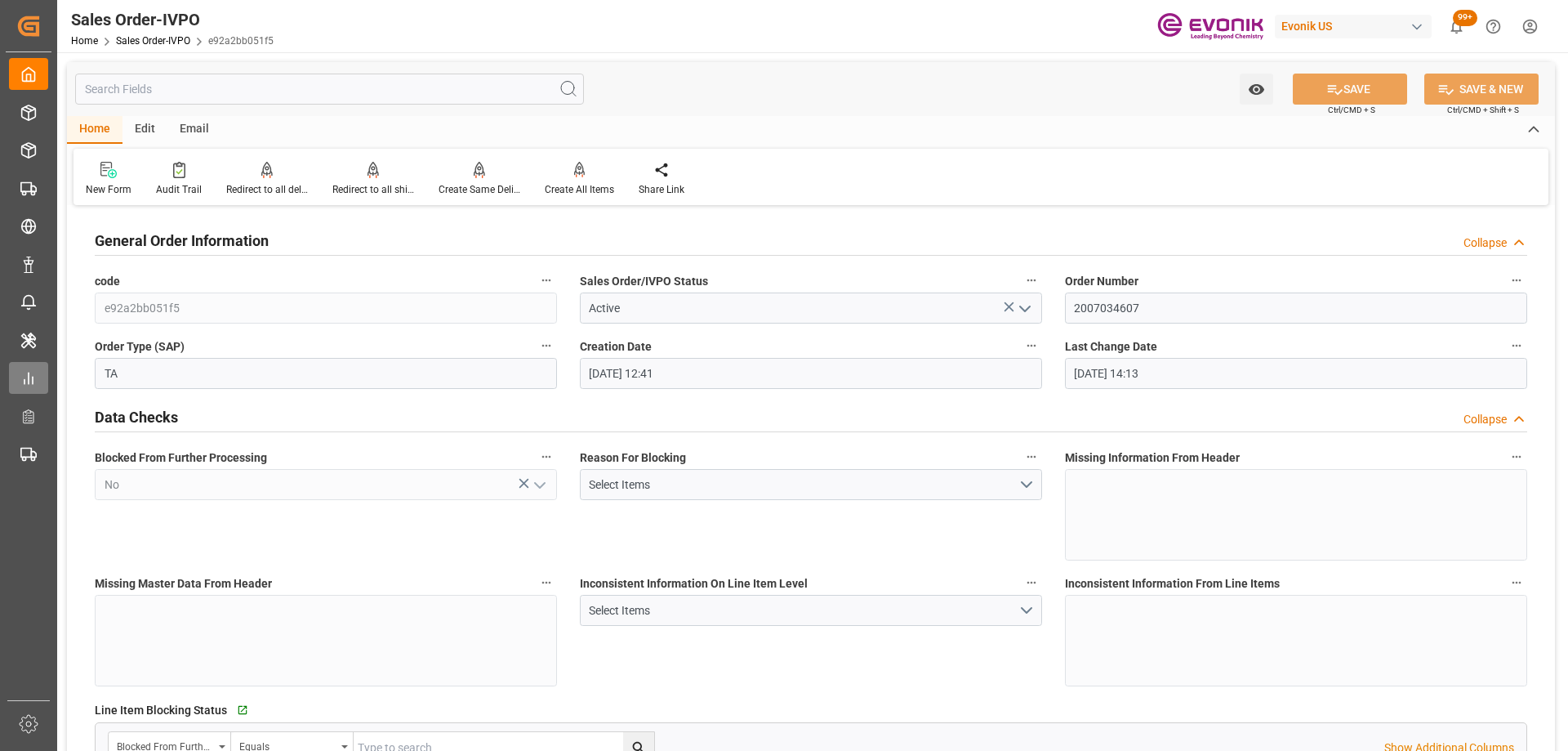
type input "[DATE] 14:13"
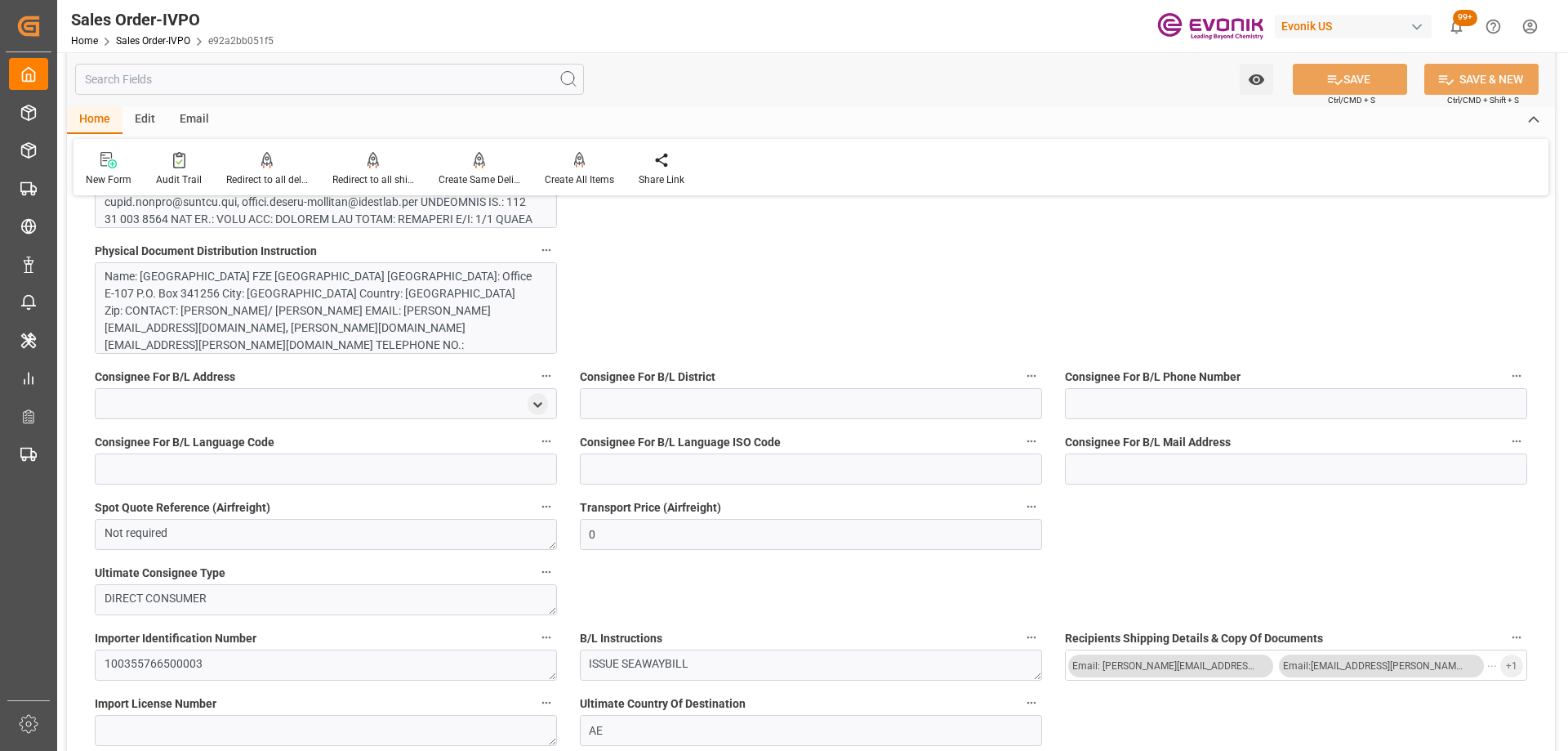
scroll to position [1144, 0]
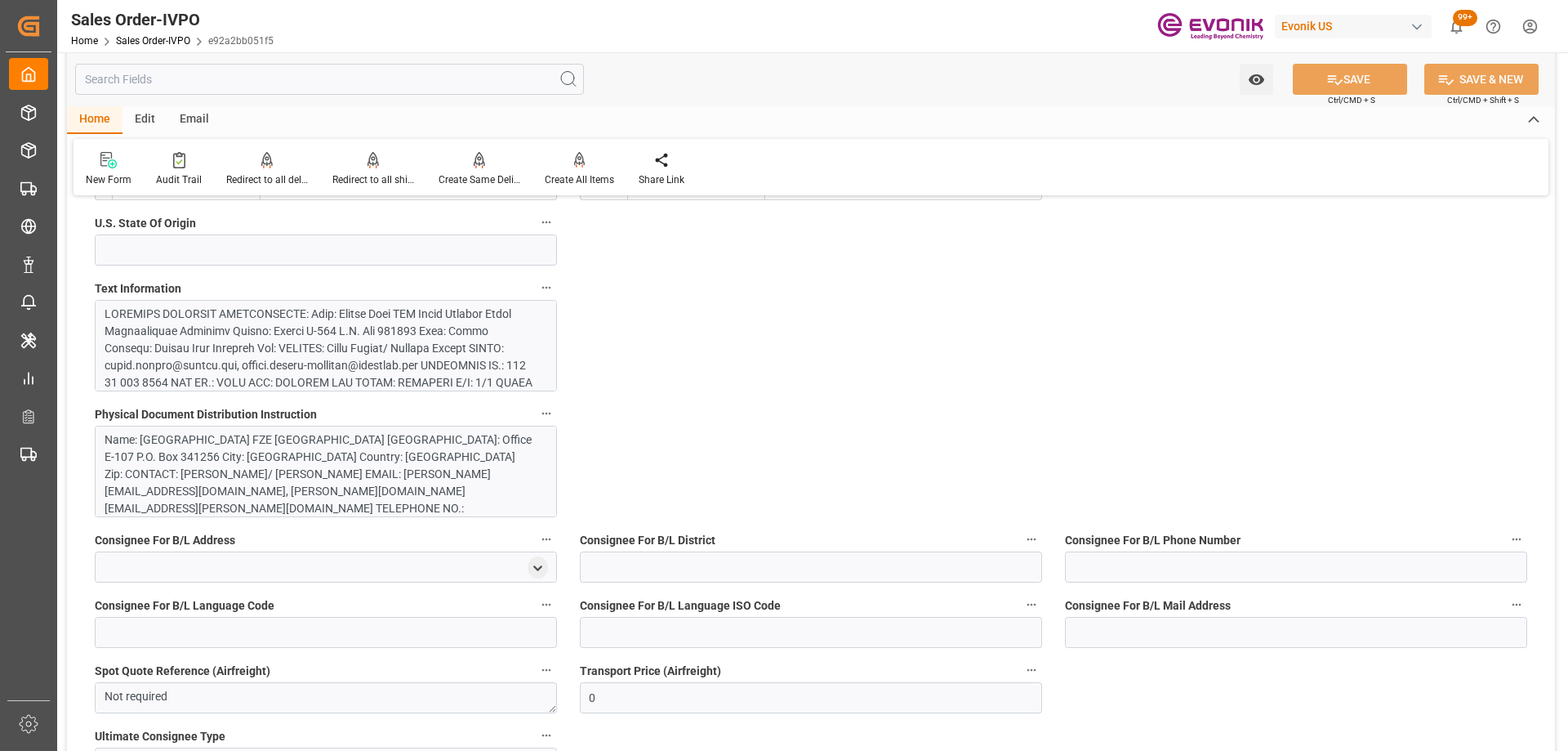
click at [244, 341] on div at bounding box center [319, 477] width 430 height 343
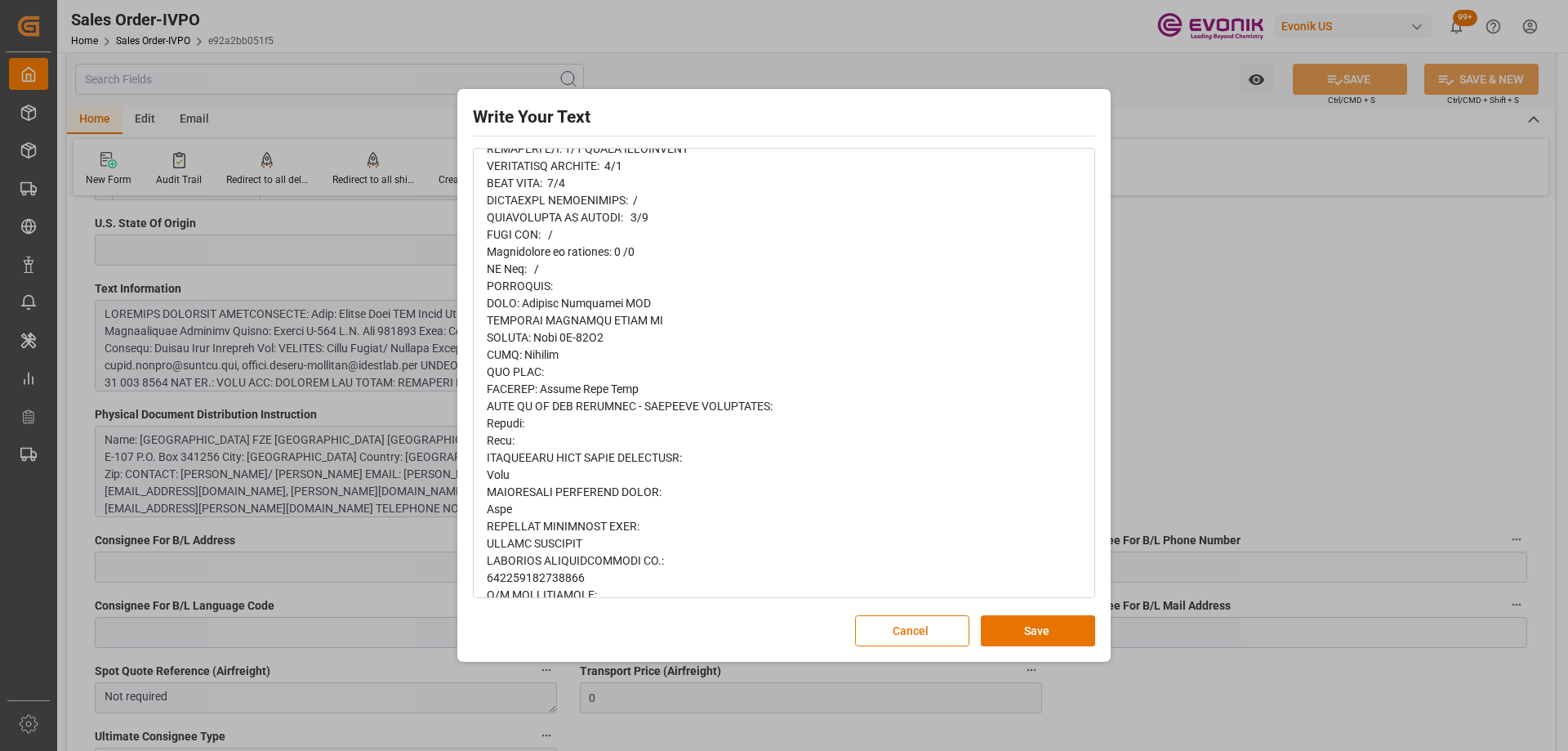
scroll to position [569, 0]
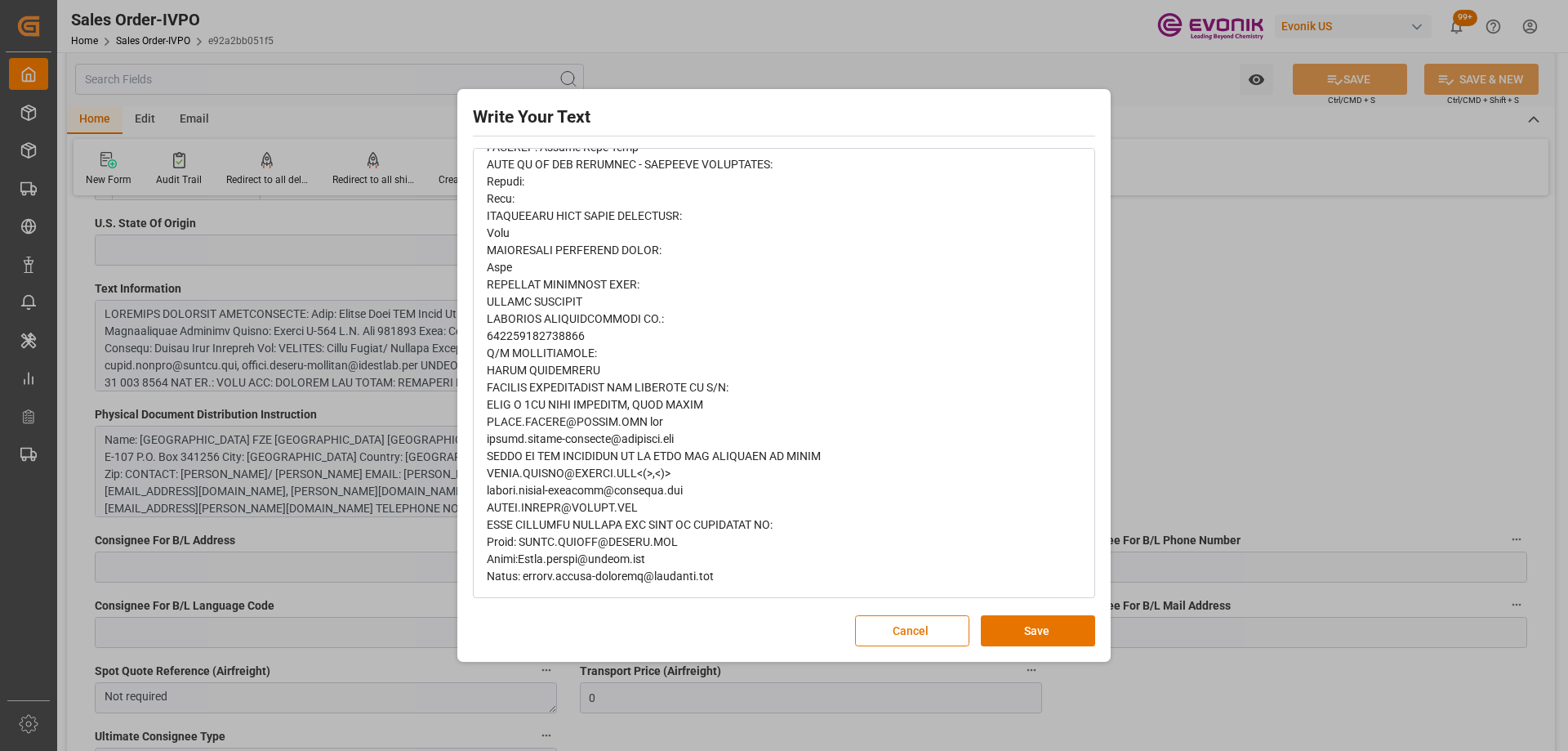
click at [896, 613] on div "Write Your Text Normal 14 Font Cancel Save" at bounding box center [783, 376] width 645 height 565
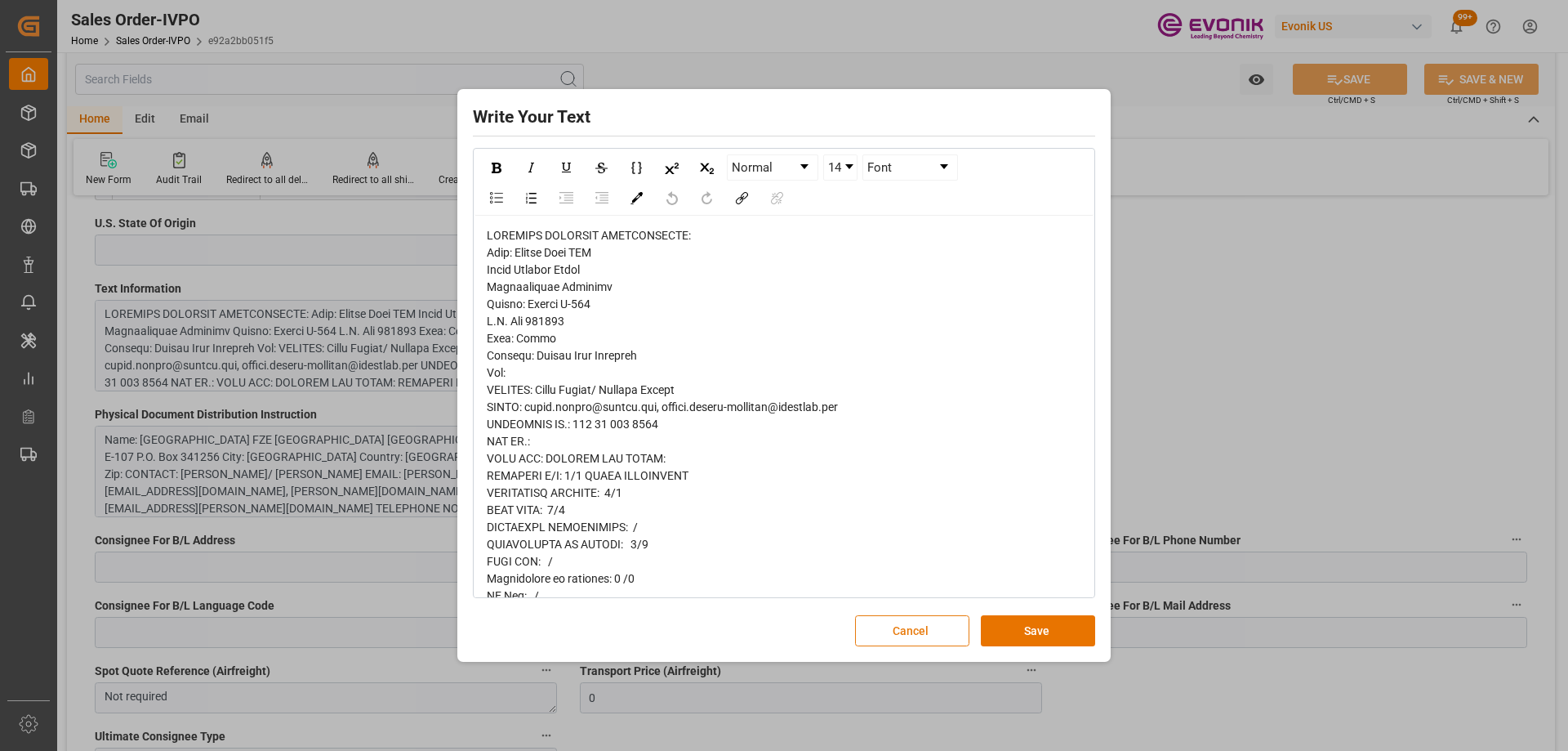
click at [911, 632] on button "Cancel" at bounding box center [912, 630] width 114 height 31
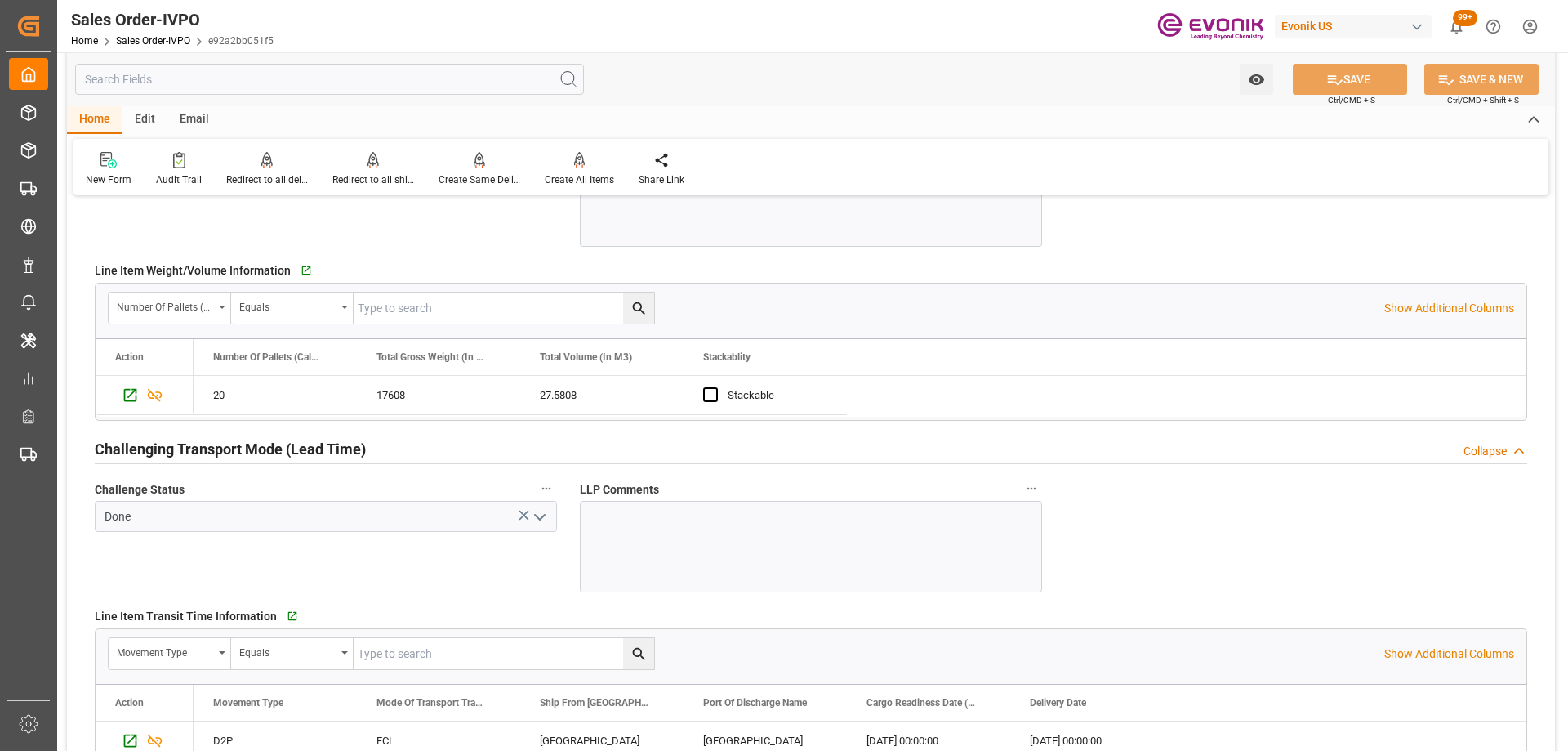
scroll to position [2451, 0]
